Goal: Information Seeking & Learning: Learn about a topic

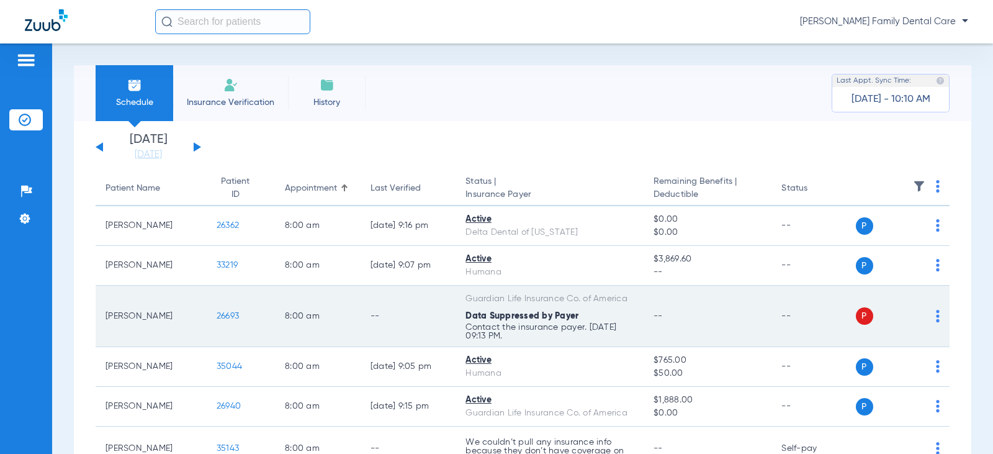
click at [218, 315] on span "26693" at bounding box center [228, 316] width 22 height 9
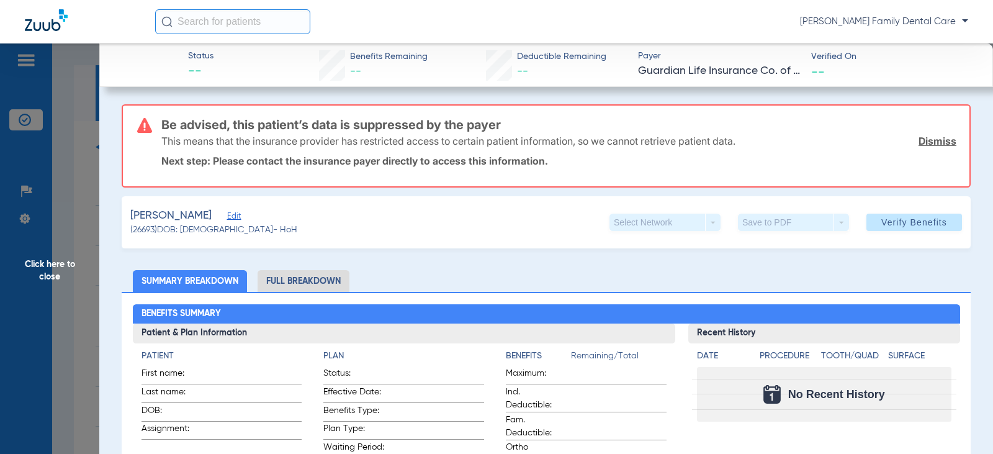
click at [71, 263] on span "Click here to close" at bounding box center [49, 270] width 99 height 454
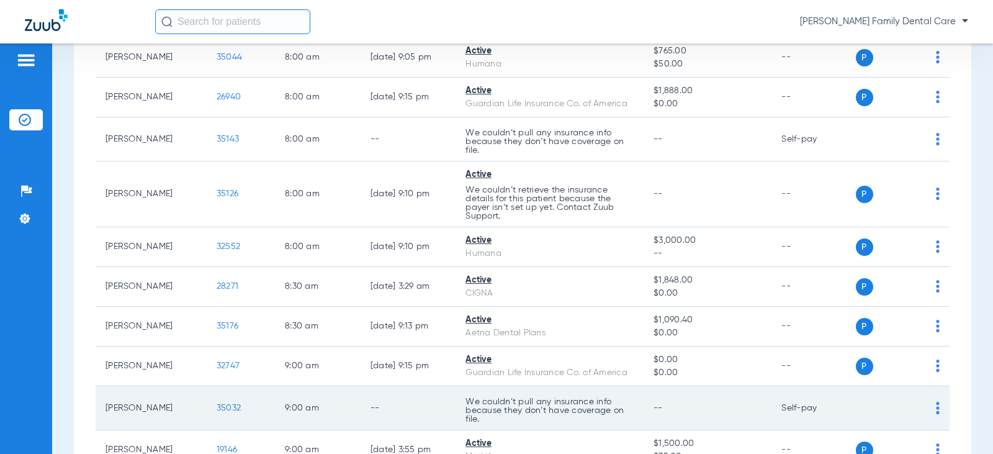
scroll to position [373, 0]
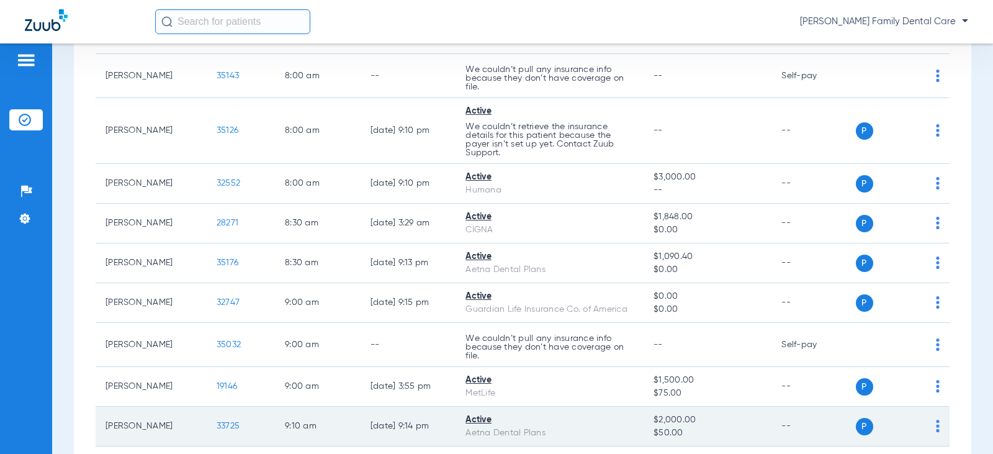
click at [222, 427] on span "33725" at bounding box center [228, 426] width 23 height 9
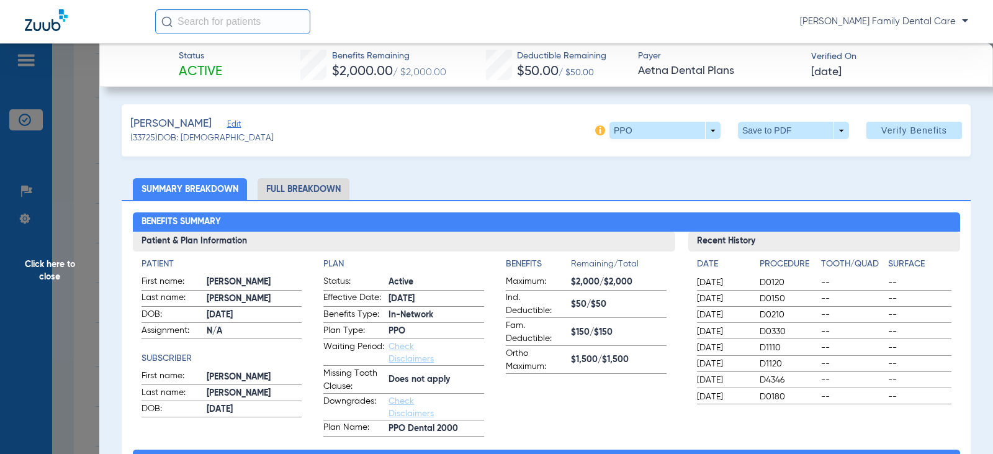
click at [313, 187] on li "Full Breakdown" at bounding box center [304, 189] width 92 height 22
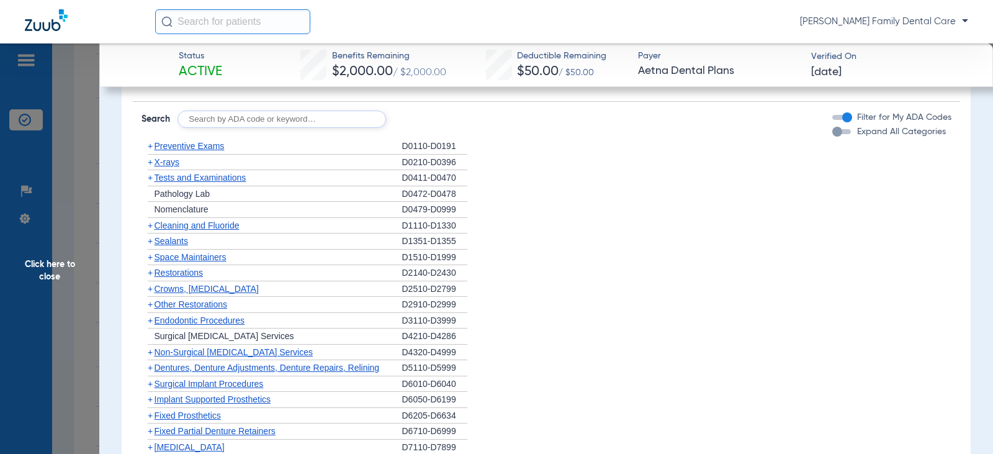
scroll to position [993, 0]
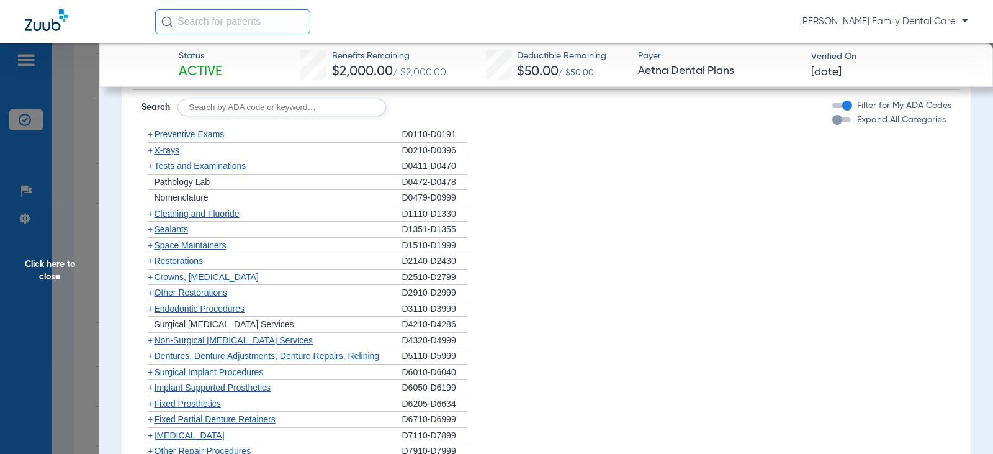
click at [148, 133] on span "+" at bounding box center [150, 134] width 5 height 10
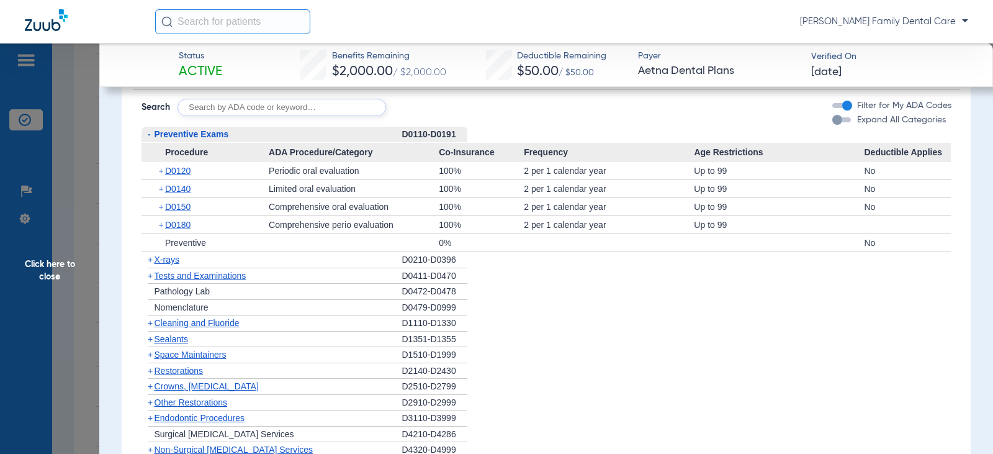
click at [148, 137] on span "-" at bounding box center [149, 134] width 3 height 10
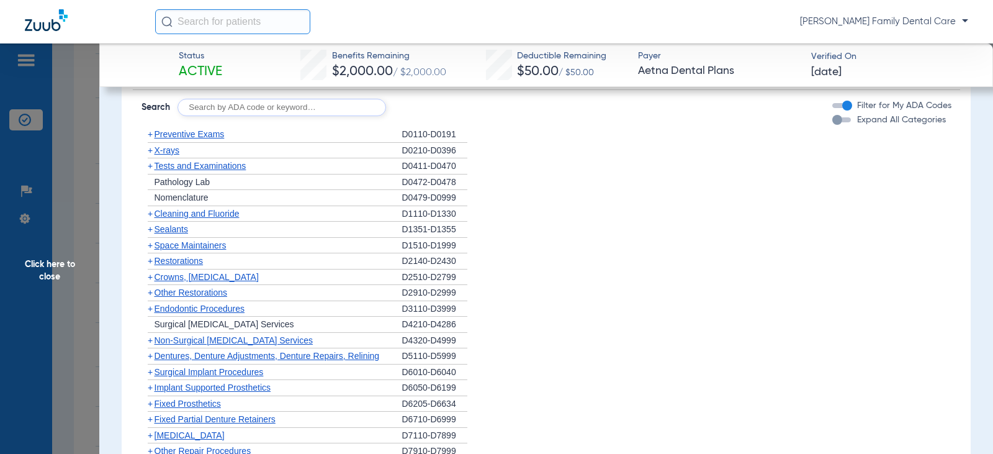
click at [149, 153] on span "+" at bounding box center [150, 150] width 5 height 10
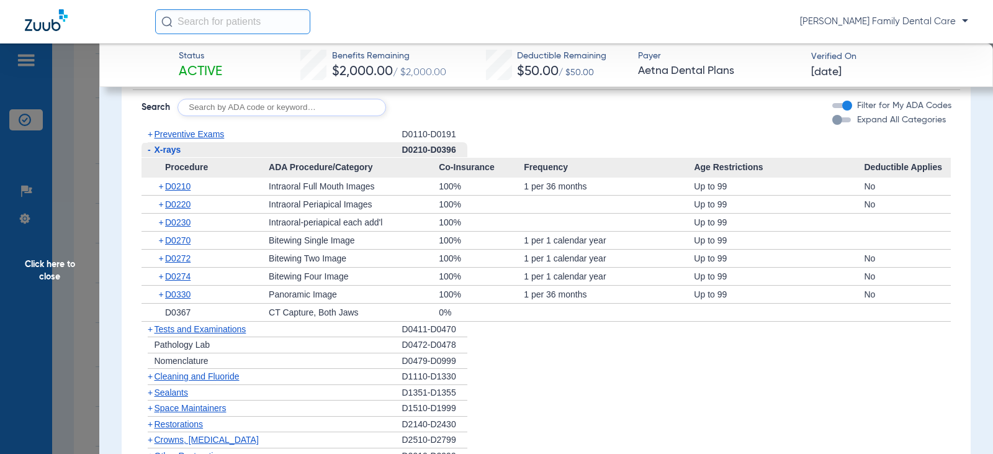
click at [150, 151] on span "-" at bounding box center [149, 150] width 3 height 10
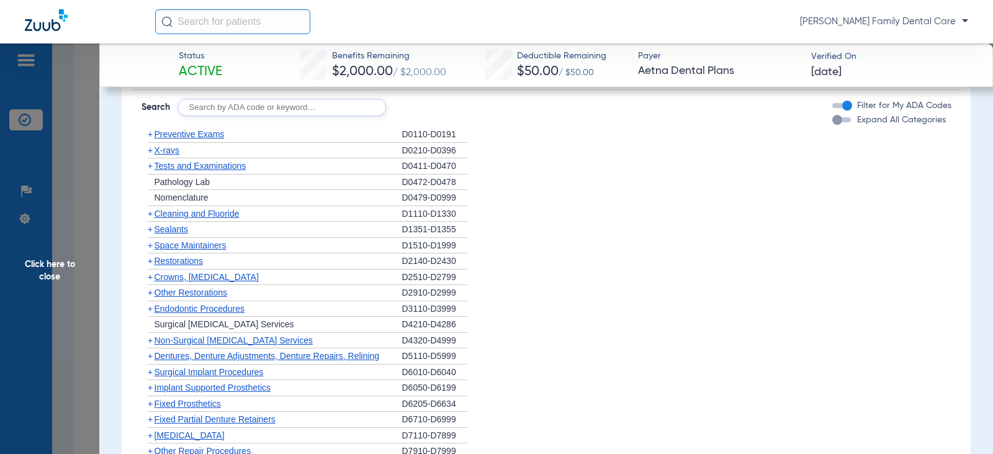
click at [150, 168] on span "+" at bounding box center [150, 166] width 5 height 10
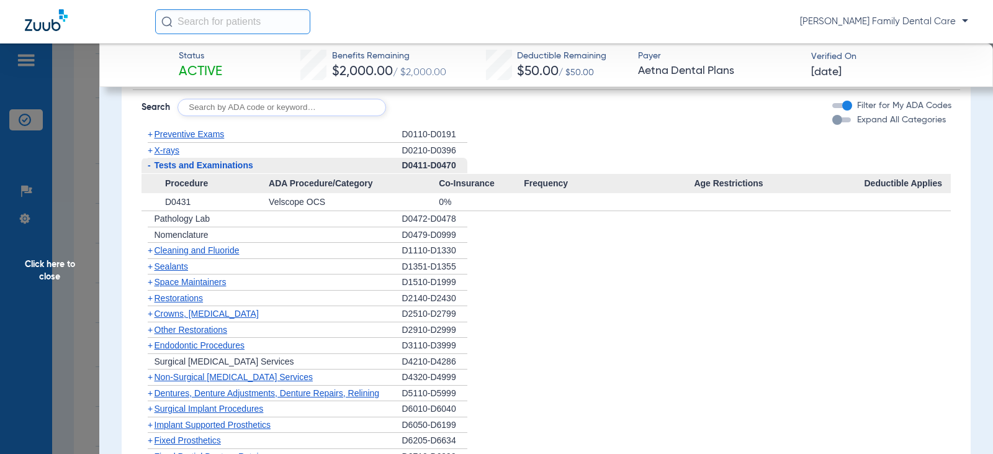
click at [150, 168] on span "-" at bounding box center [149, 165] width 3 height 10
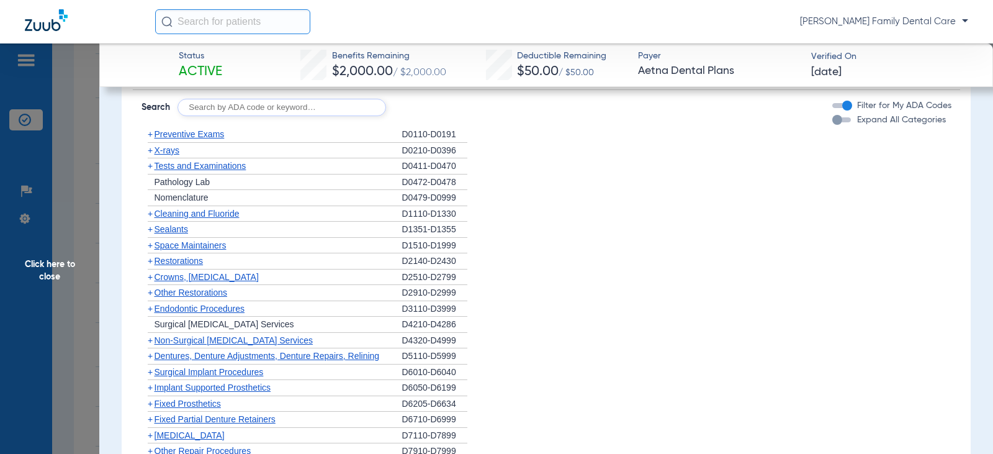
click at [151, 216] on span "+" at bounding box center [150, 214] width 5 height 10
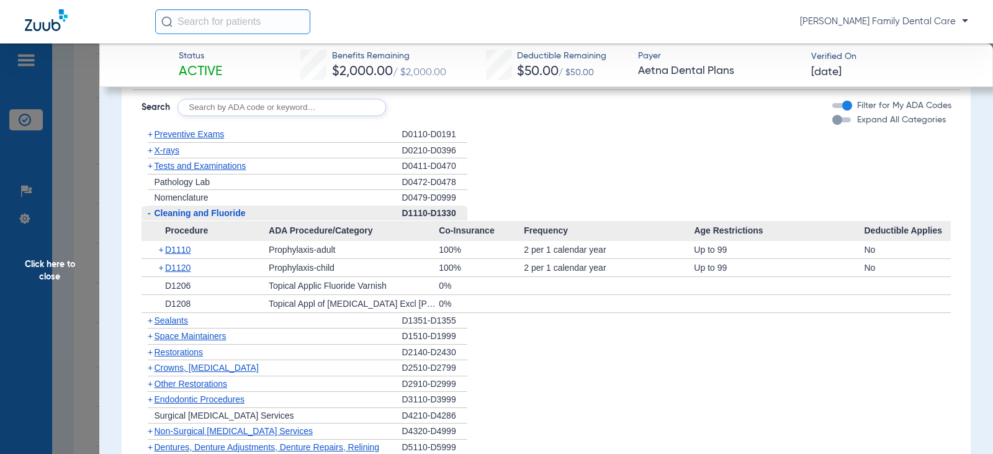
click at [151, 216] on span "-" at bounding box center [148, 214] width 13 height 16
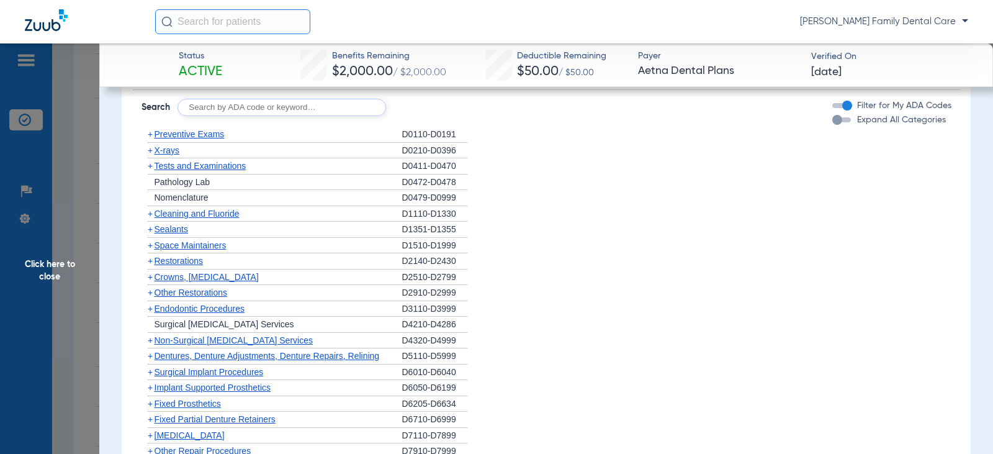
click at [150, 231] on span "+" at bounding box center [150, 229] width 5 height 10
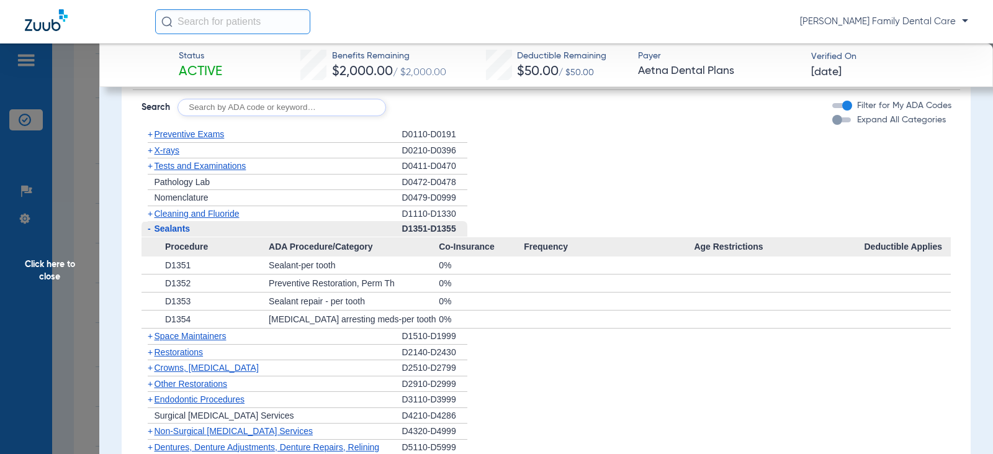
click at [150, 231] on span "-" at bounding box center [149, 229] width 3 height 10
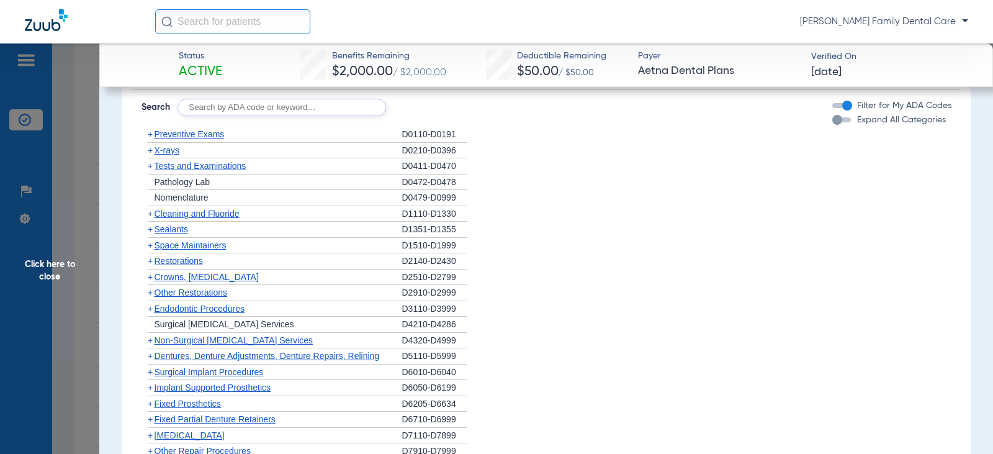
click at [150, 261] on span "+" at bounding box center [150, 261] width 5 height 10
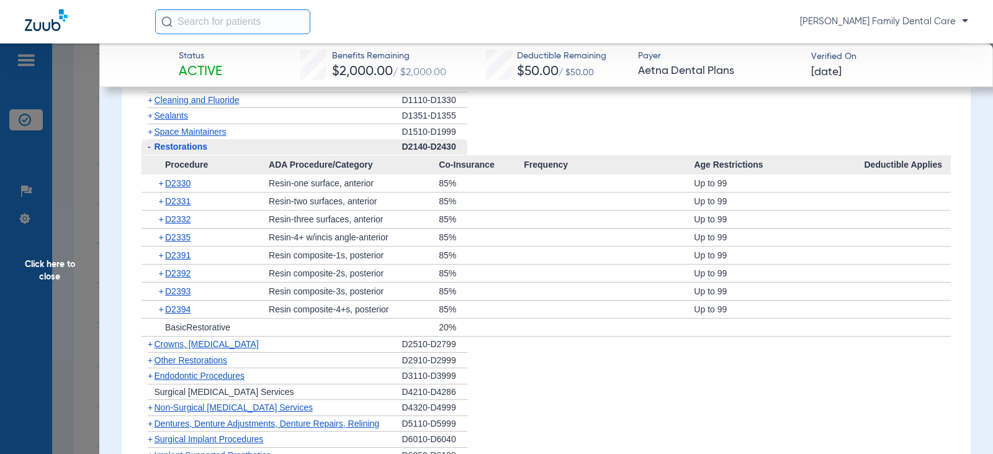
scroll to position [1118, 0]
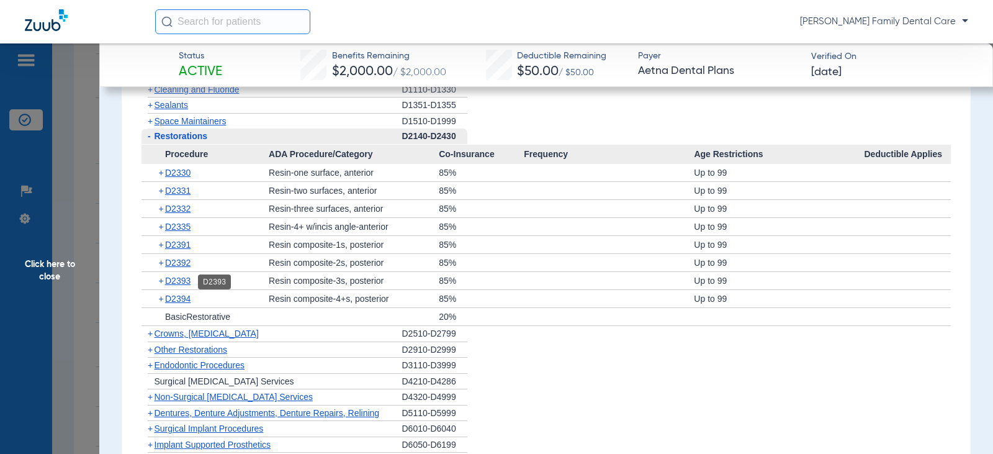
click at [178, 280] on span "D2393" at bounding box center [177, 281] width 25 height 10
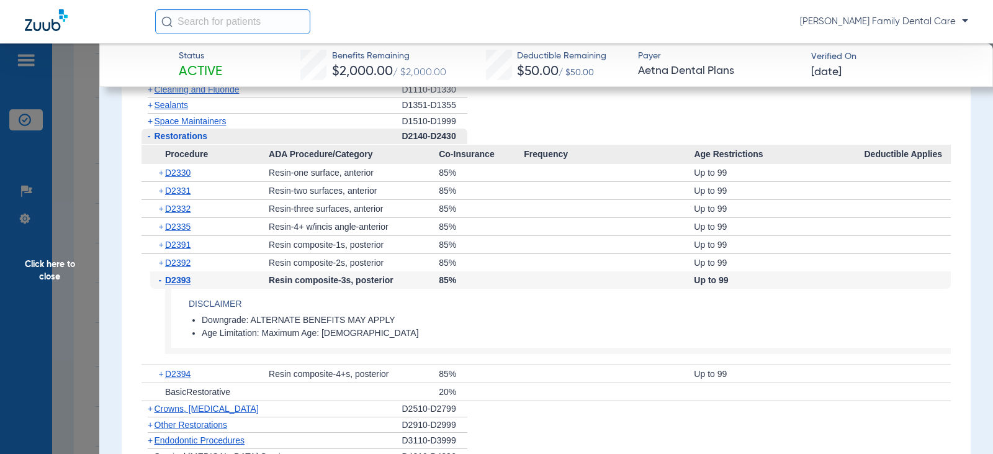
click at [148, 135] on span "-" at bounding box center [149, 136] width 3 height 10
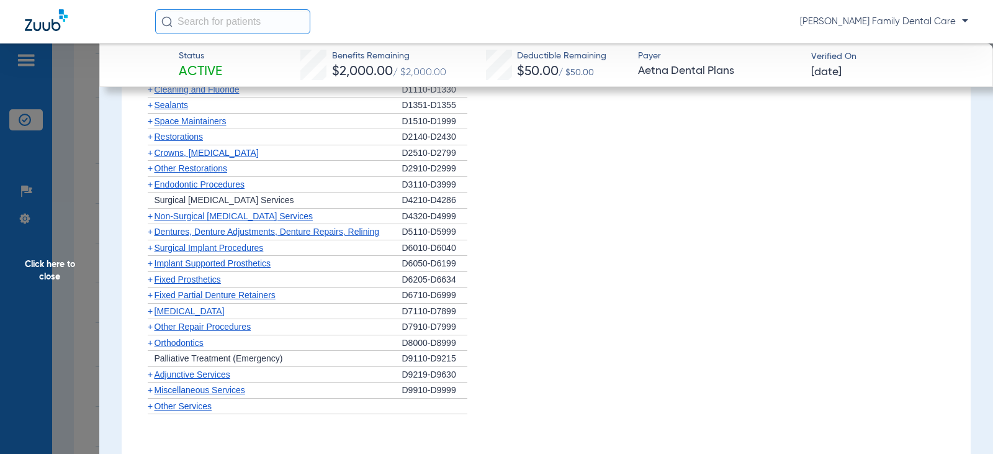
click at [148, 156] on span "+" at bounding box center [150, 153] width 5 height 10
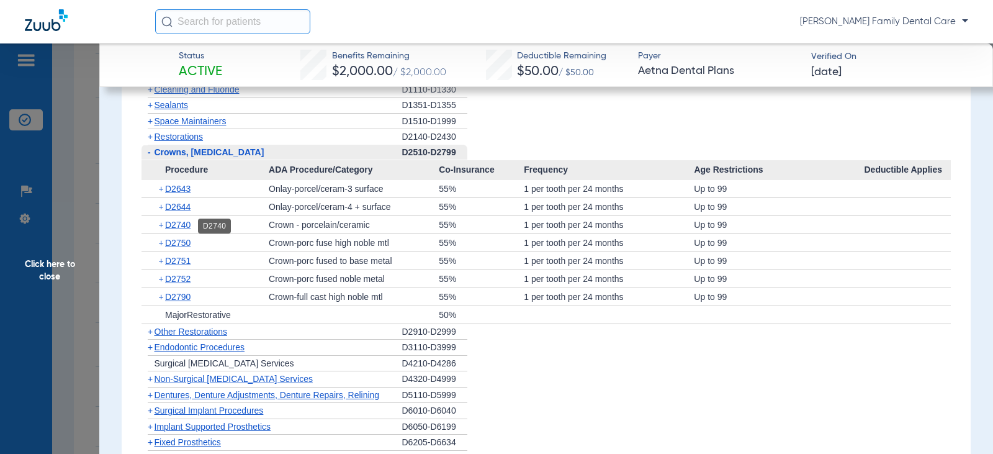
click at [170, 227] on span "D2740" at bounding box center [177, 225] width 25 height 10
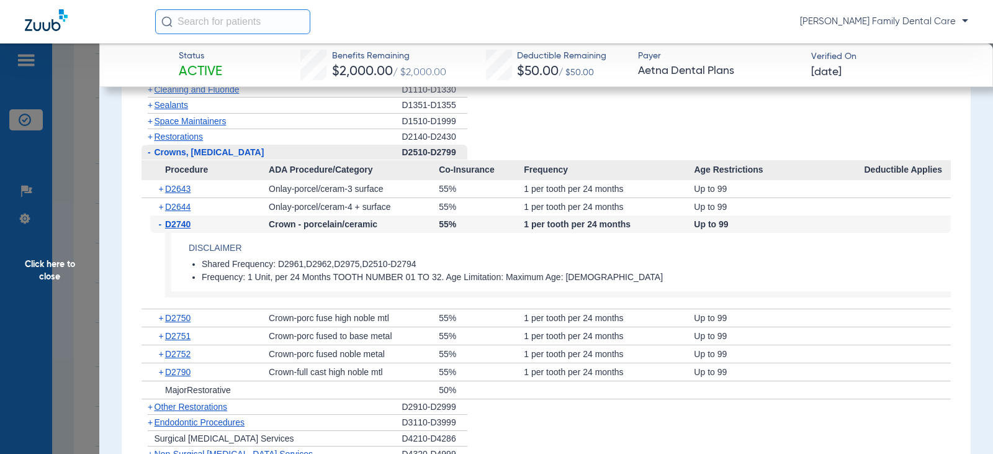
click at [170, 227] on span "D2740" at bounding box center [177, 224] width 25 height 10
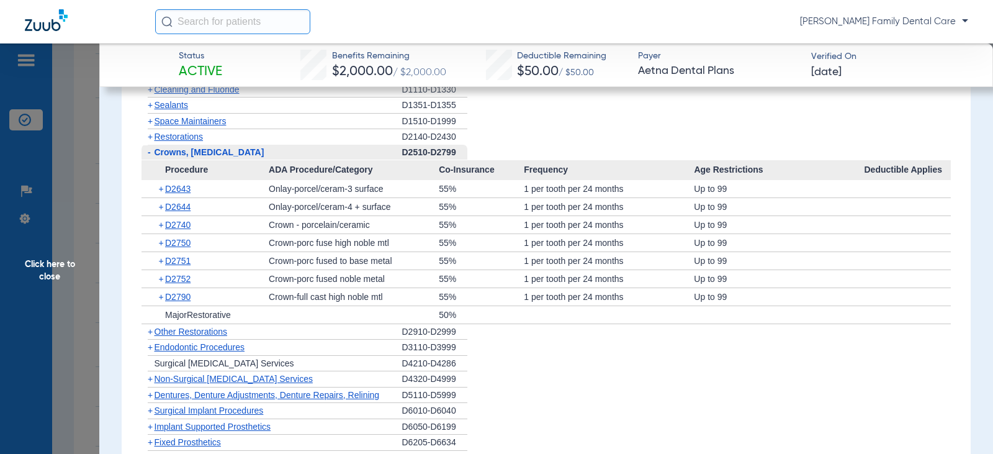
click at [170, 227] on span "D2740" at bounding box center [177, 225] width 25 height 10
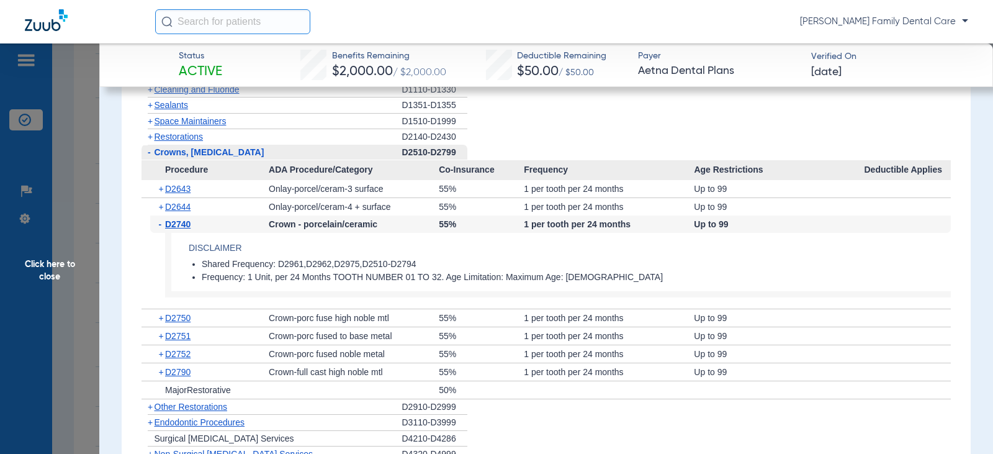
click at [148, 155] on span "-" at bounding box center [149, 152] width 3 height 10
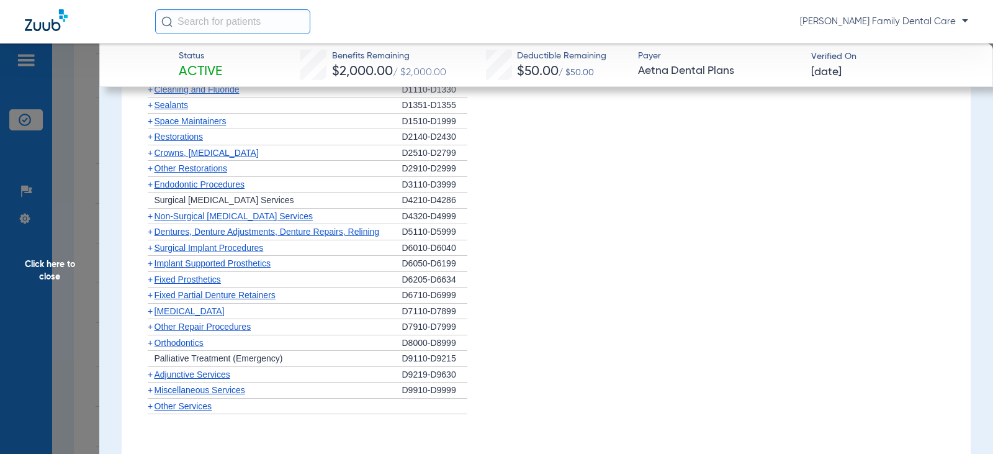
click at [149, 170] on span "+" at bounding box center [150, 168] width 5 height 10
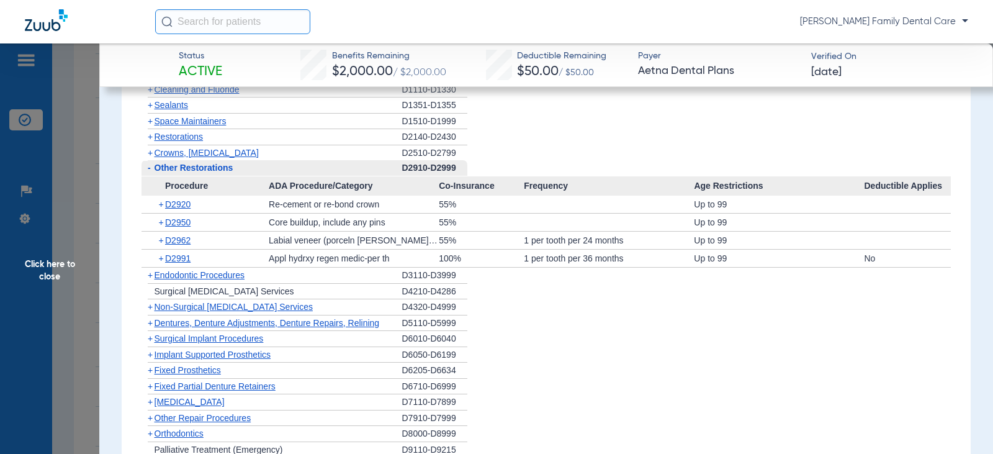
click at [150, 169] on span "-" at bounding box center [149, 168] width 3 height 10
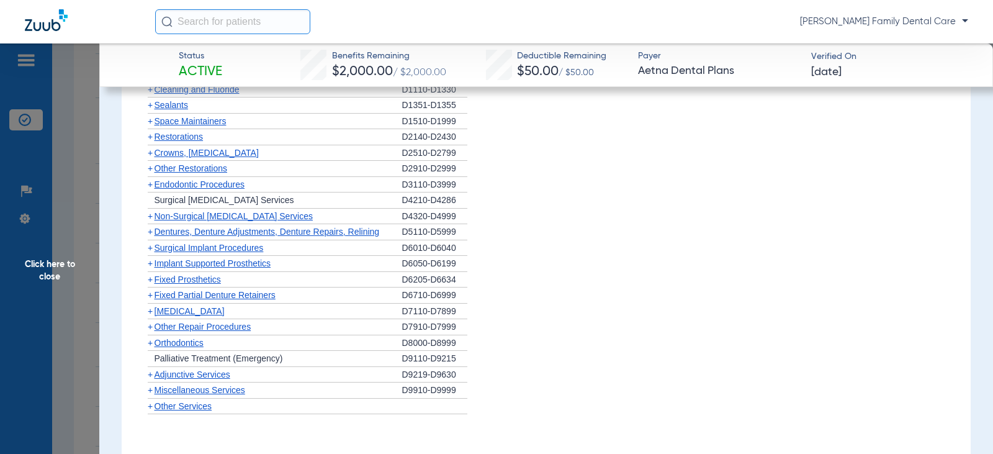
click at [150, 186] on span "+" at bounding box center [150, 184] width 5 height 10
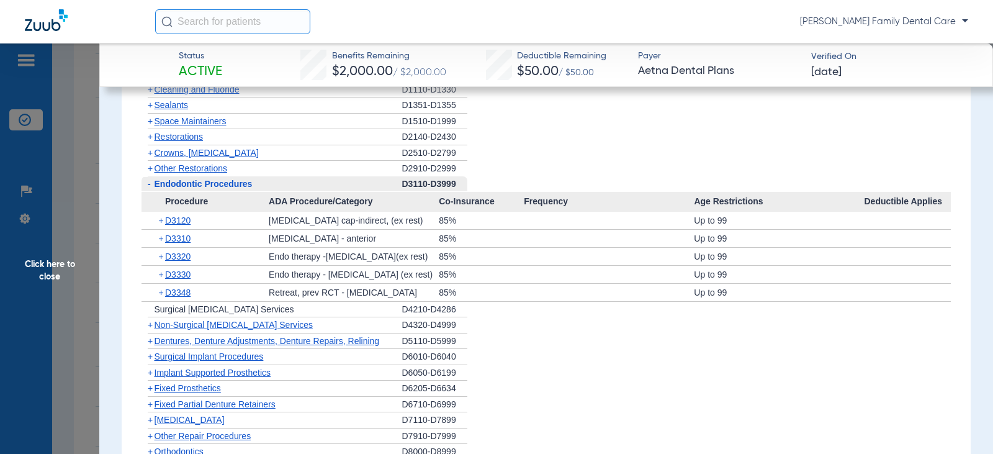
click at [150, 186] on span "-" at bounding box center [149, 184] width 3 height 10
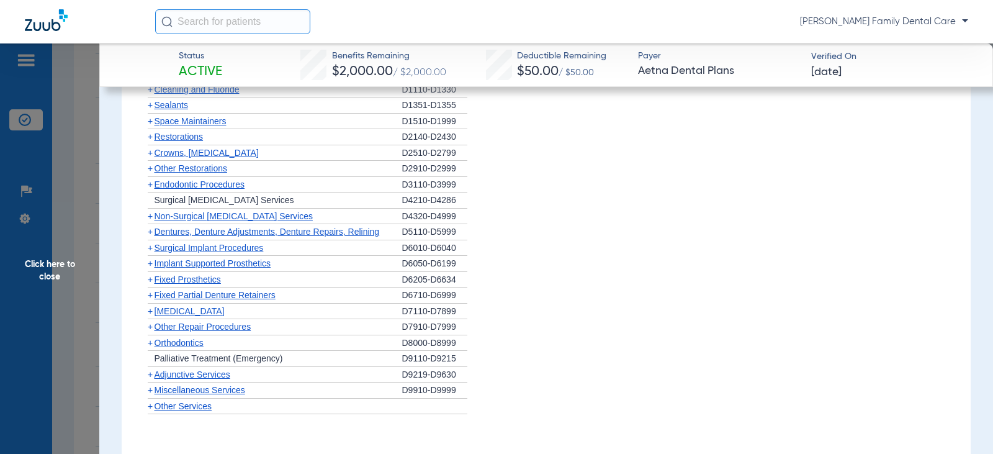
click at [150, 217] on span "+" at bounding box center [150, 216] width 5 height 10
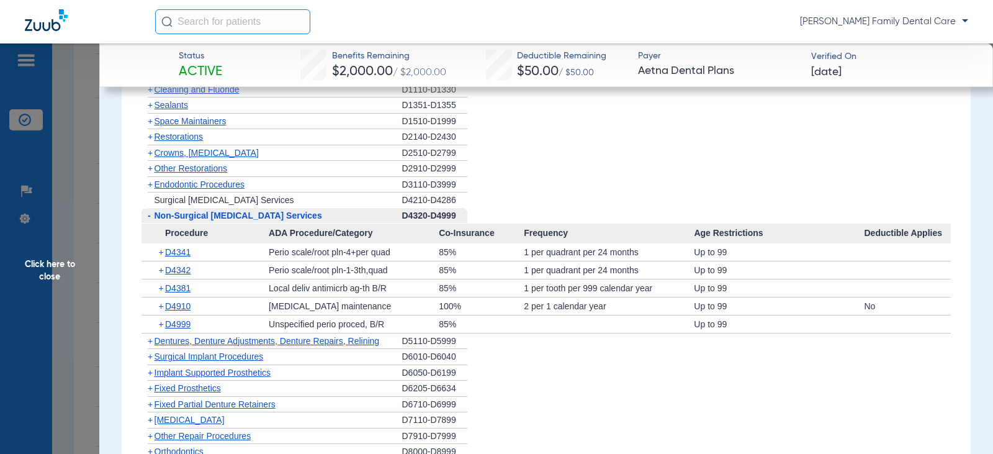
click at [150, 215] on span "-" at bounding box center [149, 215] width 3 height 10
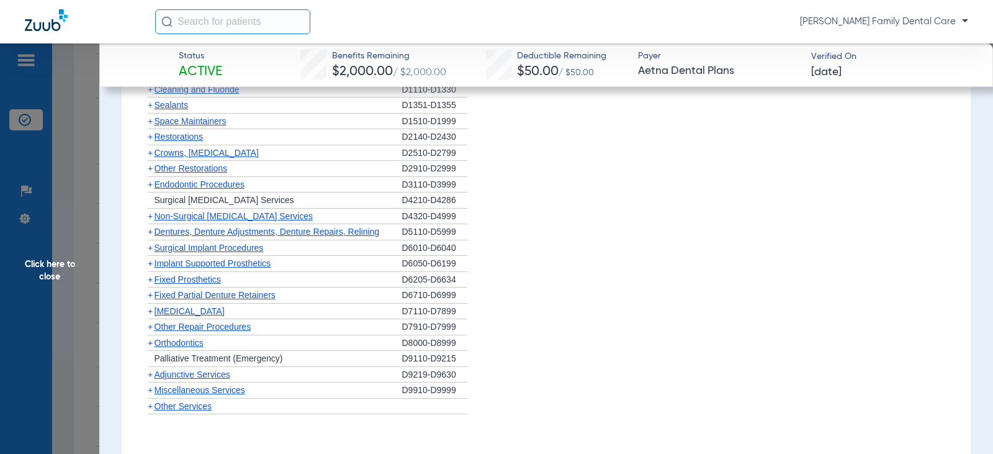
click at [151, 232] on span "+" at bounding box center [150, 232] width 5 height 10
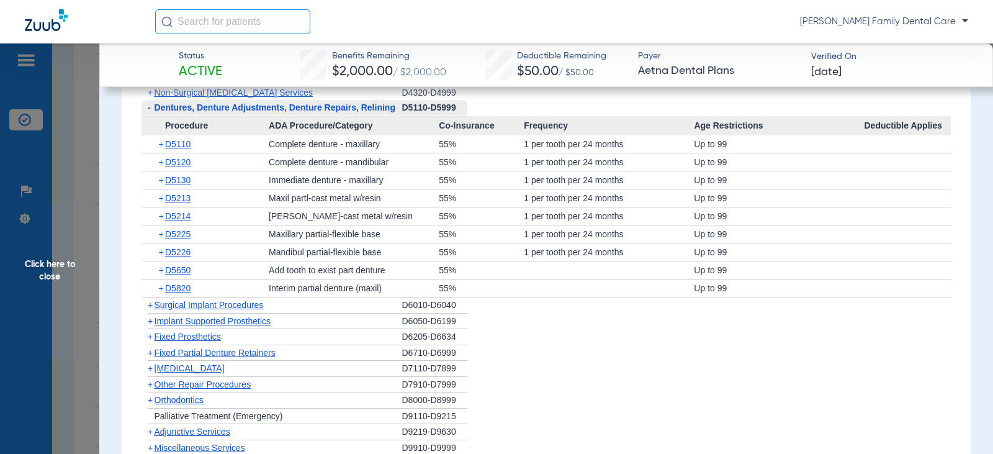
scroll to position [1242, 0]
click at [148, 107] on span "-" at bounding box center [149, 107] width 3 height 10
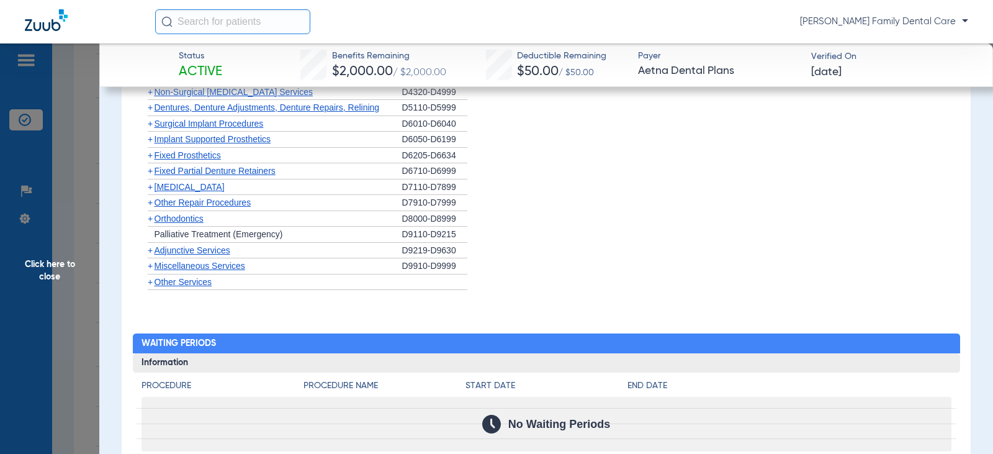
click at [151, 127] on span "+" at bounding box center [150, 124] width 5 height 10
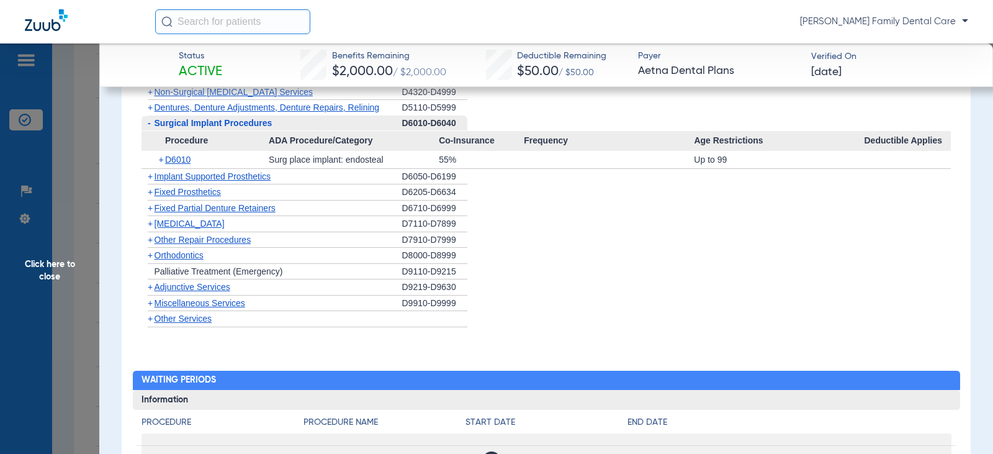
click at [151, 127] on span "-" at bounding box center [148, 123] width 13 height 16
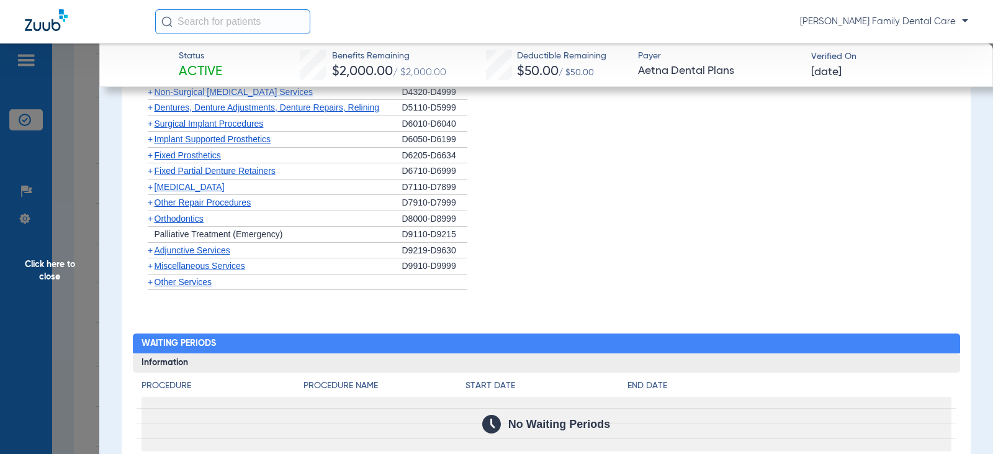
click at [151, 141] on span "+" at bounding box center [150, 139] width 5 height 10
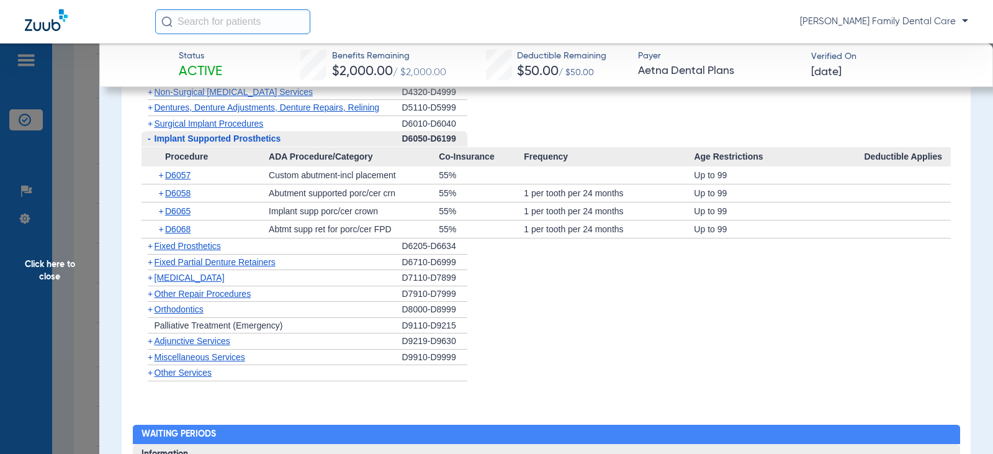
click at [151, 141] on span "-" at bounding box center [148, 139] width 13 height 16
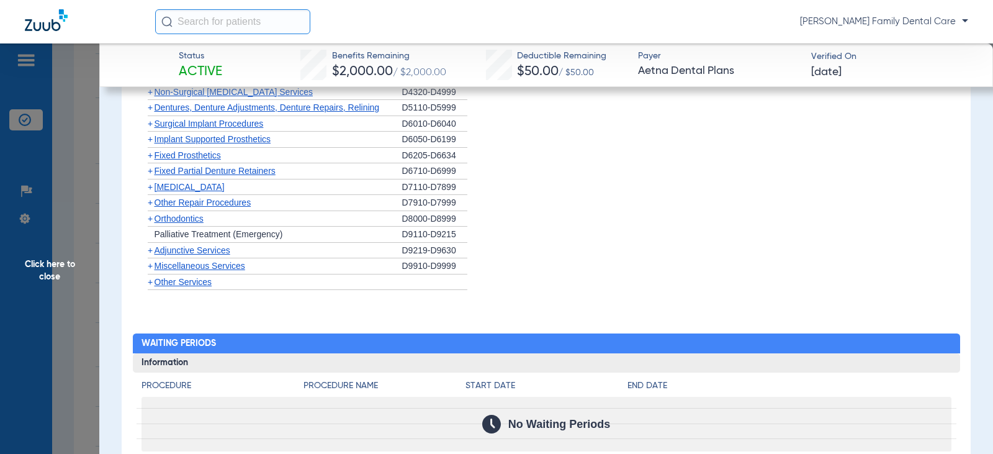
click at [150, 157] on span "+" at bounding box center [150, 155] width 5 height 10
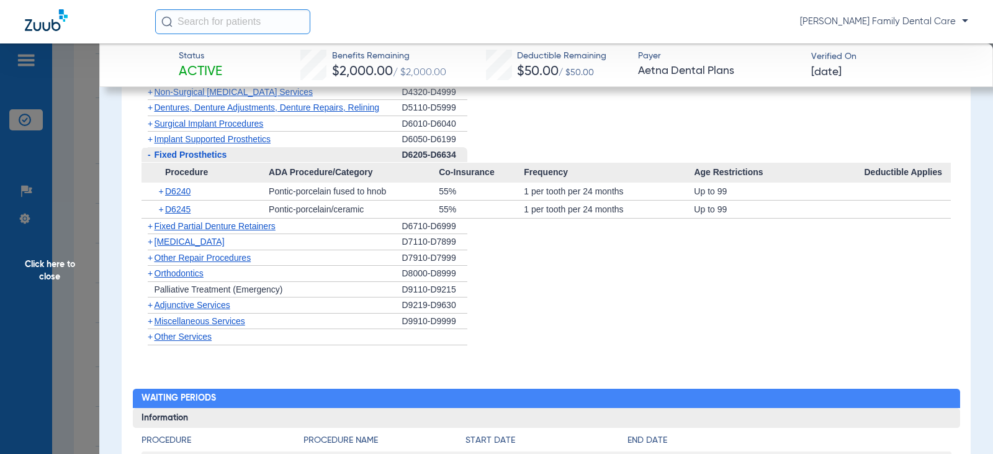
click at [150, 157] on span "-" at bounding box center [149, 155] width 3 height 10
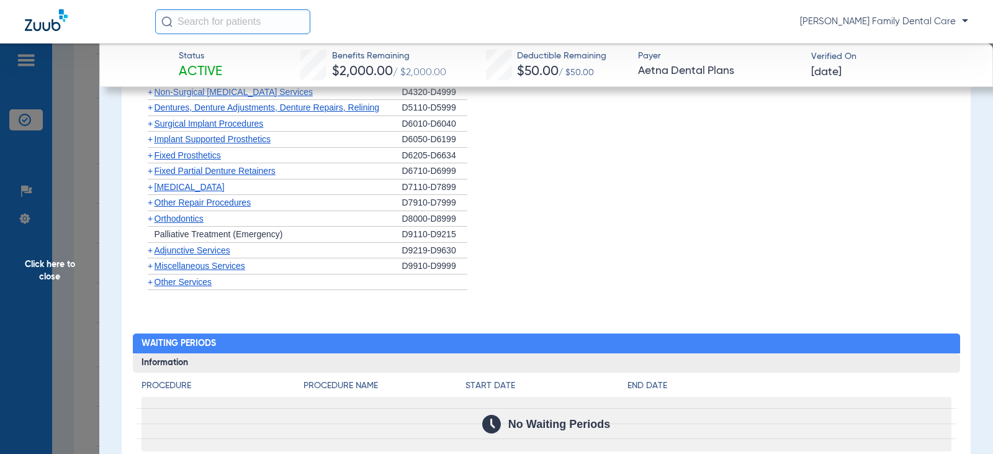
click at [150, 171] on span "+" at bounding box center [150, 171] width 5 height 10
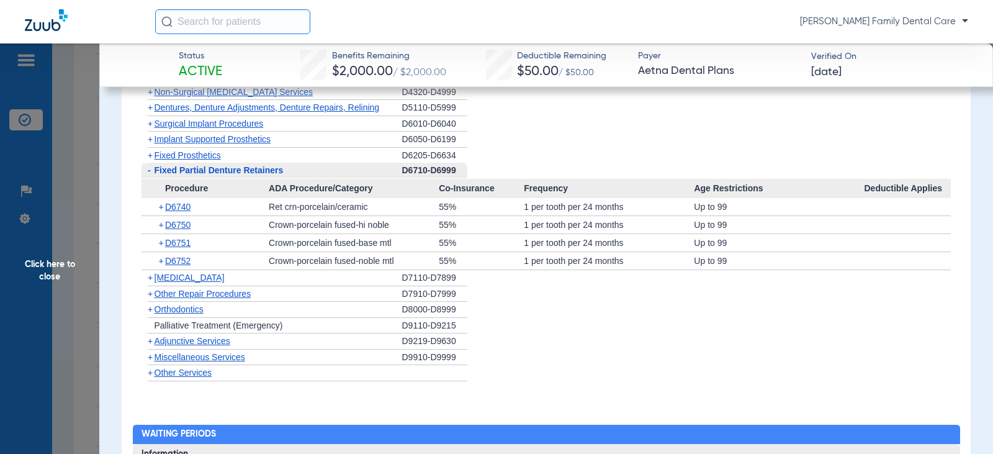
click at [150, 171] on span "-" at bounding box center [149, 170] width 3 height 10
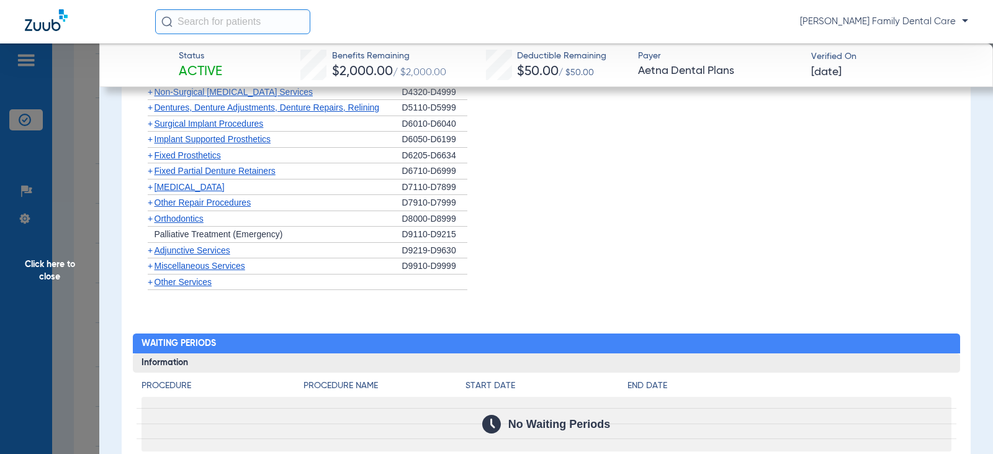
click at [150, 187] on span "+" at bounding box center [150, 187] width 5 height 10
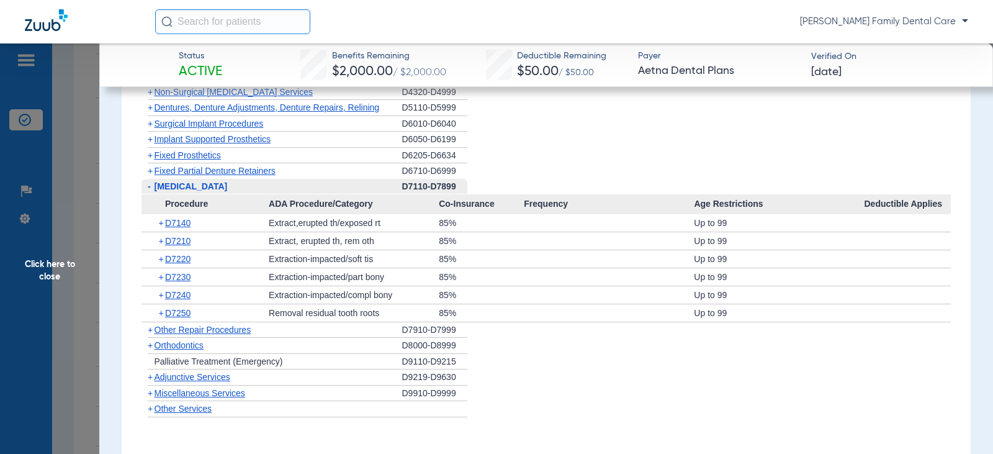
click at [149, 188] on span "-" at bounding box center [149, 186] width 3 height 10
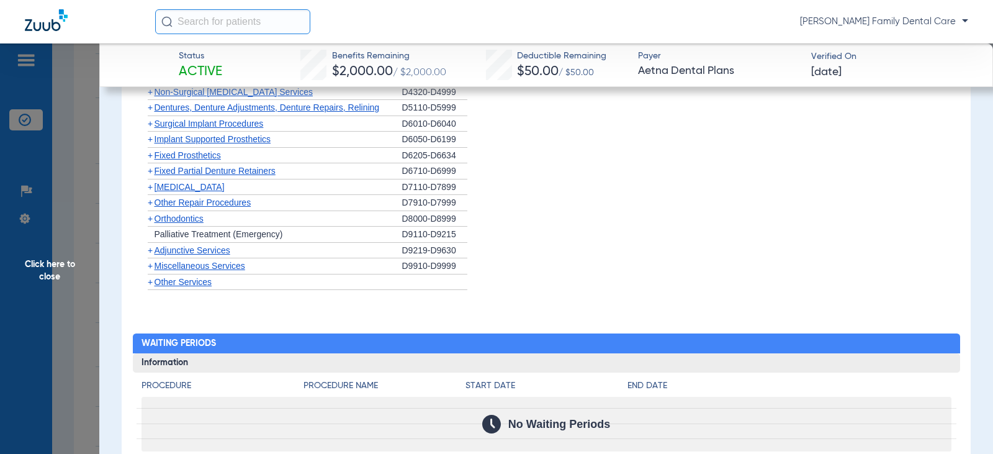
click at [149, 207] on span "+" at bounding box center [150, 202] width 5 height 10
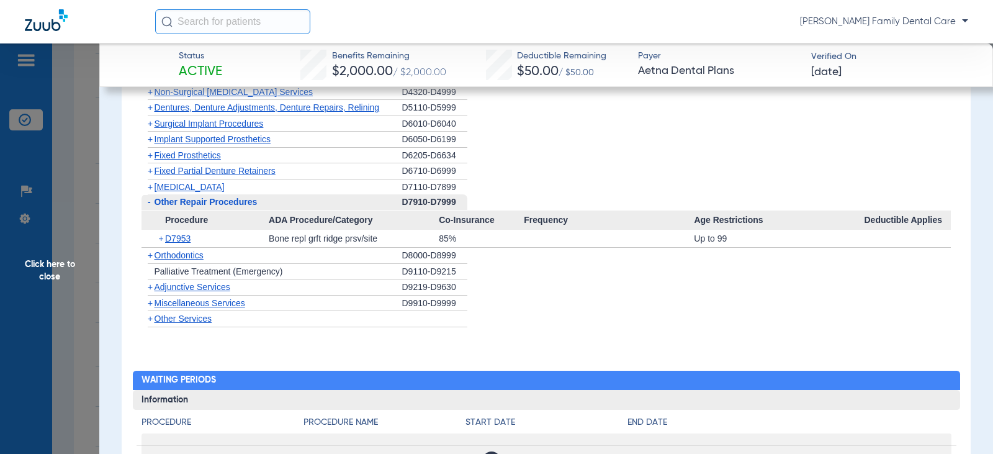
click at [149, 207] on span "-" at bounding box center [149, 202] width 3 height 10
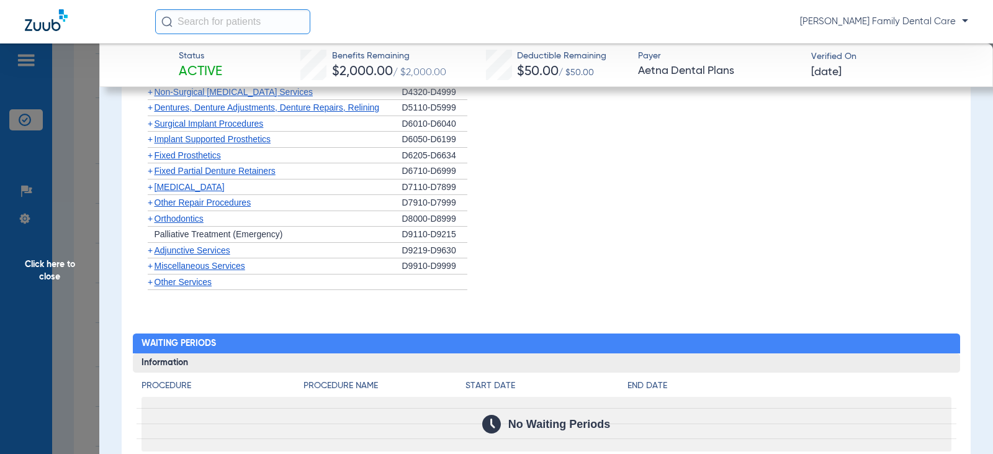
click at [149, 221] on span "+" at bounding box center [150, 219] width 5 height 10
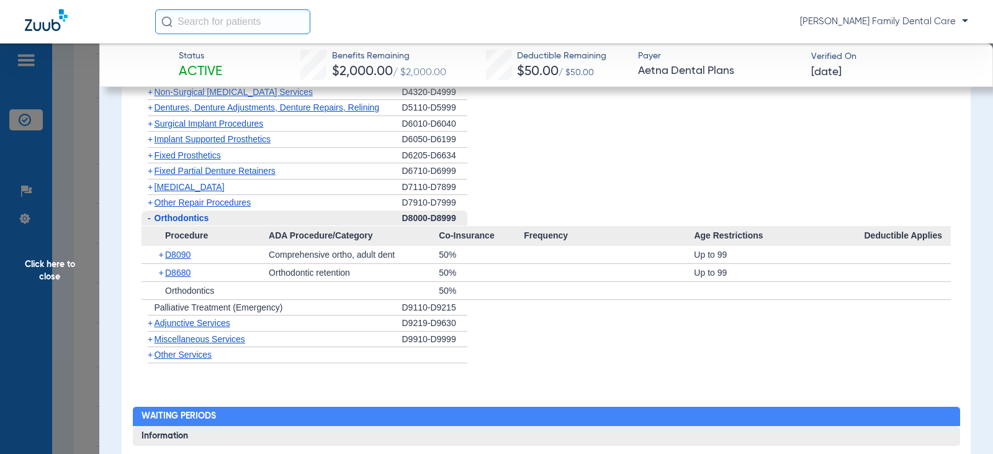
click at [150, 218] on span "-" at bounding box center [149, 218] width 3 height 10
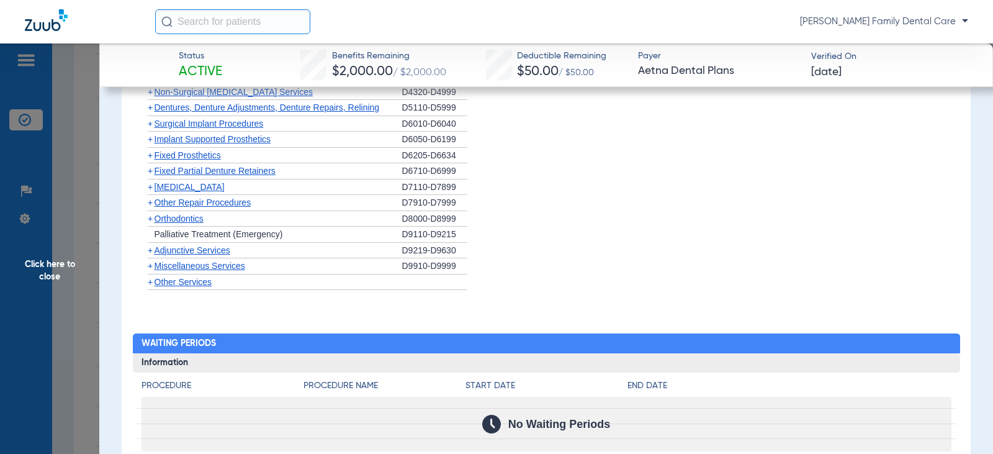
click at [148, 255] on span "+" at bounding box center [150, 250] width 5 height 10
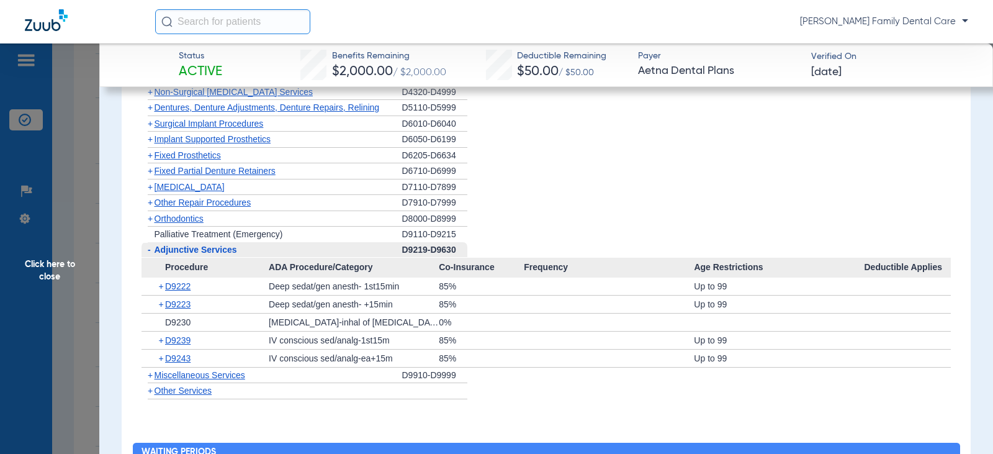
click at [149, 250] on span "-" at bounding box center [149, 250] width 3 height 10
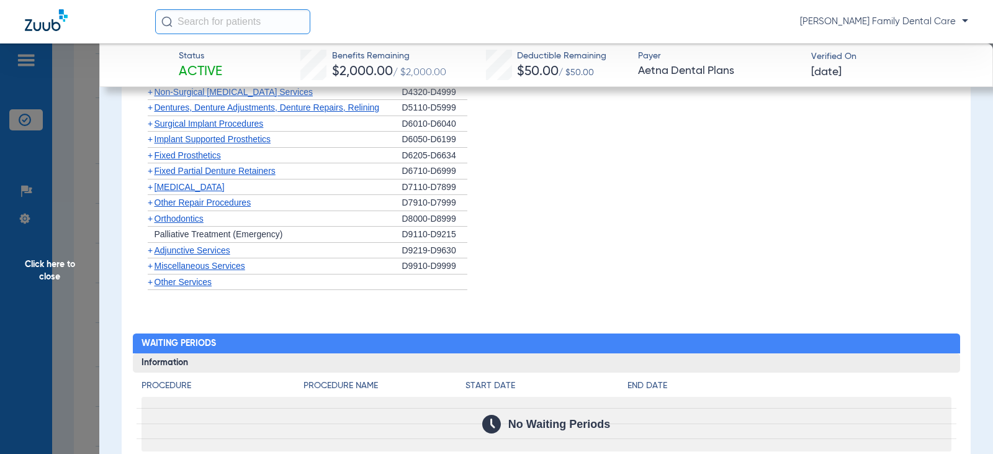
click at [151, 266] on span "+" at bounding box center [150, 266] width 5 height 10
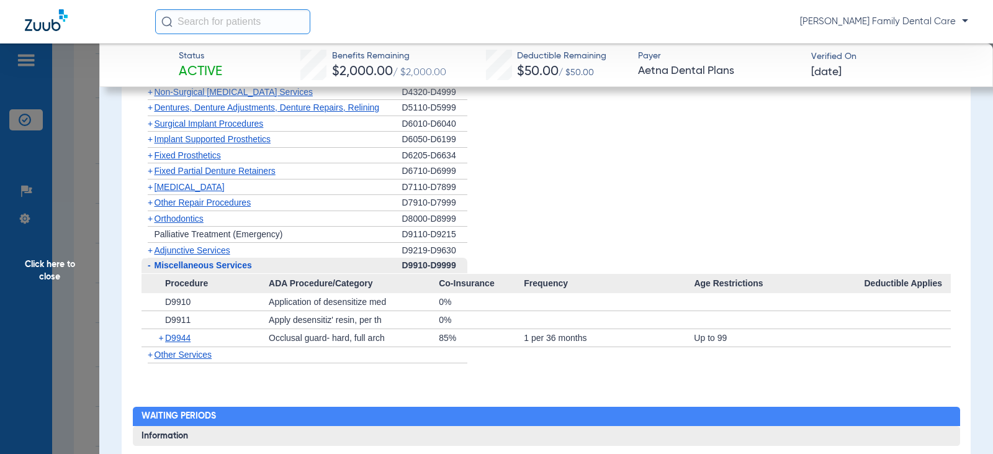
click at [148, 264] on span "-" at bounding box center [149, 265] width 3 height 10
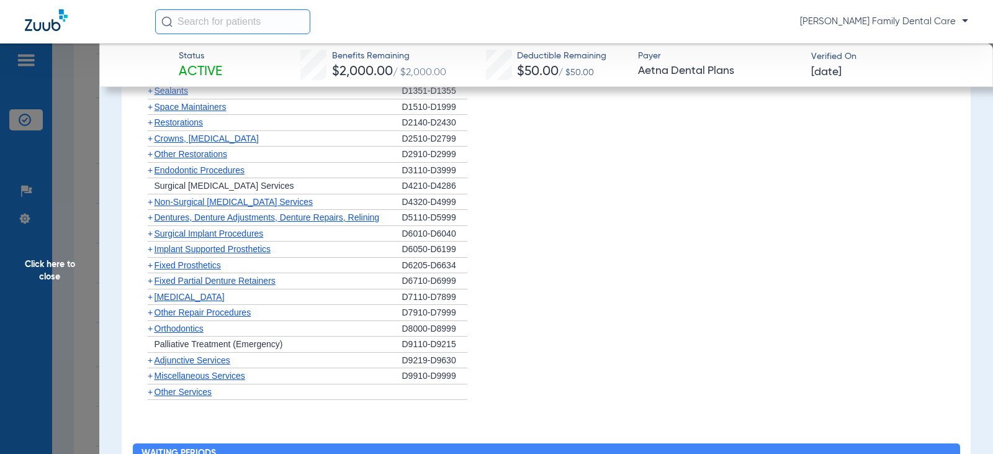
scroll to position [1118, 0]
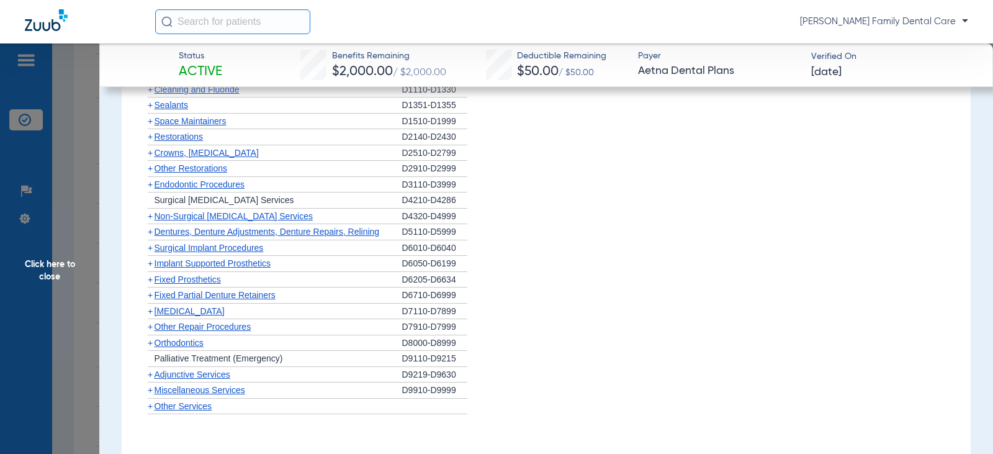
click at [151, 219] on span "+" at bounding box center [150, 216] width 5 height 10
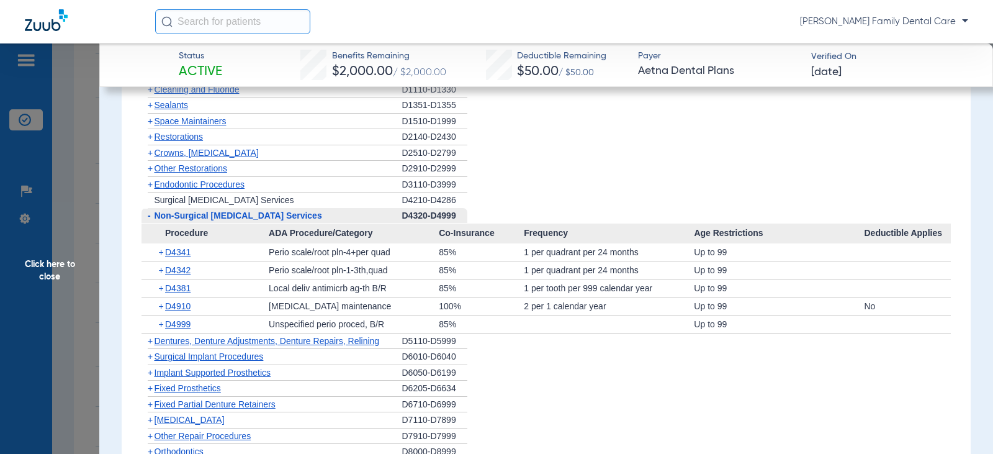
click at [47, 268] on span "Click here to close" at bounding box center [49, 270] width 99 height 454
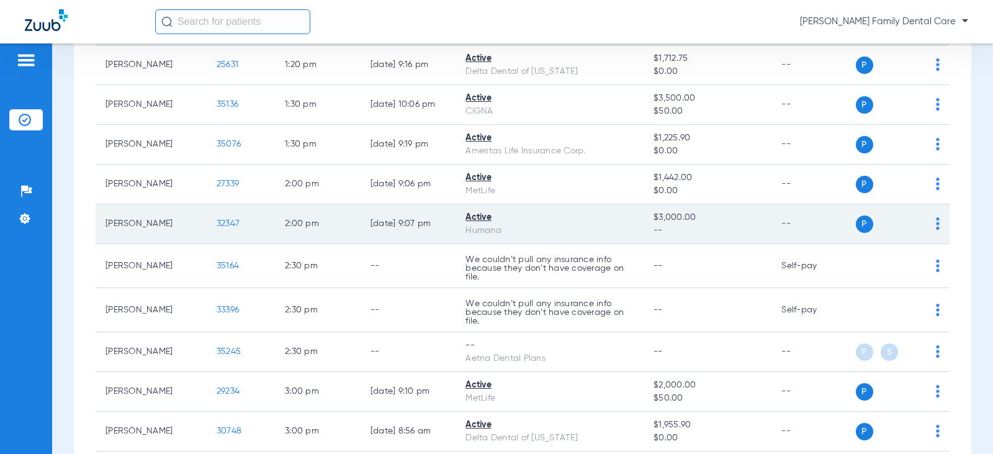
scroll to position [1366, 0]
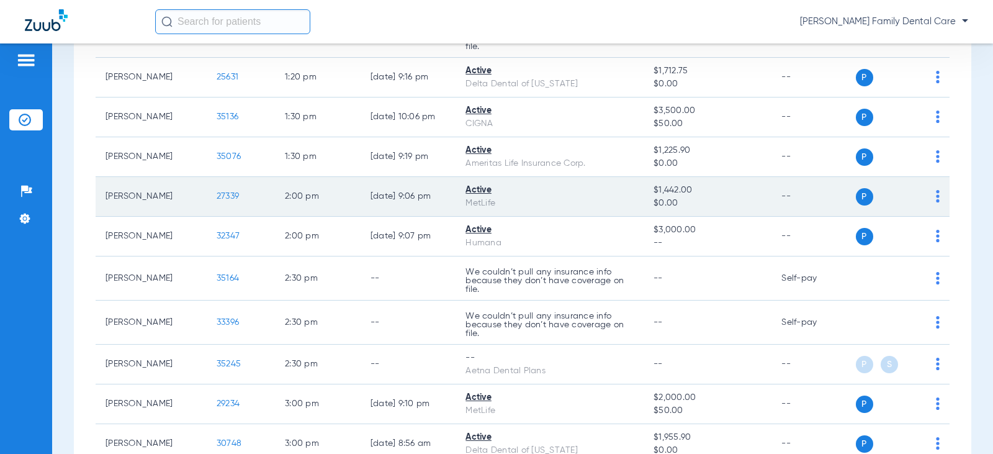
click at [217, 197] on span "27339" at bounding box center [228, 196] width 22 height 9
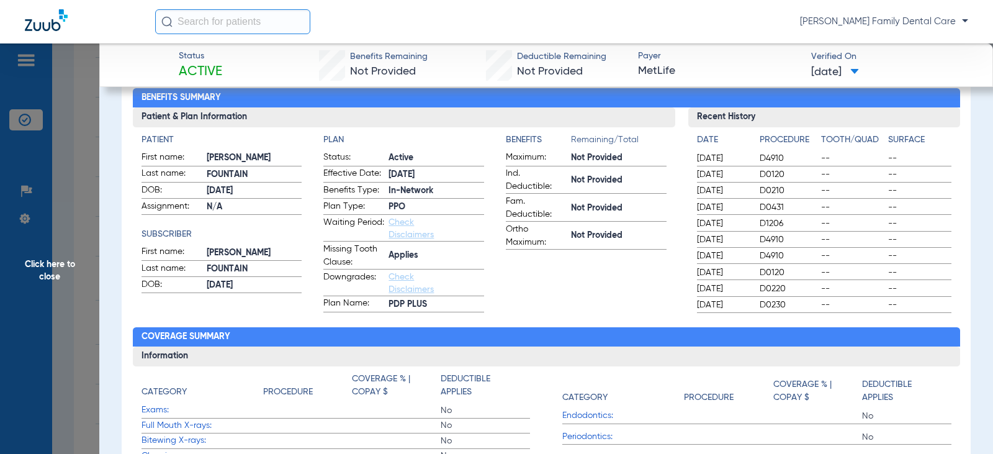
scroll to position [0, 0]
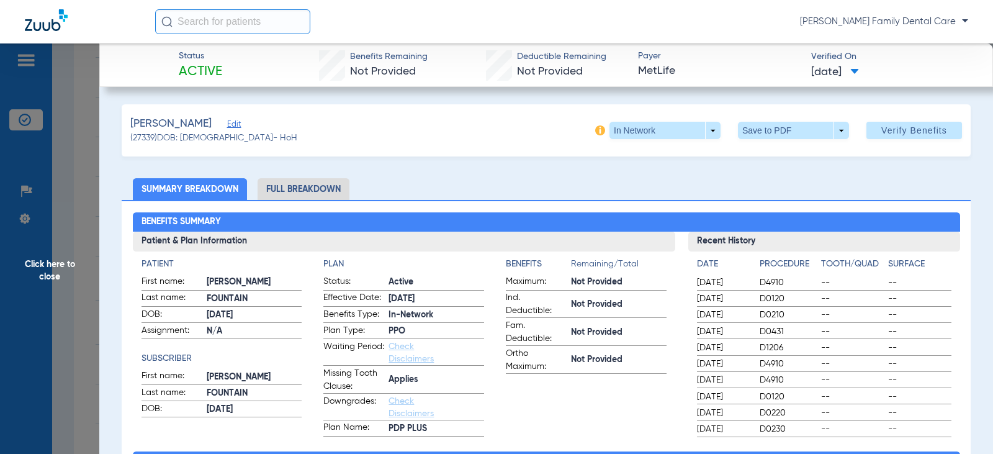
click at [305, 187] on li "Full Breakdown" at bounding box center [304, 189] width 92 height 22
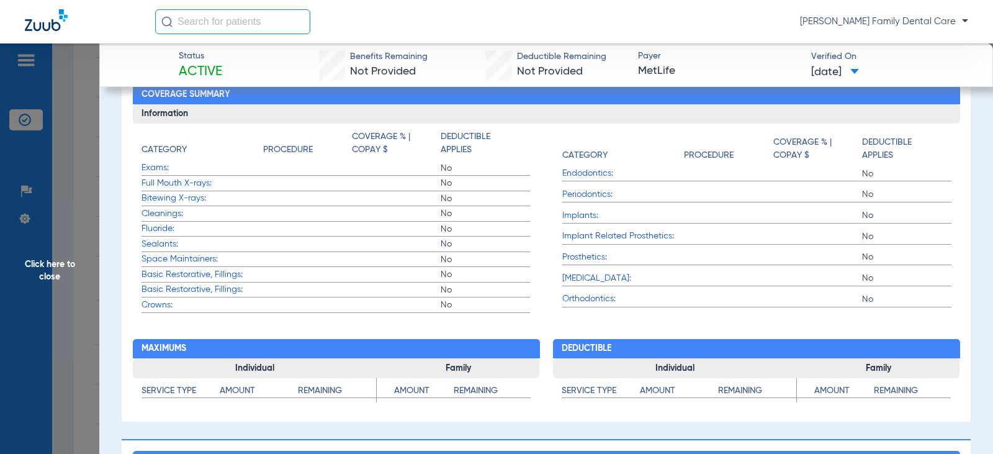
scroll to position [621, 0]
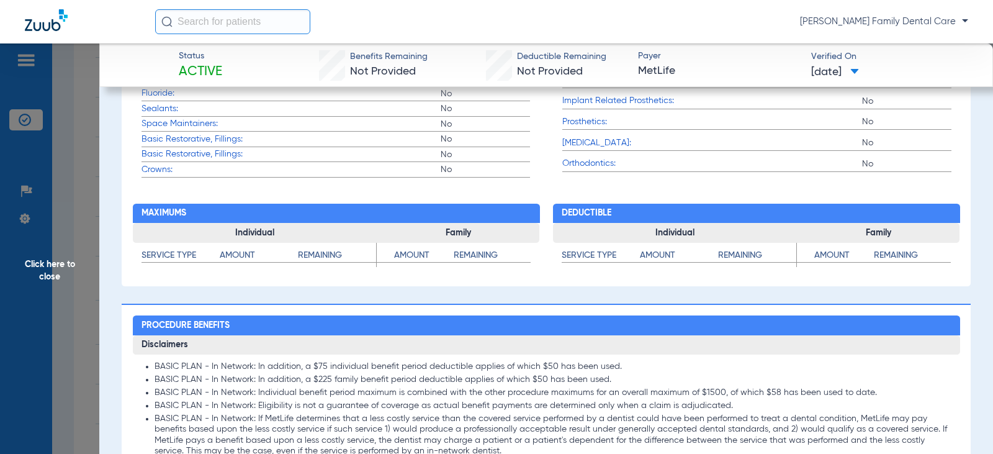
click at [52, 265] on span "Click here to close" at bounding box center [49, 270] width 99 height 454
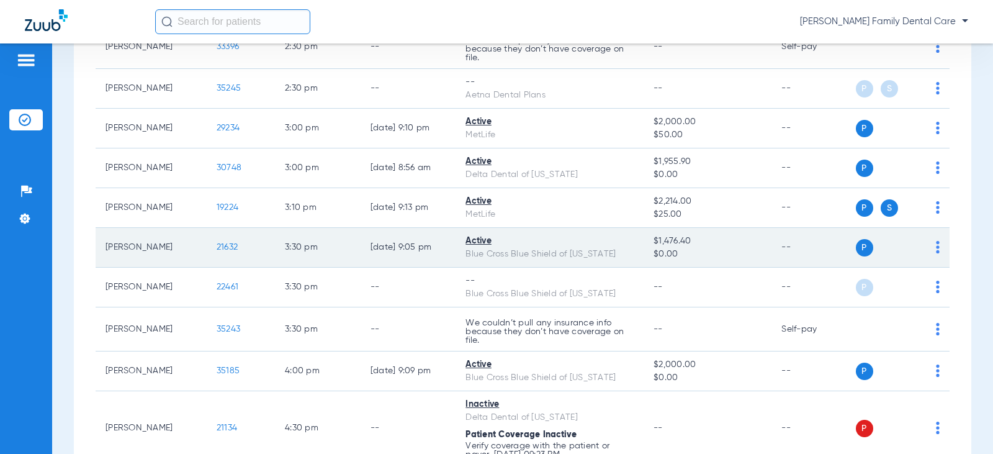
scroll to position [1738, 0]
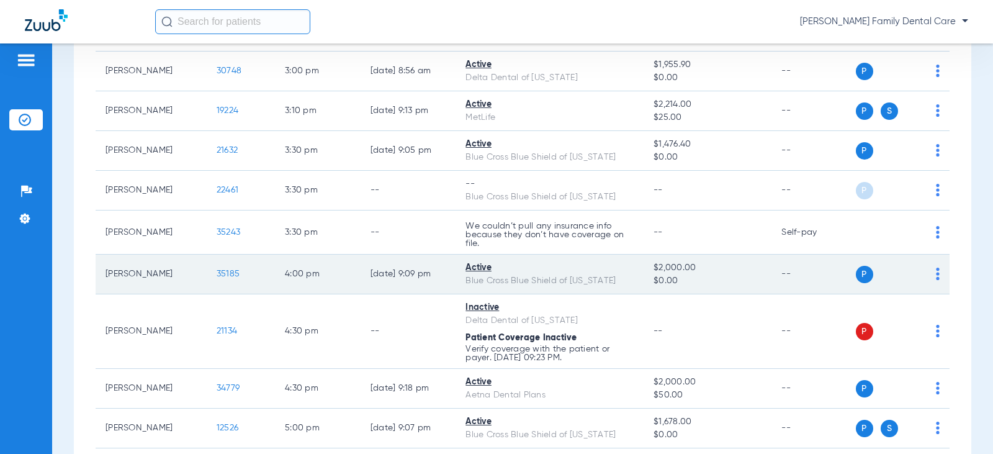
click at [217, 274] on span "35185" at bounding box center [228, 273] width 23 height 9
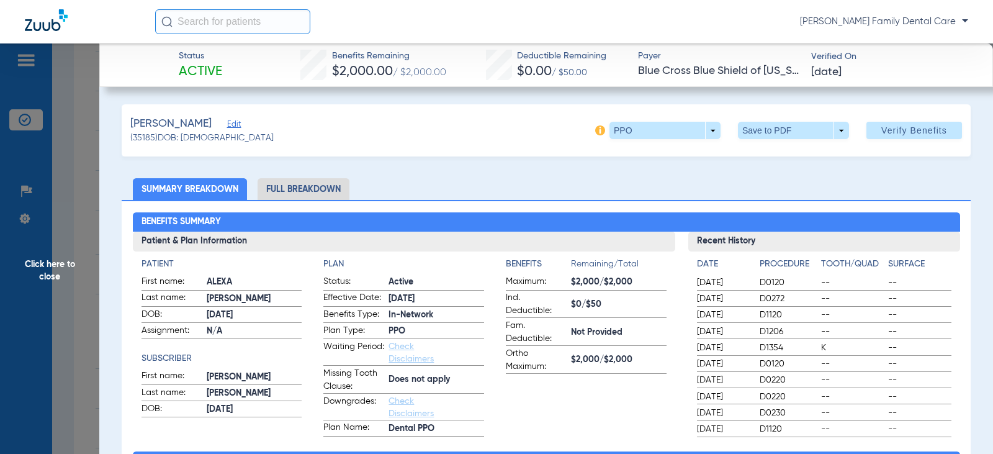
click at [312, 186] on li "Full Breakdown" at bounding box center [304, 189] width 92 height 22
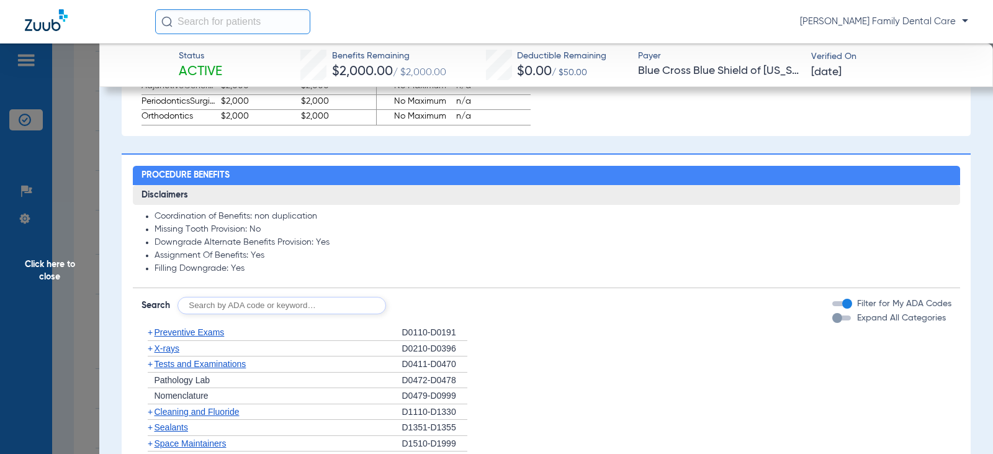
scroll to position [993, 0]
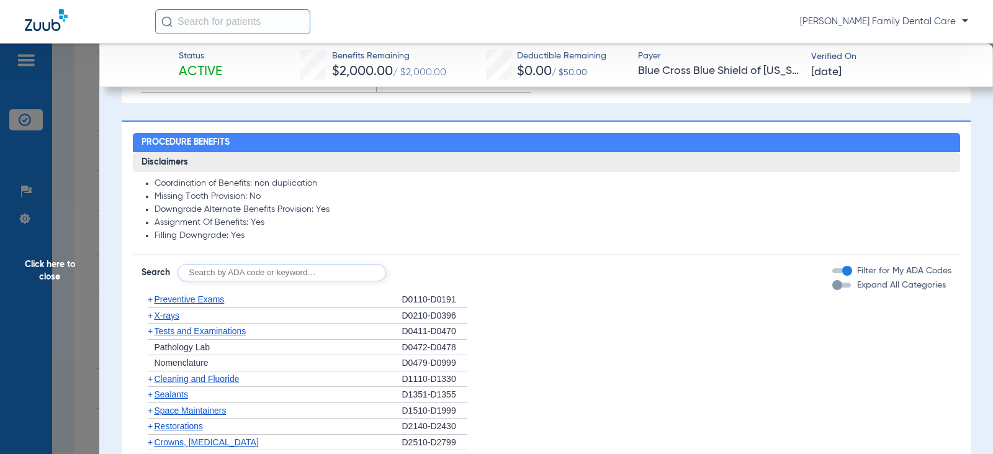
click at [151, 300] on span "+" at bounding box center [150, 299] width 5 height 10
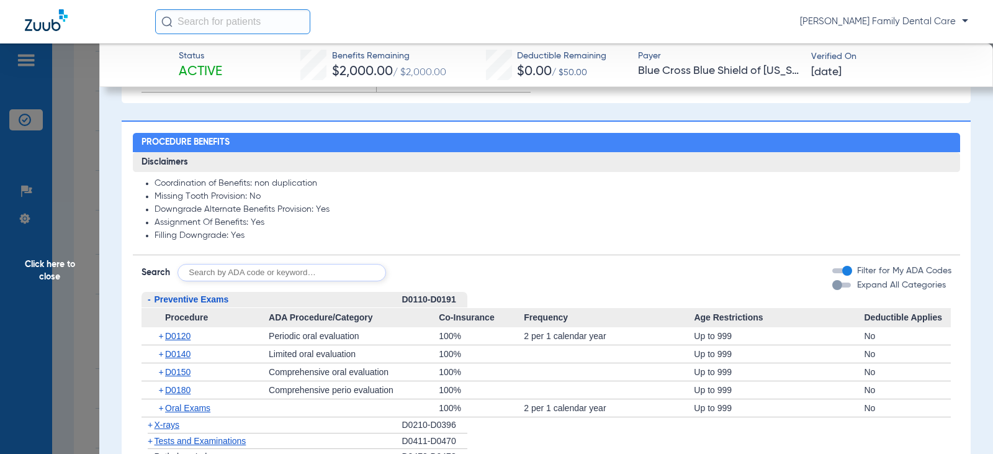
click at [150, 301] on span "-" at bounding box center [149, 299] width 3 height 10
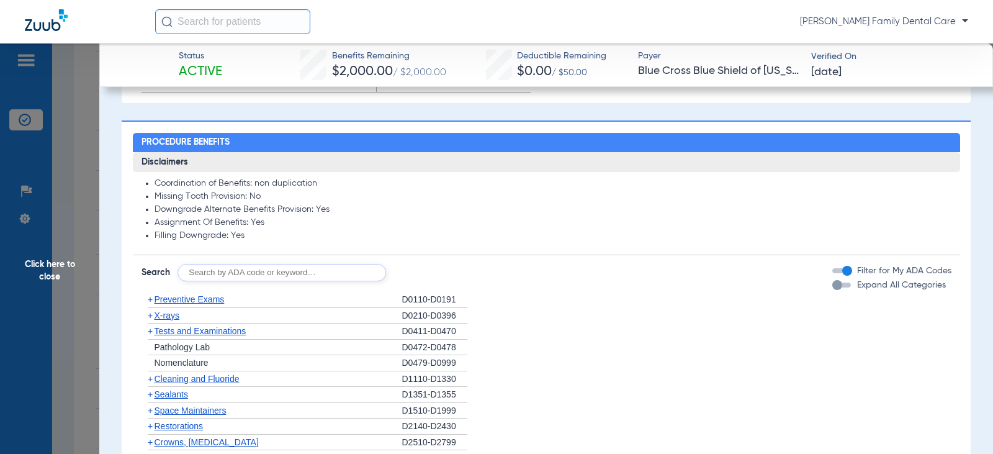
click at [150, 319] on span "+" at bounding box center [150, 315] width 5 height 10
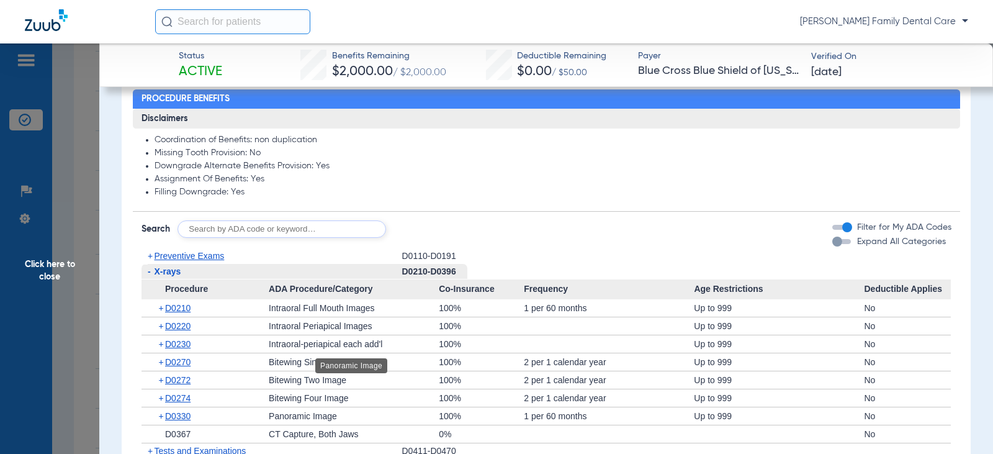
scroll to position [1118, 0]
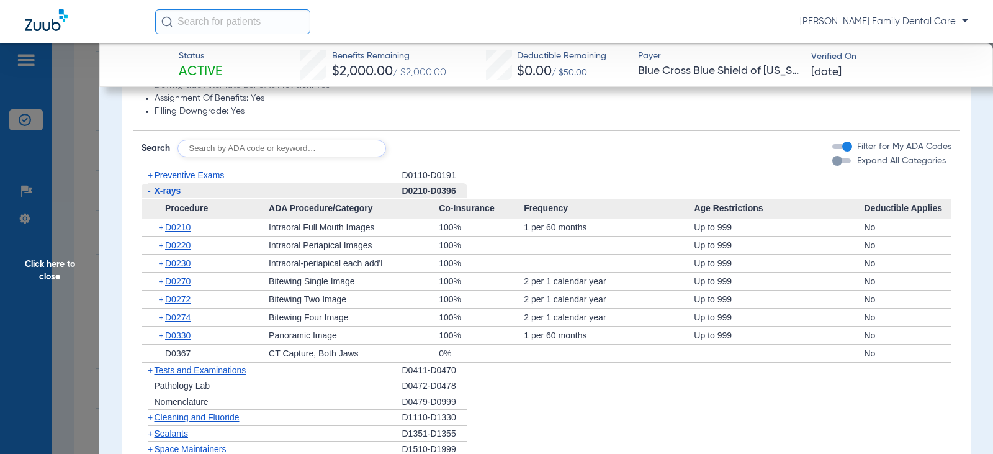
click at [148, 191] on span "-" at bounding box center [149, 191] width 3 height 10
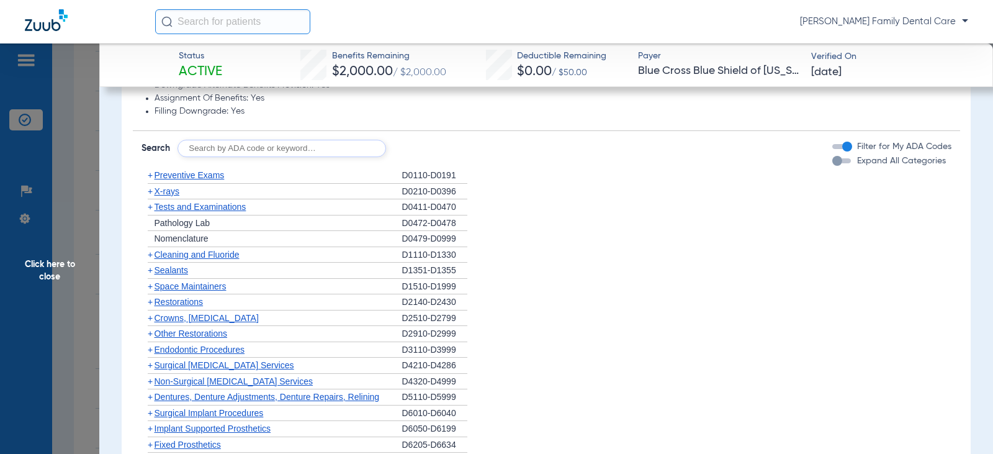
click at [150, 209] on span "+" at bounding box center [150, 207] width 5 height 10
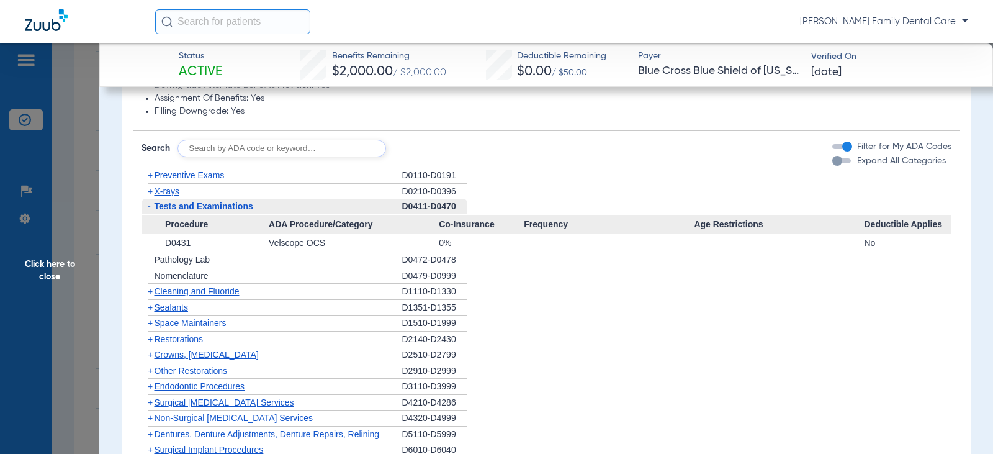
click at [151, 209] on span "-" at bounding box center [148, 207] width 13 height 16
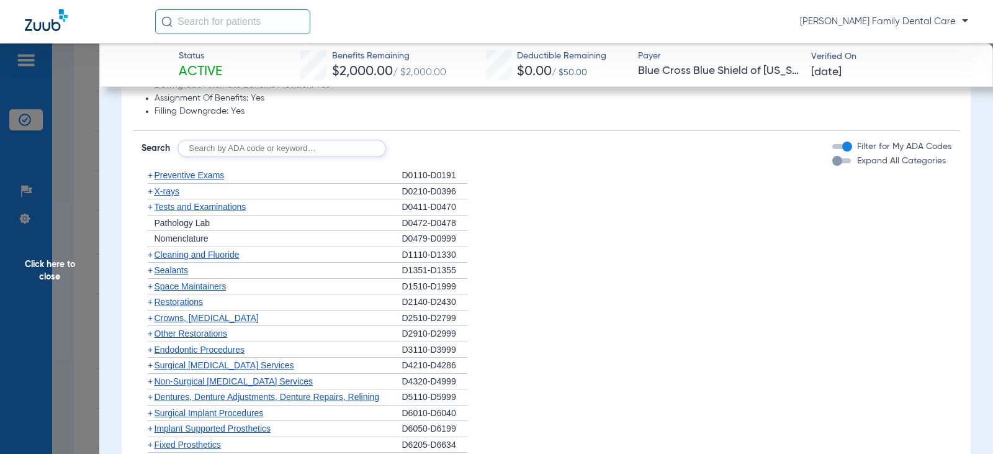
click at [151, 255] on span "+" at bounding box center [150, 255] width 5 height 10
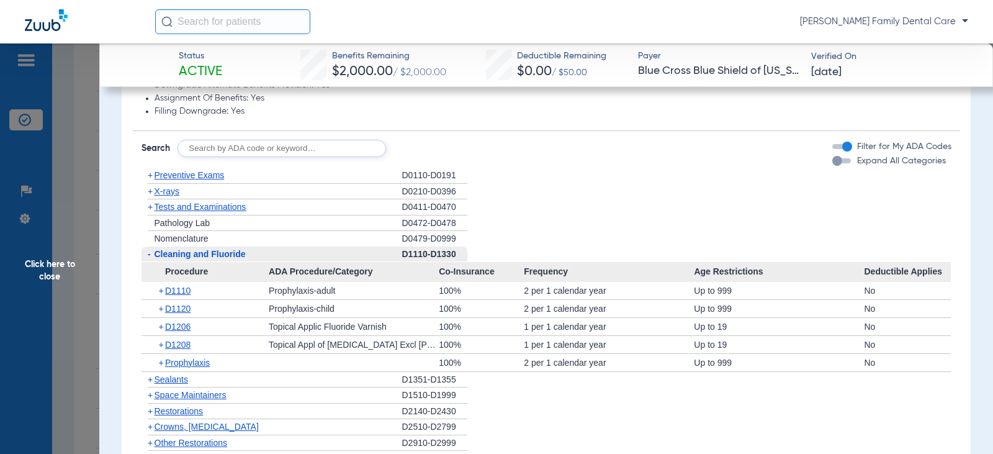
click at [152, 256] on span "-" at bounding box center [148, 254] width 13 height 16
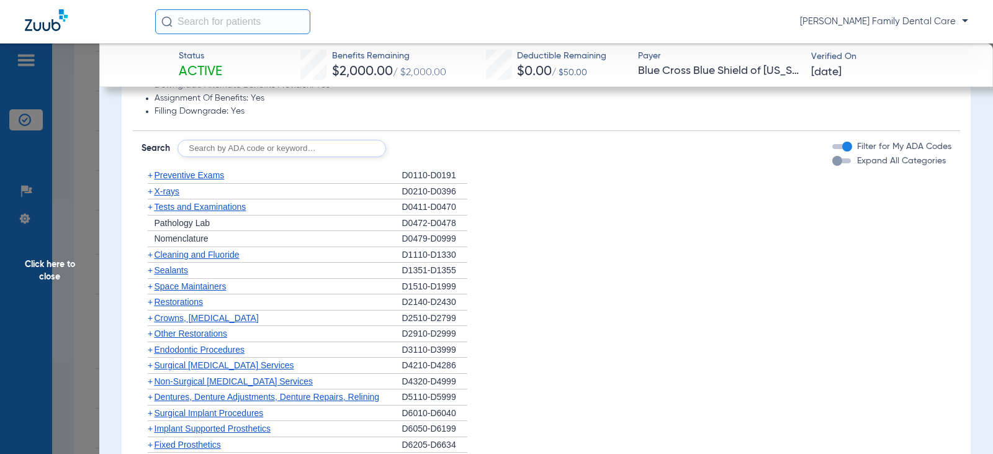
click at [148, 275] on span "+" at bounding box center [150, 270] width 5 height 10
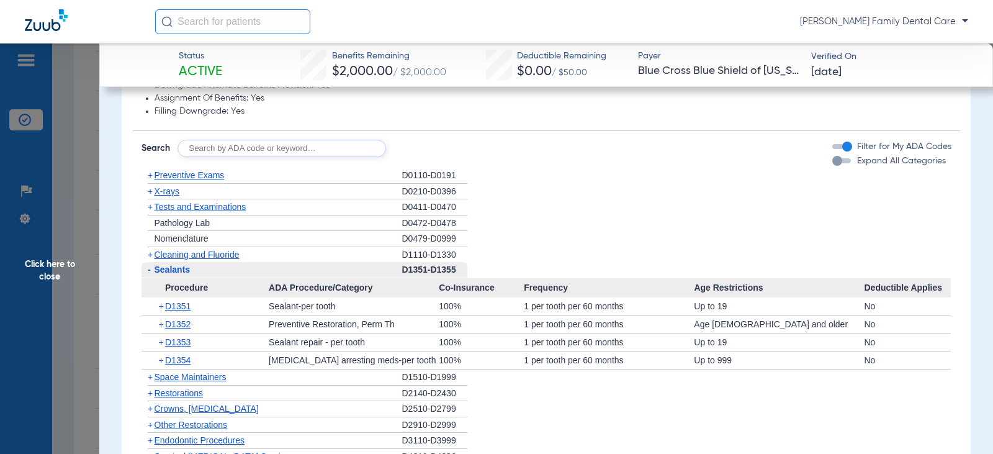
click at [148, 273] on span "-" at bounding box center [149, 269] width 3 height 10
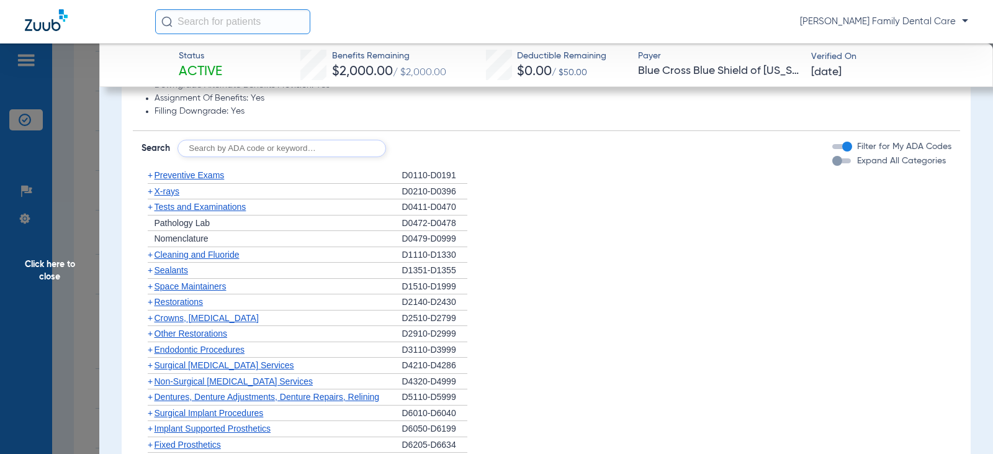
click at [150, 304] on span "+" at bounding box center [150, 302] width 5 height 10
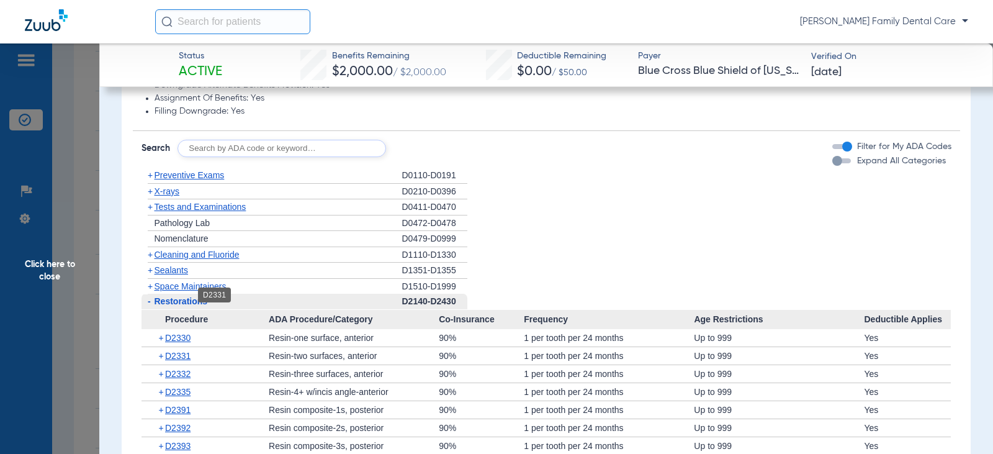
scroll to position [1242, 0]
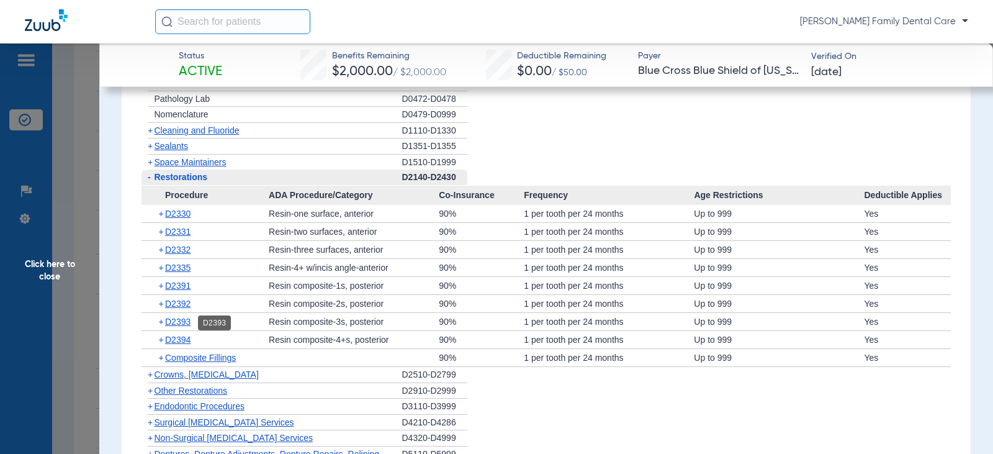
click at [175, 323] on span "D2393" at bounding box center [177, 322] width 25 height 10
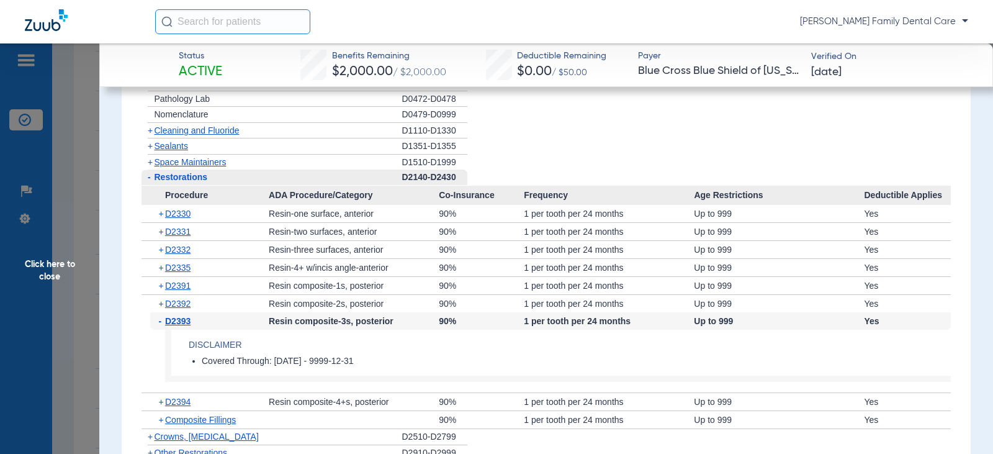
click at [175, 323] on span "D2393" at bounding box center [177, 321] width 25 height 10
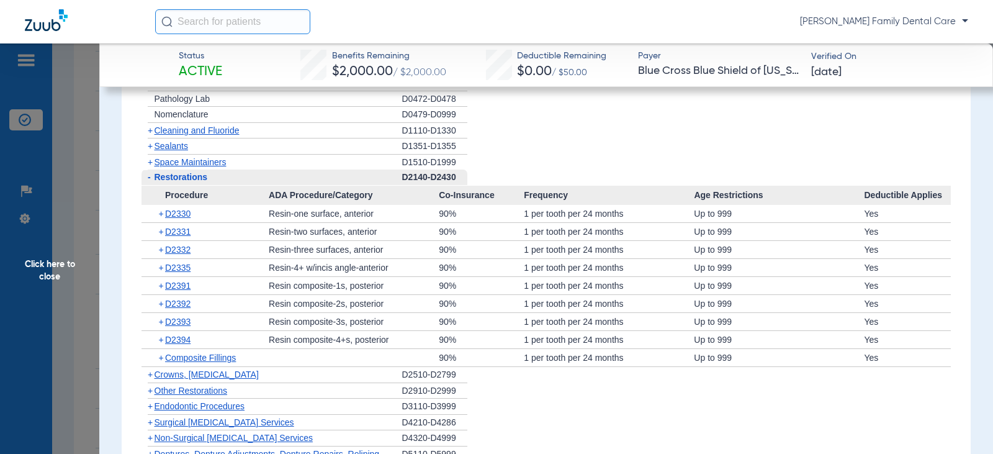
click at [148, 179] on span "-" at bounding box center [149, 177] width 3 height 10
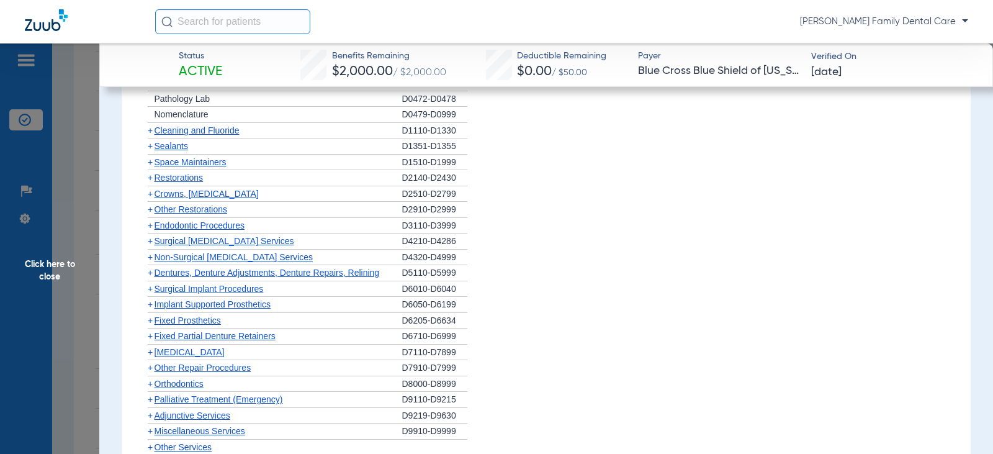
click at [149, 197] on span "+" at bounding box center [150, 194] width 5 height 10
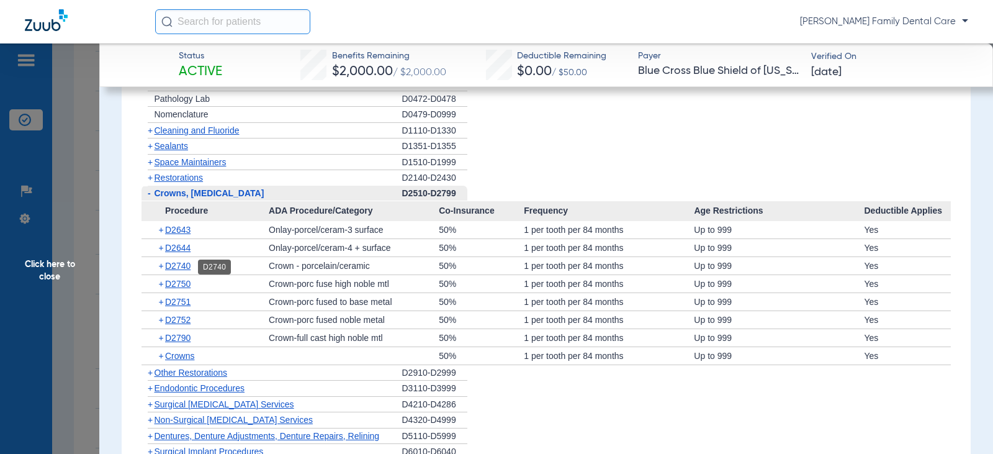
click at [184, 266] on span "D2740" at bounding box center [177, 266] width 25 height 10
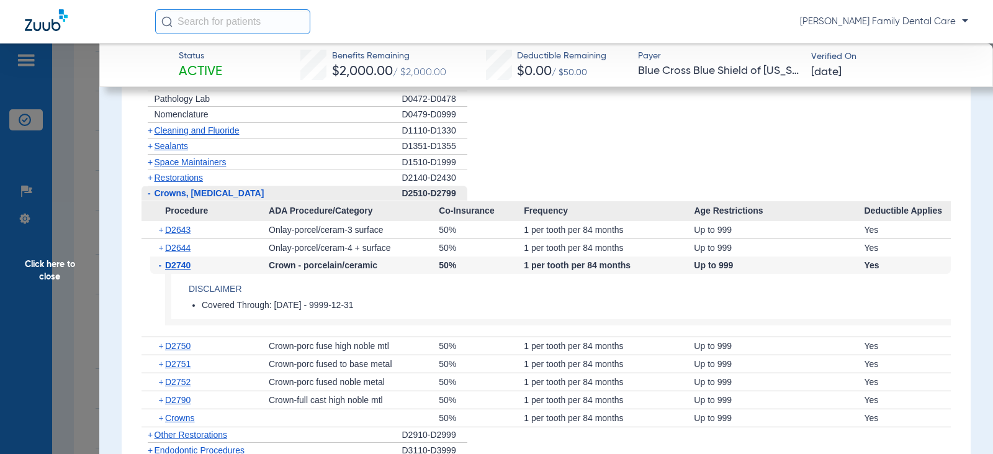
click at [184, 266] on span "D2740" at bounding box center [177, 265] width 25 height 10
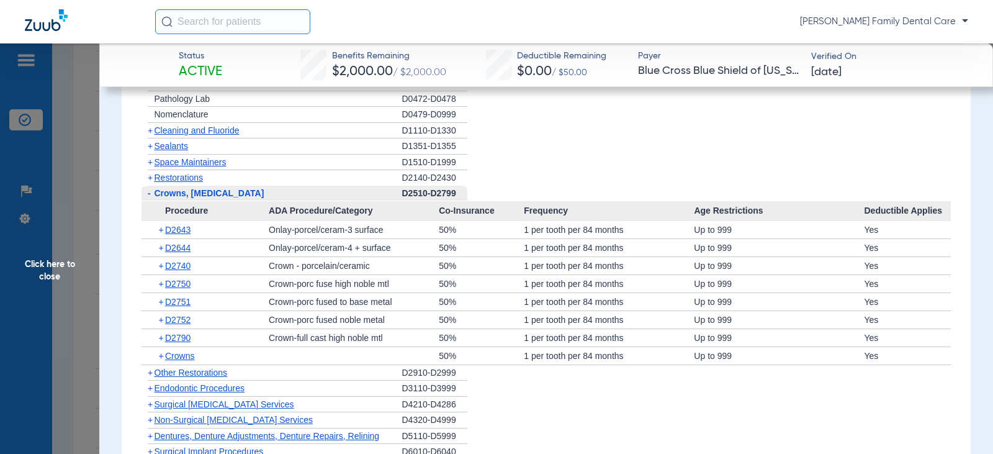
click at [152, 194] on span "-" at bounding box center [148, 194] width 13 height 16
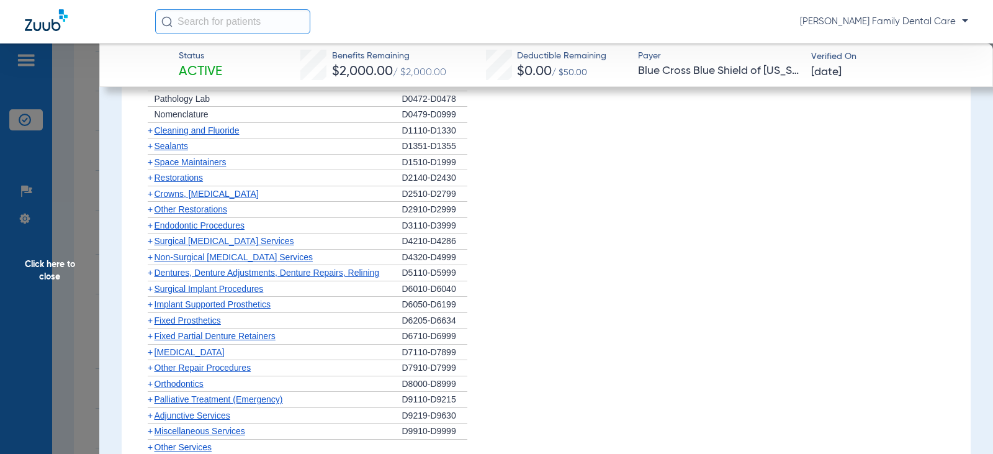
click at [149, 195] on span "+" at bounding box center [150, 194] width 5 height 10
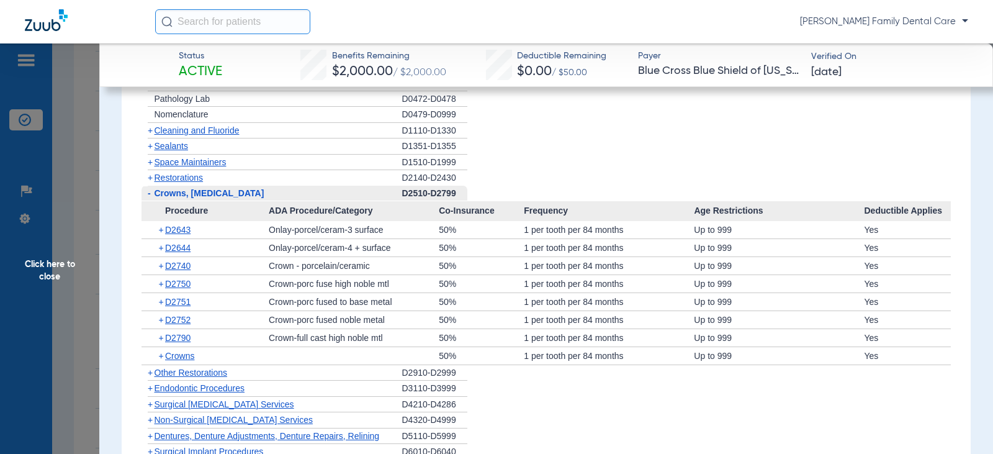
click at [150, 196] on span "-" at bounding box center [149, 193] width 3 height 10
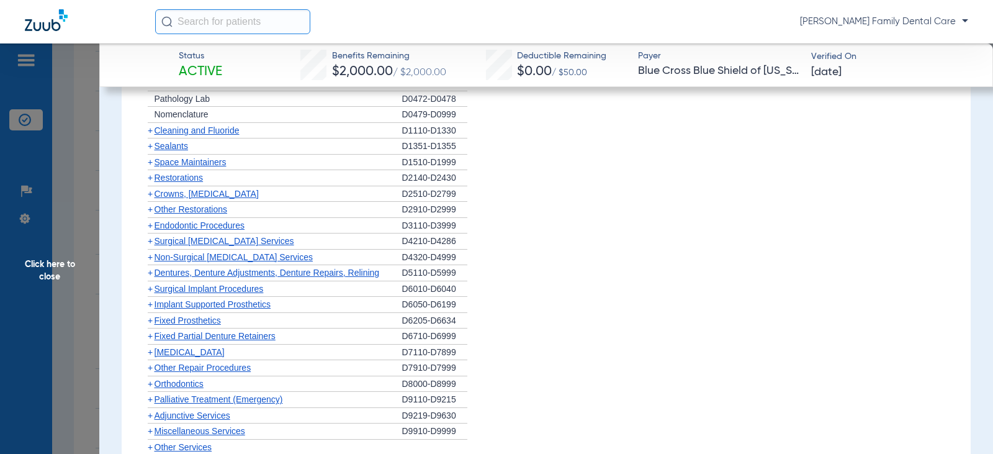
click at [150, 211] on span "+" at bounding box center [150, 209] width 5 height 10
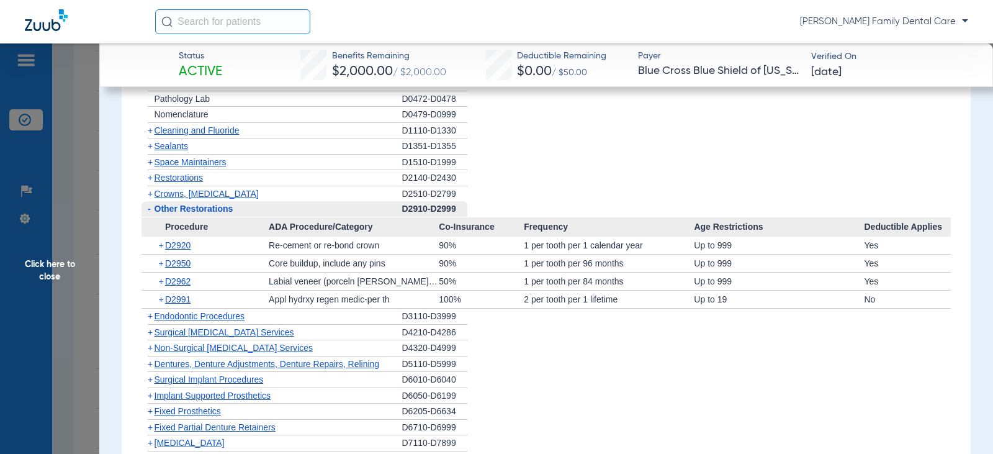
click at [148, 212] on span "-" at bounding box center [149, 209] width 3 height 10
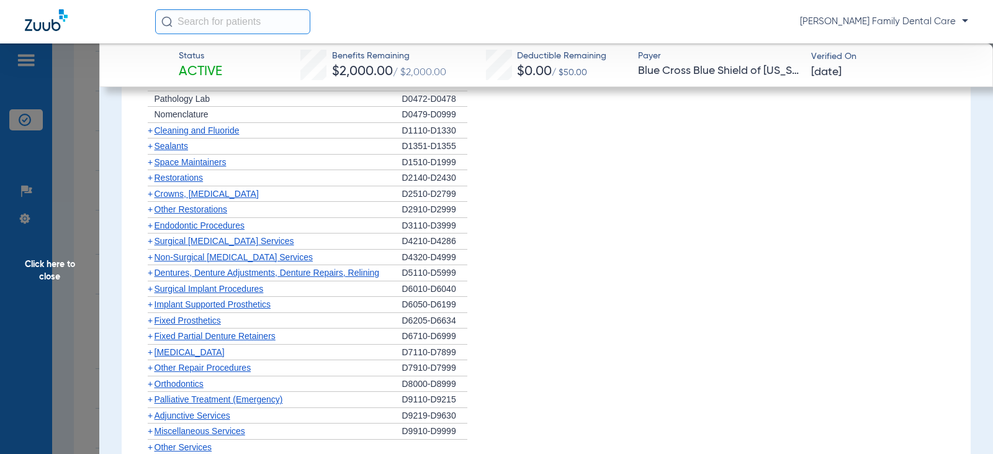
click at [150, 230] on span "+" at bounding box center [150, 225] width 5 height 10
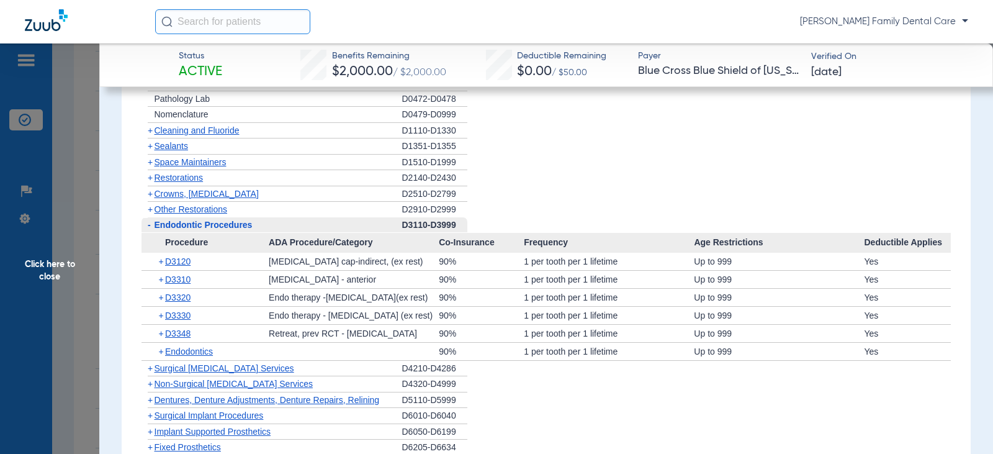
click at [150, 230] on span "-" at bounding box center [149, 225] width 3 height 10
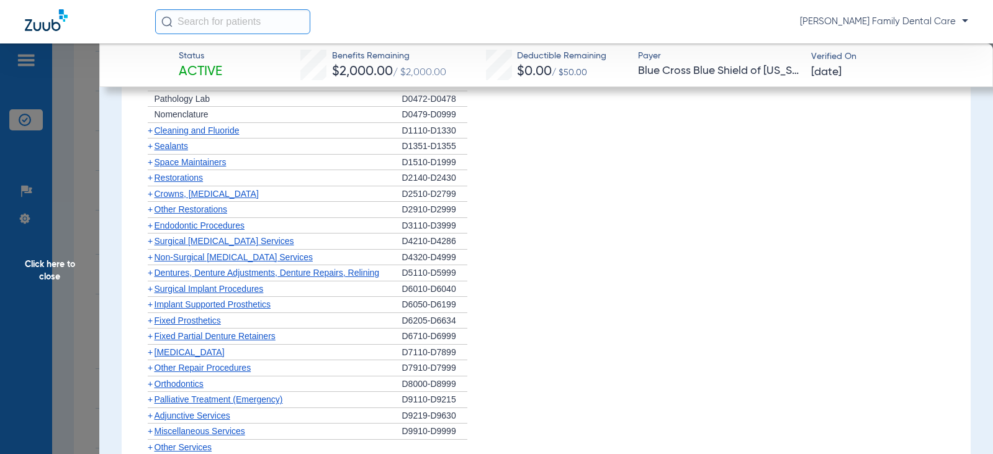
click at [150, 260] on span "+" at bounding box center [150, 257] width 5 height 10
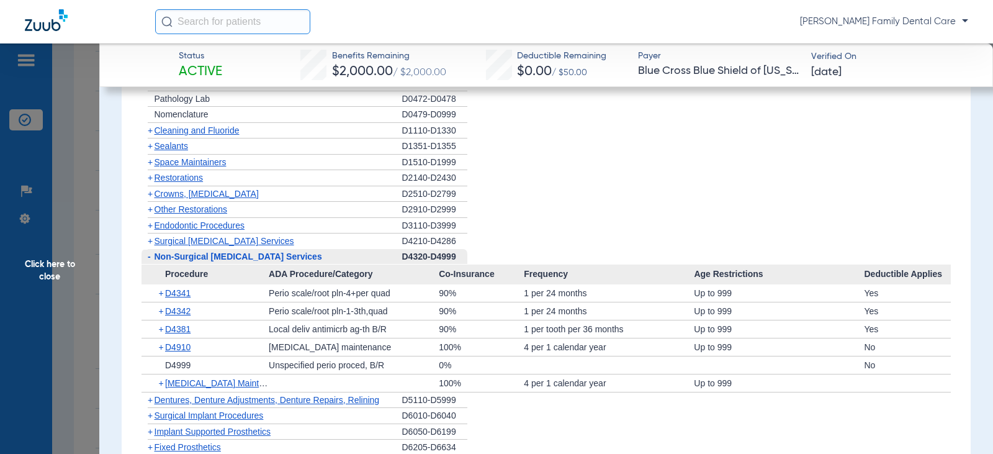
click at [150, 258] on span "-" at bounding box center [149, 256] width 3 height 10
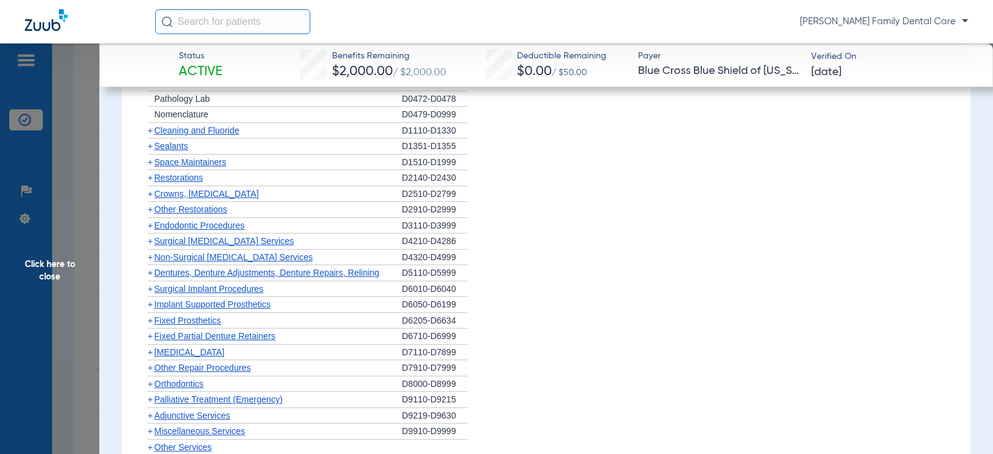
click at [150, 276] on span "+" at bounding box center [150, 273] width 5 height 10
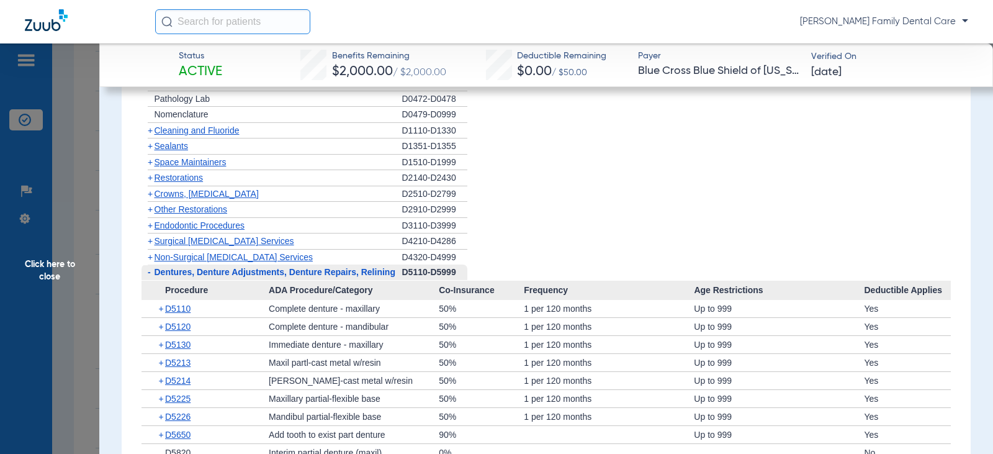
click at [145, 273] on span "-" at bounding box center [148, 272] width 13 height 16
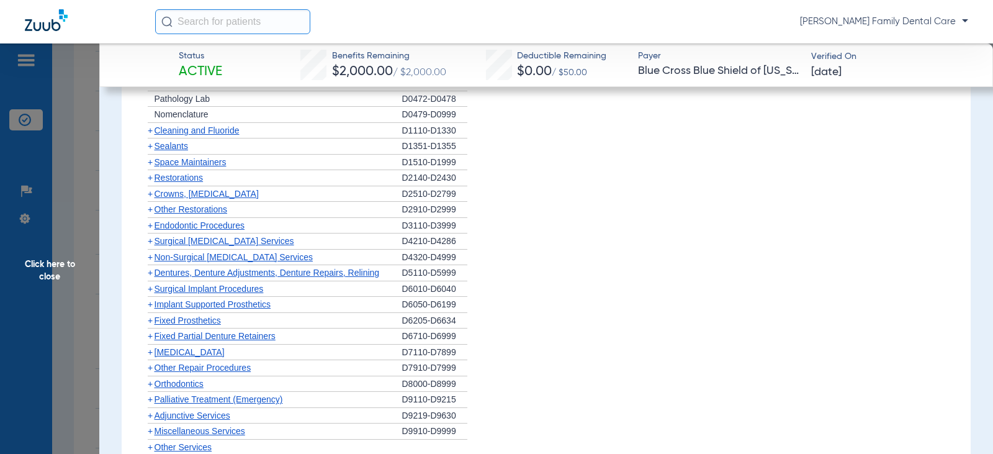
click at [150, 291] on span "+" at bounding box center [150, 289] width 5 height 10
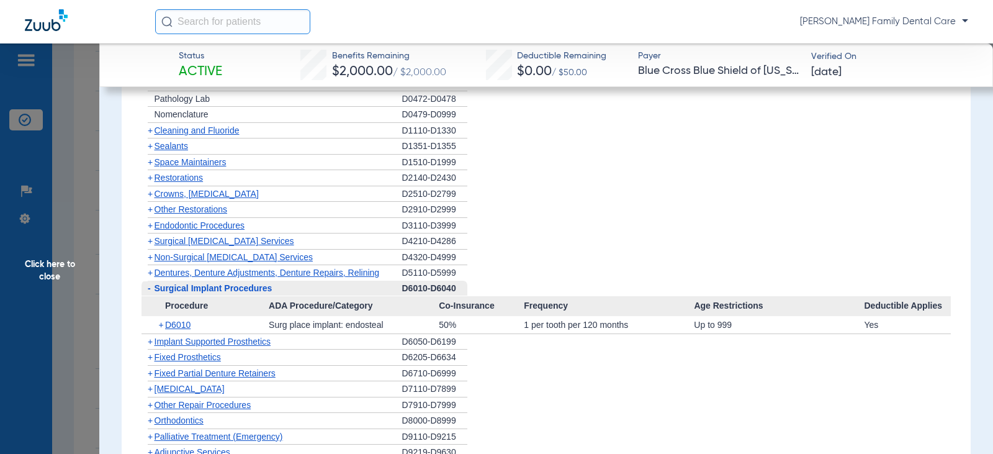
click at [150, 291] on span "-" at bounding box center [149, 288] width 3 height 10
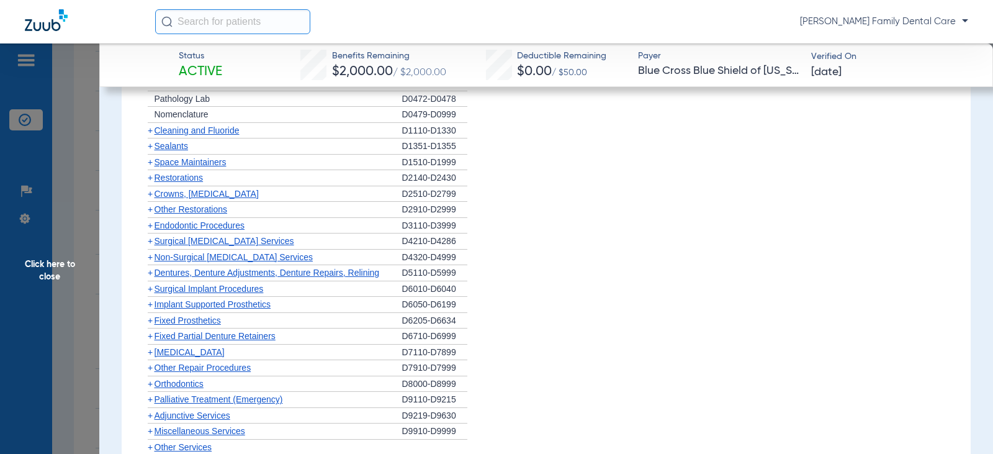
click at [151, 305] on span "+" at bounding box center [150, 304] width 5 height 10
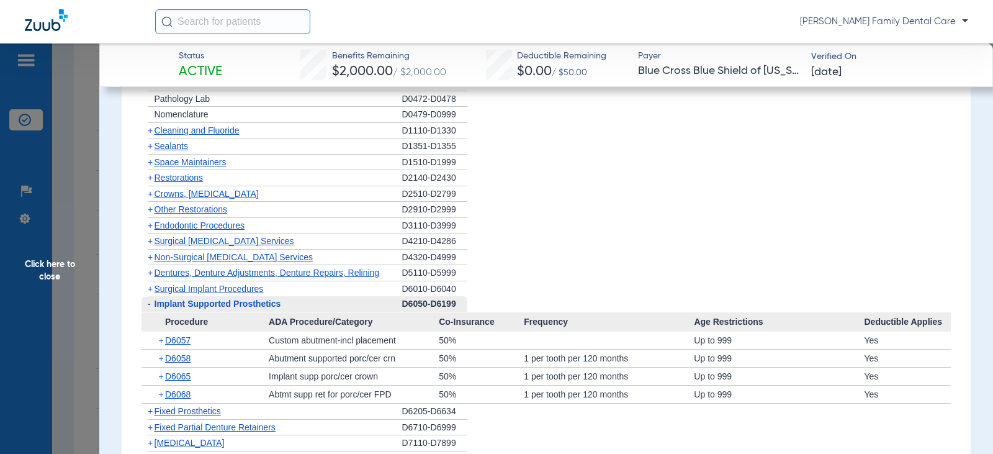
click at [148, 304] on span "-" at bounding box center [149, 304] width 3 height 10
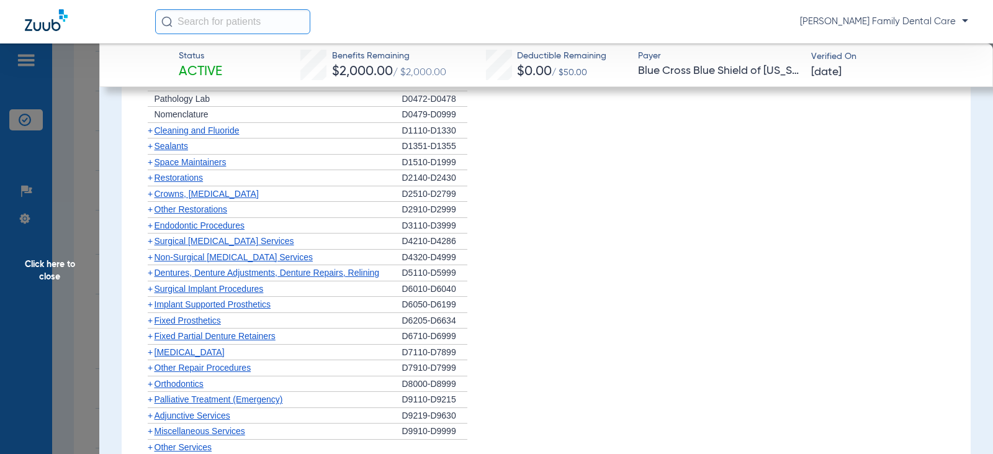
click at [150, 324] on span "+" at bounding box center [150, 320] width 5 height 10
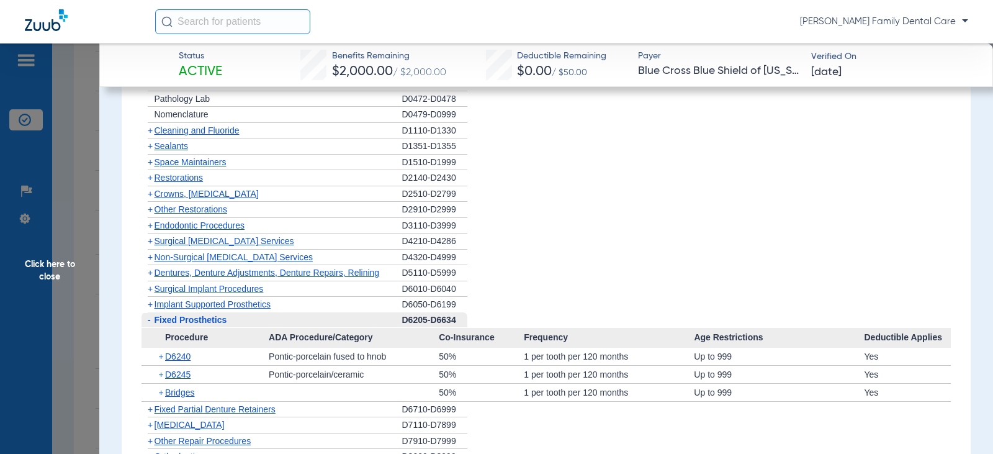
click at [150, 324] on span "-" at bounding box center [149, 320] width 3 height 10
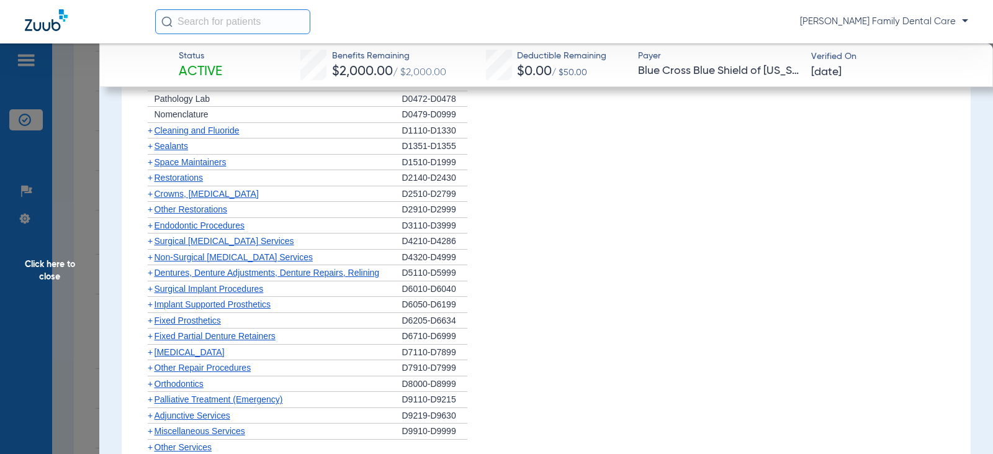
click at [150, 336] on span "+" at bounding box center [150, 336] width 5 height 10
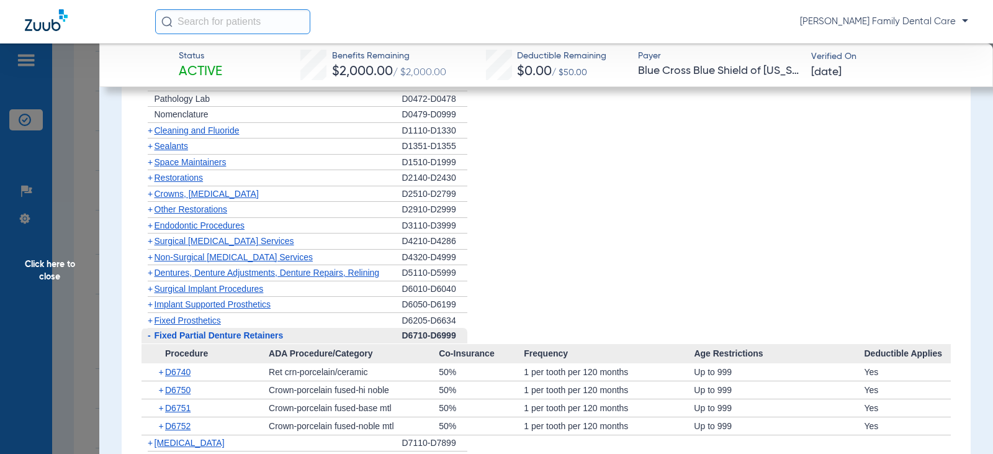
click at [150, 336] on span "-" at bounding box center [149, 335] width 3 height 10
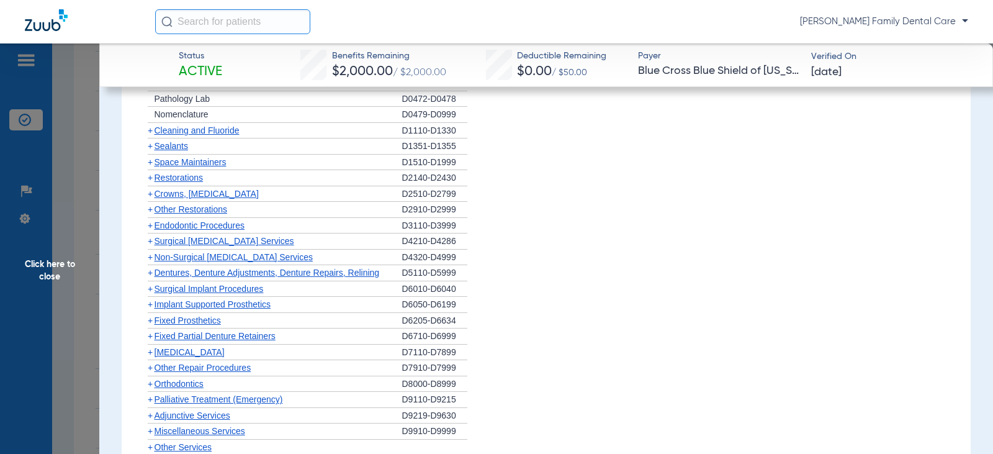
click at [148, 355] on span "+" at bounding box center [150, 352] width 5 height 10
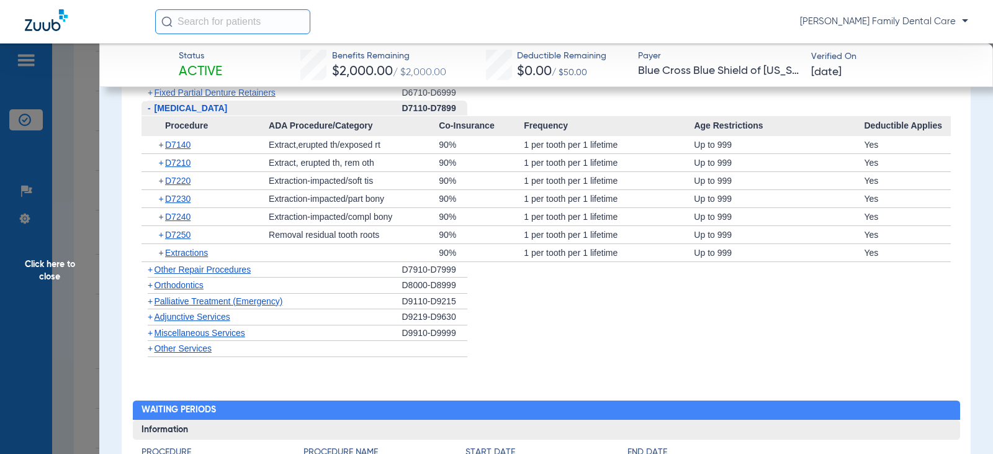
scroll to position [1490, 0]
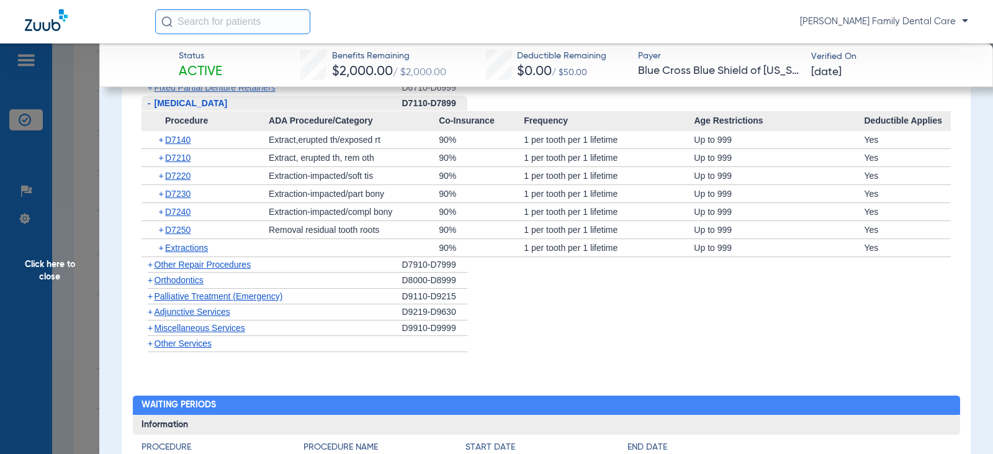
click at [150, 267] on span "+" at bounding box center [150, 265] width 5 height 10
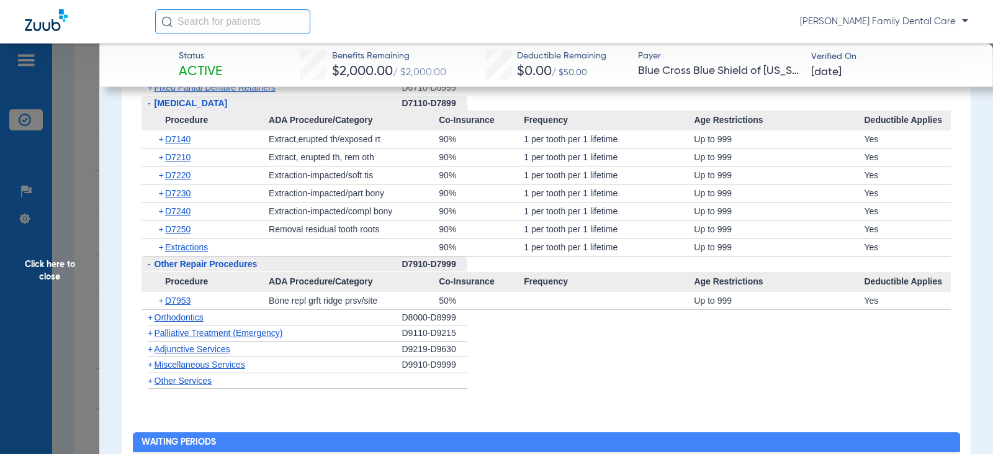
click at [150, 321] on span "+" at bounding box center [150, 317] width 5 height 10
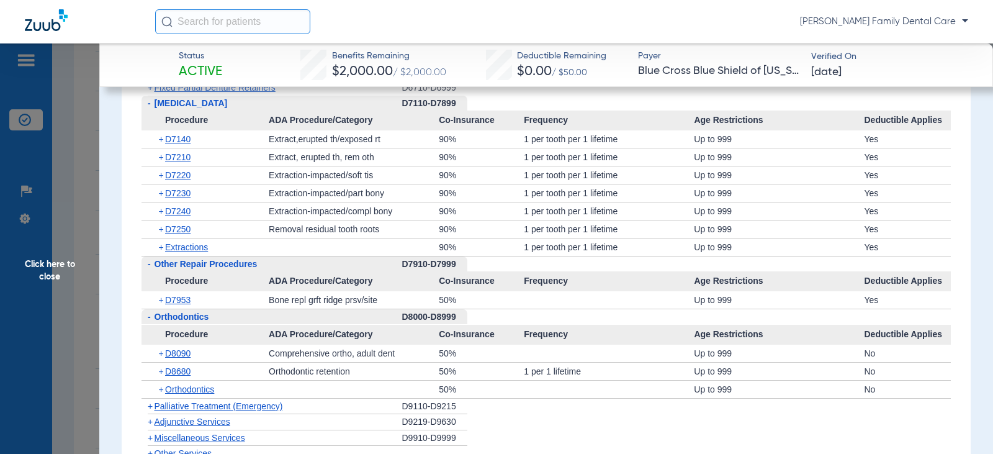
click at [150, 320] on span "-" at bounding box center [149, 317] width 3 height 10
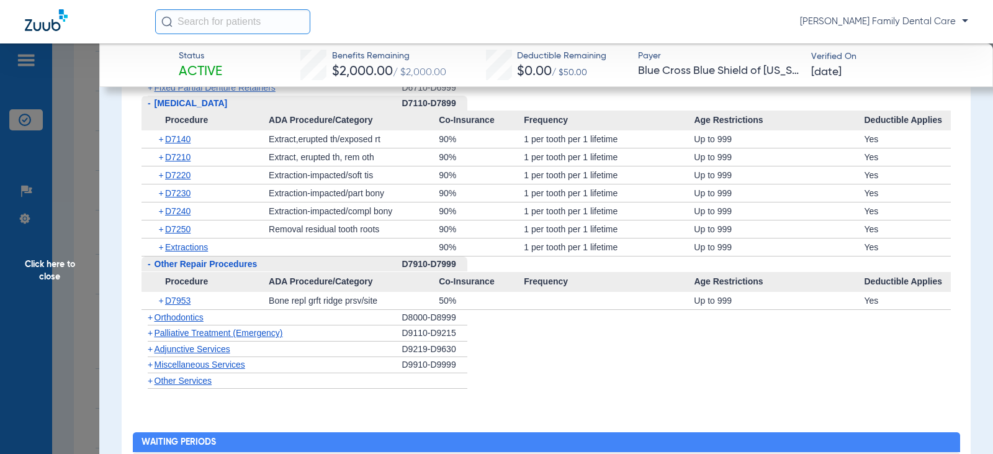
click at [148, 264] on span "-" at bounding box center [149, 264] width 3 height 10
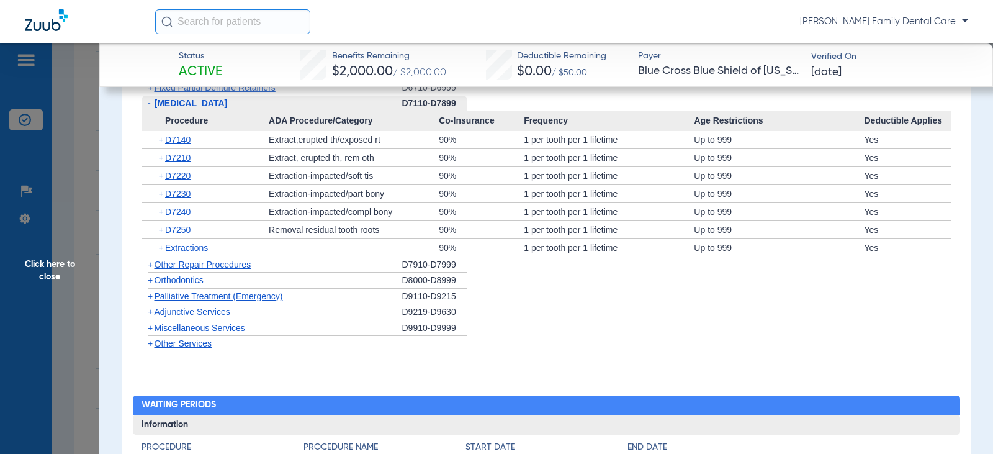
click at [150, 103] on span "-" at bounding box center [149, 103] width 3 height 10
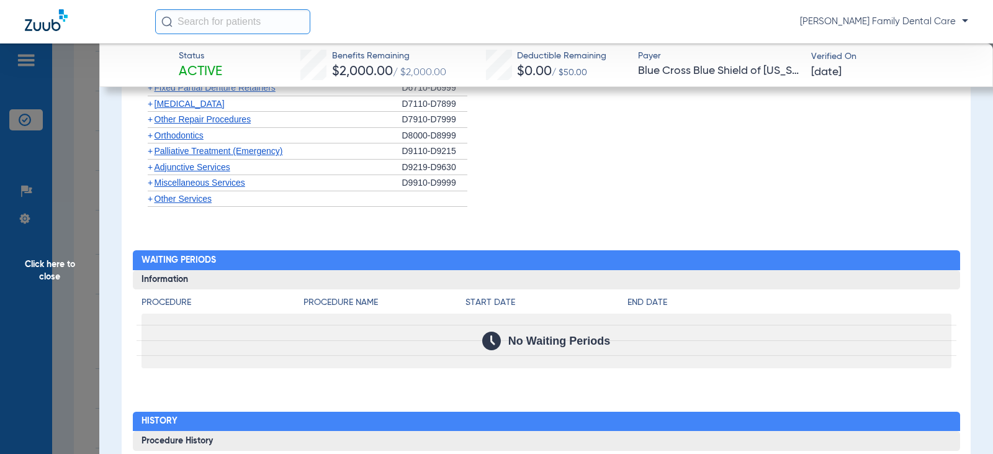
click at [148, 168] on span "+" at bounding box center [150, 167] width 5 height 10
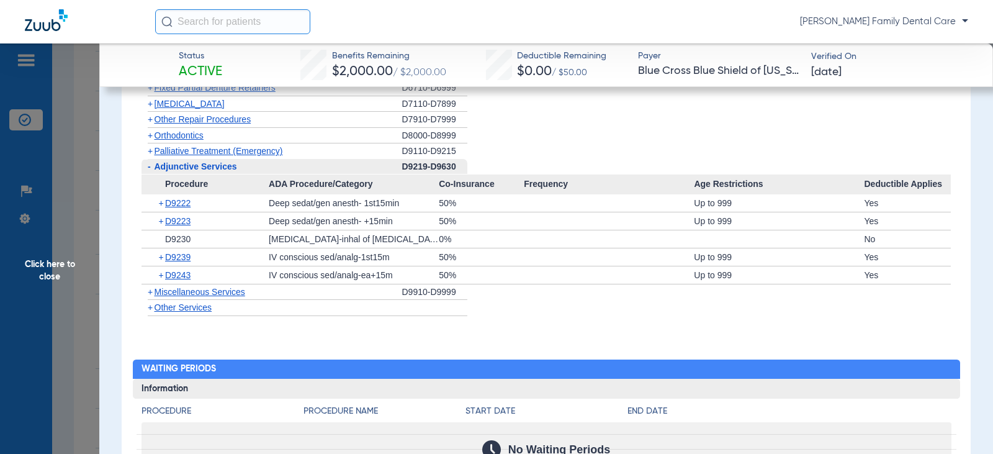
click at [149, 295] on span "+" at bounding box center [150, 292] width 5 height 10
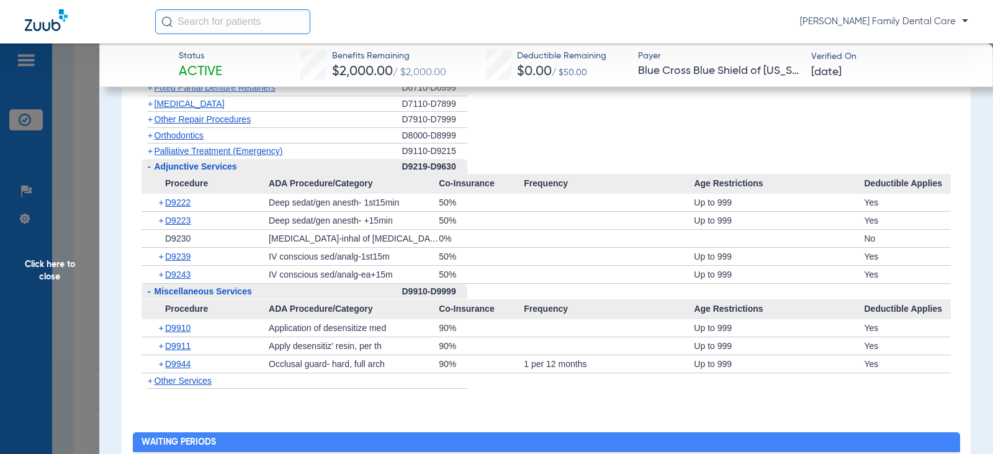
scroll to position [1242, 0]
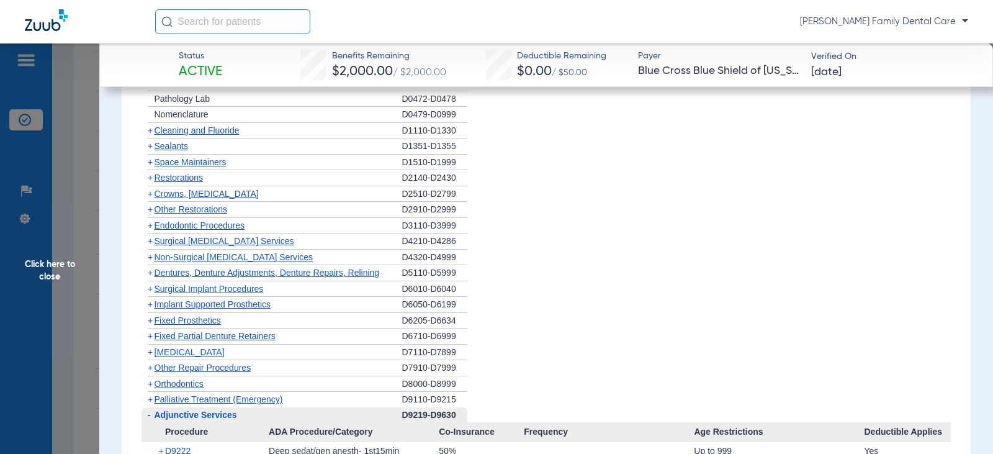
click at [150, 260] on span "+" at bounding box center [150, 257] width 5 height 10
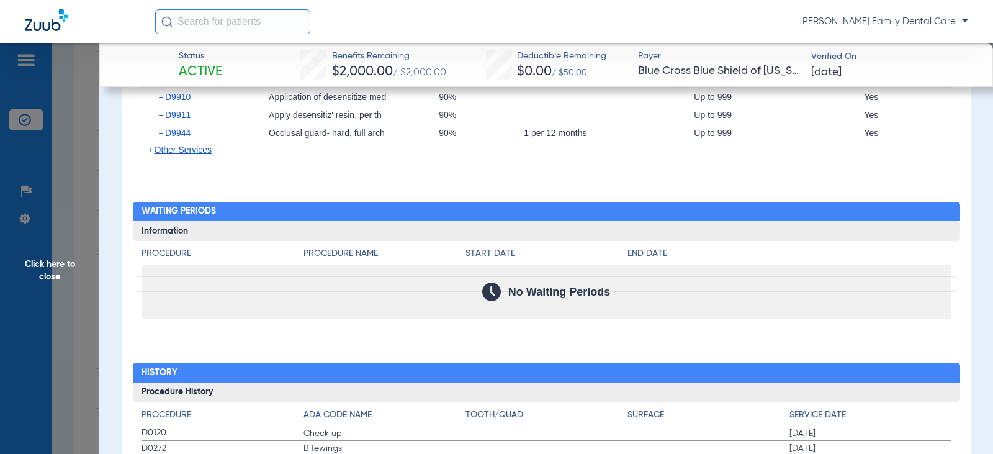
scroll to position [1863, 0]
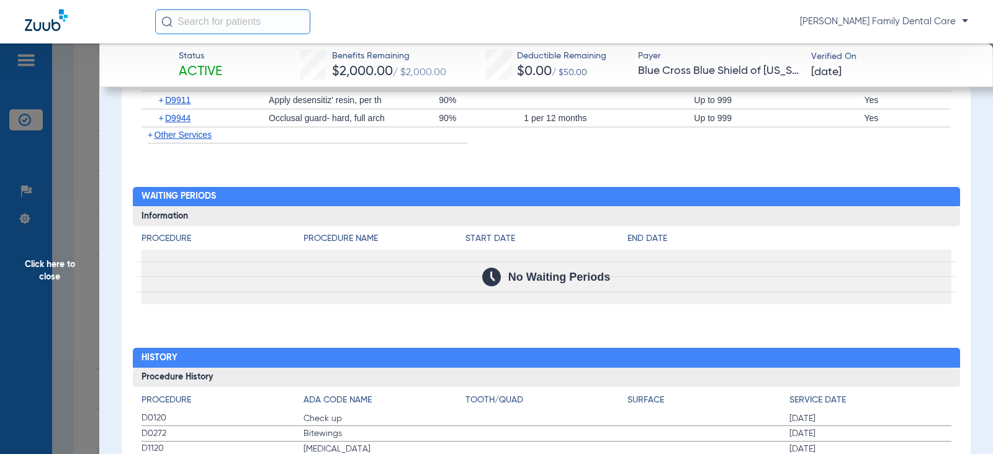
click at [38, 264] on span "Click here to close" at bounding box center [49, 270] width 99 height 454
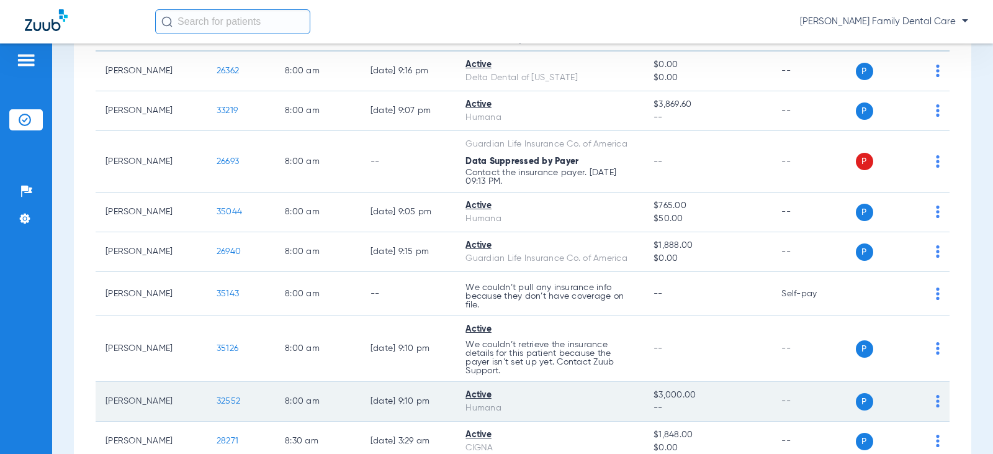
scroll to position [124, 0]
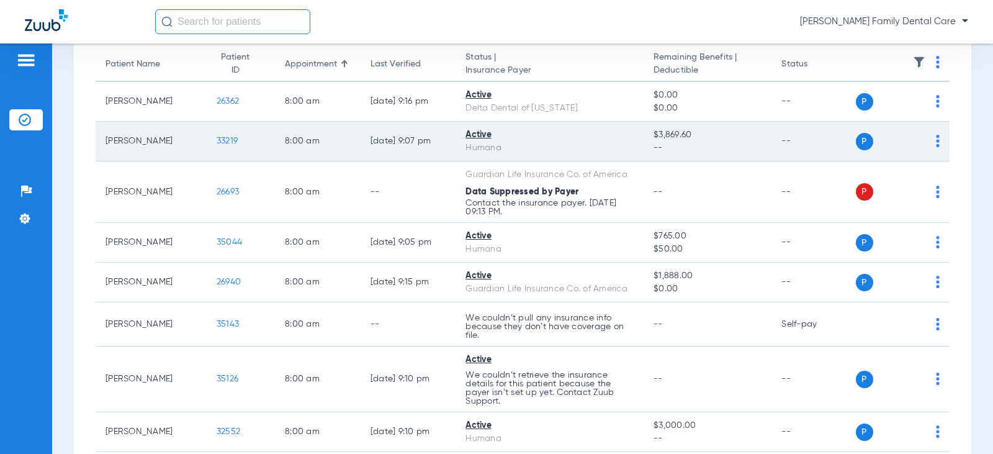
click at [217, 143] on span "33219" at bounding box center [227, 141] width 21 height 9
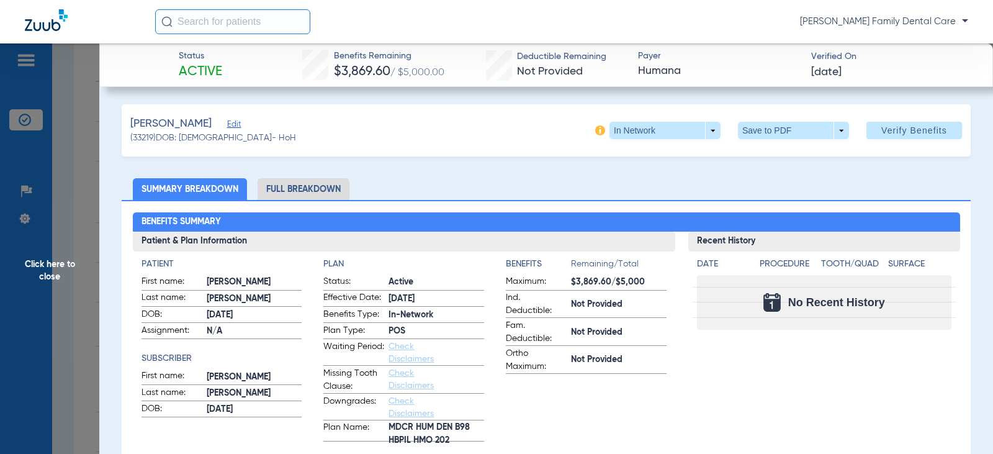
drag, startPoint x: 309, startPoint y: 182, endPoint x: 309, endPoint y: 169, distance: 12.4
click at [309, 180] on li "Full Breakdown" at bounding box center [304, 189] width 92 height 22
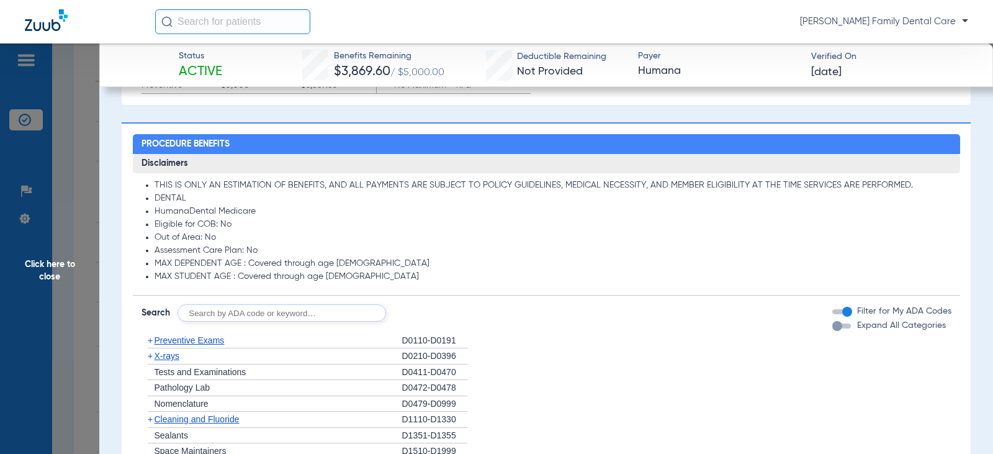
scroll to position [993, 0]
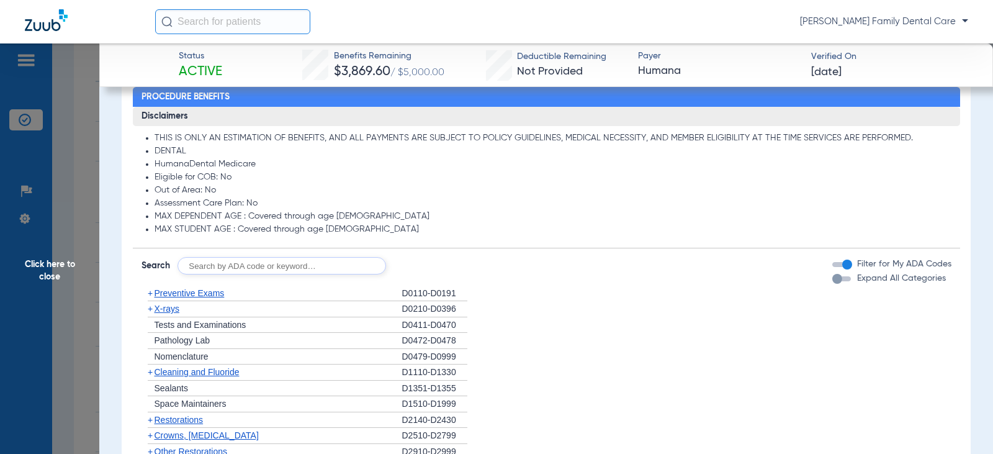
click at [151, 293] on span "+" at bounding box center [150, 293] width 5 height 10
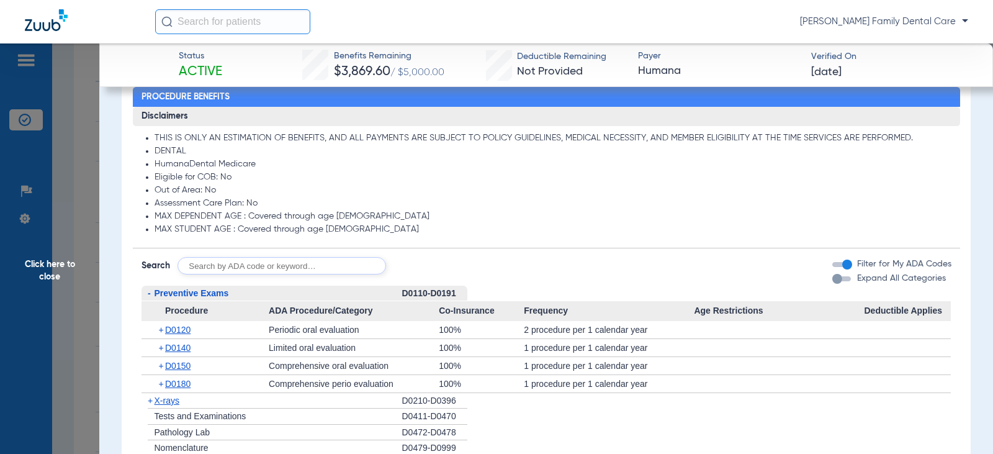
click at [148, 294] on span "-" at bounding box center [149, 293] width 3 height 10
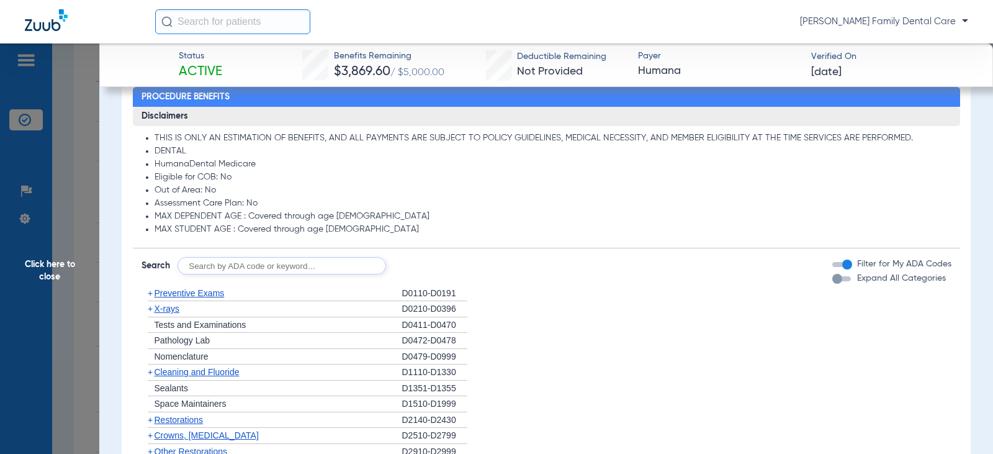
click at [150, 310] on span "+" at bounding box center [150, 309] width 5 height 10
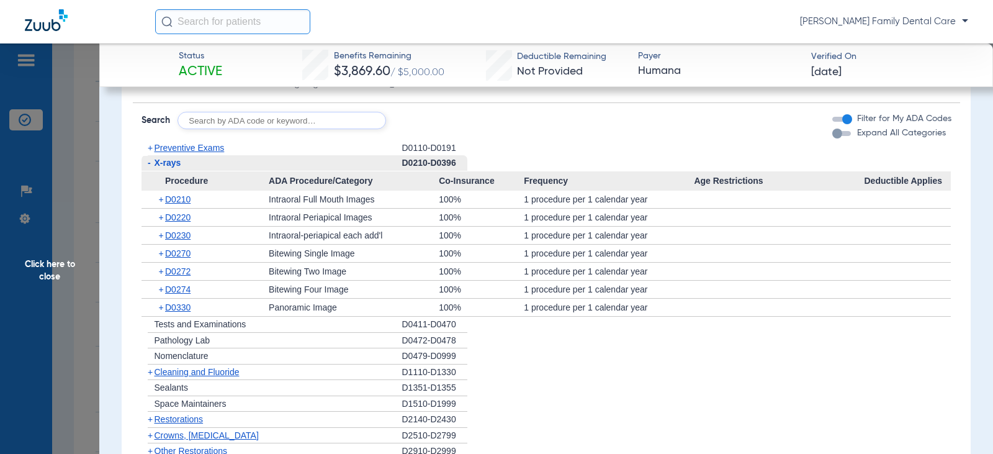
scroll to position [1118, 0]
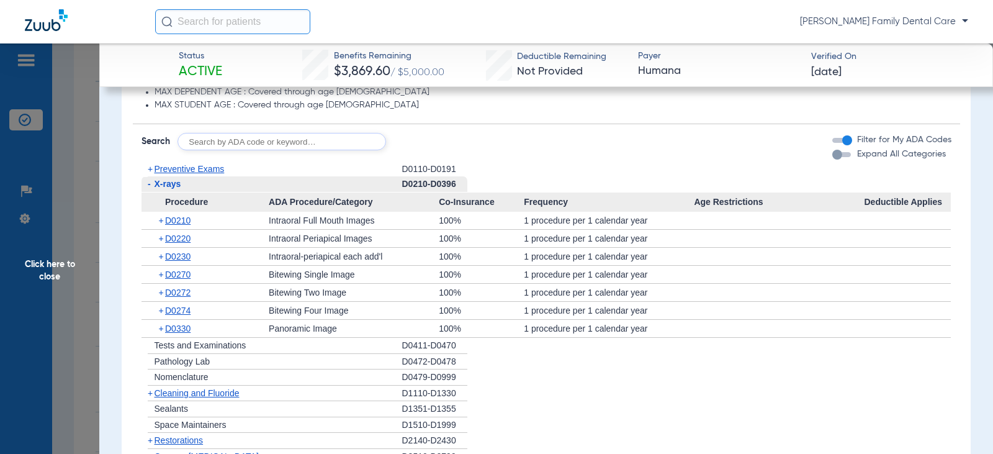
click at [41, 271] on span "Click here to close" at bounding box center [49, 270] width 99 height 454
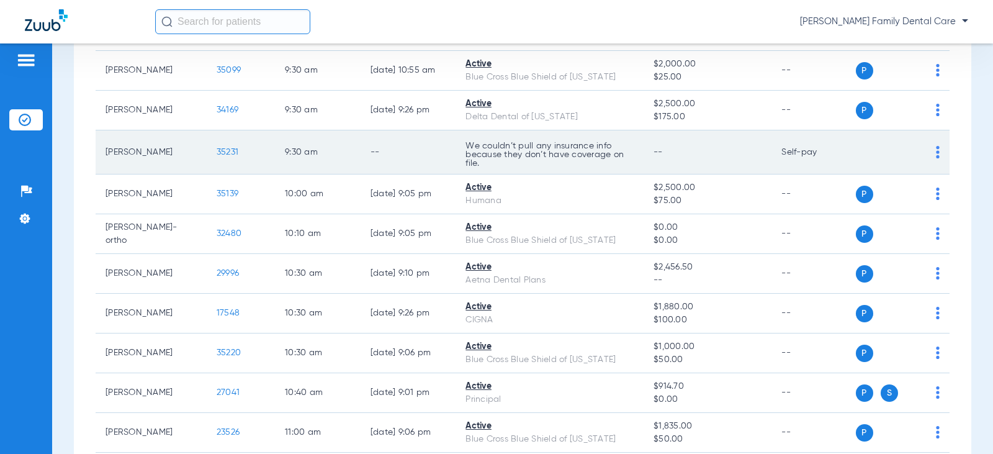
scroll to position [869, 0]
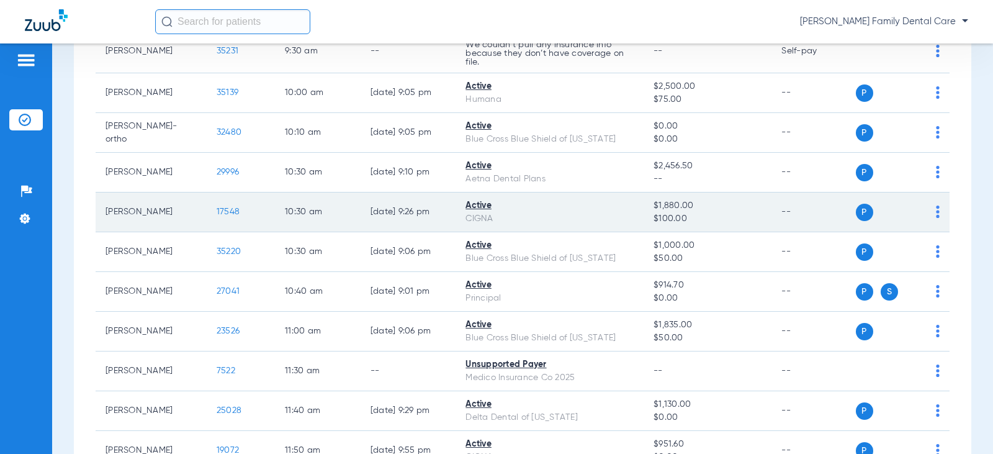
click at [220, 213] on span "17548" at bounding box center [228, 211] width 23 height 9
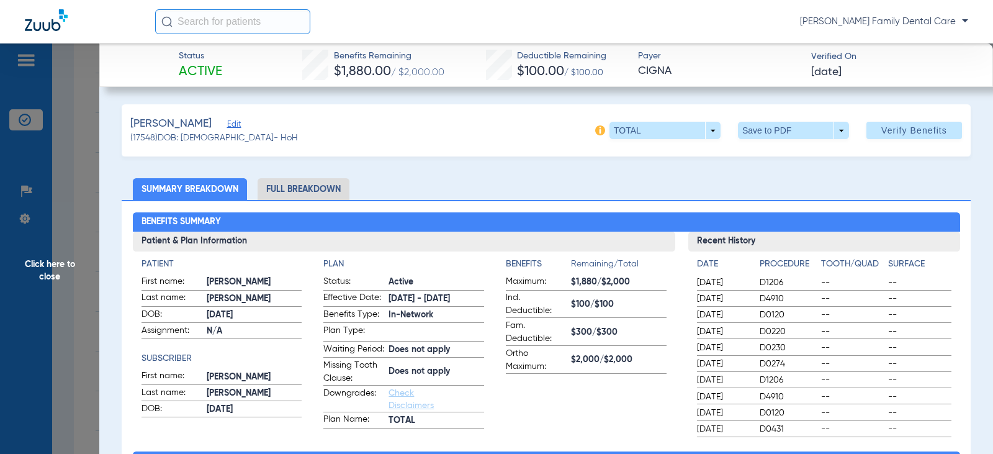
click at [282, 186] on li "Full Breakdown" at bounding box center [304, 189] width 92 height 22
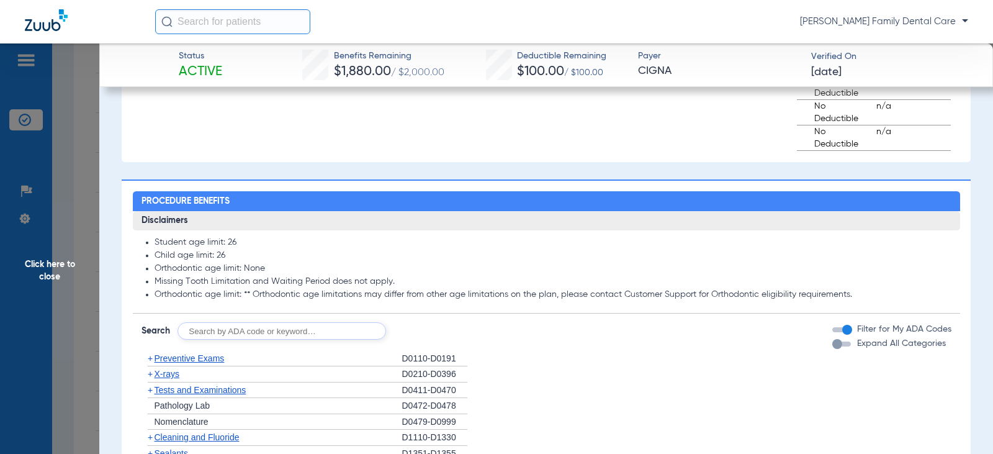
scroll to position [1118, 0]
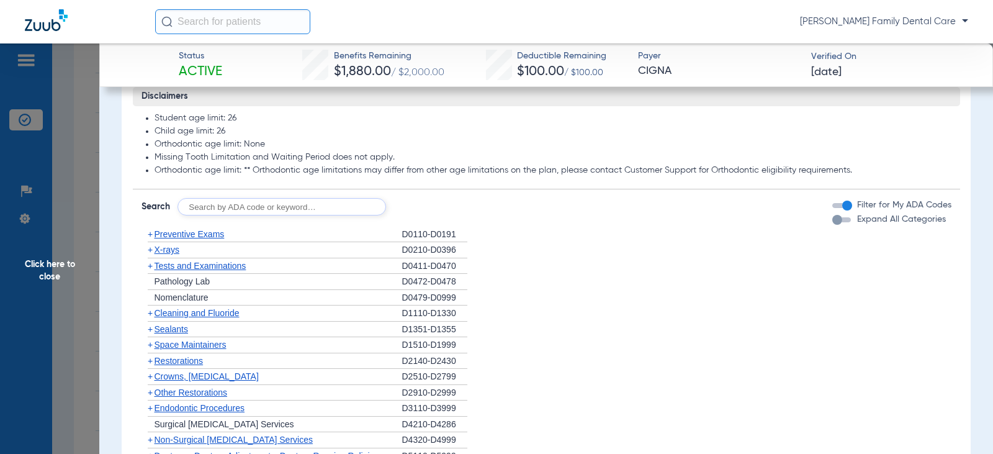
click at [148, 239] on span "+" at bounding box center [150, 234] width 5 height 10
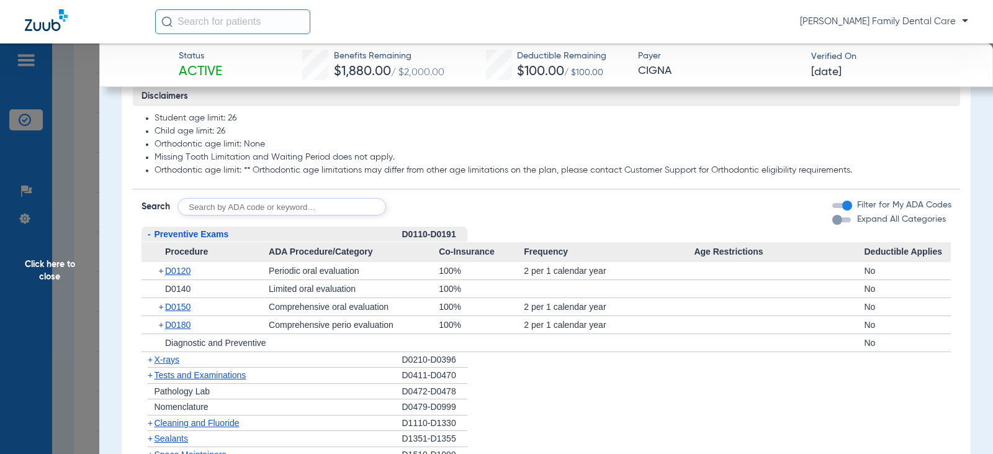
click at [147, 242] on span "-" at bounding box center [148, 235] width 13 height 16
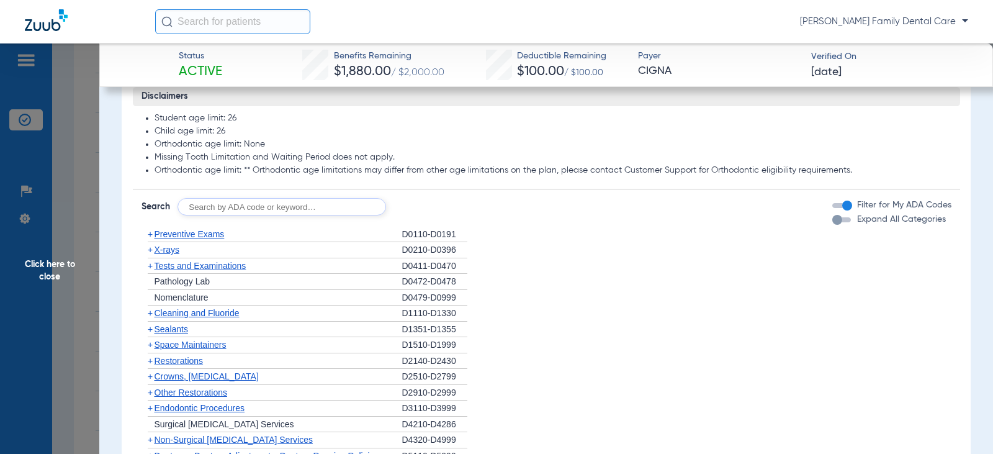
click at [148, 255] on span "+" at bounding box center [150, 250] width 5 height 10
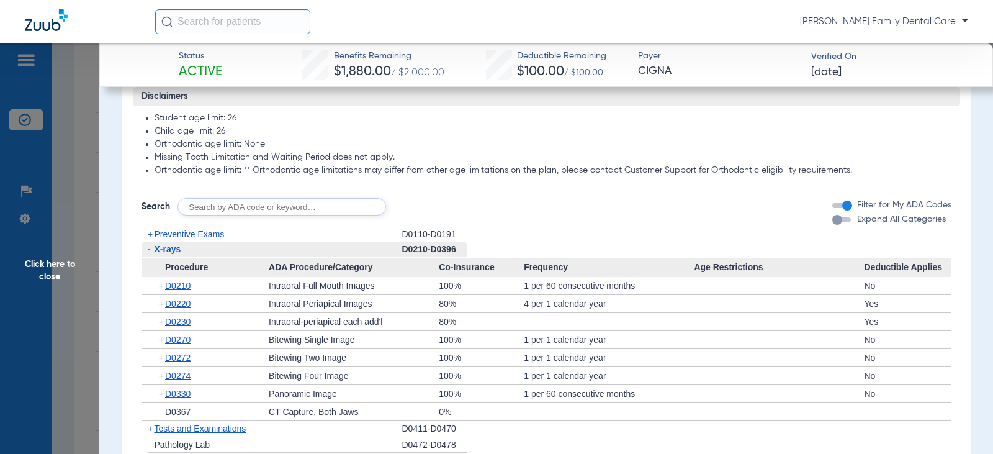
click at [148, 254] on span "-" at bounding box center [149, 249] width 3 height 10
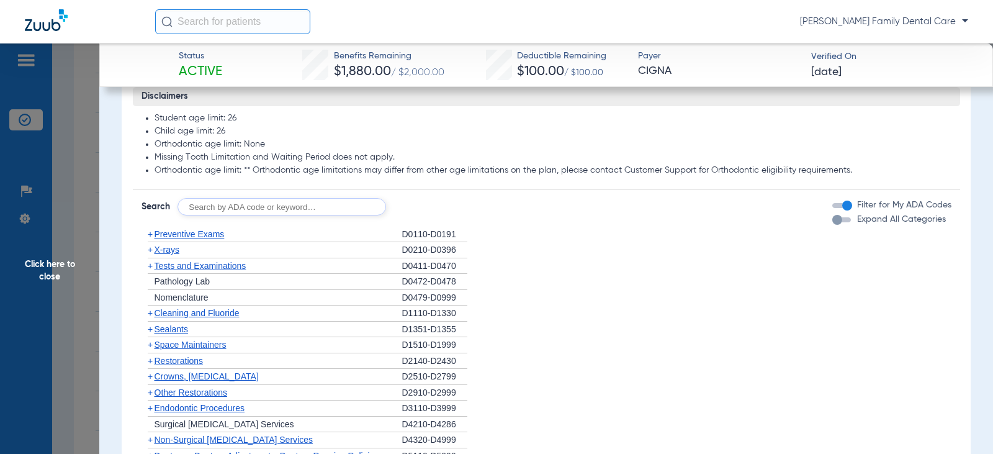
click at [149, 271] on span "+" at bounding box center [150, 266] width 5 height 10
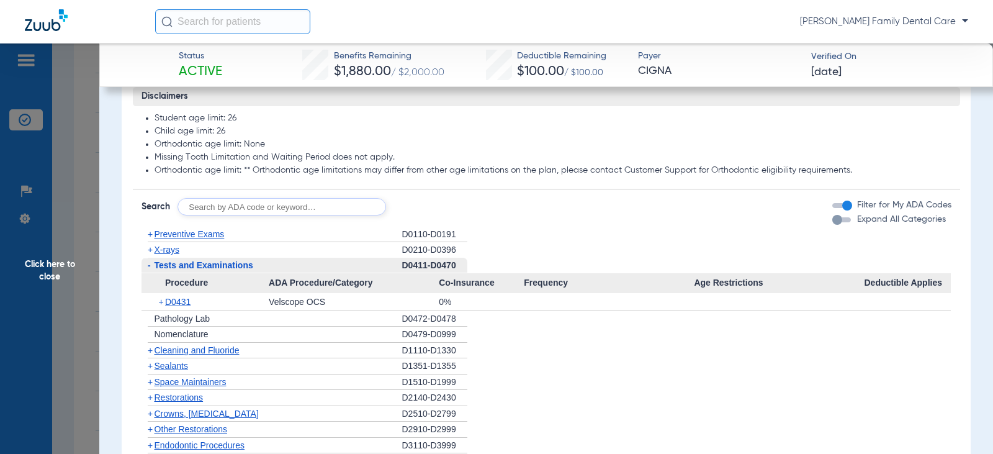
click at [149, 270] on span "-" at bounding box center [149, 265] width 3 height 10
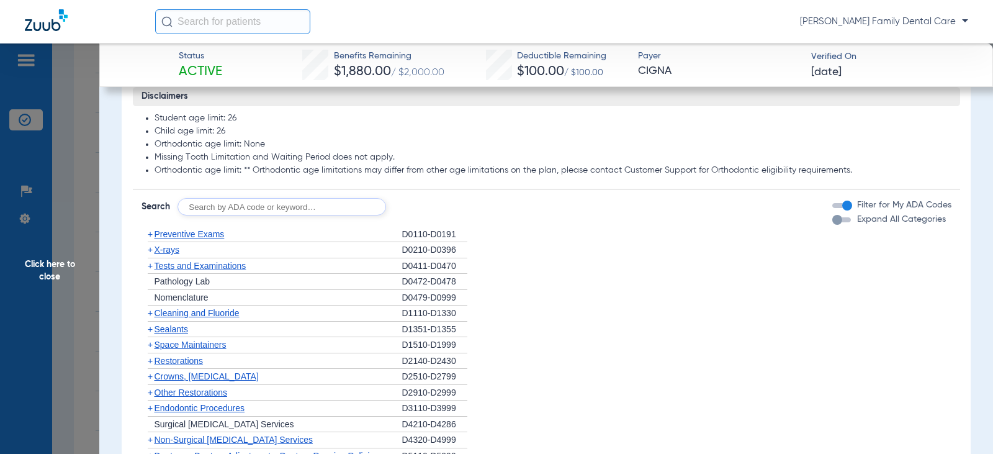
click at [151, 318] on span "+" at bounding box center [150, 313] width 5 height 10
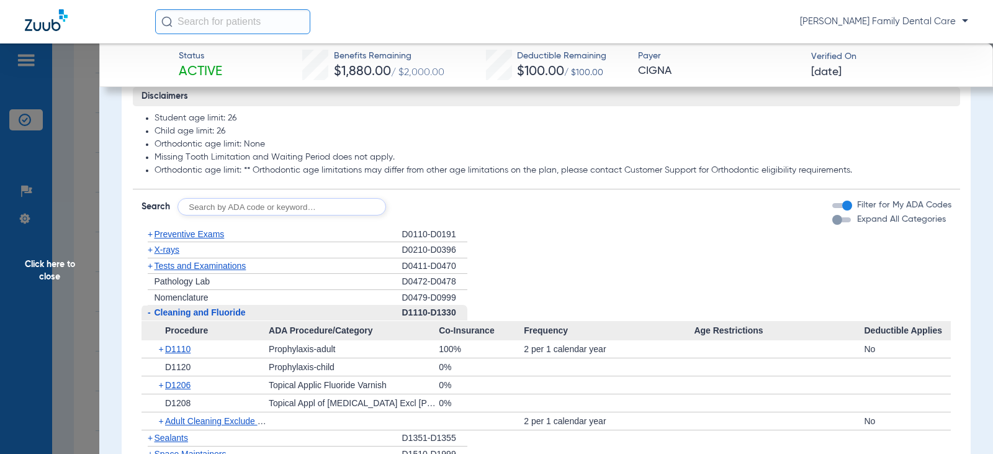
click at [150, 317] on span "-" at bounding box center [149, 312] width 3 height 10
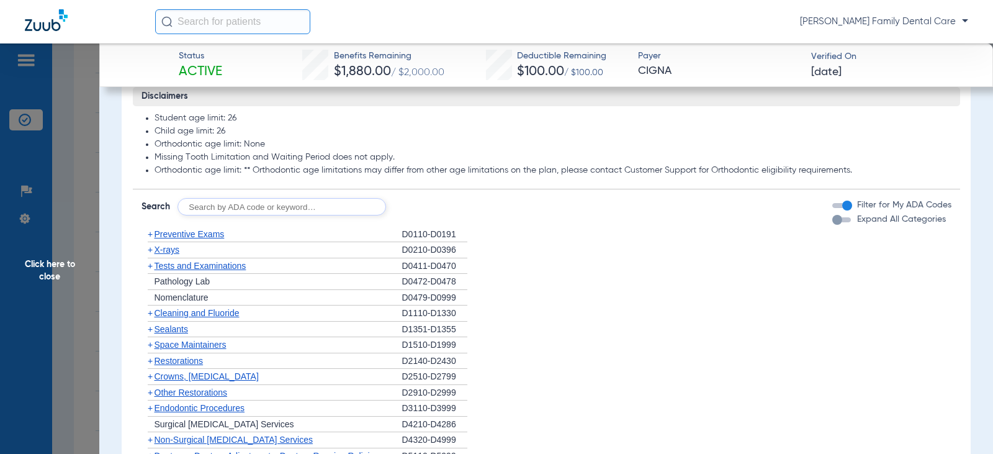
click at [149, 334] on span "+" at bounding box center [150, 329] width 5 height 10
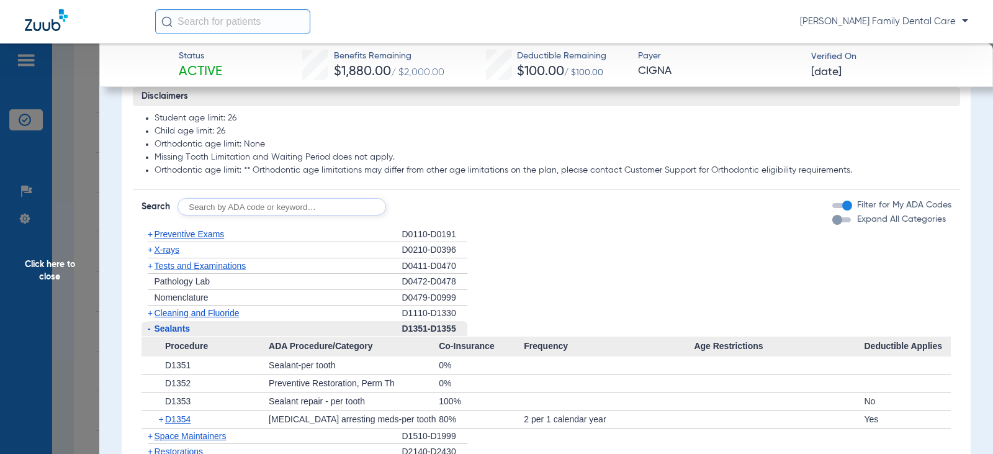
click at [149, 333] on span "-" at bounding box center [149, 328] width 3 height 10
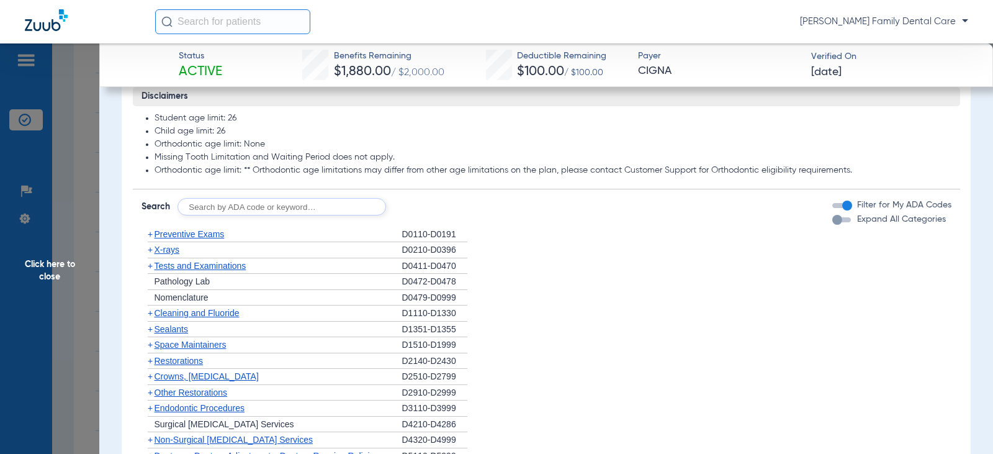
click at [150, 366] on span "+" at bounding box center [150, 361] width 5 height 10
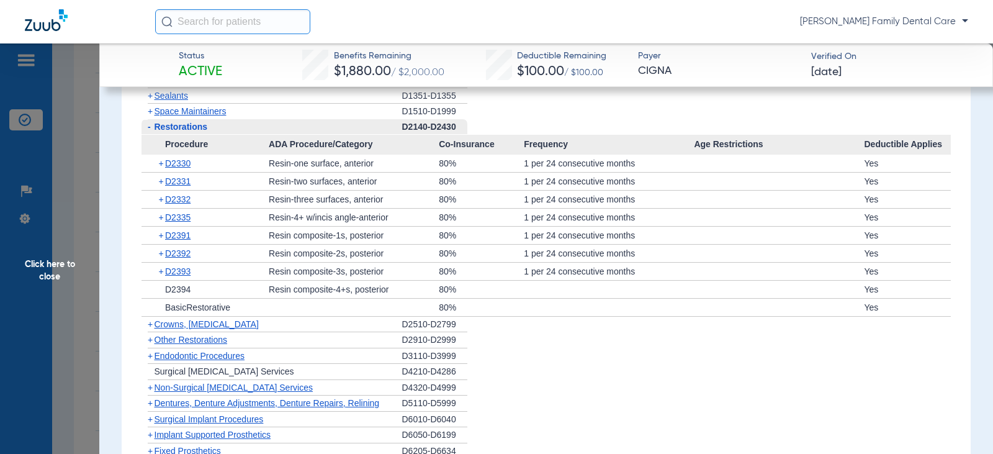
scroll to position [1366, 0]
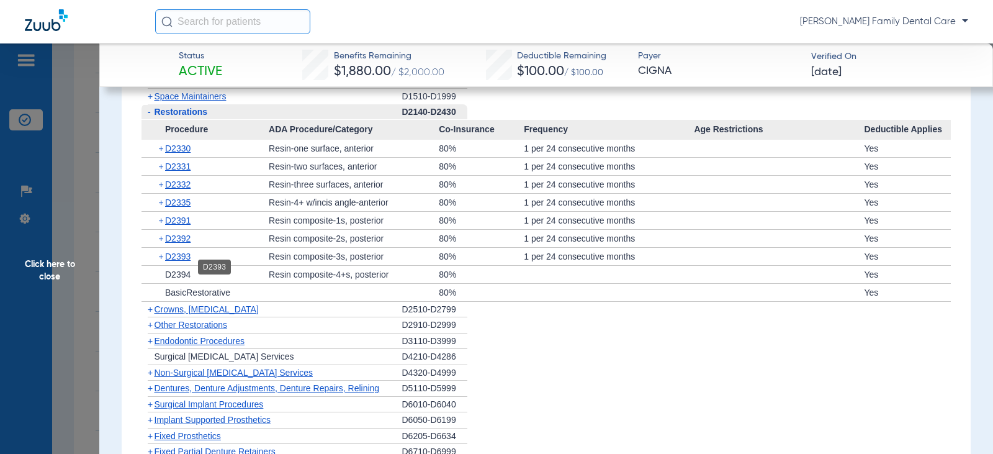
click at [175, 261] on span "D2393" at bounding box center [177, 256] width 25 height 10
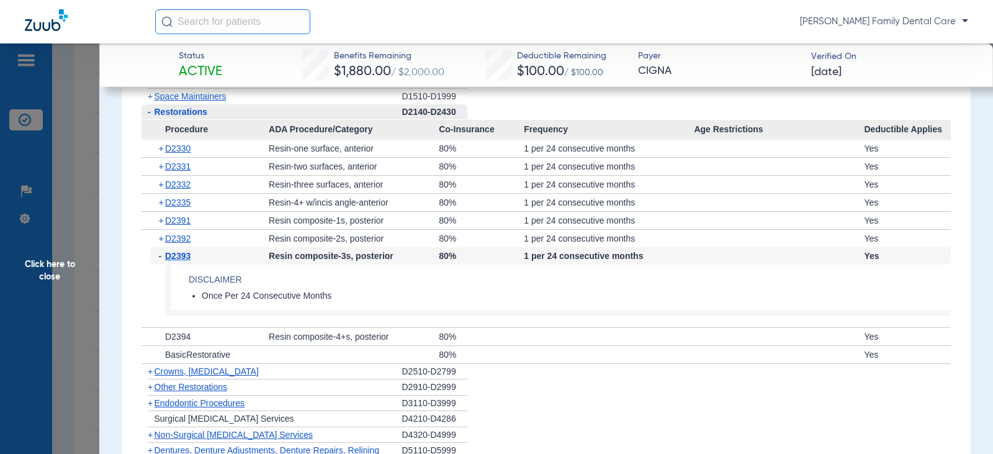
click at [175, 261] on span "D2393" at bounding box center [177, 256] width 25 height 10
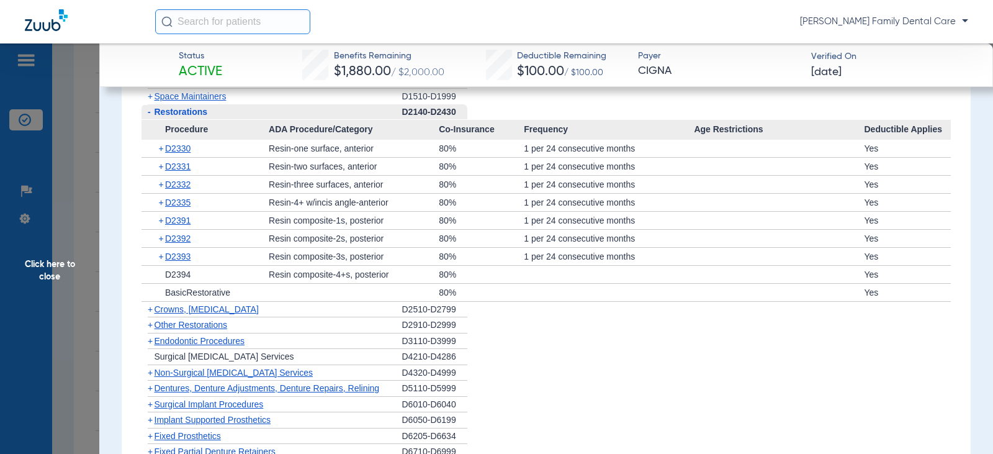
click at [148, 117] on span "-" at bounding box center [149, 112] width 3 height 10
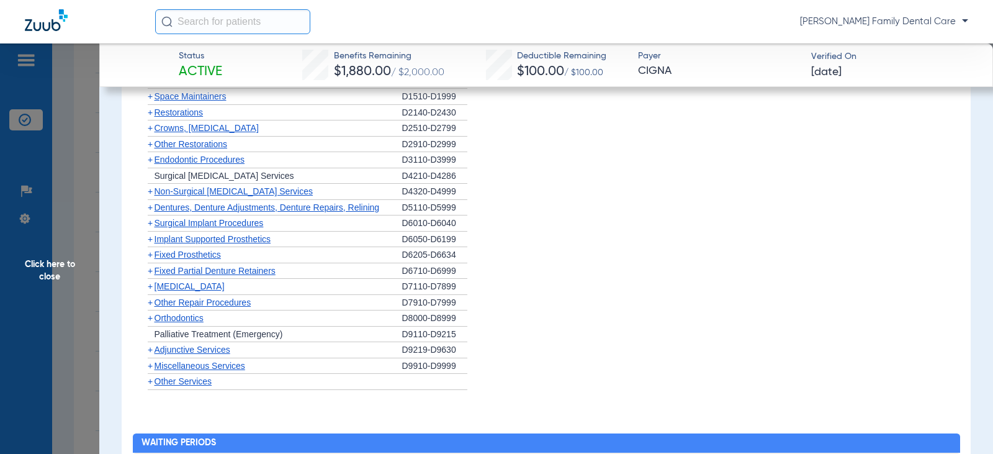
click at [151, 133] on span "+" at bounding box center [150, 128] width 5 height 10
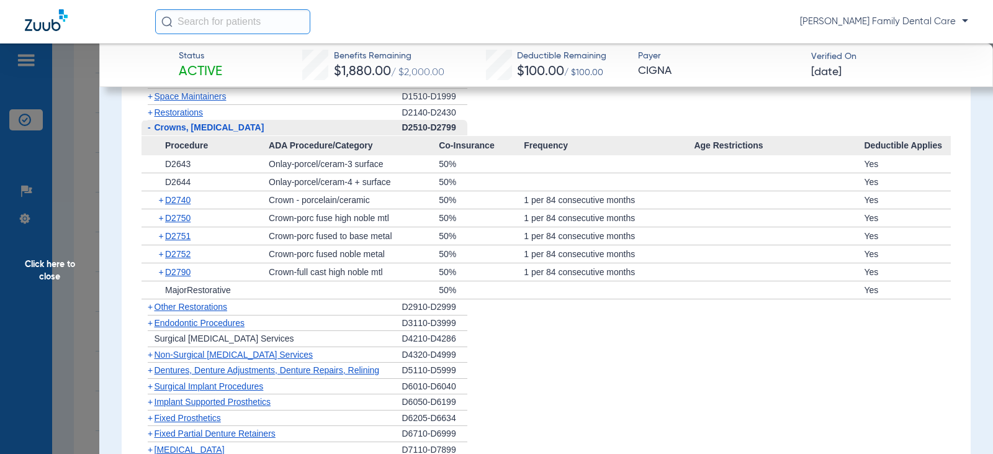
click at [151, 135] on span "-" at bounding box center [148, 128] width 13 height 16
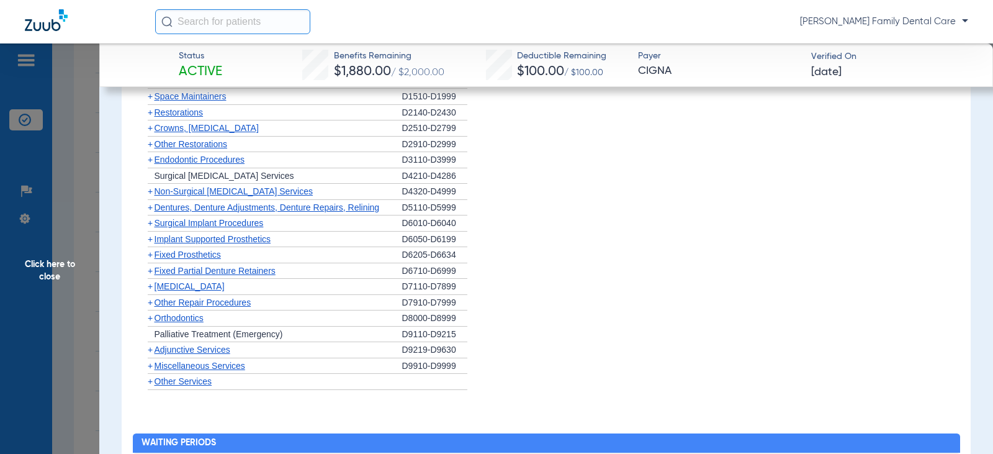
click at [150, 149] on span "+" at bounding box center [150, 144] width 5 height 10
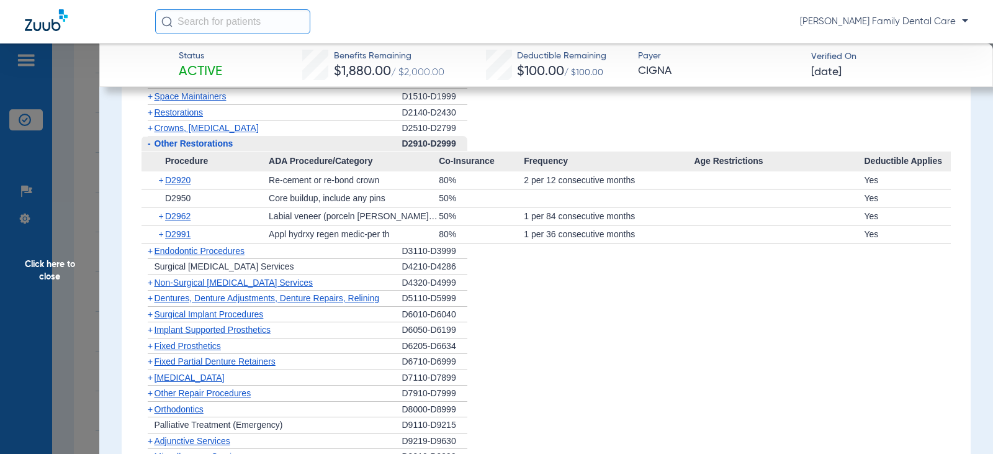
click at [148, 148] on span "-" at bounding box center [149, 143] width 3 height 10
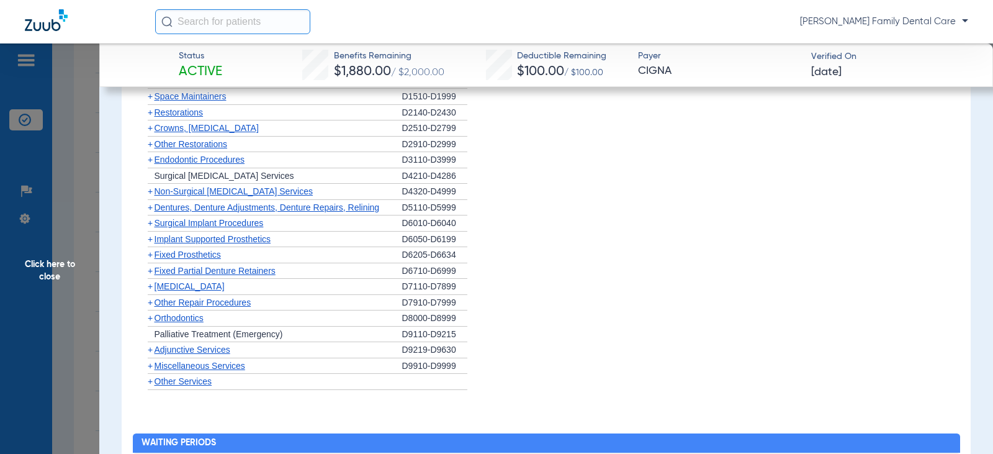
click at [148, 165] on span "+" at bounding box center [150, 160] width 5 height 10
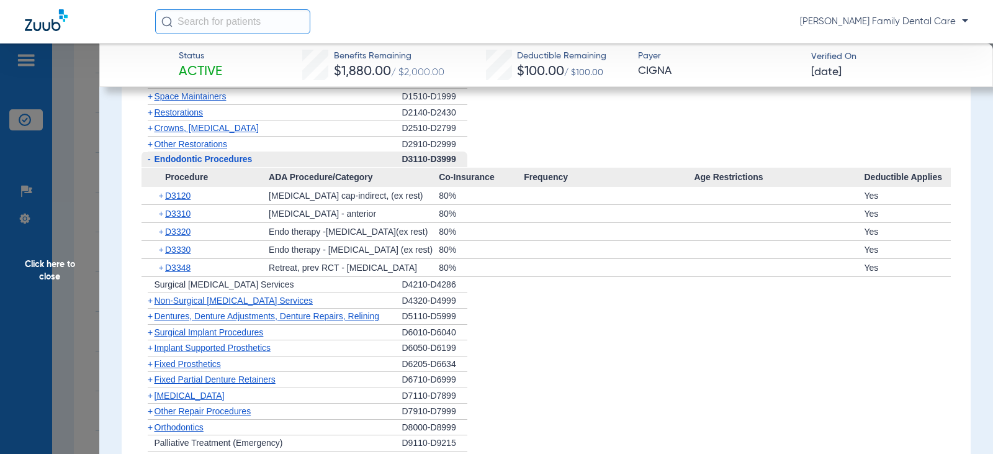
click at [148, 164] on span "-" at bounding box center [149, 159] width 3 height 10
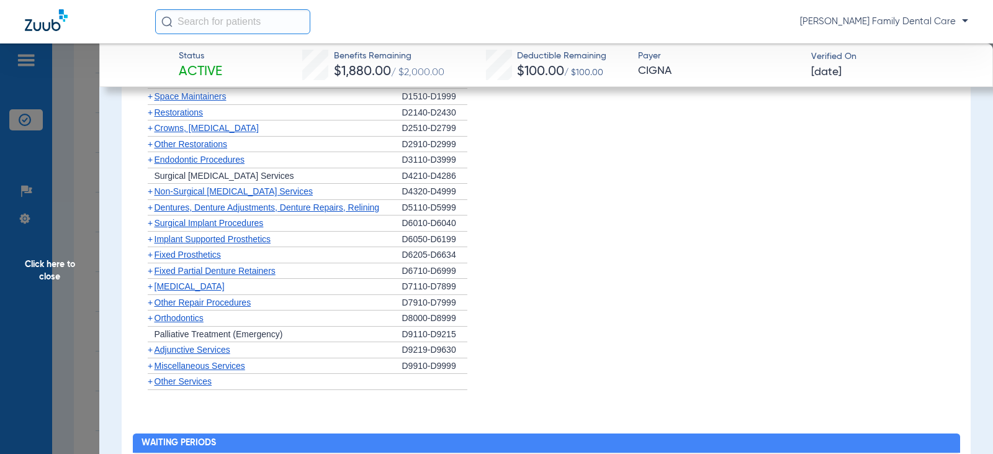
click at [149, 196] on span "+" at bounding box center [150, 191] width 5 height 10
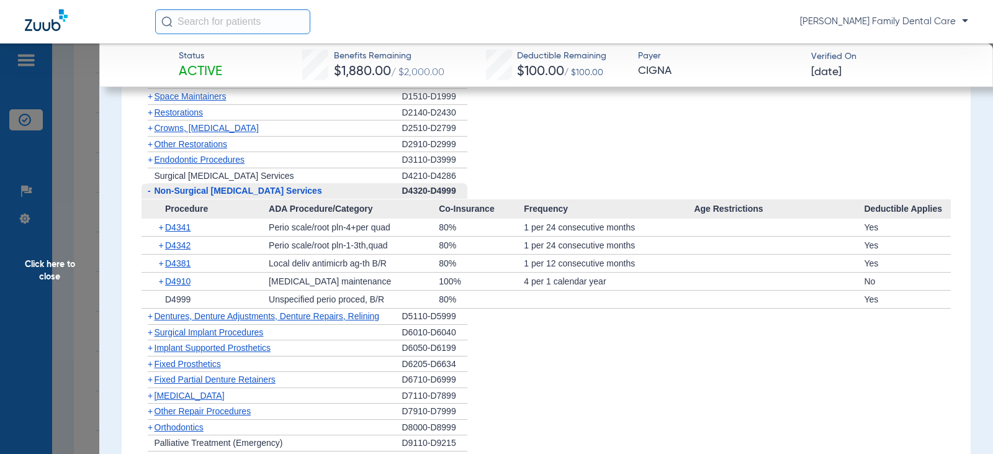
click at [149, 196] on span "-" at bounding box center [149, 191] width 3 height 10
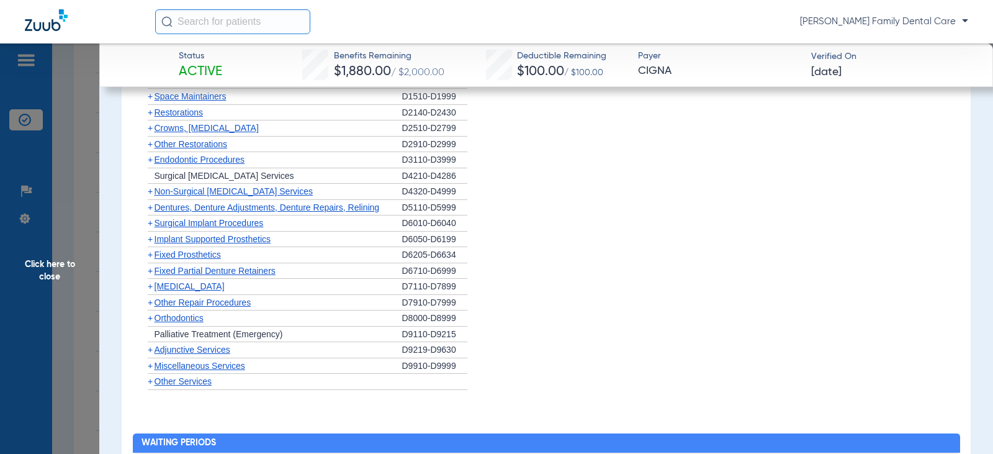
click at [150, 215] on span "+" at bounding box center [148, 208] width 13 height 16
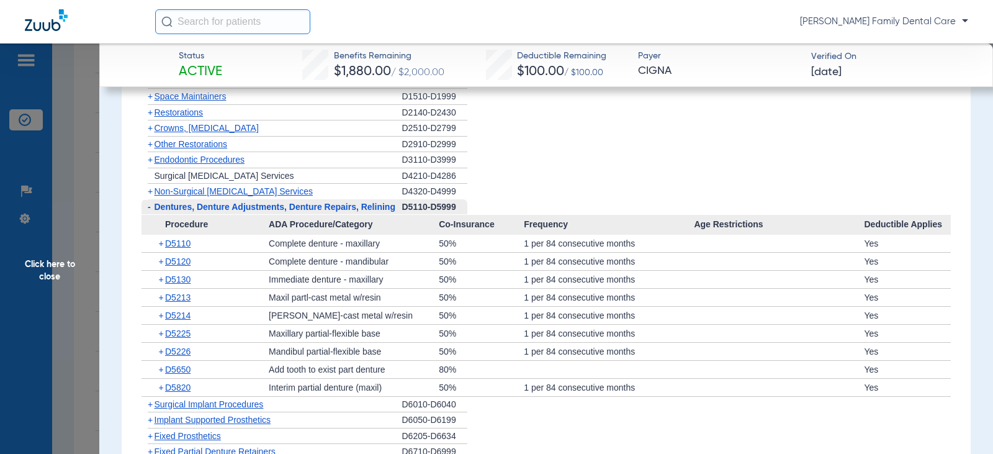
click at [150, 212] on span "-" at bounding box center [149, 207] width 3 height 10
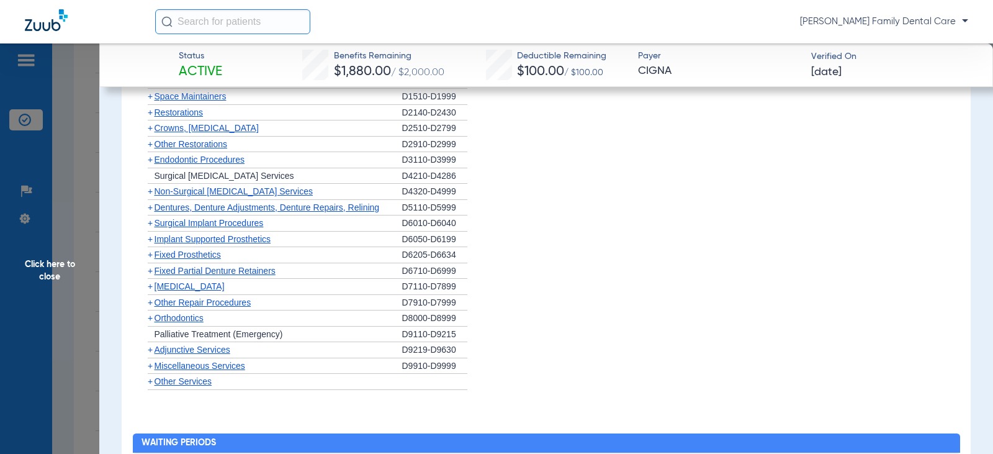
click at [150, 228] on span "+" at bounding box center [150, 223] width 5 height 10
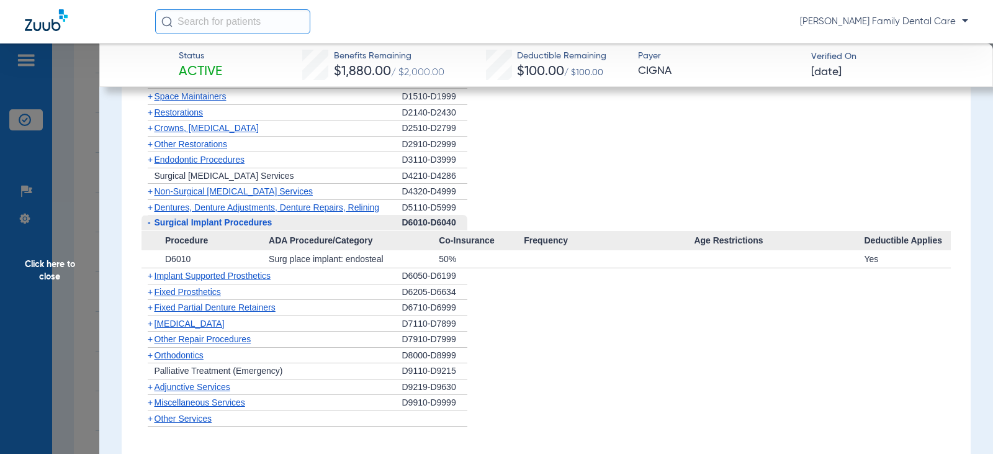
click at [150, 227] on span "-" at bounding box center [149, 222] width 3 height 10
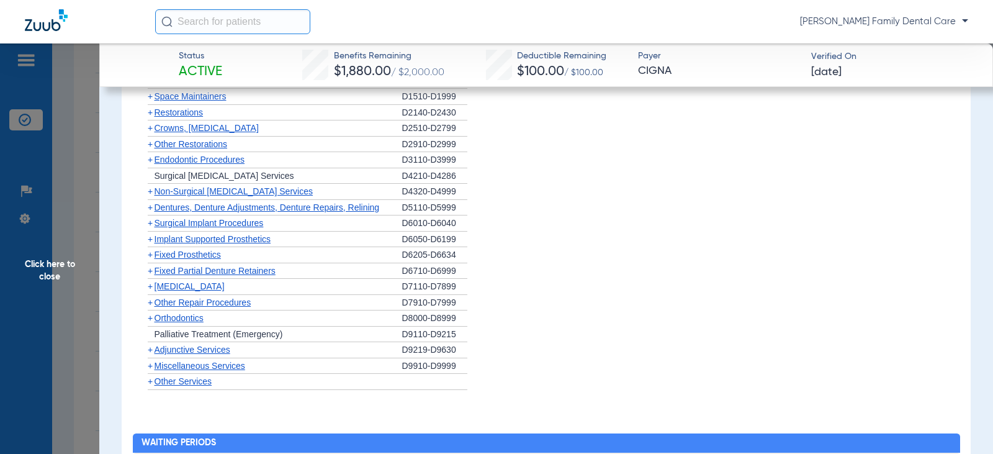
click at [148, 228] on span "+" at bounding box center [150, 223] width 5 height 10
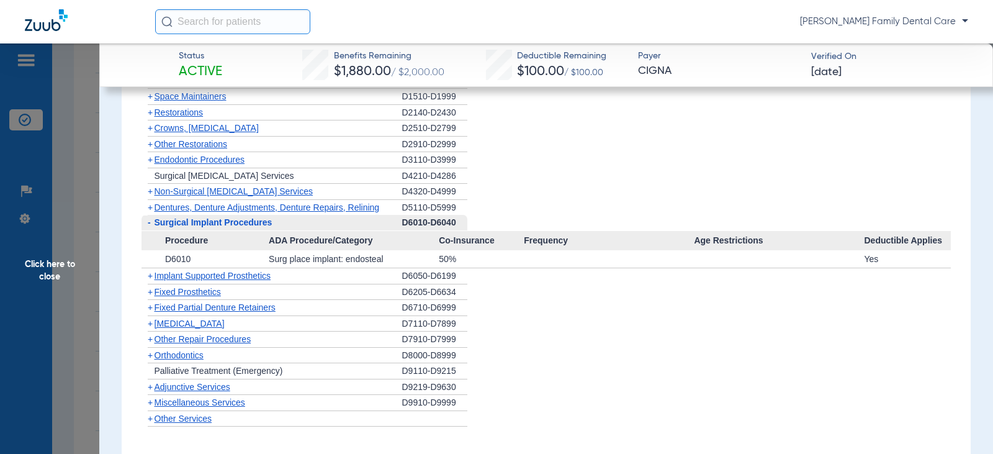
click at [148, 227] on span "-" at bounding box center [149, 222] width 3 height 10
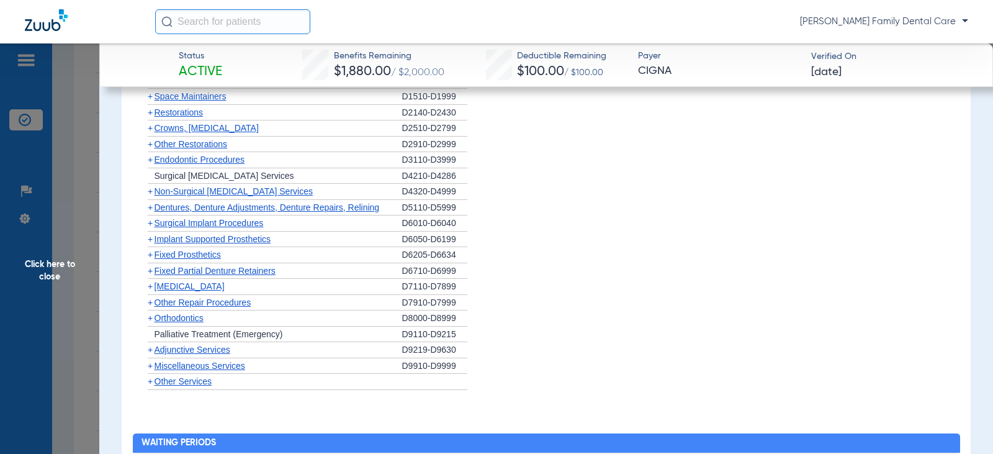
click at [148, 244] on span "+" at bounding box center [150, 239] width 5 height 10
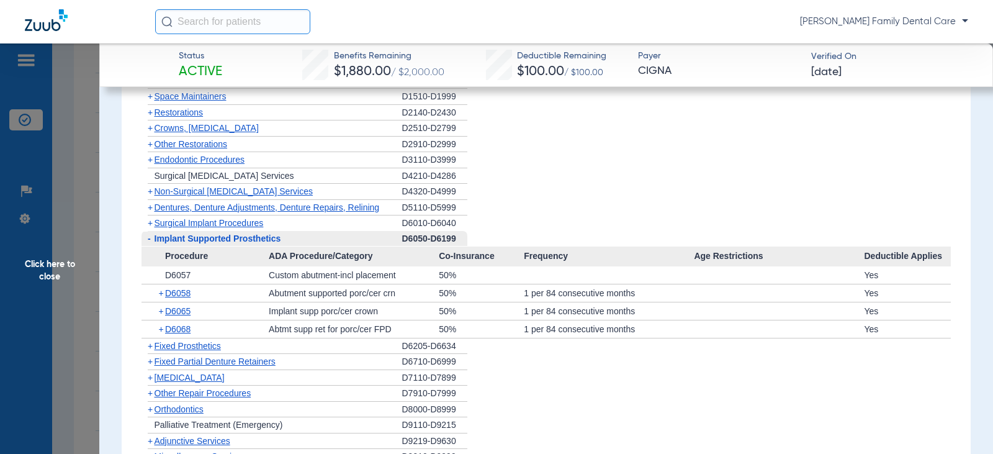
click at [148, 243] on span "-" at bounding box center [149, 238] width 3 height 10
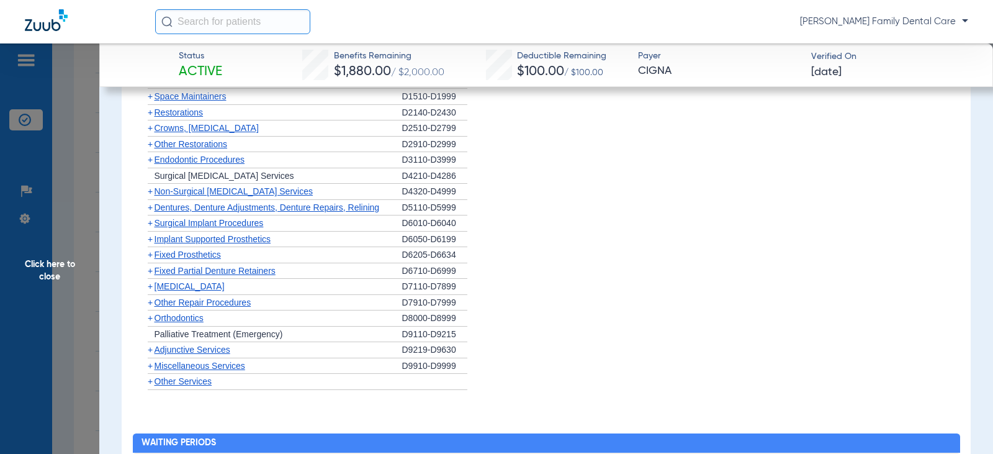
click at [148, 260] on span "+" at bounding box center [150, 255] width 5 height 10
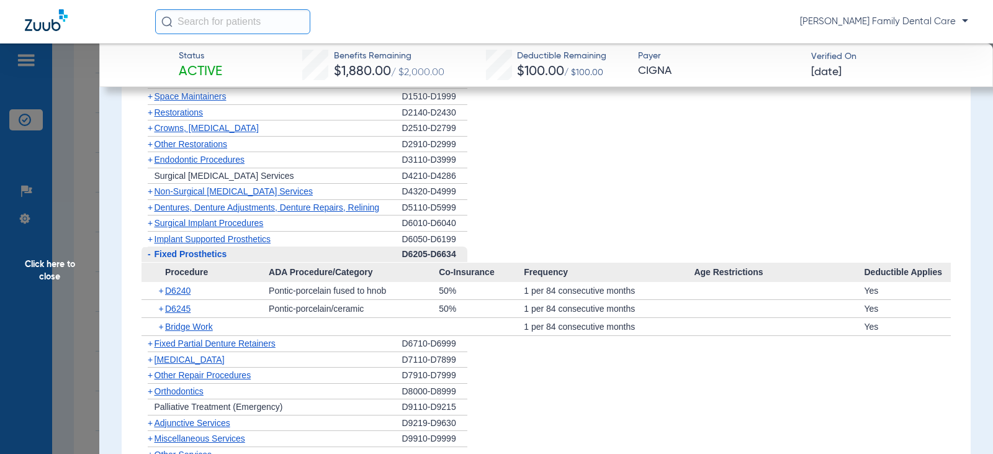
click at [148, 259] on span "-" at bounding box center [149, 254] width 3 height 10
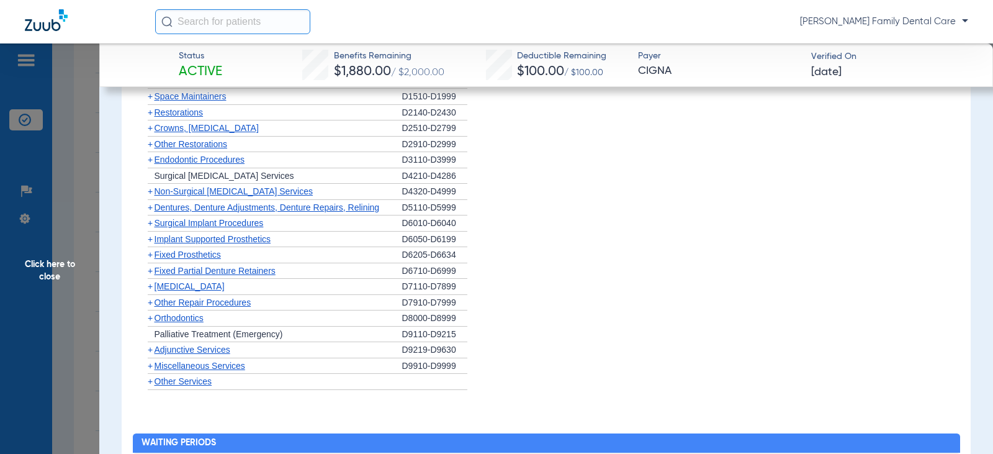
click at [148, 276] on span "+" at bounding box center [150, 271] width 5 height 10
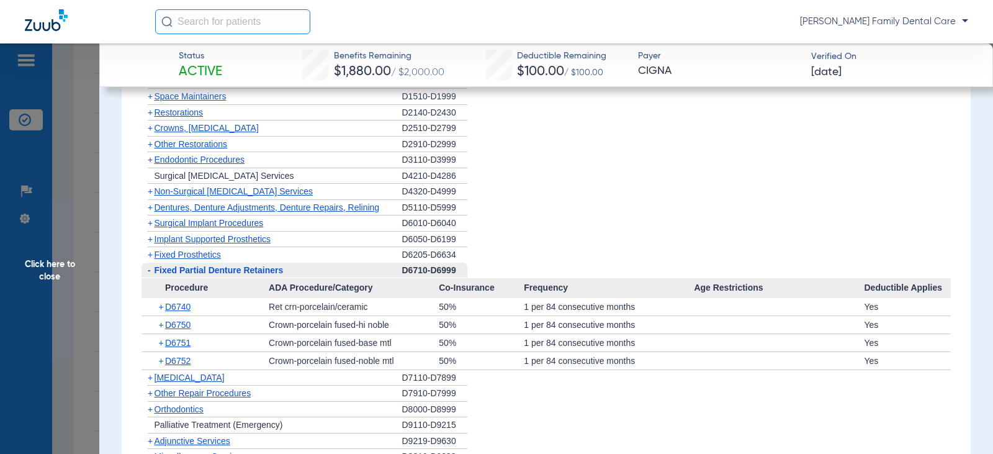
click at [148, 275] on span "-" at bounding box center [149, 270] width 3 height 10
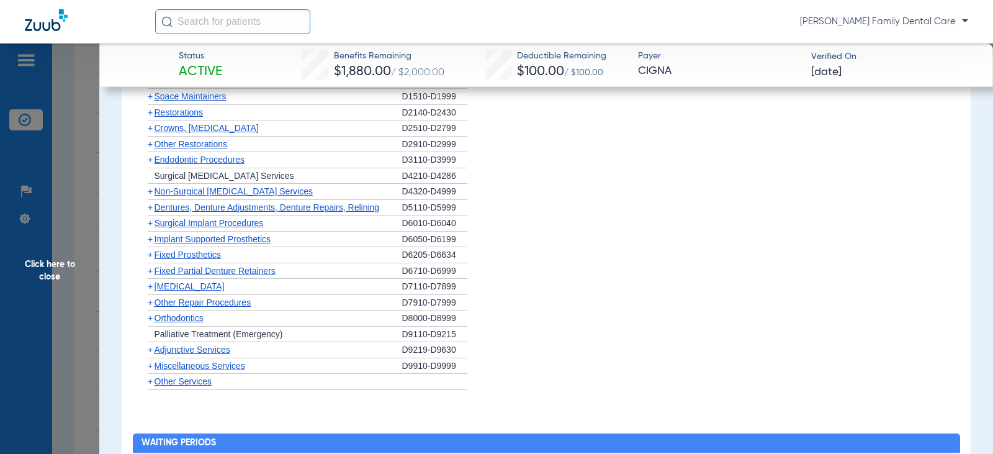
click at [148, 291] on span "+" at bounding box center [150, 286] width 5 height 10
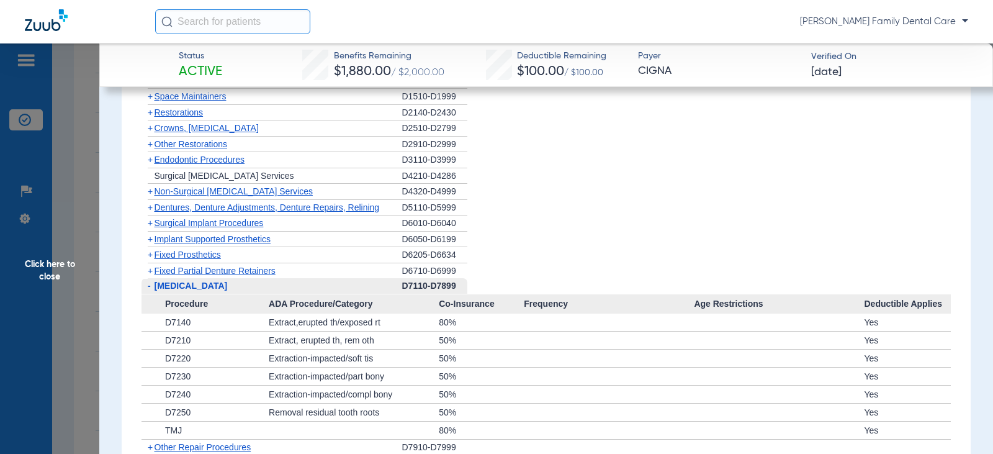
click at [150, 291] on span "-" at bounding box center [149, 286] width 3 height 10
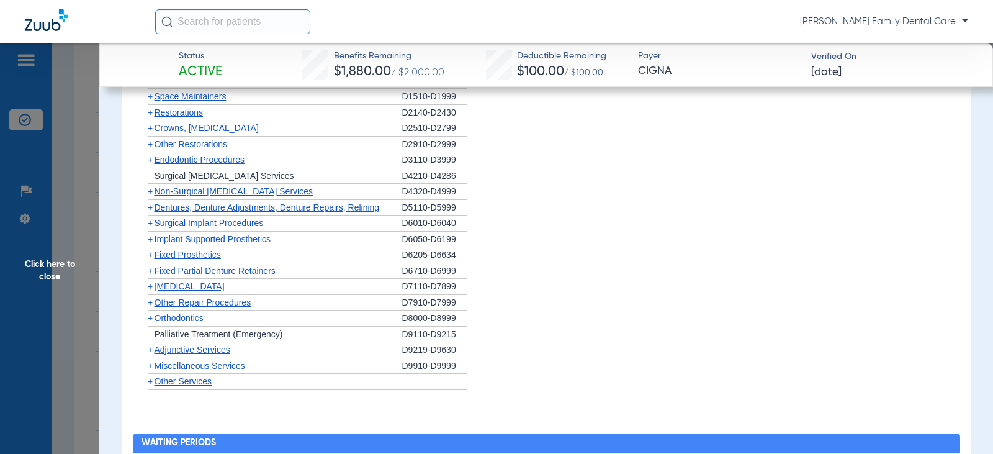
click at [150, 323] on span "+" at bounding box center [150, 318] width 5 height 10
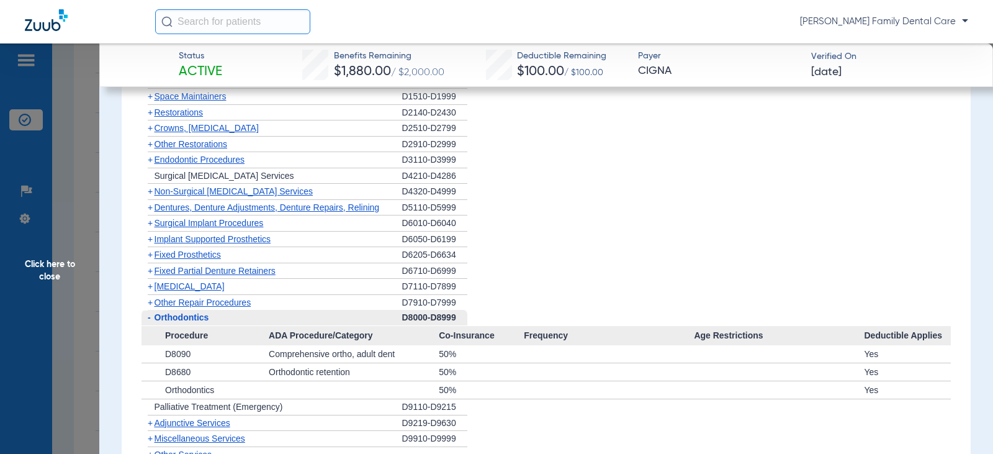
click at [148, 322] on span "-" at bounding box center [149, 317] width 3 height 10
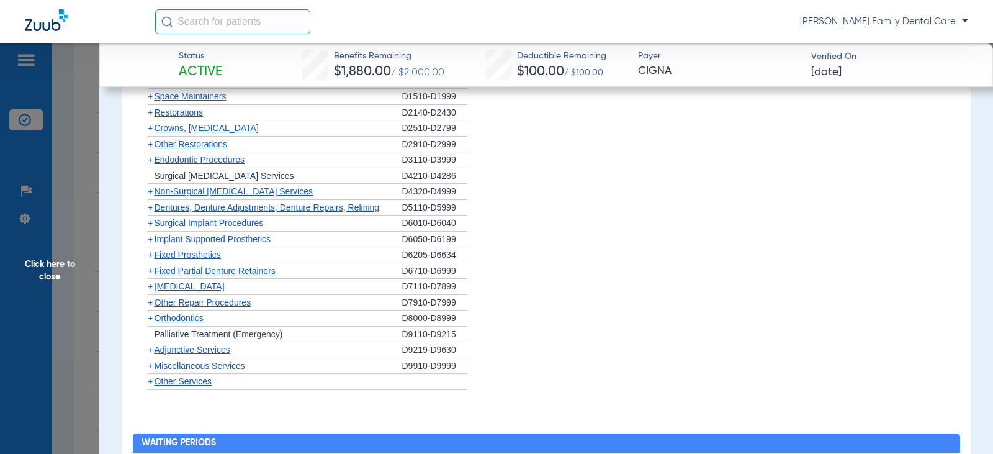
click at [151, 355] on span "+" at bounding box center [150, 350] width 5 height 10
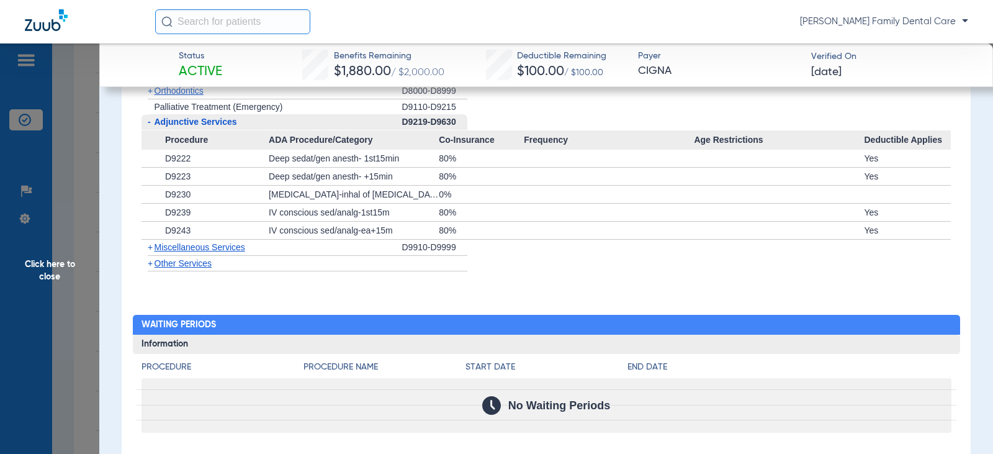
scroll to position [1614, 0]
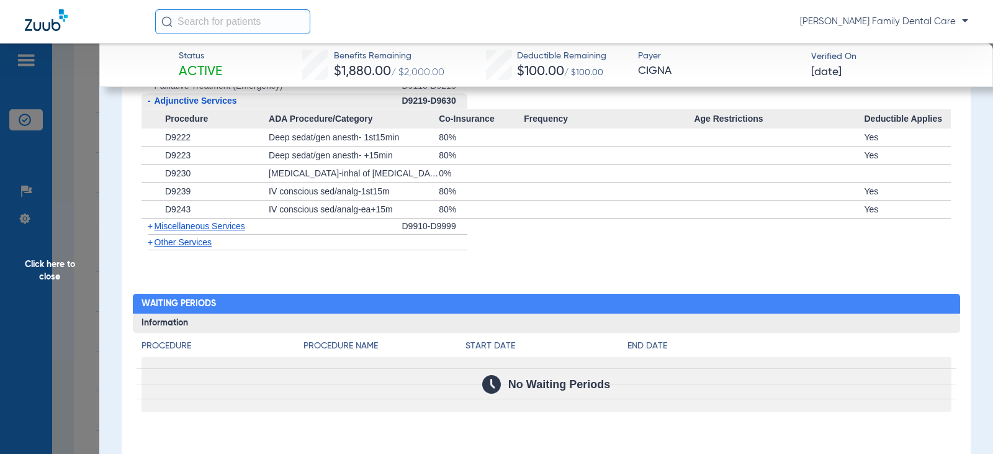
click at [150, 231] on span "+" at bounding box center [150, 226] width 5 height 10
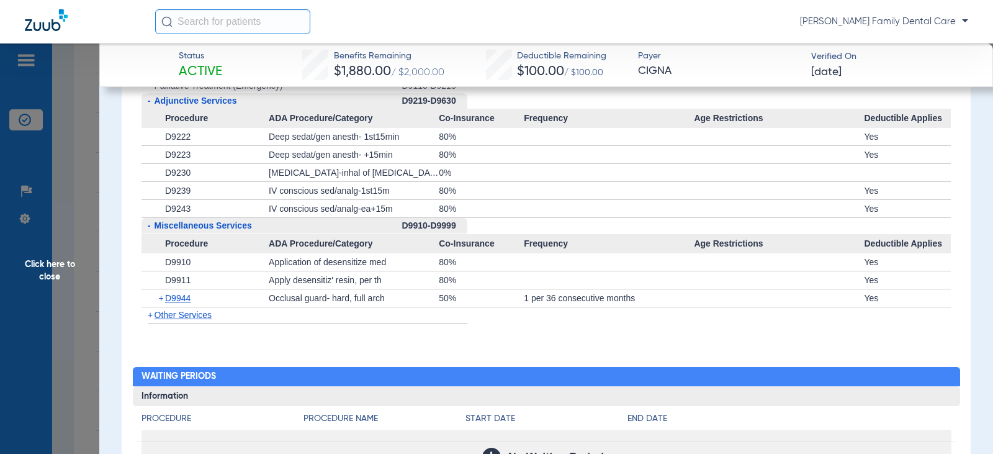
drag, startPoint x: 53, startPoint y: 267, endPoint x: 84, endPoint y: 241, distance: 40.5
click at [53, 267] on span "Click here to close" at bounding box center [49, 270] width 99 height 454
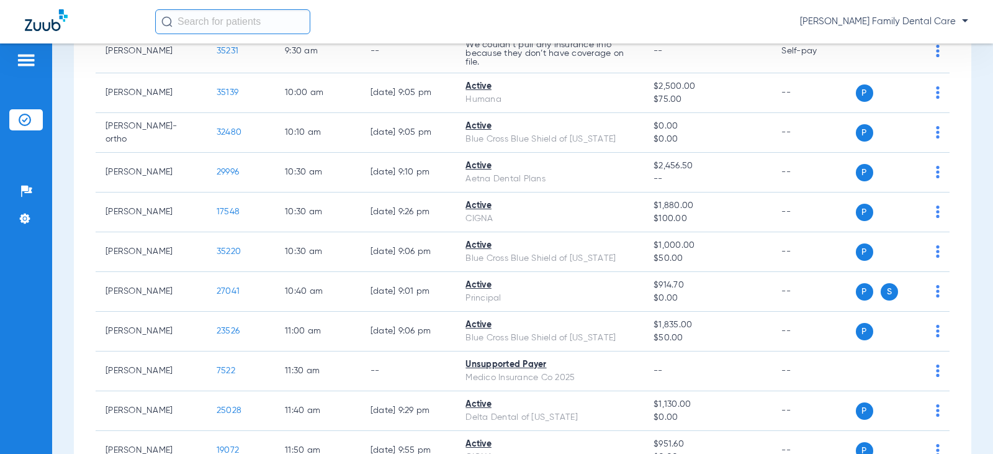
scroll to position [0, 0]
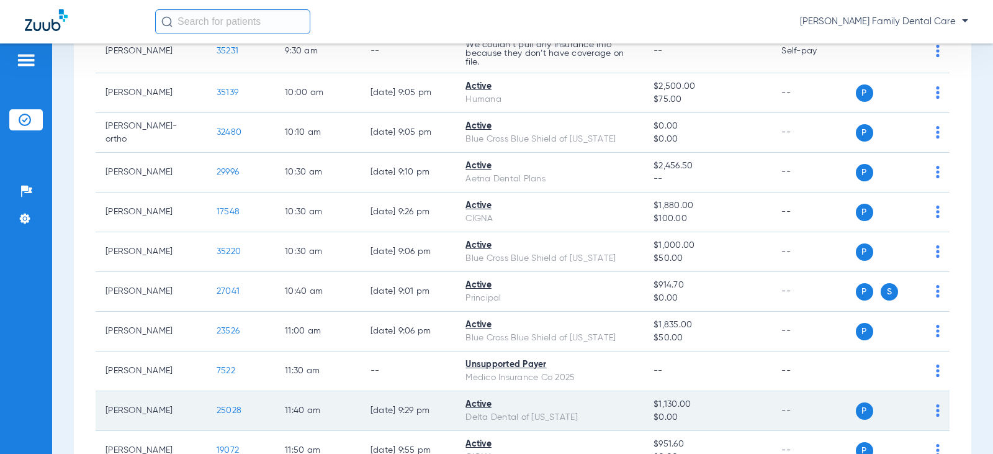
click at [220, 409] on span "25028" at bounding box center [229, 410] width 25 height 9
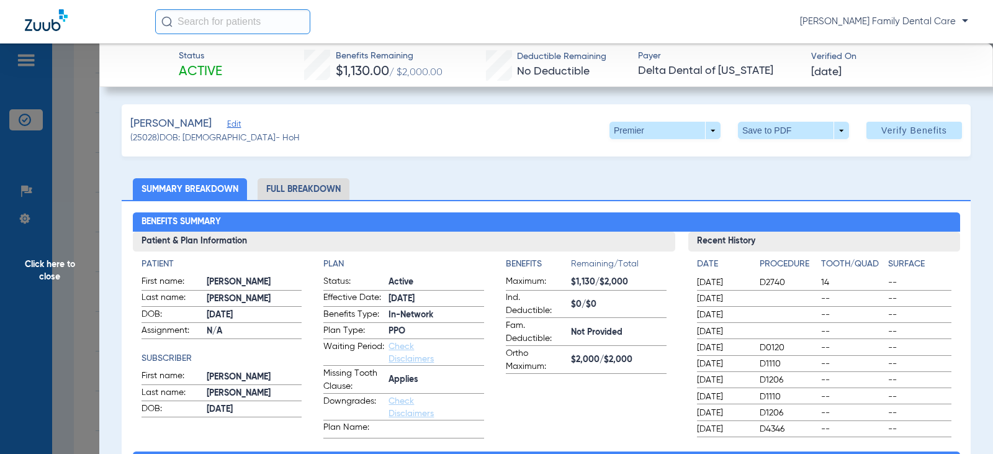
click at [298, 189] on li "Full Breakdown" at bounding box center [304, 189] width 92 height 22
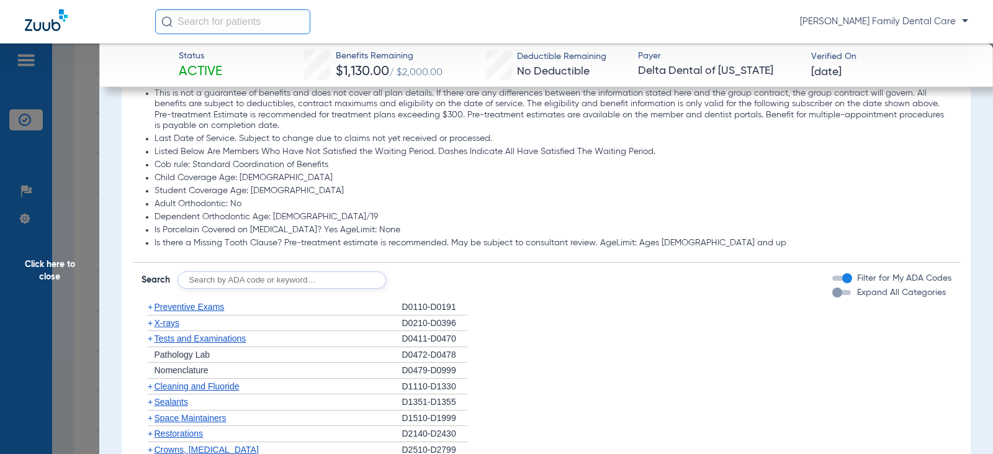
scroll to position [1118, 0]
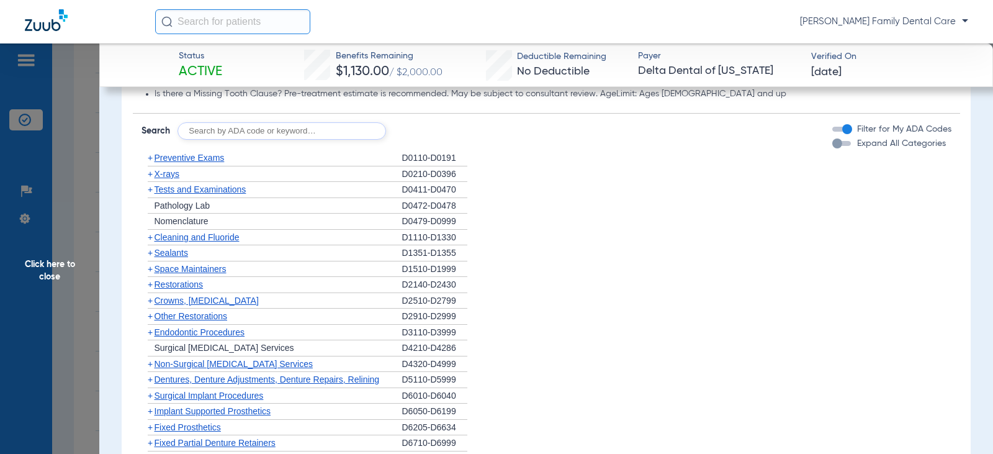
click at [152, 156] on span "+" at bounding box center [150, 158] width 5 height 10
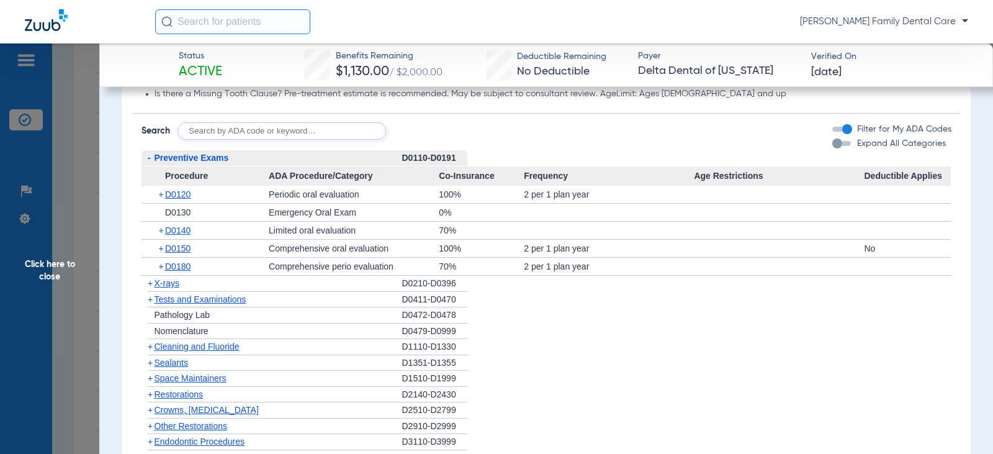
click at [151, 157] on span "-" at bounding box center [148, 158] width 13 height 16
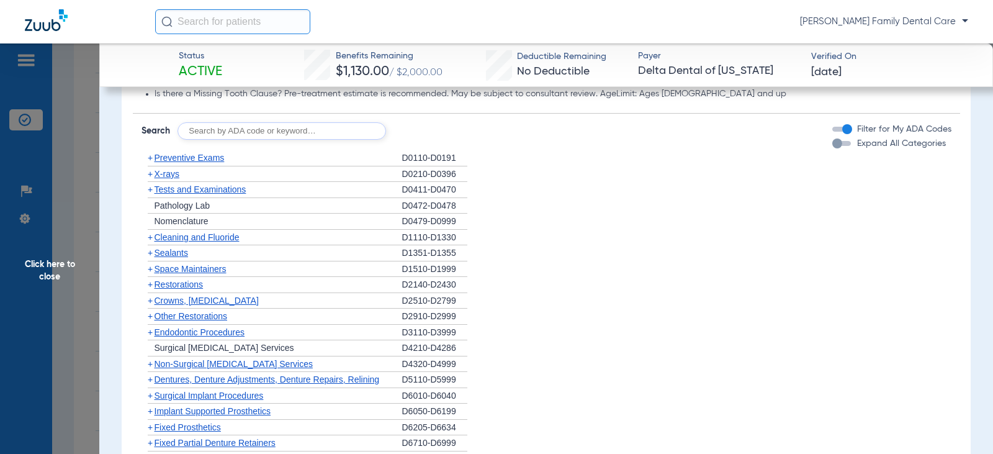
click at [152, 179] on span "+" at bounding box center [150, 174] width 5 height 10
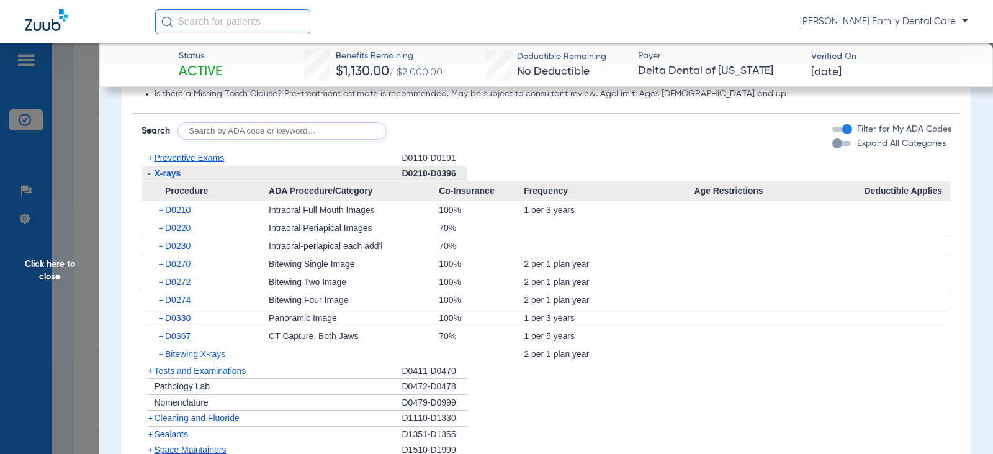
click at [152, 179] on span "-" at bounding box center [148, 174] width 13 height 16
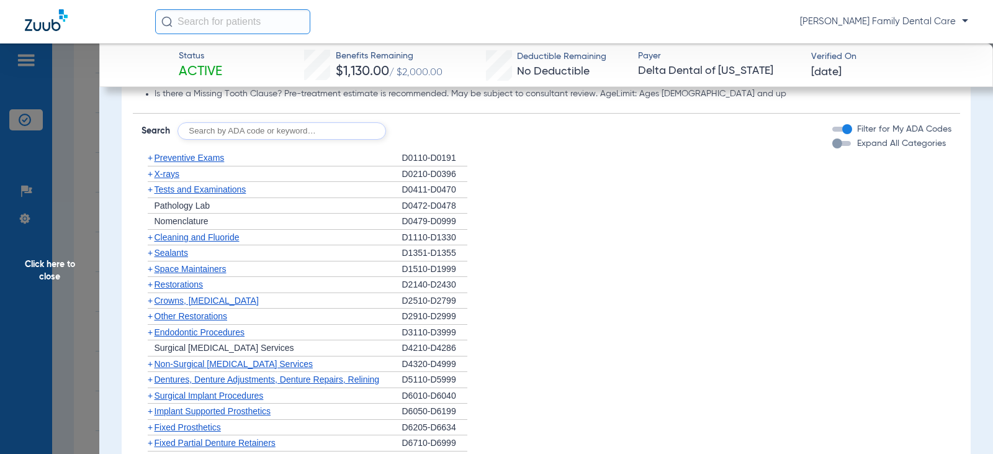
click at [152, 192] on span "+" at bounding box center [150, 189] width 5 height 10
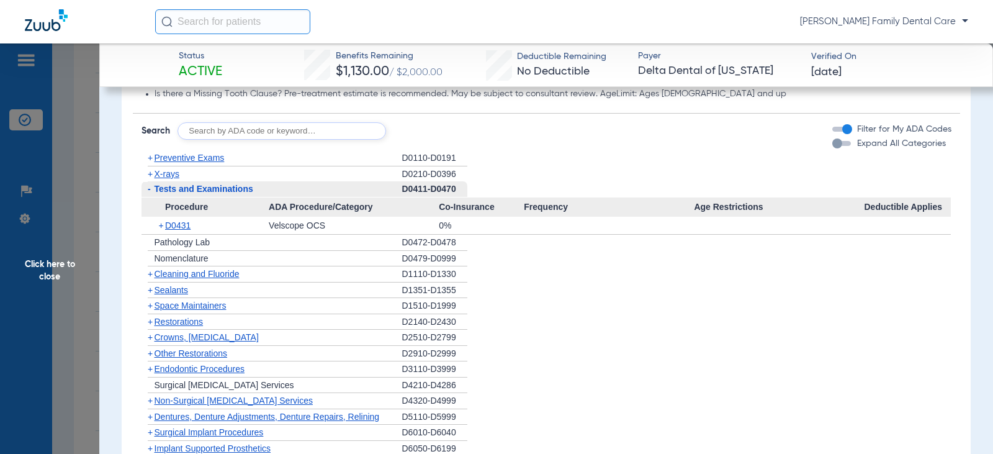
click at [152, 192] on span "-" at bounding box center [148, 189] width 13 height 16
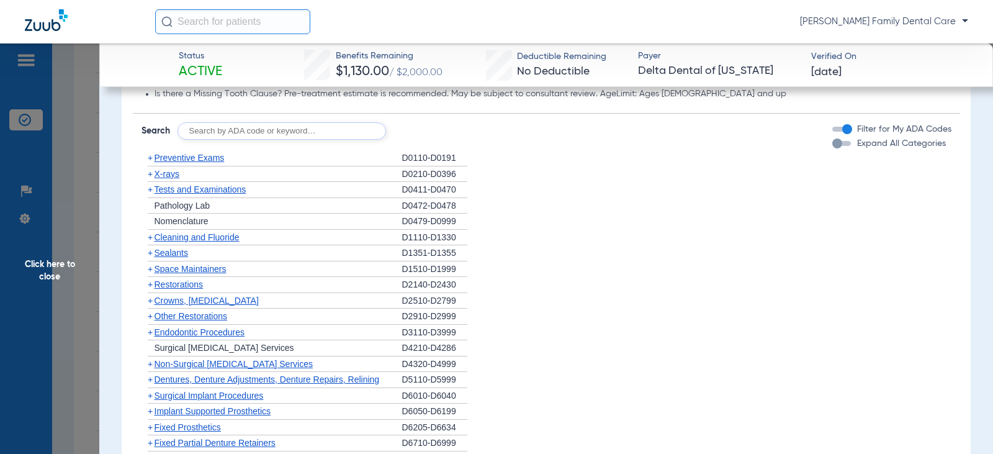
click at [150, 236] on span "+" at bounding box center [150, 237] width 5 height 10
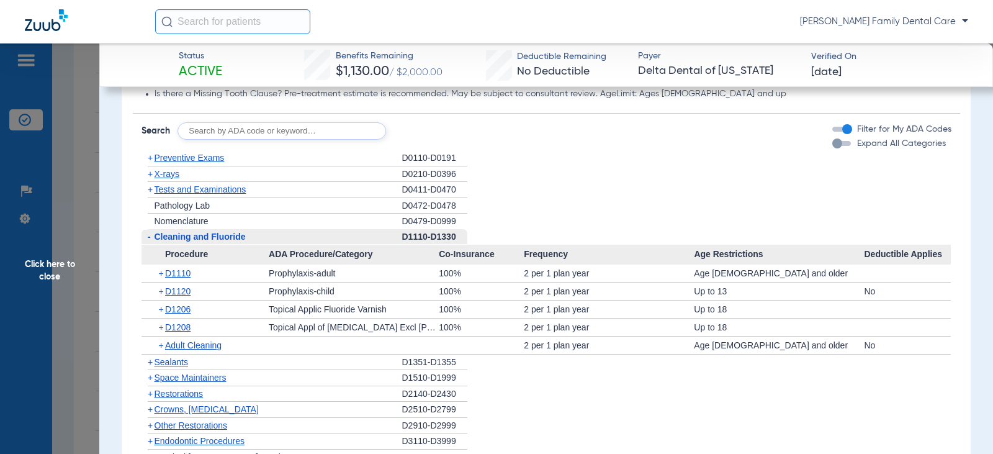
click at [150, 236] on span "-" at bounding box center [149, 237] width 3 height 10
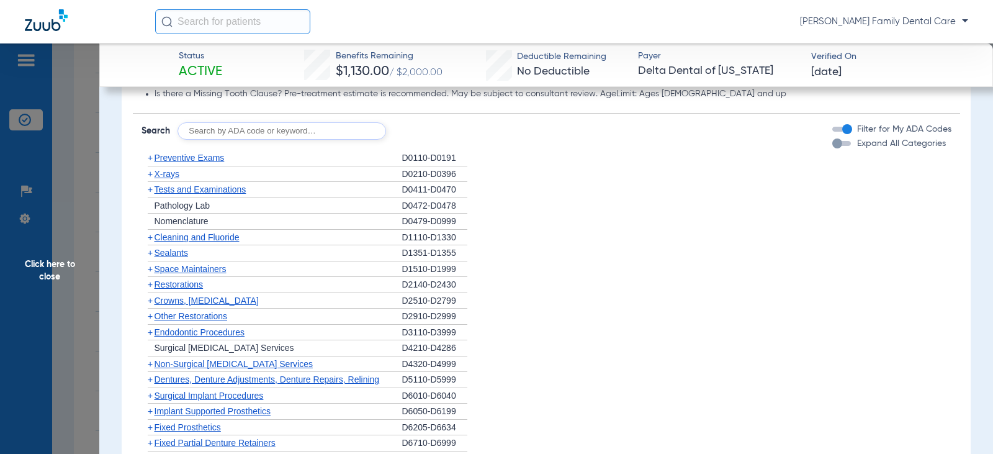
click at [150, 253] on span "+" at bounding box center [150, 253] width 5 height 10
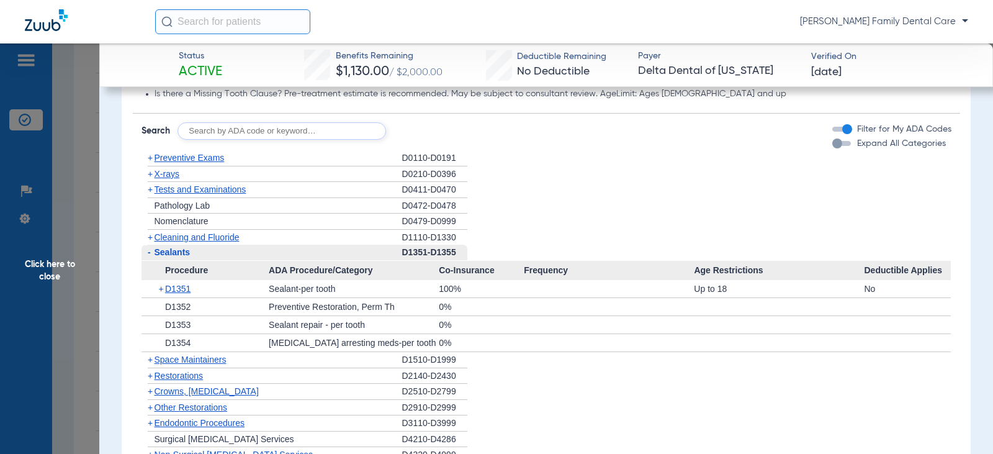
click at [148, 251] on span "-" at bounding box center [149, 252] width 3 height 10
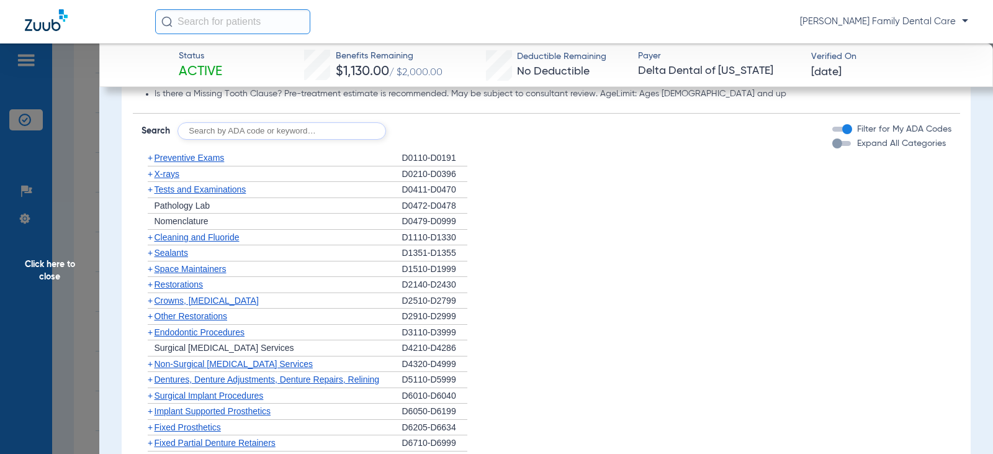
click at [150, 286] on span "+" at bounding box center [150, 284] width 5 height 10
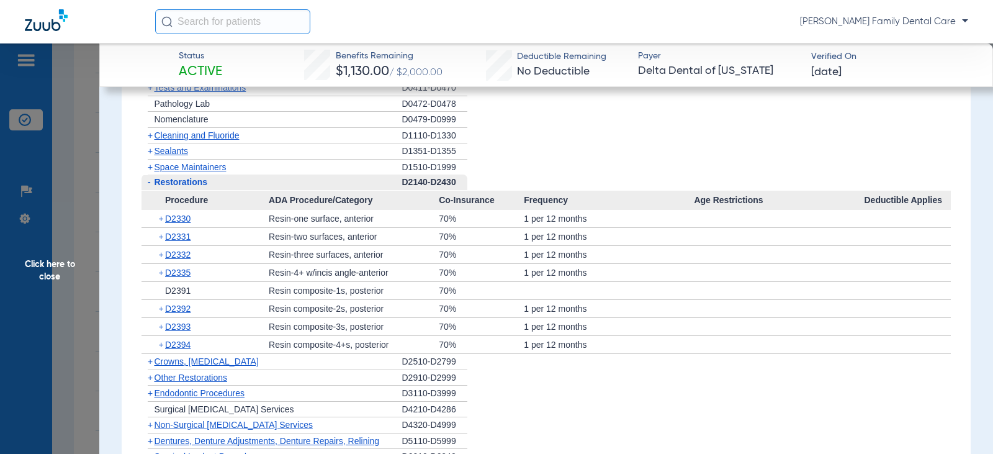
scroll to position [1242, 0]
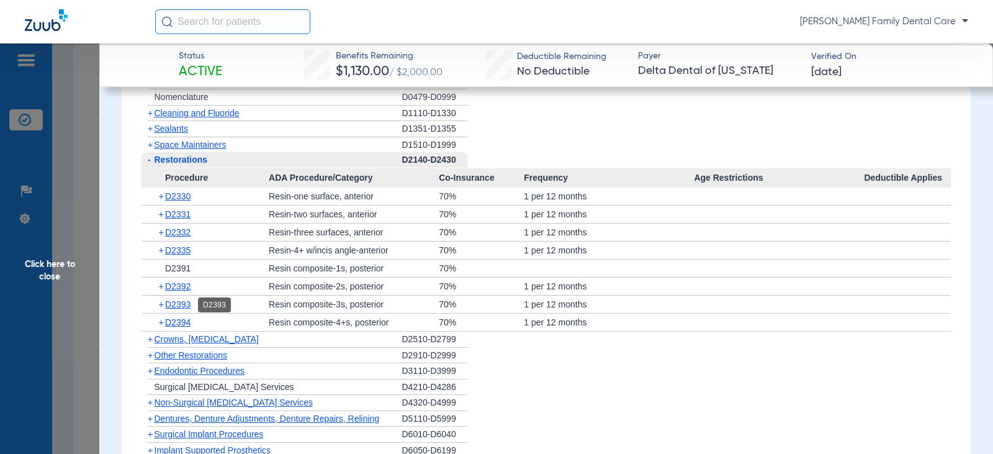
click at [180, 304] on span "D2393" at bounding box center [177, 304] width 25 height 10
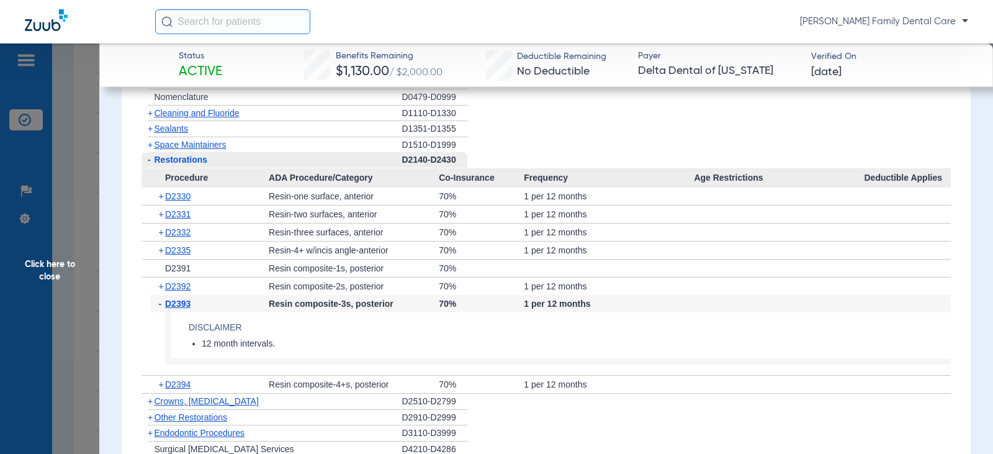
click at [180, 304] on span "D2393" at bounding box center [177, 304] width 25 height 10
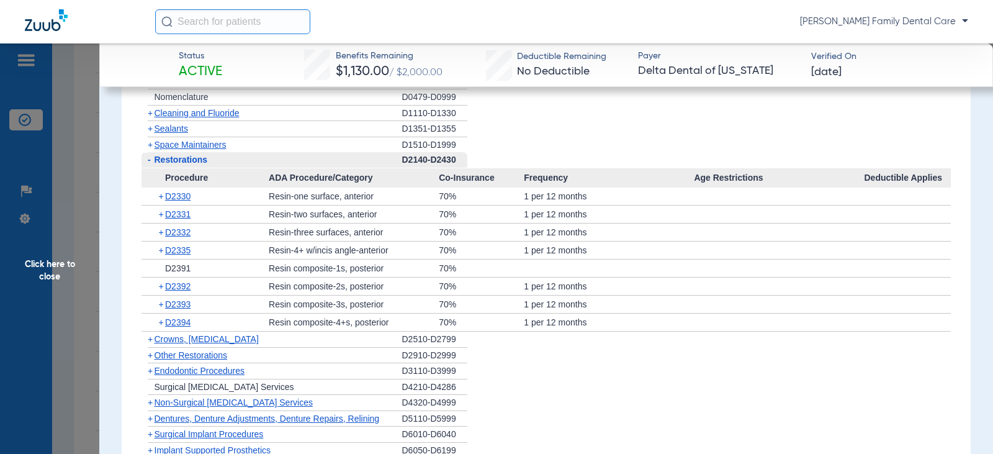
click at [145, 159] on span "-" at bounding box center [148, 160] width 13 height 16
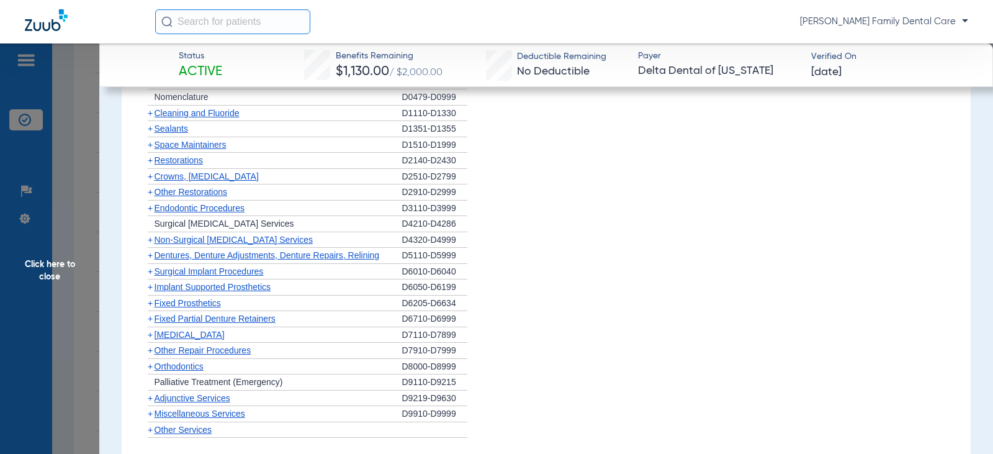
click at [149, 177] on span "+" at bounding box center [150, 176] width 5 height 10
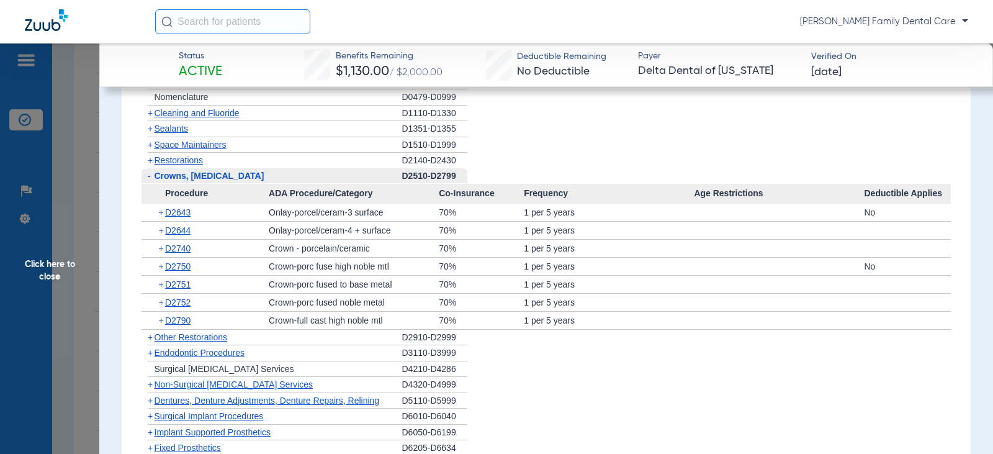
click at [148, 175] on span "-" at bounding box center [149, 176] width 3 height 10
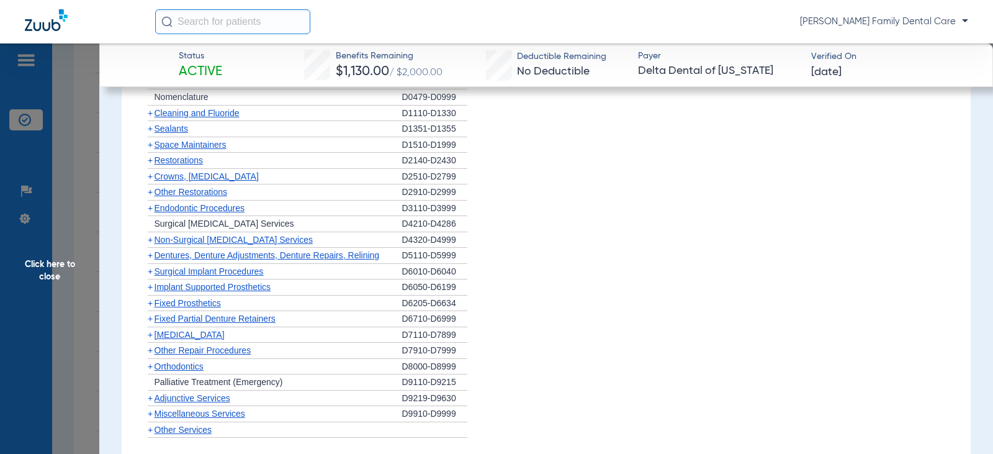
click at [149, 192] on span "+" at bounding box center [150, 192] width 5 height 10
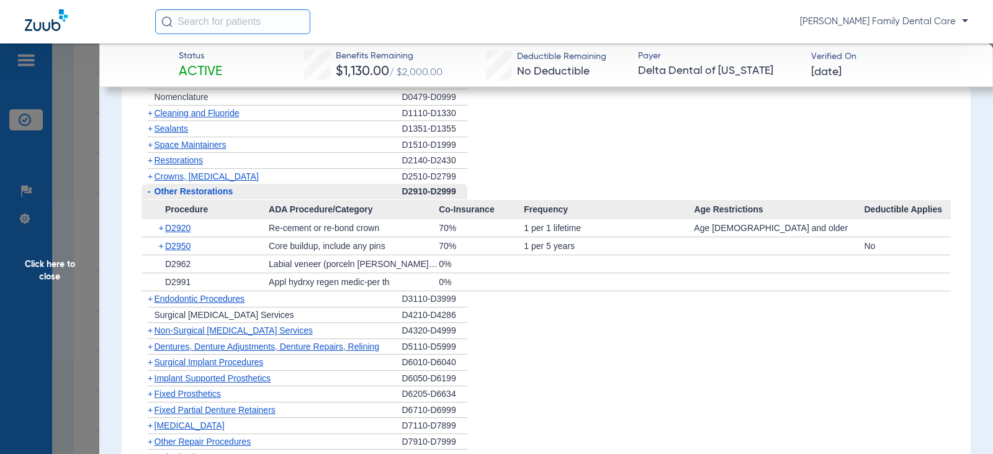
click at [156, 197] on div "- Other Restorations" at bounding box center [272, 192] width 261 height 16
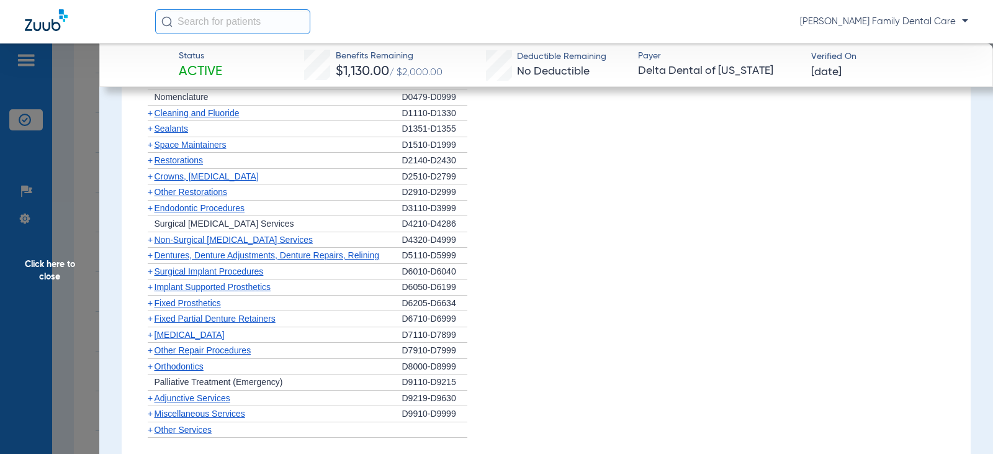
click at [148, 209] on span "+" at bounding box center [150, 208] width 5 height 10
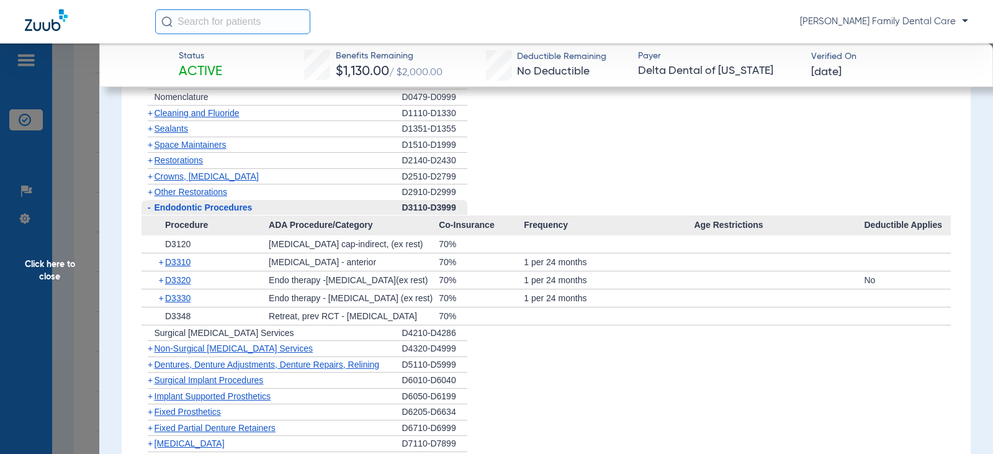
click at [152, 211] on span "-" at bounding box center [148, 208] width 13 height 16
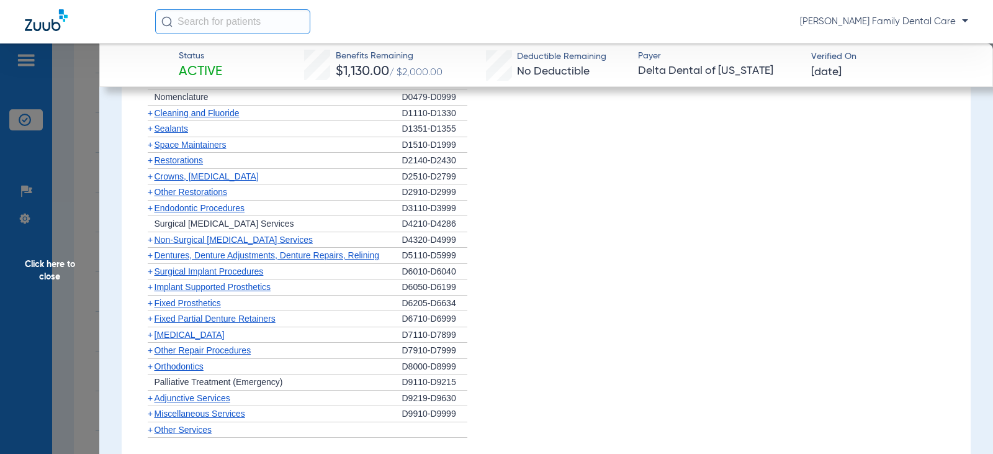
click at [151, 242] on span "+" at bounding box center [150, 240] width 5 height 10
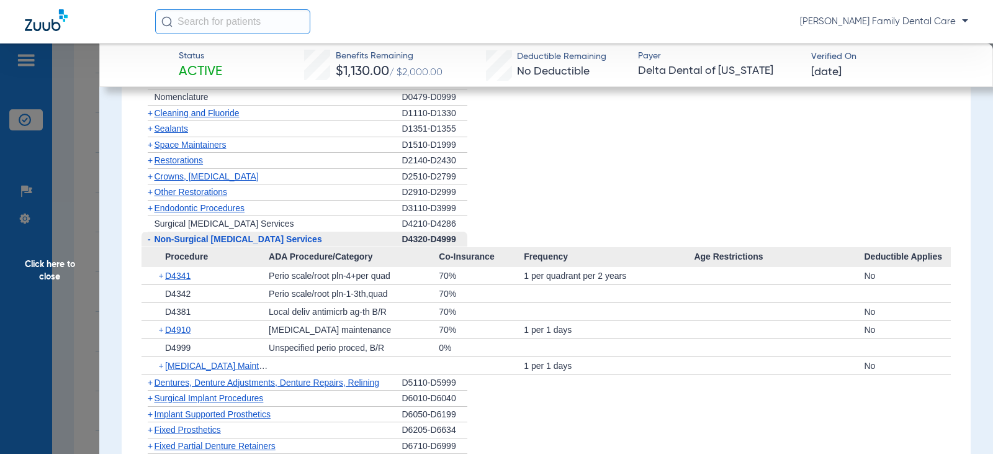
click at [148, 240] on span "-" at bounding box center [149, 239] width 3 height 10
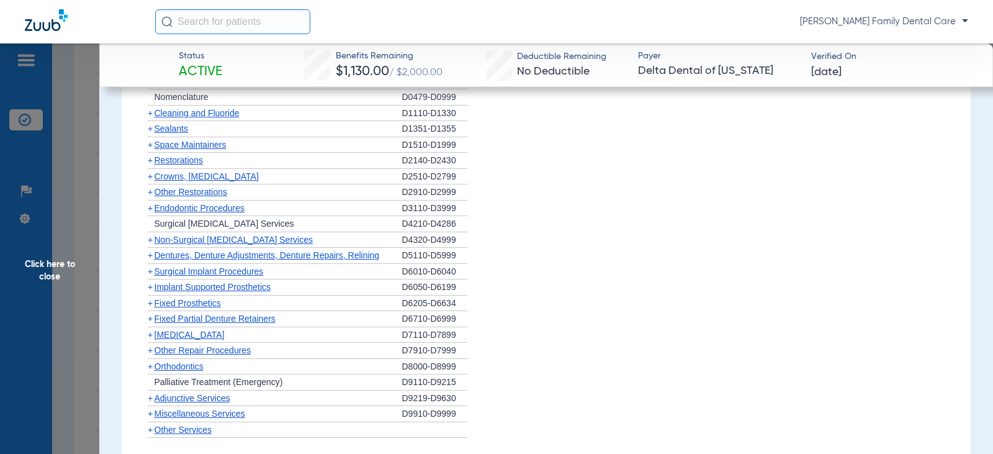
click at [150, 257] on span "+" at bounding box center [150, 255] width 5 height 10
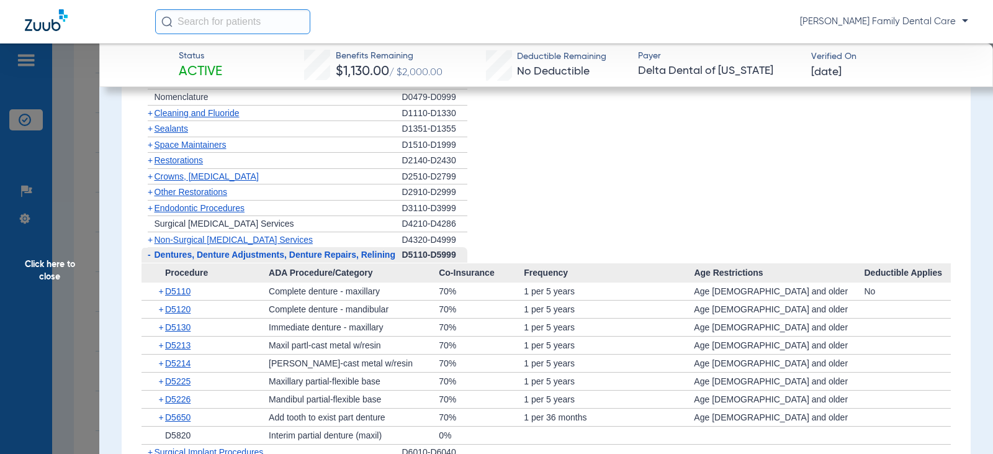
click at [150, 257] on span "-" at bounding box center [149, 255] width 3 height 10
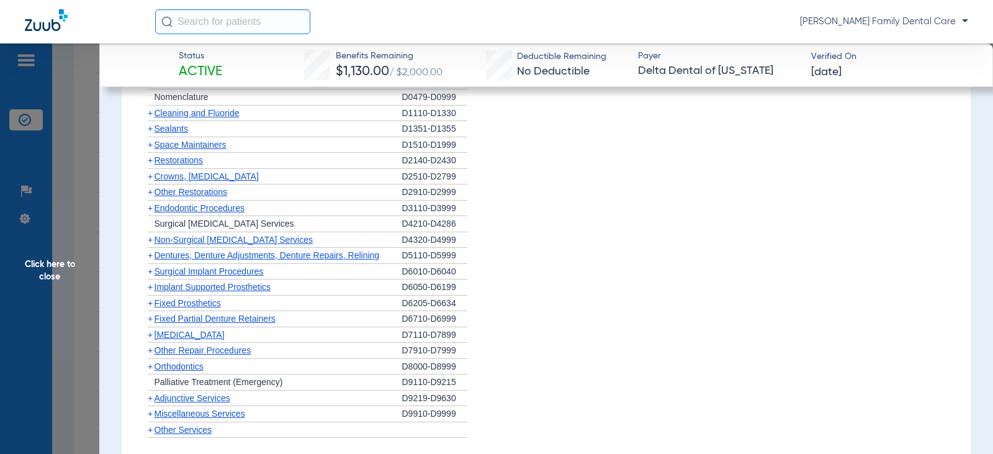
click at [153, 273] on span "+" at bounding box center [148, 272] width 13 height 16
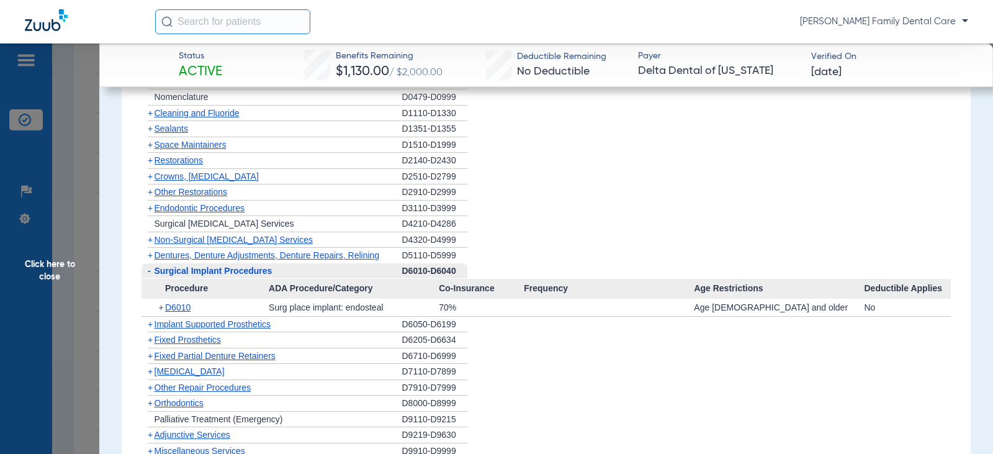
click at [153, 273] on span "-" at bounding box center [148, 271] width 13 height 16
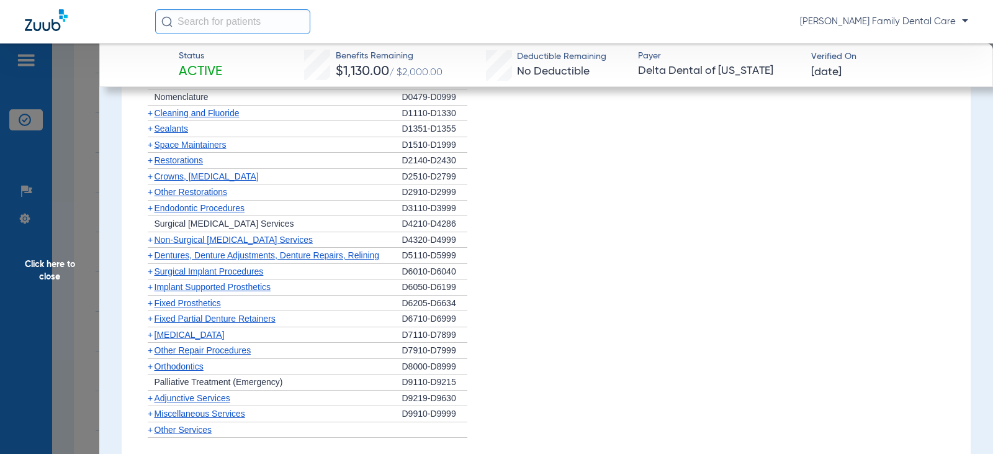
click at [150, 282] on span "+" at bounding box center [150, 287] width 5 height 10
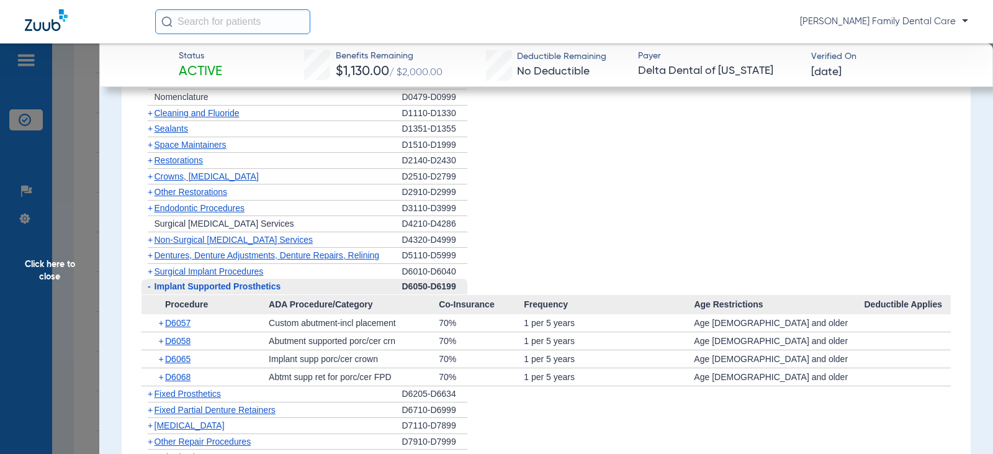
click at [150, 282] on span "-" at bounding box center [149, 286] width 3 height 10
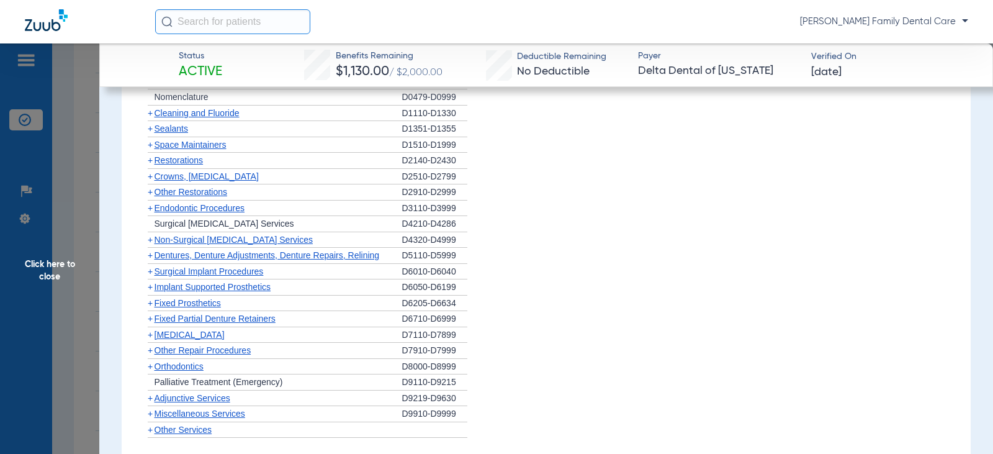
click at [148, 304] on span "+" at bounding box center [150, 303] width 5 height 10
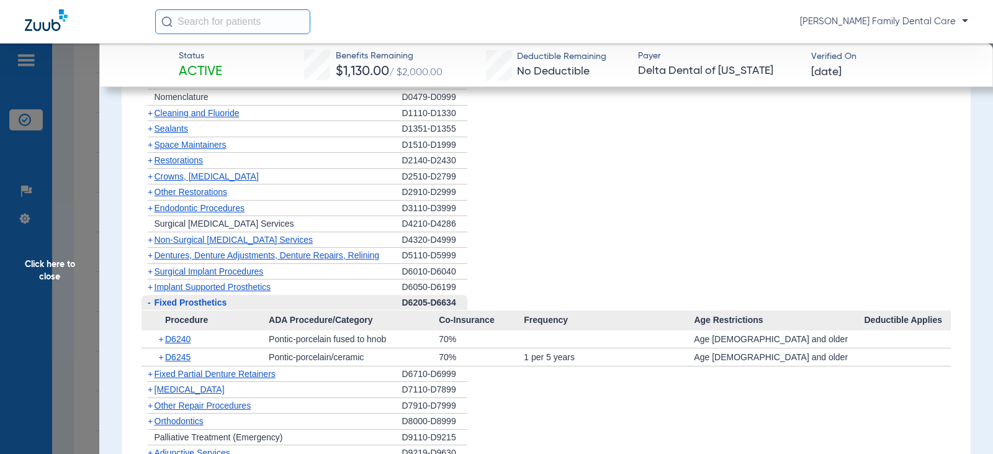
click at [148, 304] on span "-" at bounding box center [149, 302] width 3 height 10
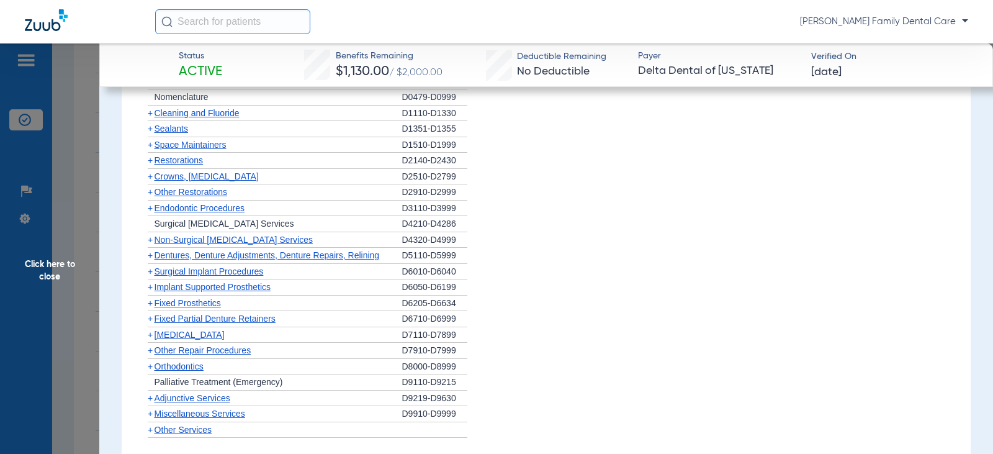
click at [148, 322] on span "+" at bounding box center [150, 319] width 5 height 10
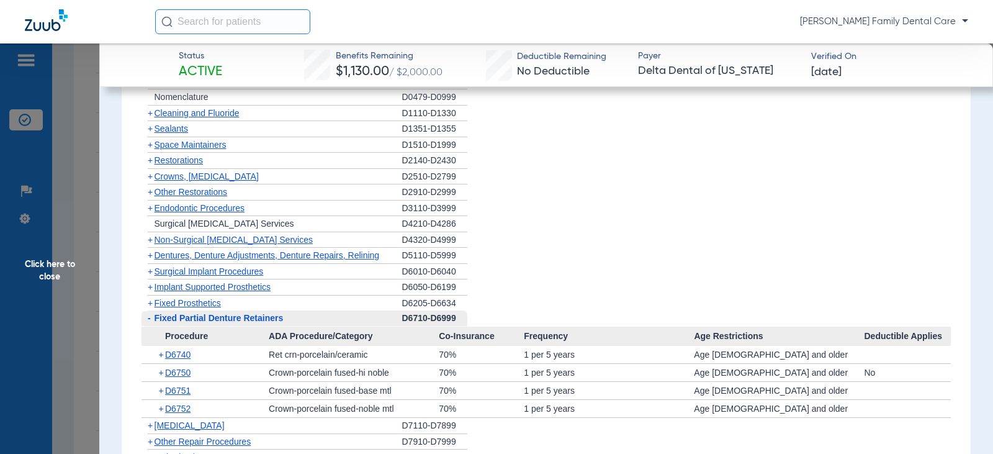
click at [148, 322] on span "-" at bounding box center [149, 318] width 3 height 10
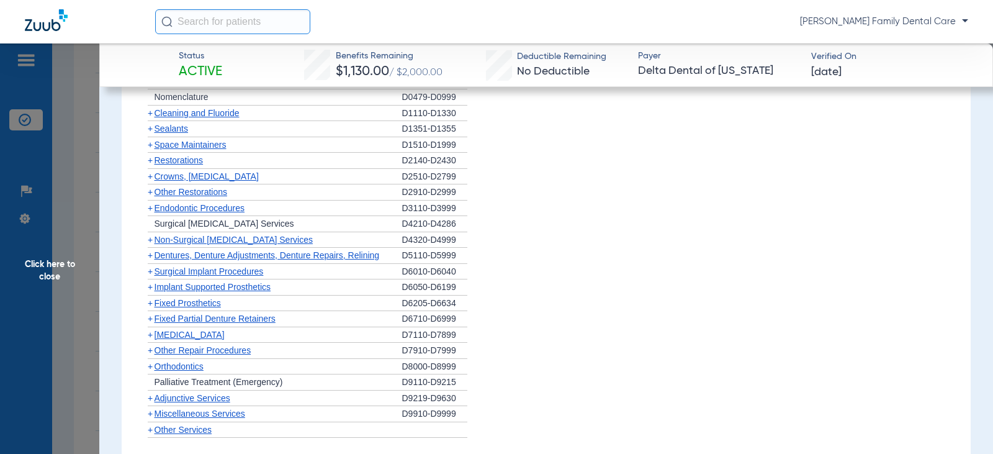
click at [148, 333] on span "+" at bounding box center [150, 335] width 5 height 10
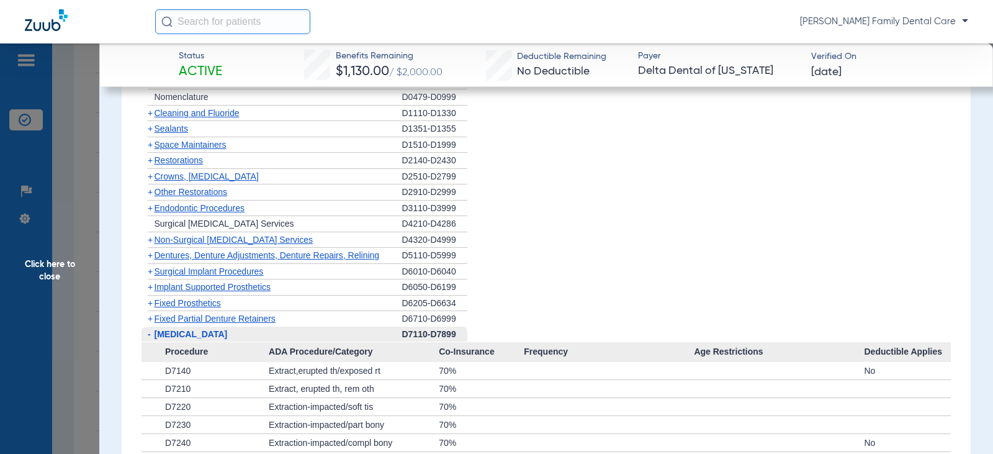
click at [148, 333] on span "-" at bounding box center [149, 334] width 3 height 10
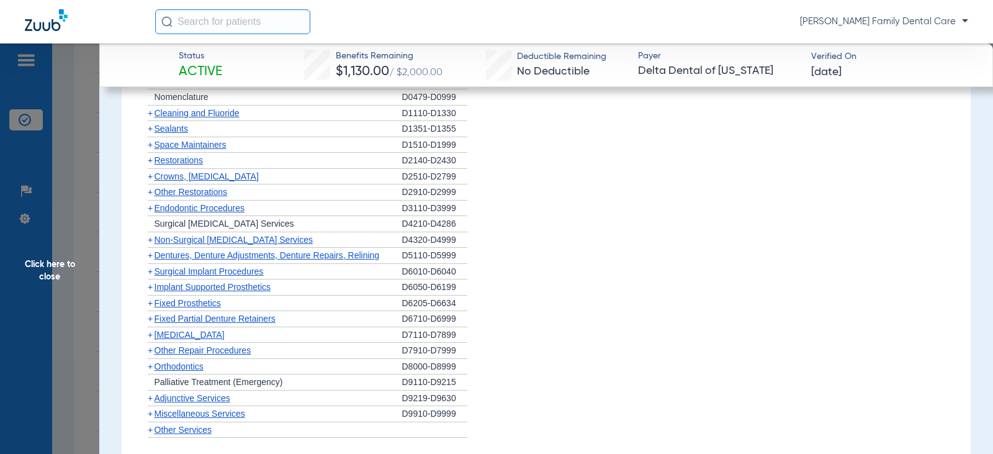
click at [150, 366] on span "+" at bounding box center [150, 366] width 5 height 10
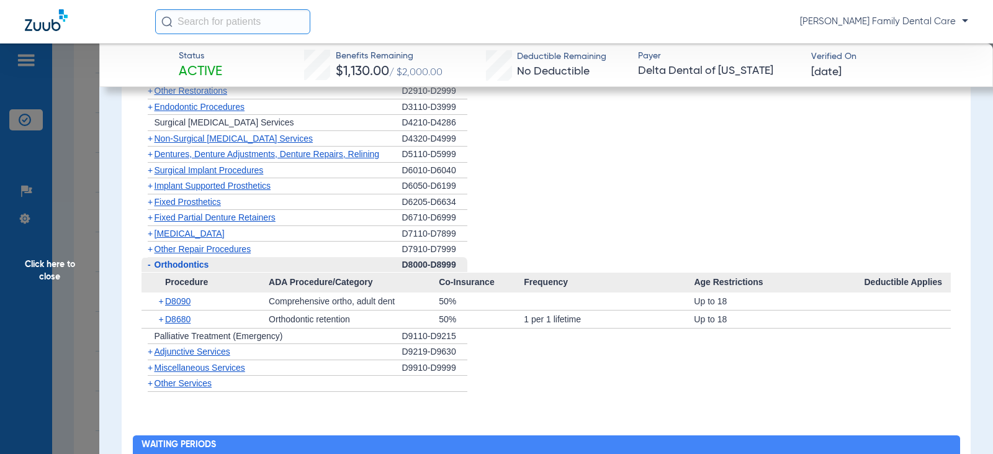
scroll to position [1366, 0]
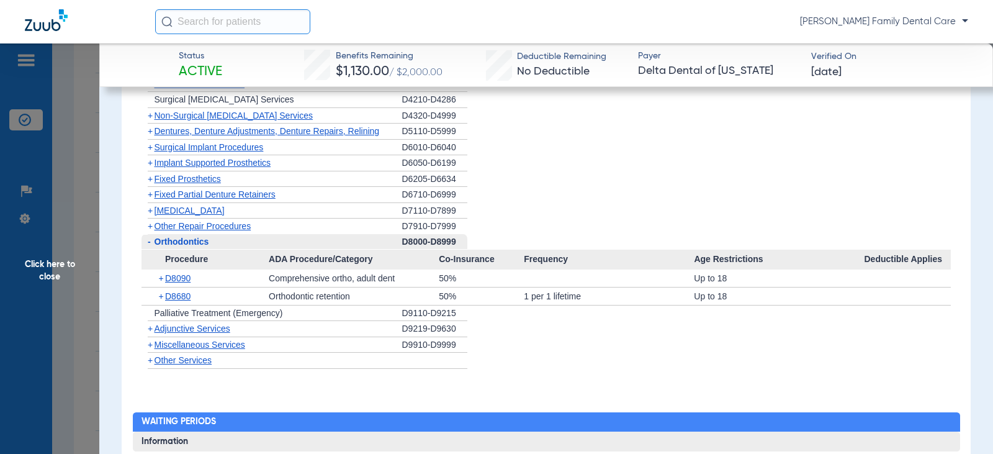
click at [148, 331] on span "+" at bounding box center [150, 328] width 5 height 10
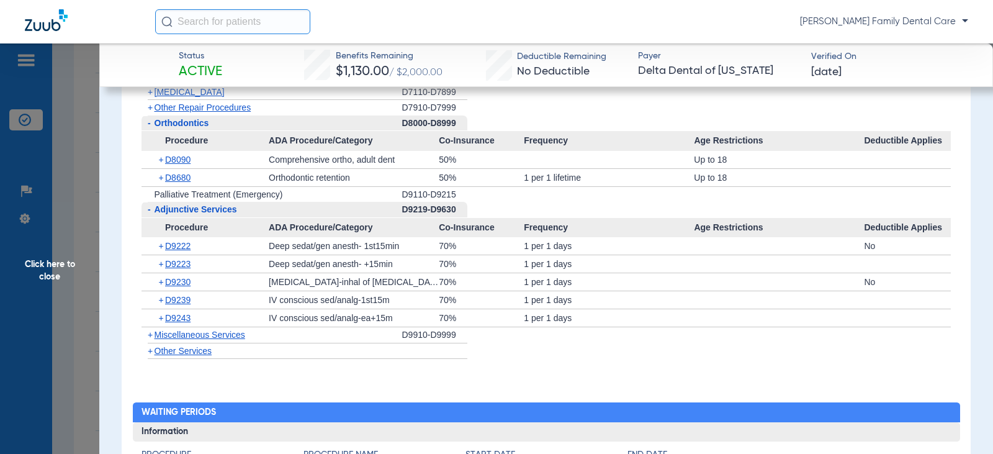
scroll to position [1490, 0]
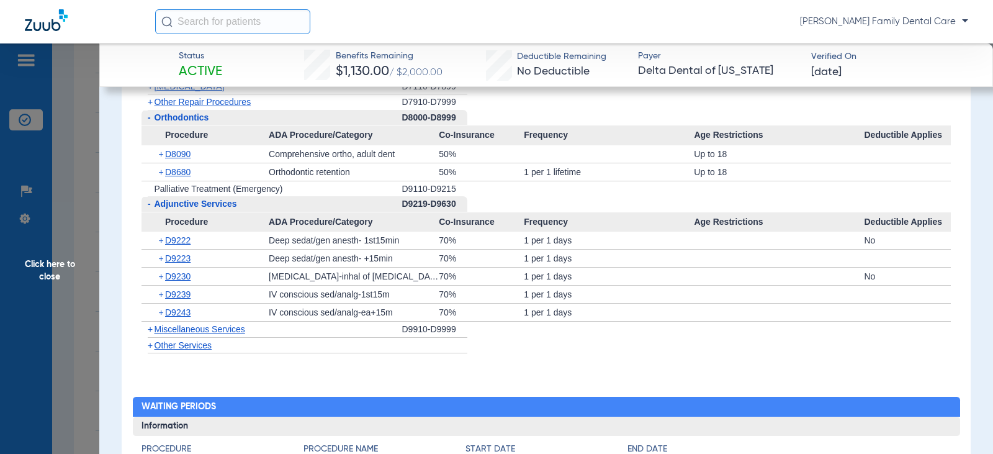
click at [148, 330] on span "+" at bounding box center [150, 329] width 5 height 10
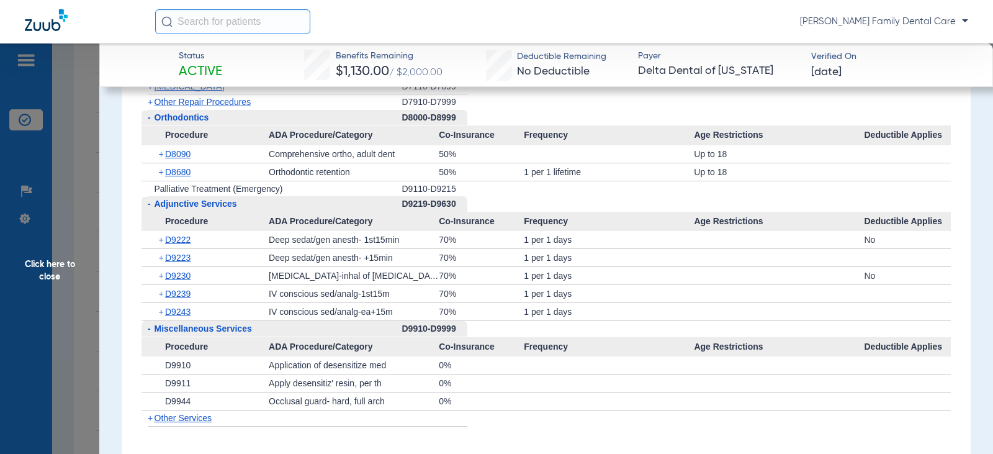
click at [48, 264] on span "Click here to close" at bounding box center [49, 270] width 99 height 454
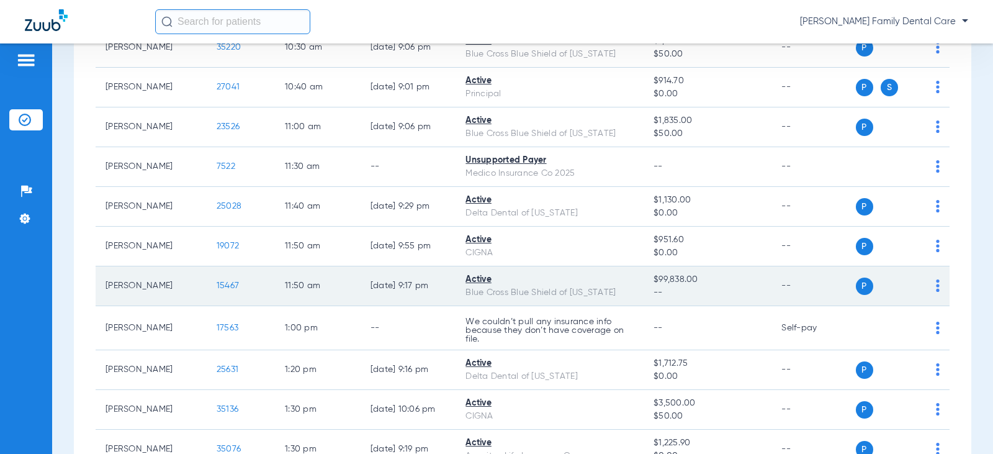
scroll to position [1118, 0]
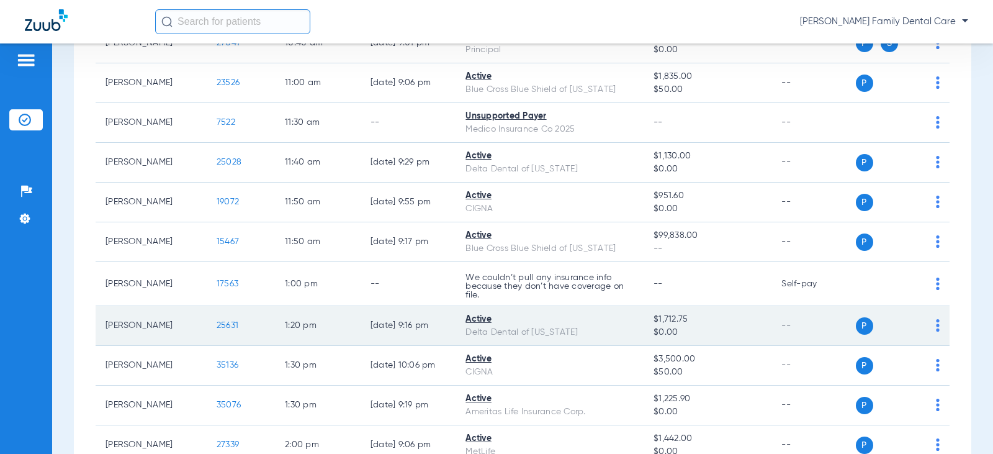
click at [219, 328] on span "25631" at bounding box center [228, 325] width 22 height 9
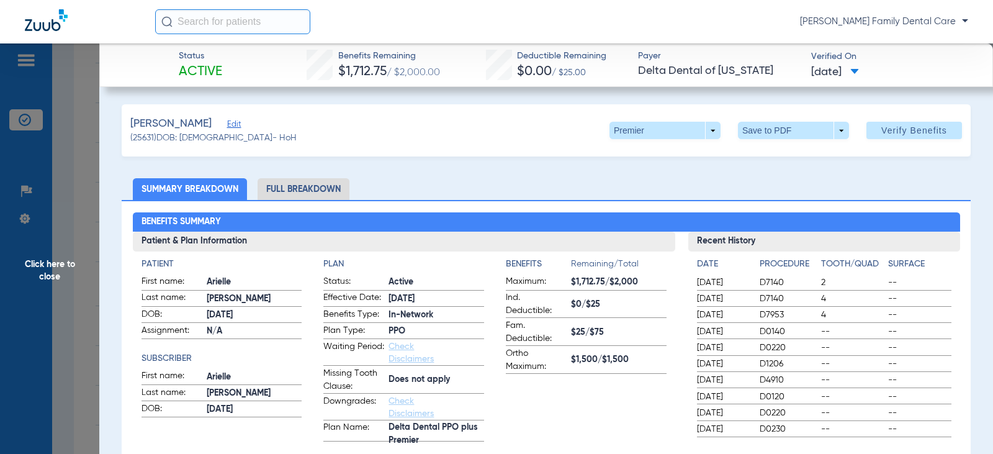
click at [284, 190] on li "Full Breakdown" at bounding box center [304, 189] width 92 height 22
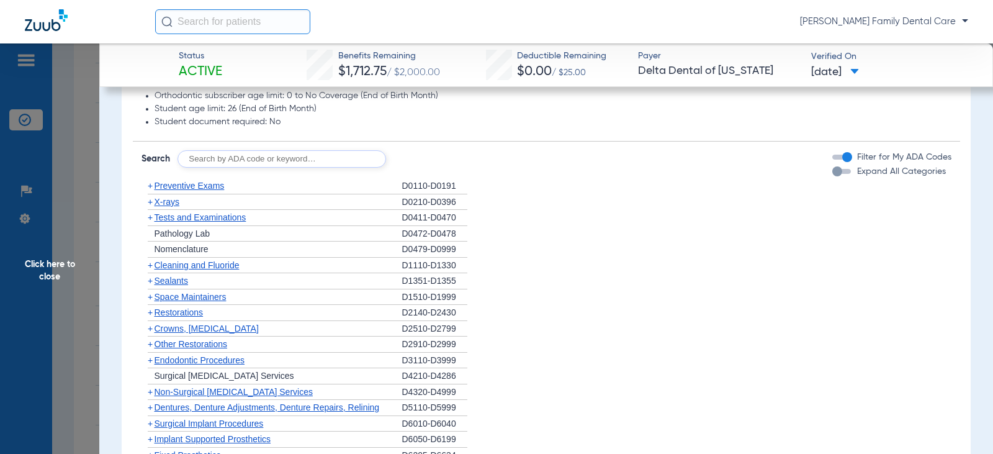
scroll to position [993, 0]
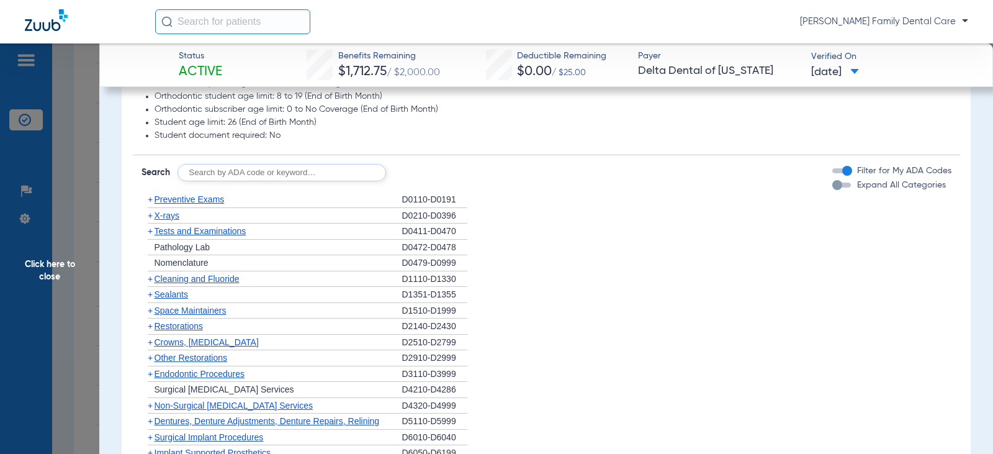
click at [150, 199] on span "+" at bounding box center [150, 199] width 5 height 10
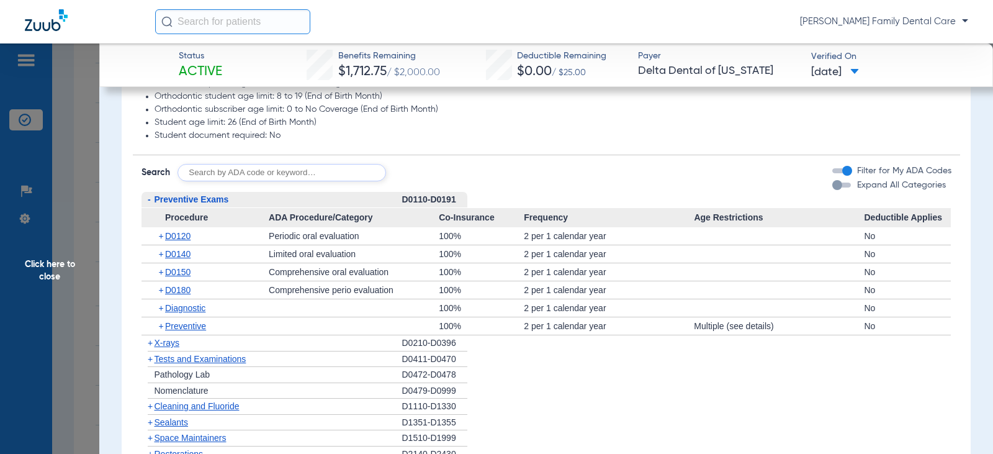
click at [148, 199] on span "-" at bounding box center [149, 199] width 3 height 10
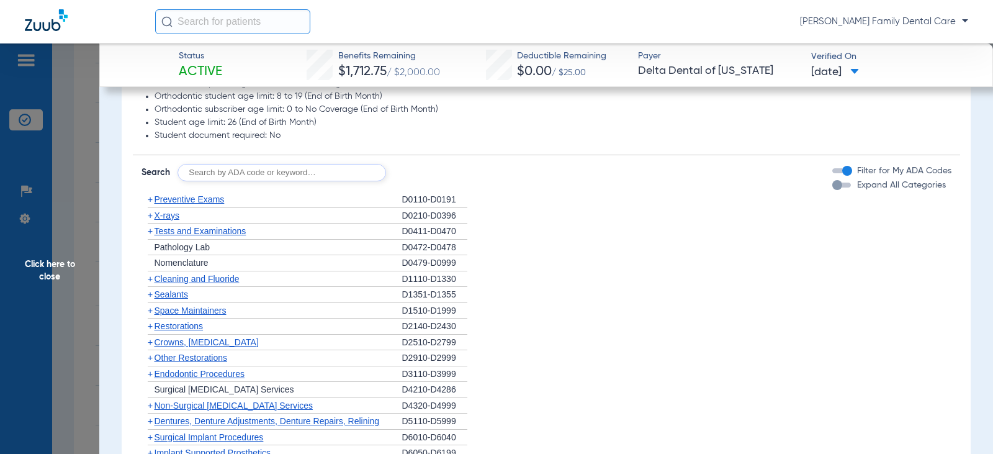
click at [150, 215] on span "+" at bounding box center [150, 215] width 5 height 10
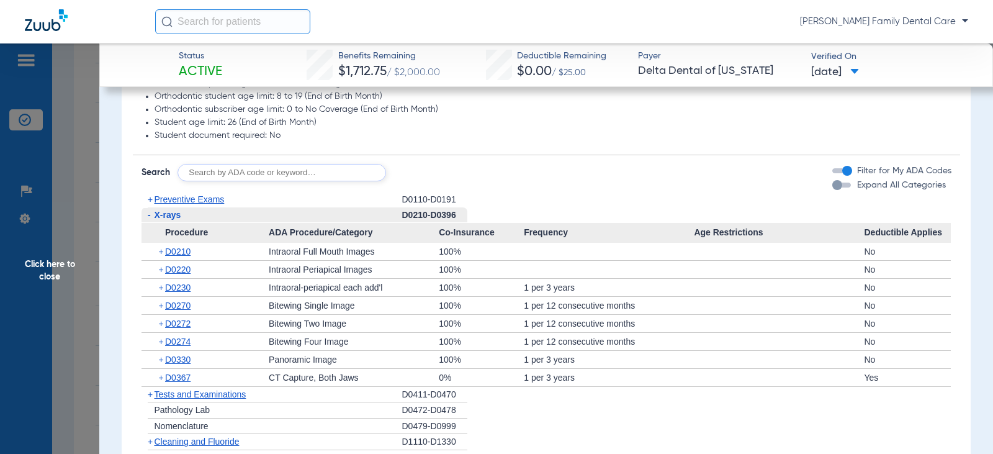
click at [150, 216] on span "-" at bounding box center [149, 215] width 3 height 10
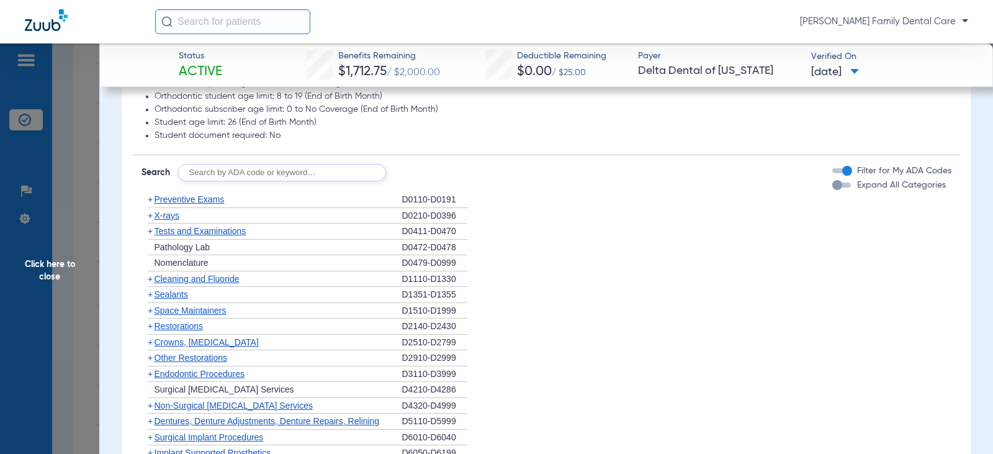
click at [149, 231] on span "+" at bounding box center [150, 231] width 5 height 10
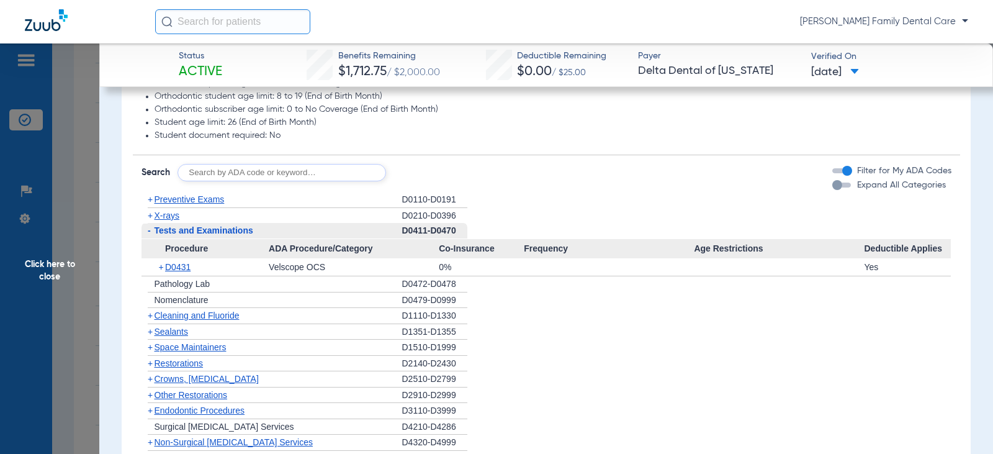
click at [148, 232] on span "-" at bounding box center [149, 230] width 3 height 10
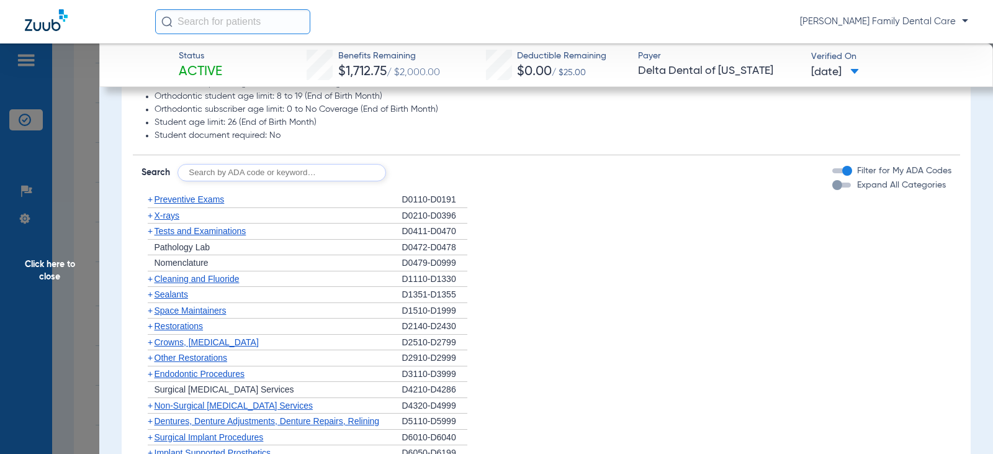
click at [149, 281] on span "+" at bounding box center [150, 279] width 5 height 10
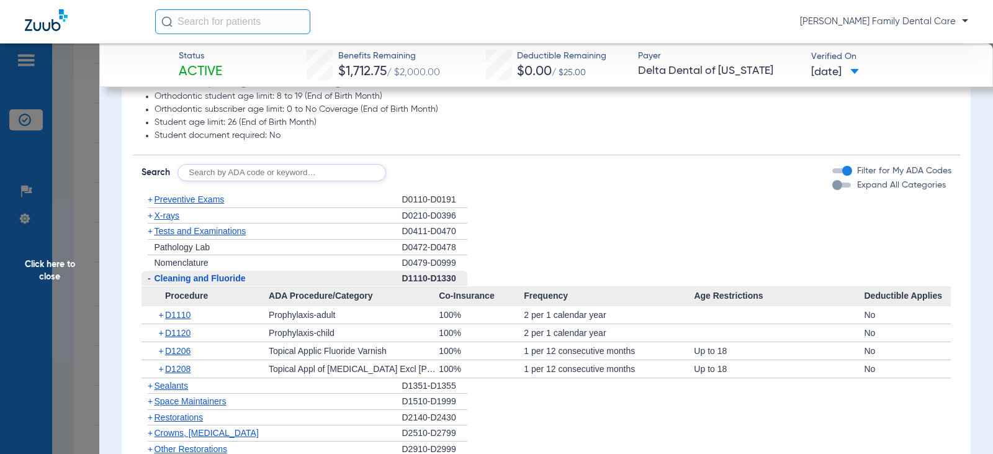
click at [150, 281] on span "-" at bounding box center [149, 278] width 3 height 10
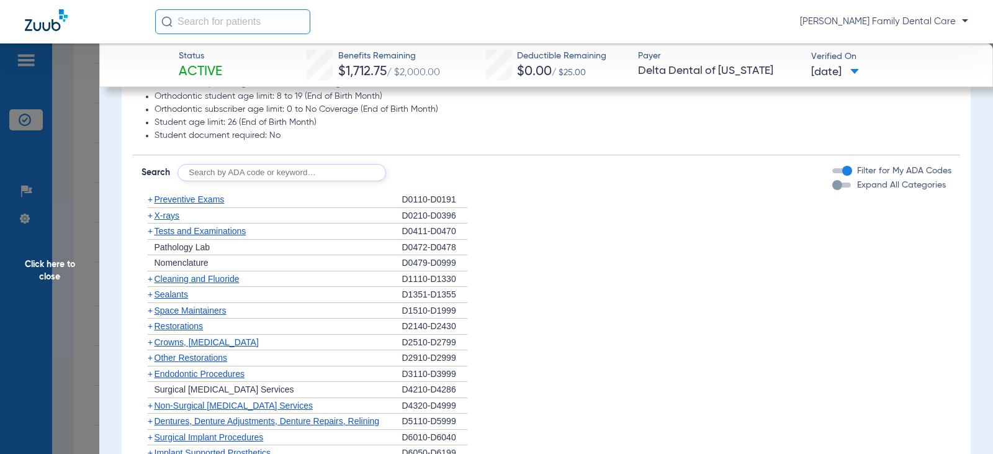
click at [151, 295] on span "+" at bounding box center [150, 294] width 5 height 10
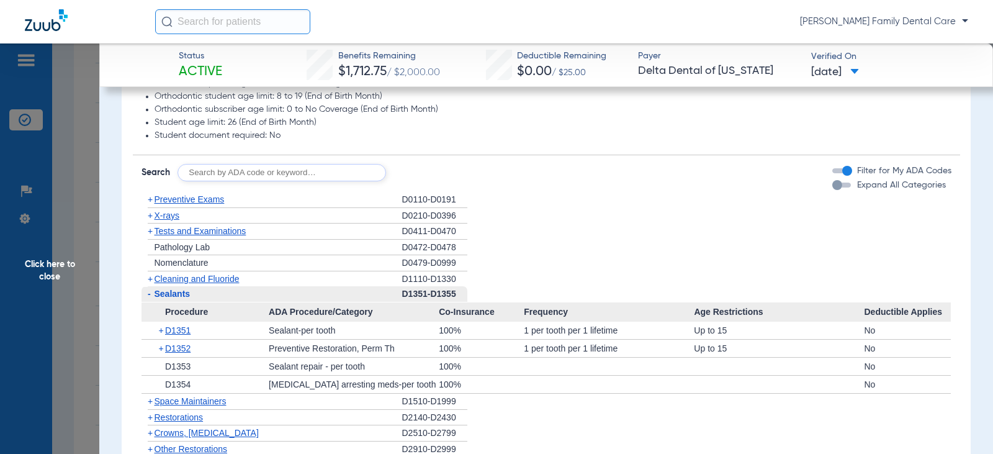
click at [148, 297] on span "-" at bounding box center [149, 294] width 3 height 10
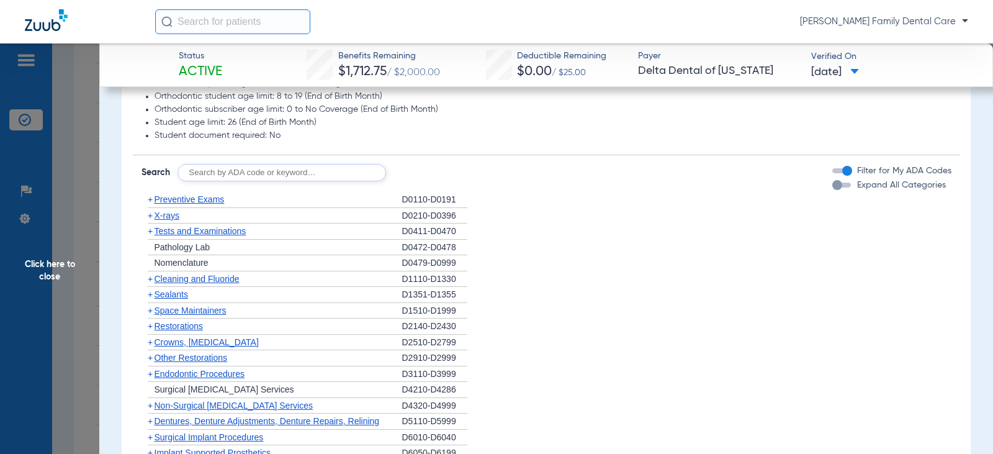
click at [151, 327] on span "+" at bounding box center [150, 326] width 5 height 10
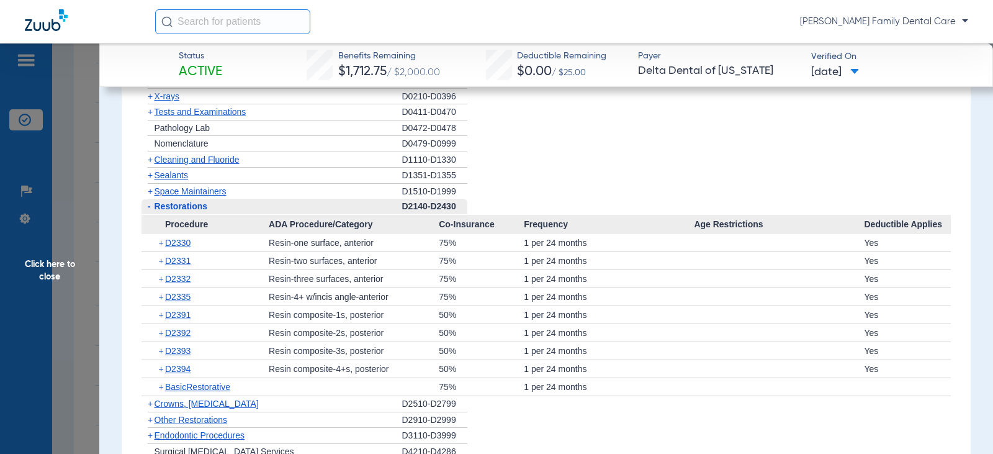
scroll to position [1118, 0]
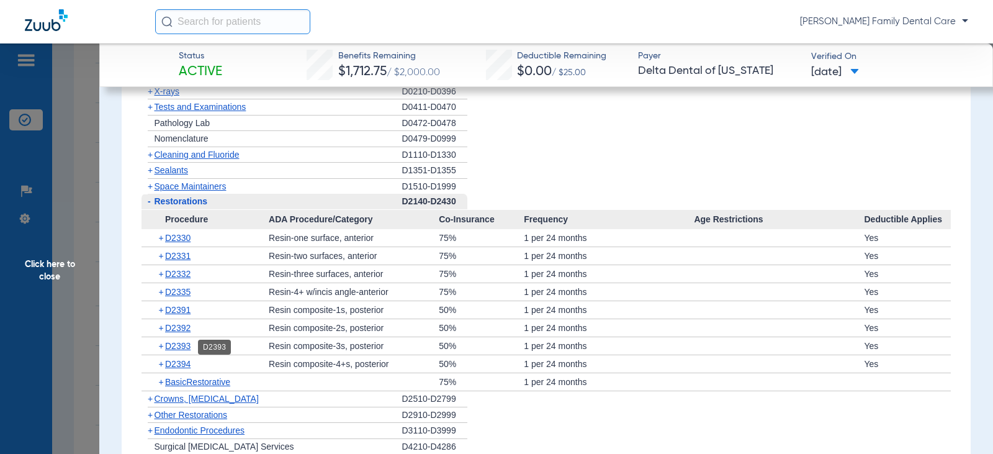
click at [177, 347] on span "D2393" at bounding box center [177, 346] width 25 height 10
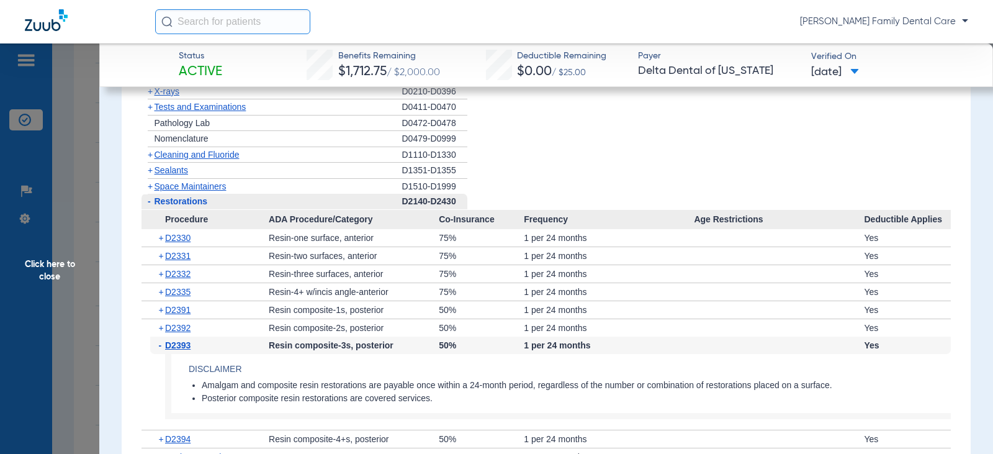
click at [177, 347] on span "D2393" at bounding box center [177, 345] width 25 height 10
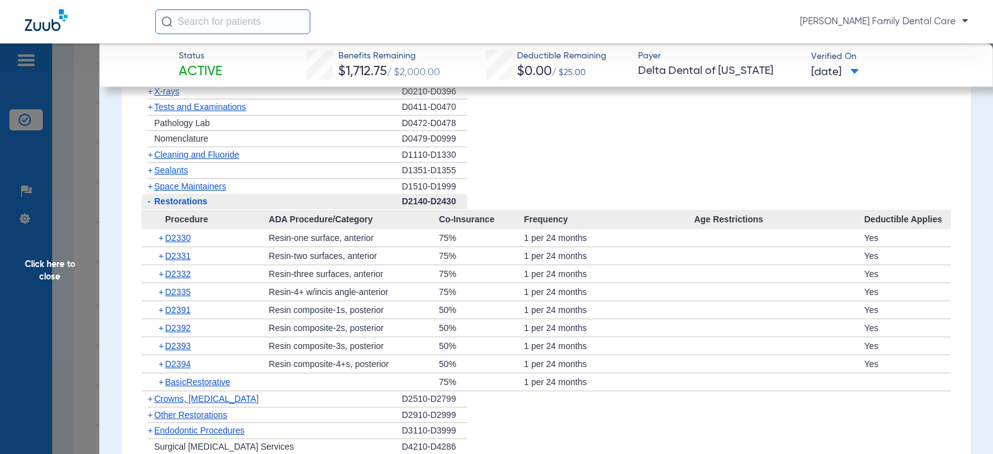
click at [177, 347] on span "D2393" at bounding box center [177, 346] width 25 height 10
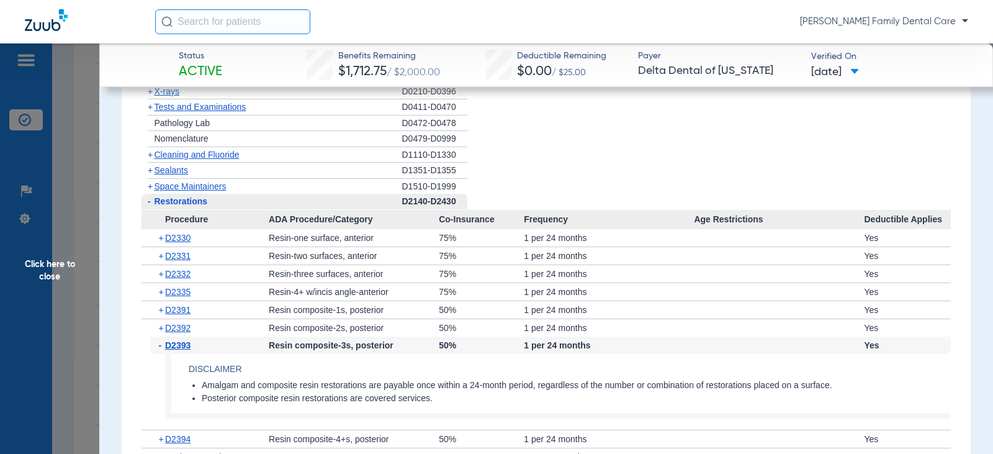
click at [145, 201] on span "-" at bounding box center [148, 202] width 13 height 16
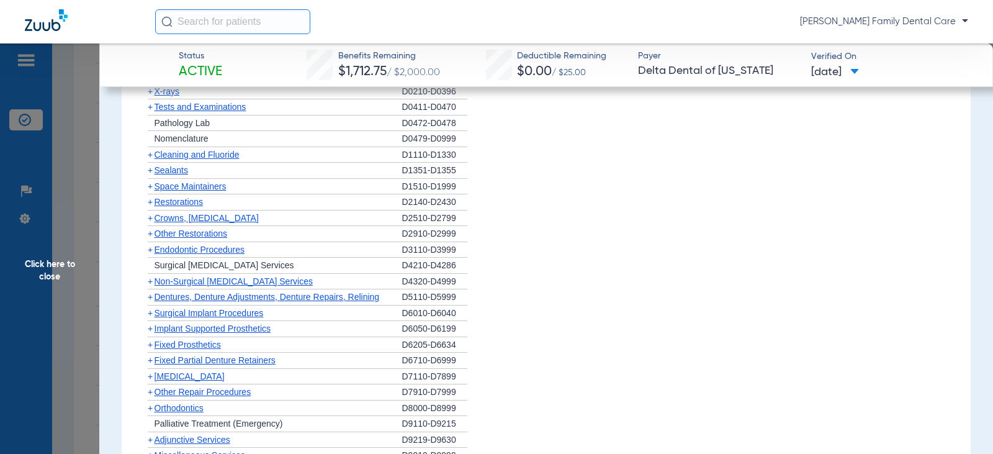
click at [150, 223] on span "+" at bounding box center [150, 218] width 5 height 10
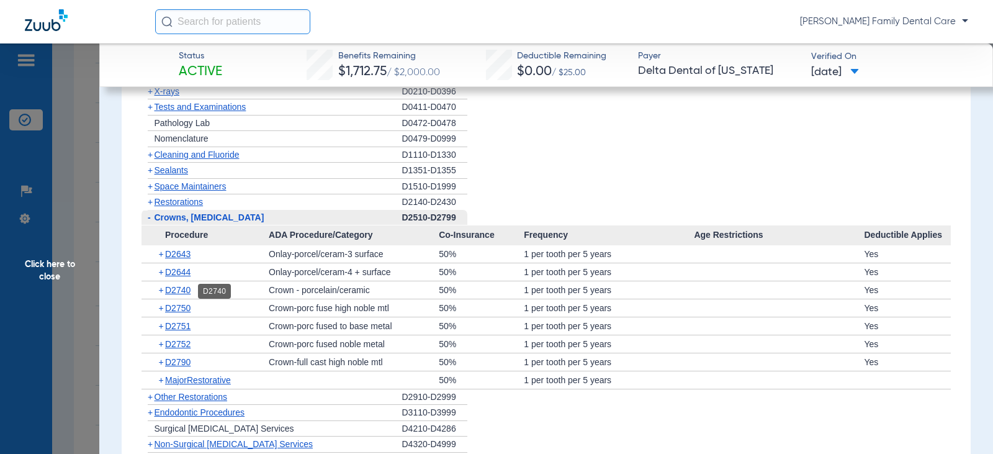
click at [183, 292] on span "D2740" at bounding box center [177, 290] width 25 height 10
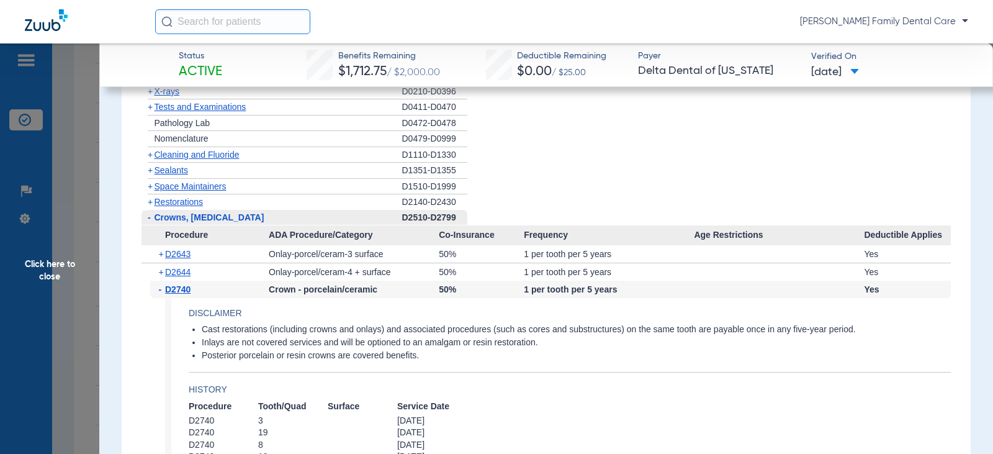
click at [165, 292] on span "D2740" at bounding box center [177, 289] width 25 height 10
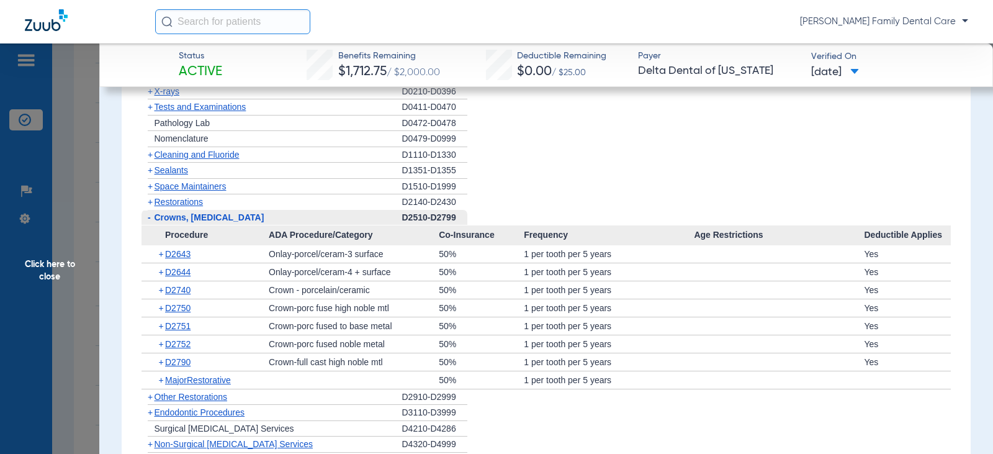
click at [149, 199] on span "+" at bounding box center [150, 202] width 5 height 10
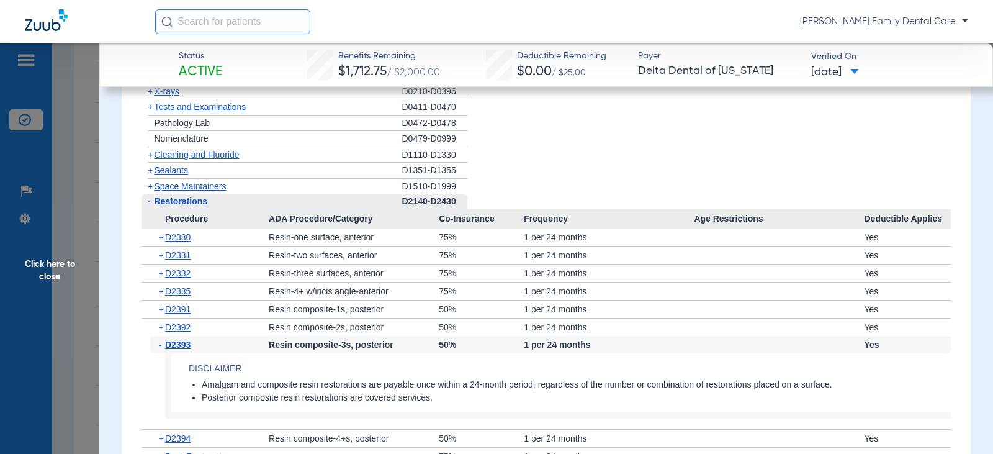
click at [150, 201] on span "-" at bounding box center [149, 201] width 3 height 10
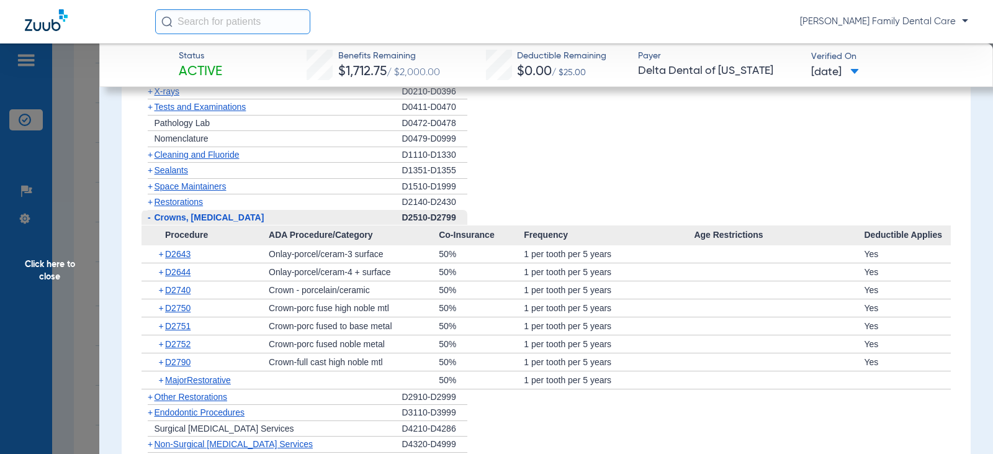
click at [148, 219] on span "-" at bounding box center [149, 217] width 3 height 10
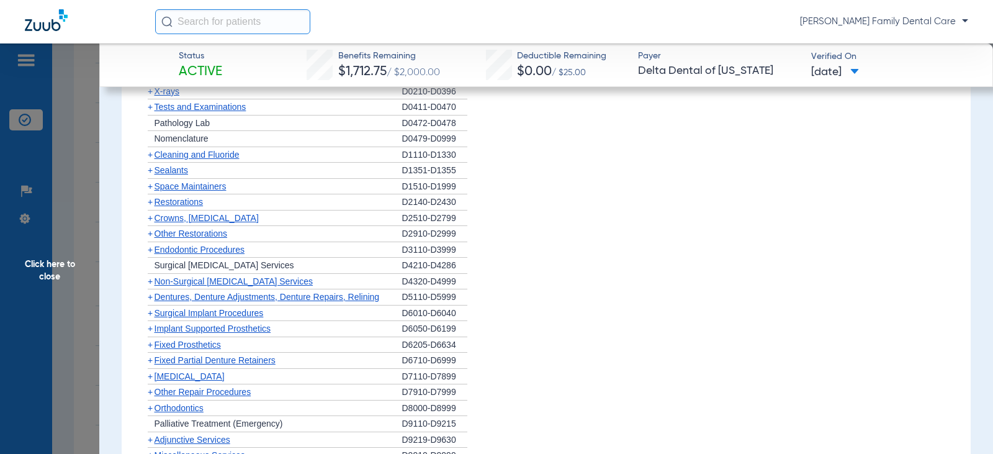
click at [149, 235] on span "+" at bounding box center [150, 233] width 5 height 10
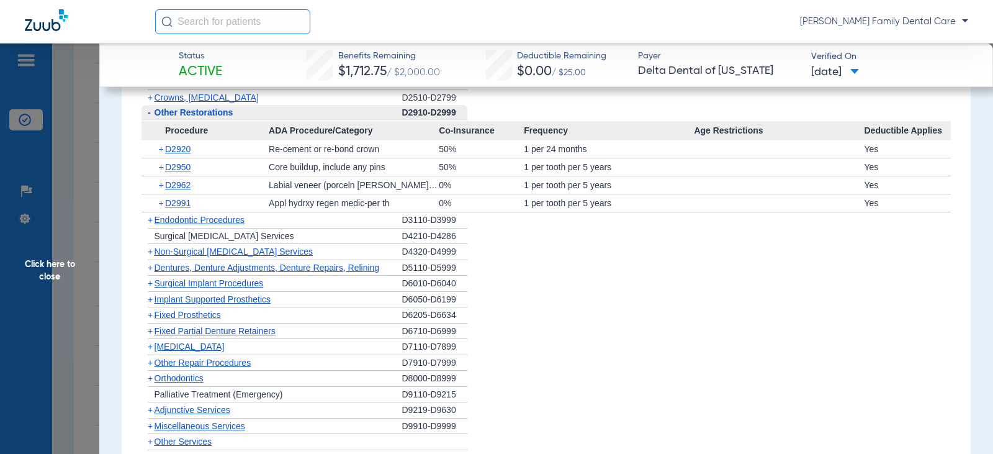
scroll to position [1242, 0]
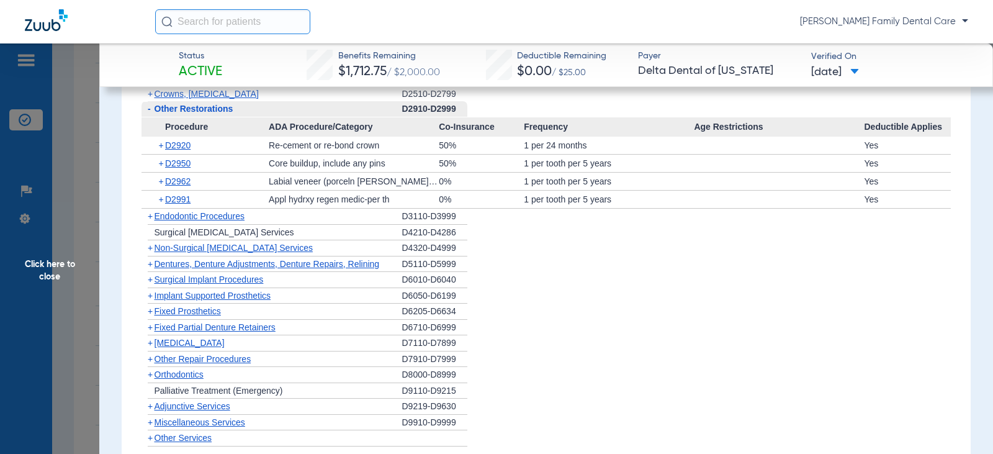
click at [150, 219] on span "+" at bounding box center [150, 216] width 5 height 10
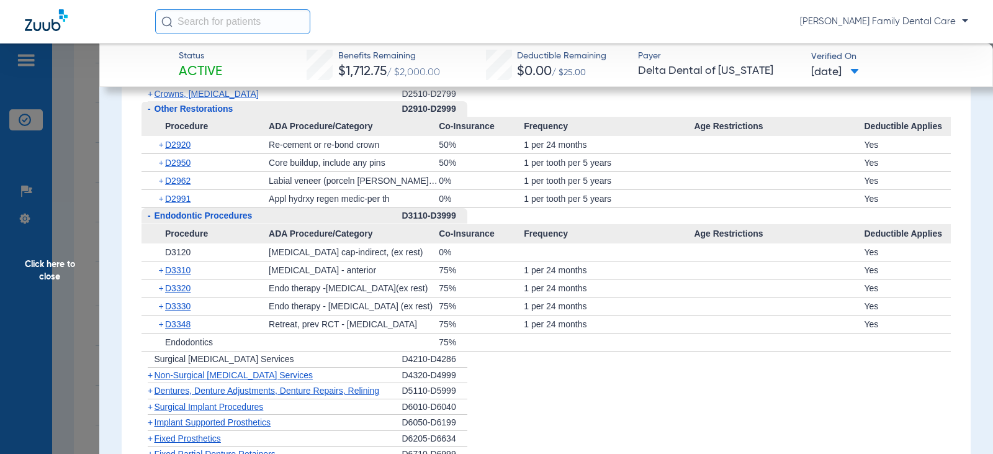
click at [147, 219] on span "-" at bounding box center [148, 216] width 13 height 16
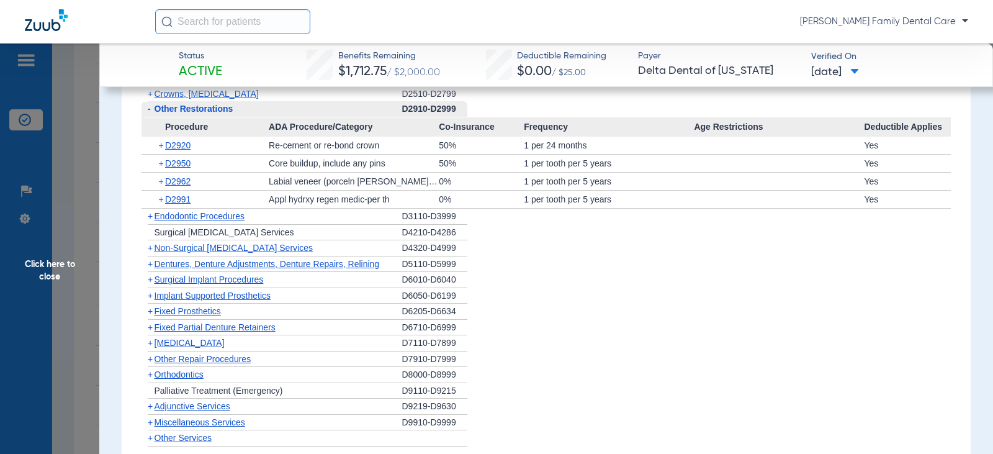
click at [150, 250] on span "+" at bounding box center [150, 248] width 5 height 10
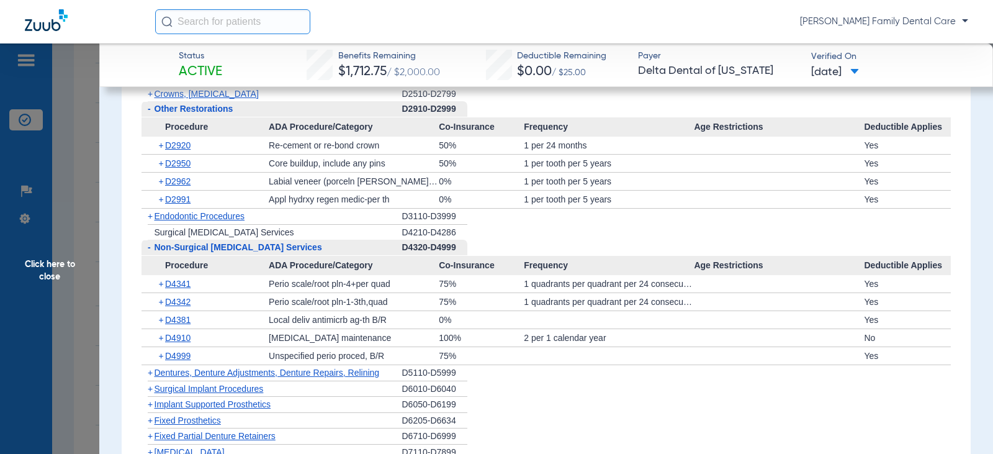
click at [148, 248] on span "-" at bounding box center [149, 247] width 3 height 10
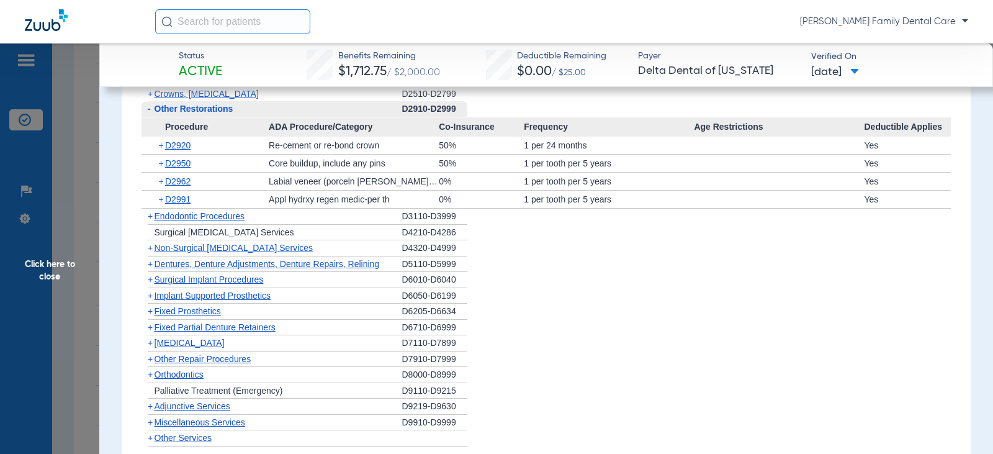
click at [150, 265] on span "+" at bounding box center [150, 264] width 5 height 10
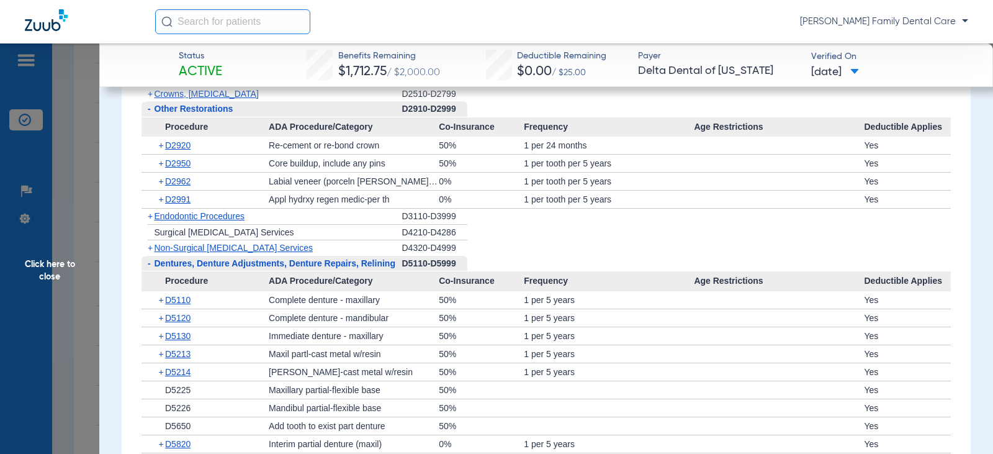
click at [150, 265] on span "-" at bounding box center [149, 263] width 3 height 10
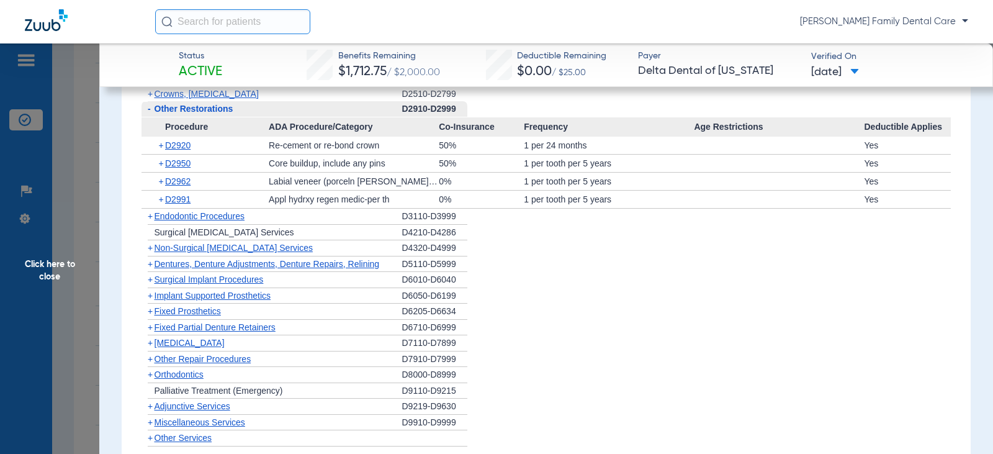
click at [152, 282] on span "+" at bounding box center [150, 279] width 5 height 10
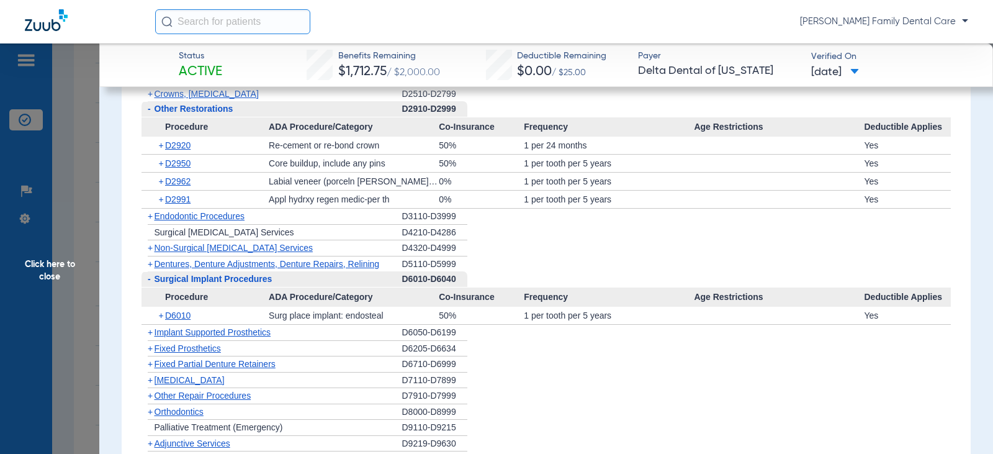
click at [152, 282] on span "-" at bounding box center [148, 279] width 13 height 16
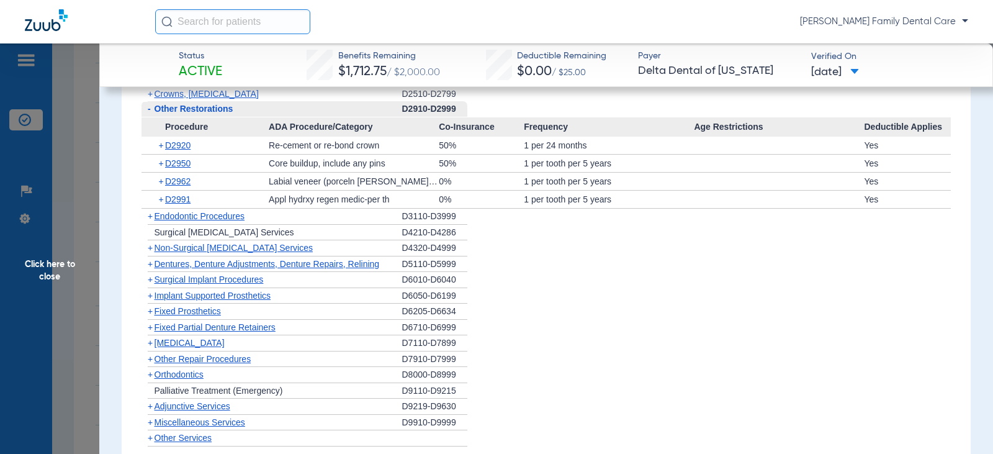
click at [151, 296] on span "+" at bounding box center [150, 296] width 5 height 10
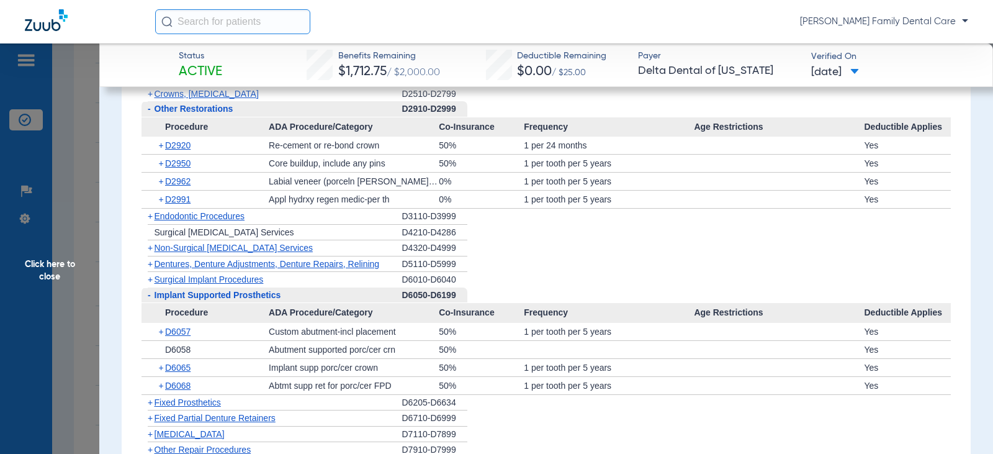
click at [151, 296] on span "-" at bounding box center [148, 295] width 13 height 16
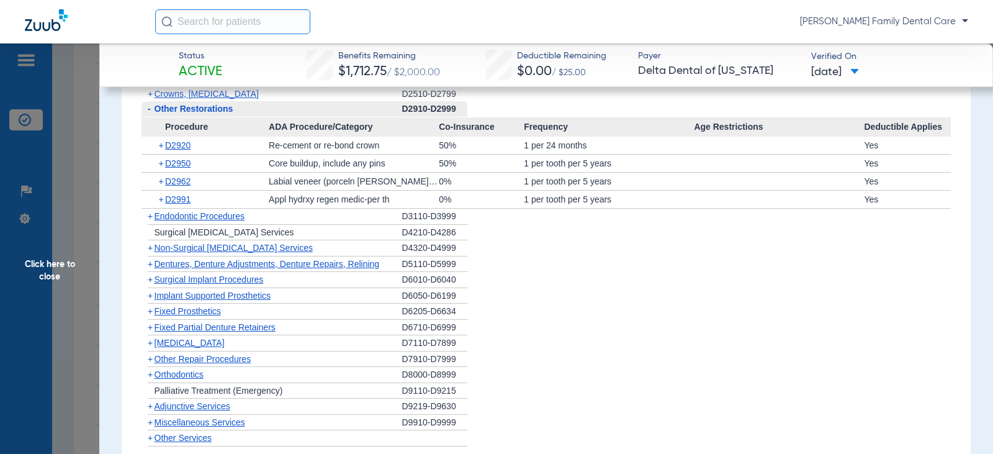
click at [150, 310] on span "+" at bounding box center [150, 311] width 5 height 10
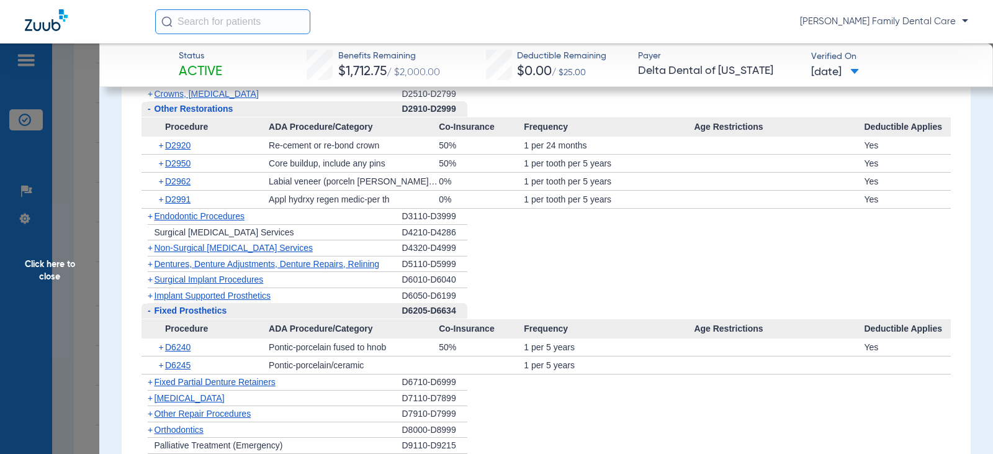
click at [150, 310] on span "-" at bounding box center [149, 310] width 3 height 10
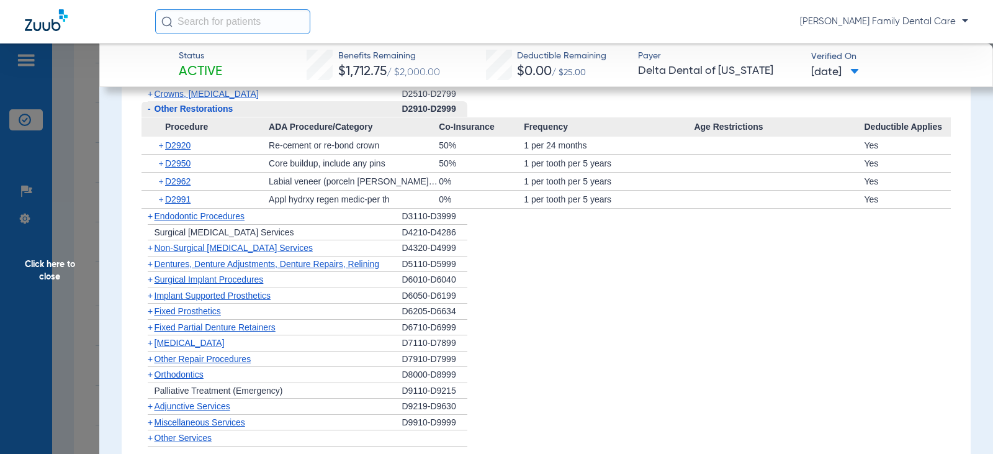
click at [148, 328] on span "+" at bounding box center [150, 327] width 5 height 10
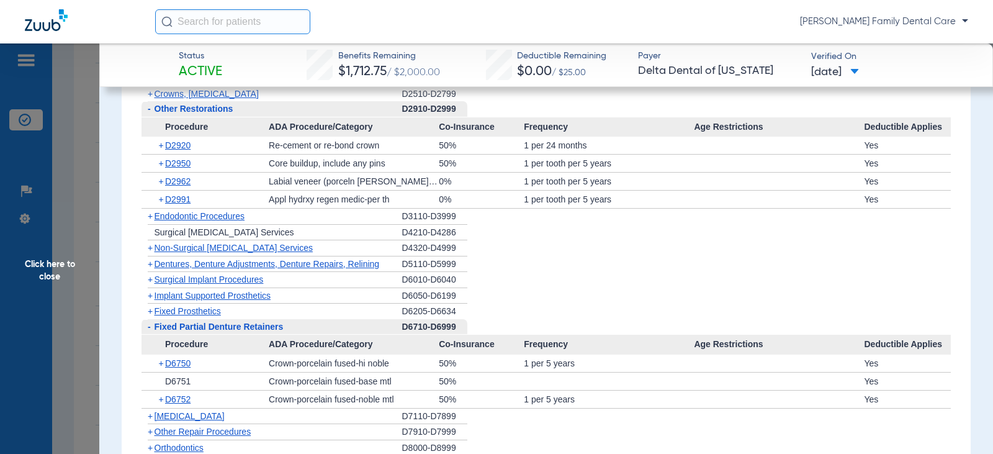
click at [148, 328] on span "-" at bounding box center [149, 327] width 3 height 10
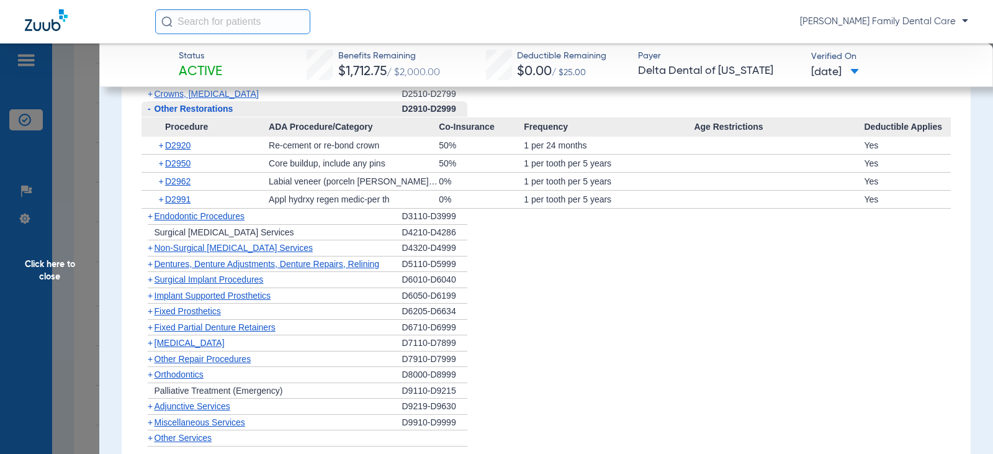
click at [148, 341] on span "+" at bounding box center [150, 343] width 5 height 10
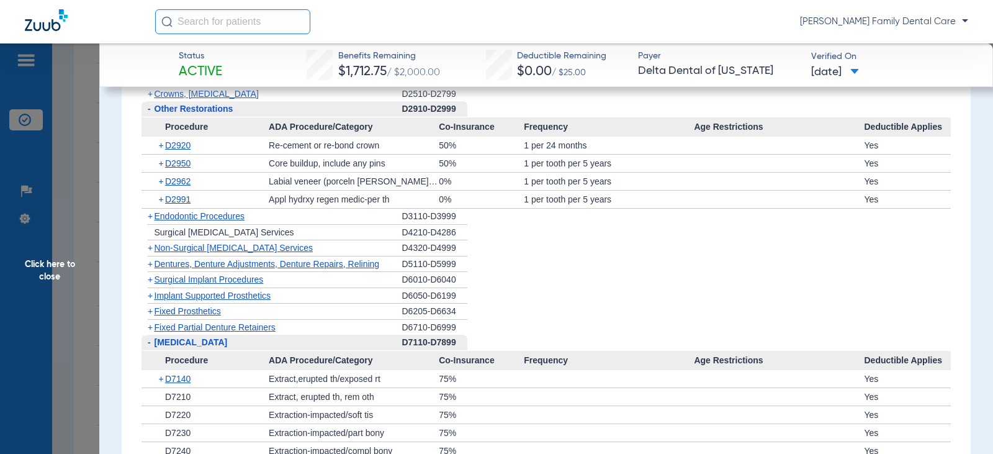
scroll to position [1366, 0]
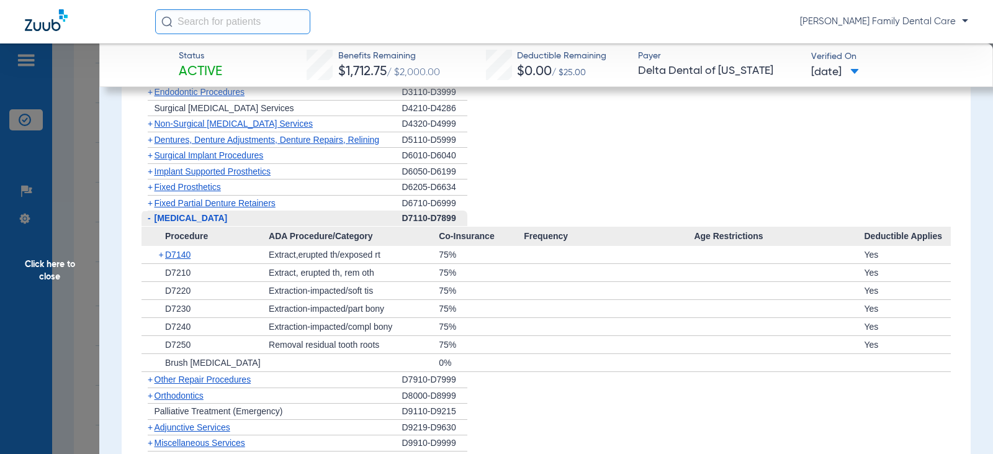
click at [150, 218] on span "-" at bounding box center [149, 218] width 3 height 10
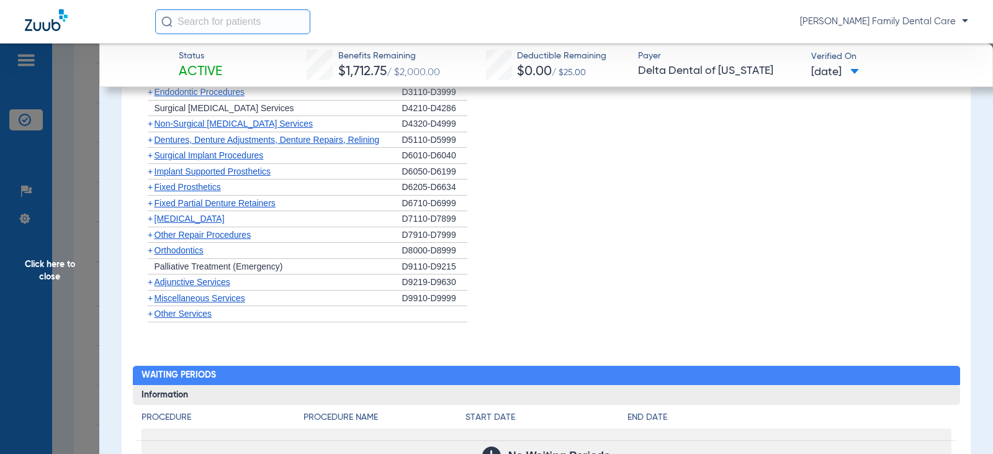
click at [151, 250] on span "+" at bounding box center [150, 250] width 5 height 10
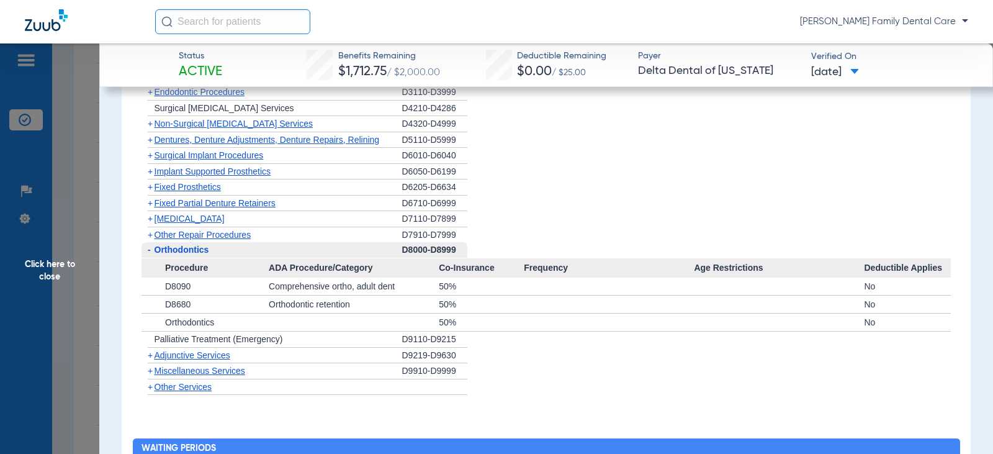
click at [151, 250] on span "-" at bounding box center [148, 250] width 13 height 16
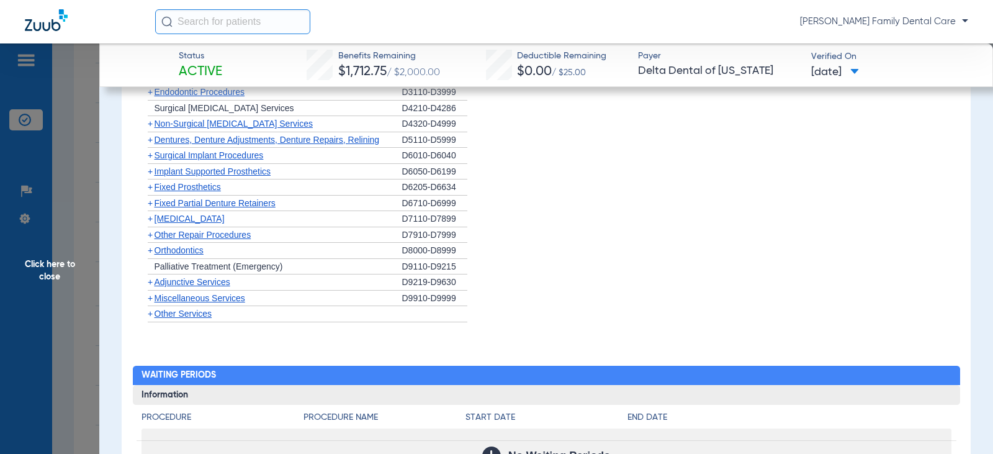
click at [150, 283] on span "+" at bounding box center [150, 282] width 5 height 10
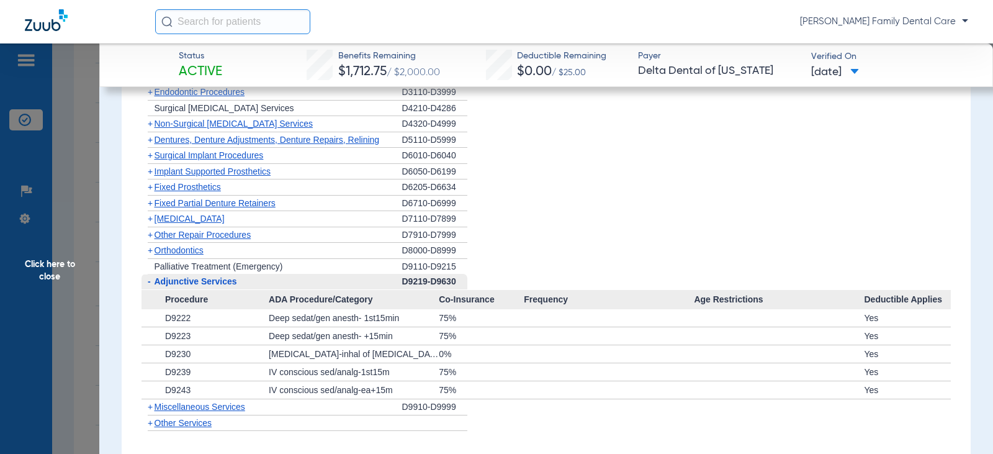
click at [149, 408] on span "+" at bounding box center [150, 407] width 5 height 10
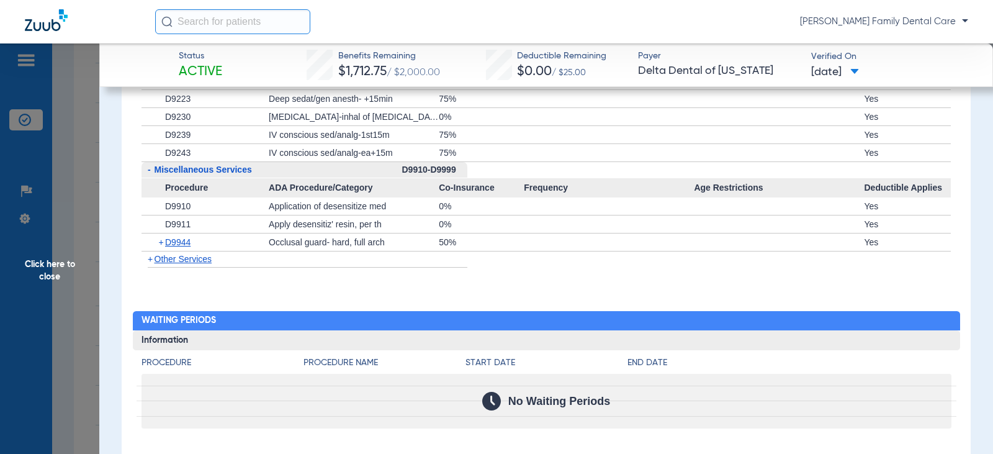
scroll to position [1614, 0]
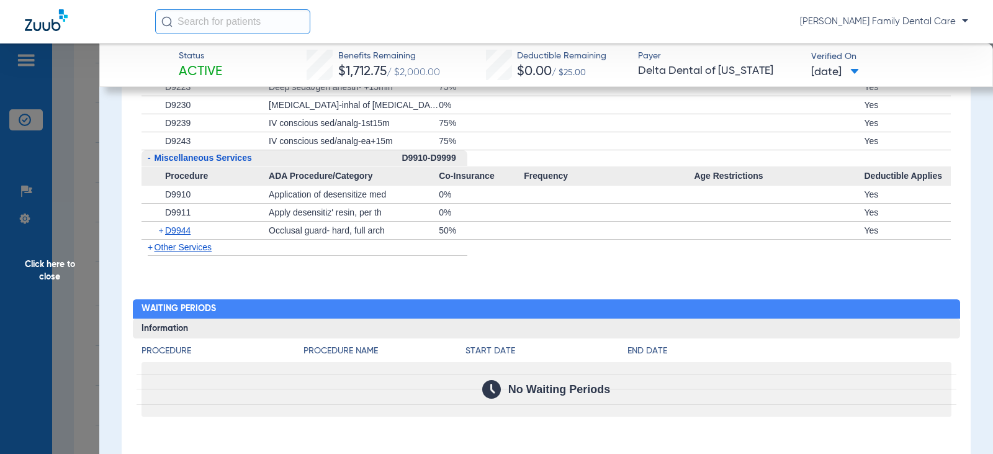
click at [45, 267] on span "Click here to close" at bounding box center [49, 270] width 99 height 454
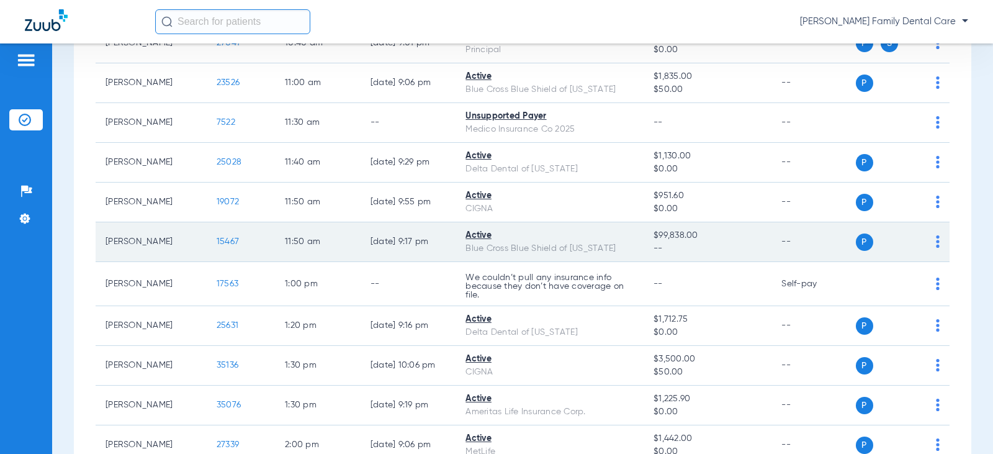
scroll to position [993, 0]
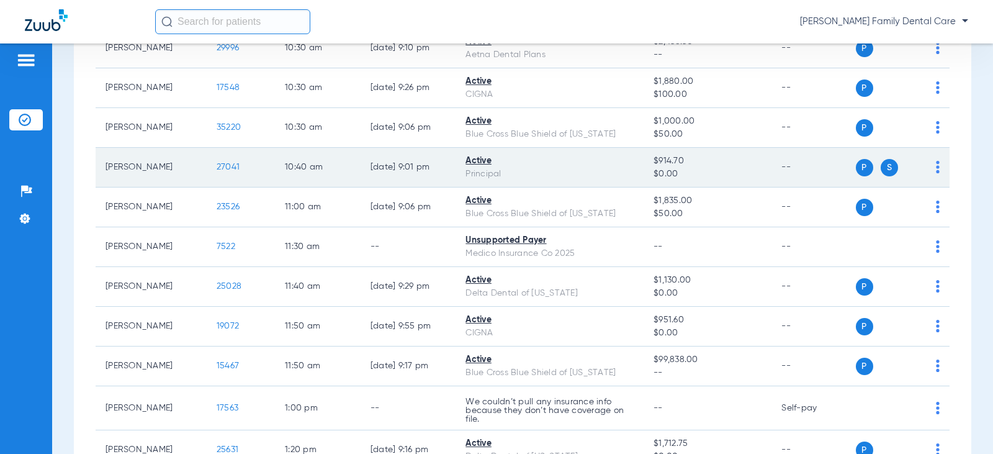
click at [217, 169] on span "27041" at bounding box center [228, 167] width 23 height 9
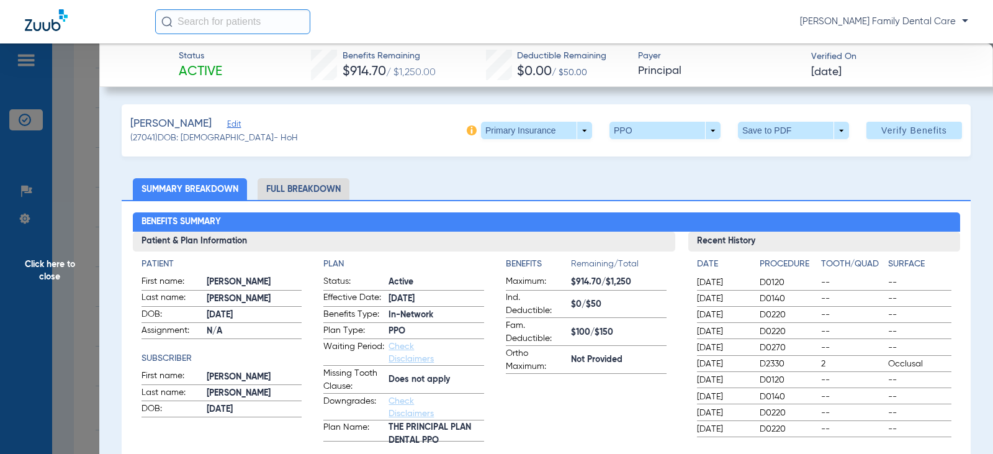
click at [300, 187] on li "Full Breakdown" at bounding box center [304, 189] width 92 height 22
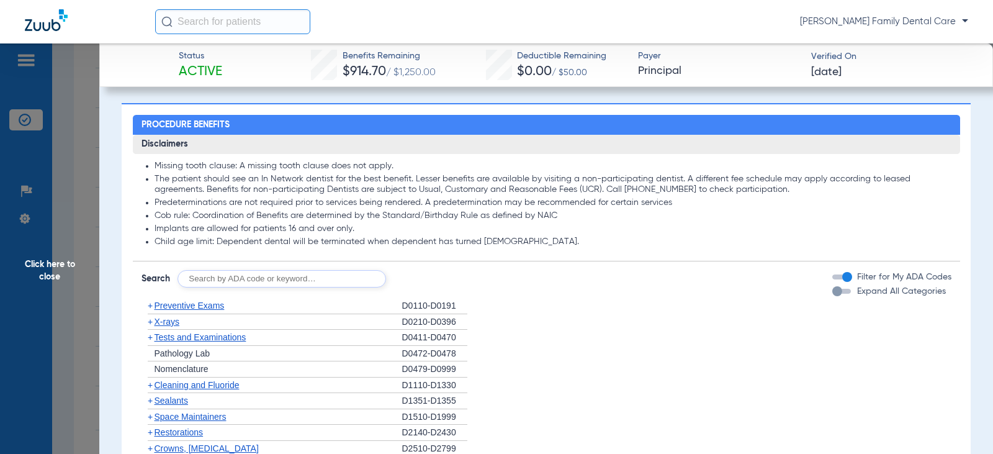
scroll to position [1118, 0]
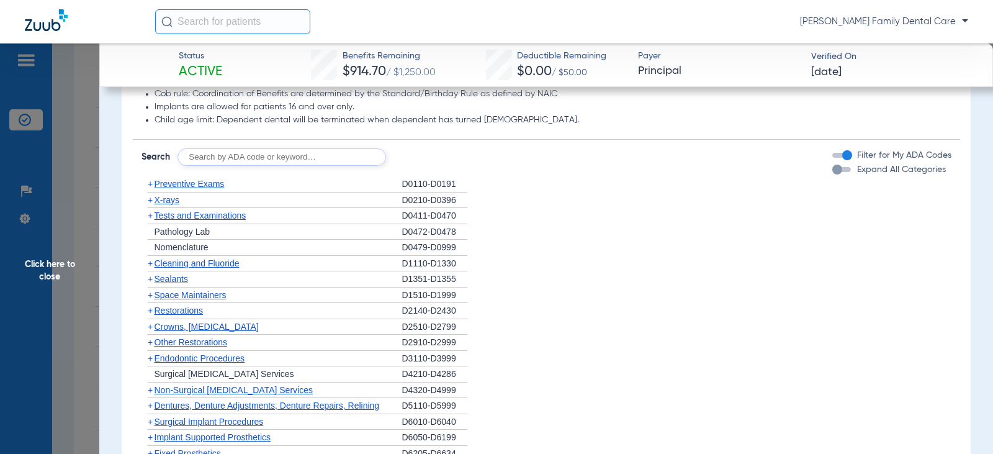
click at [148, 186] on span "+" at bounding box center [150, 184] width 5 height 10
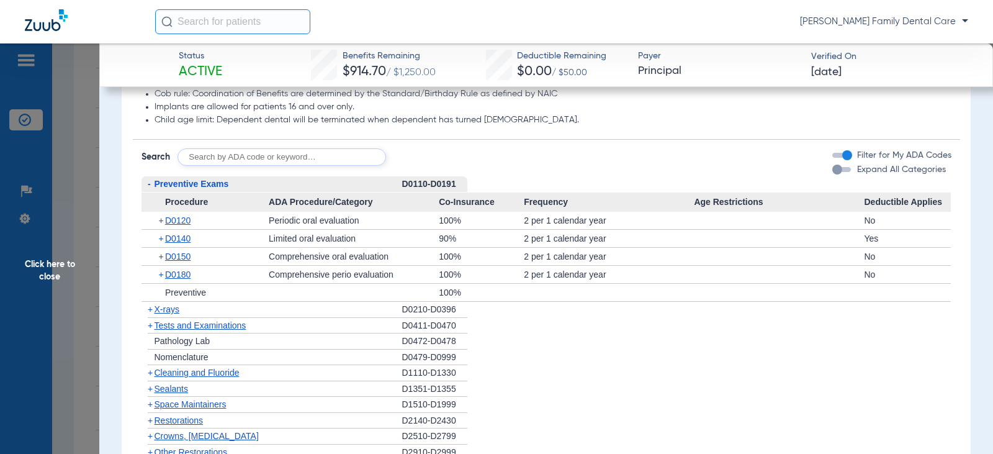
click at [149, 188] on span "-" at bounding box center [149, 184] width 3 height 10
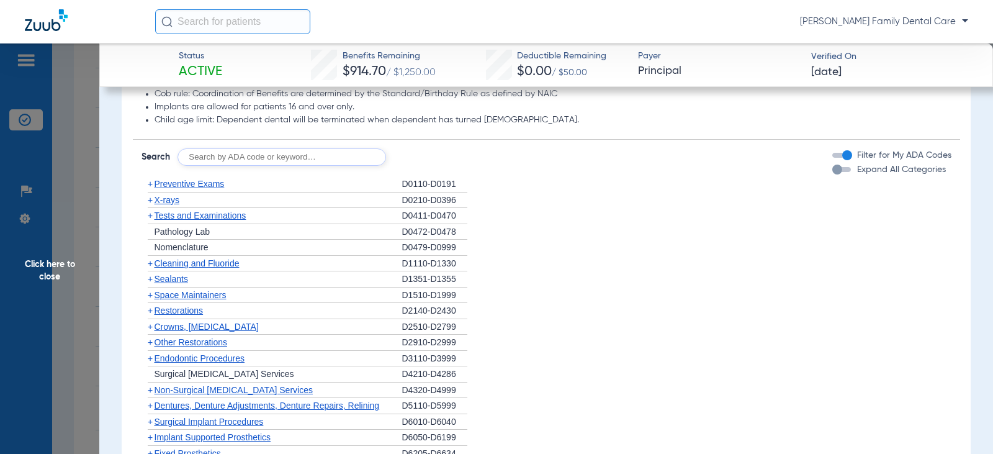
click at [151, 201] on span "+" at bounding box center [150, 200] width 5 height 10
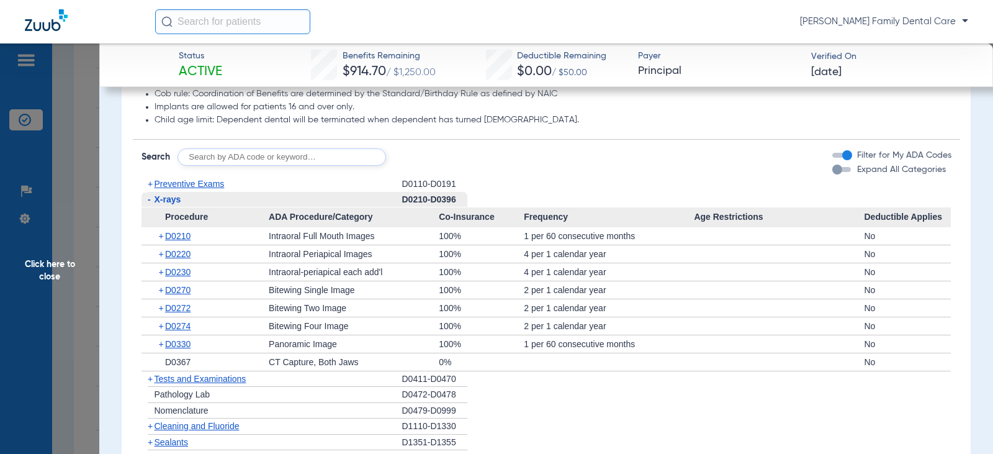
click at [150, 202] on span "-" at bounding box center [149, 199] width 3 height 10
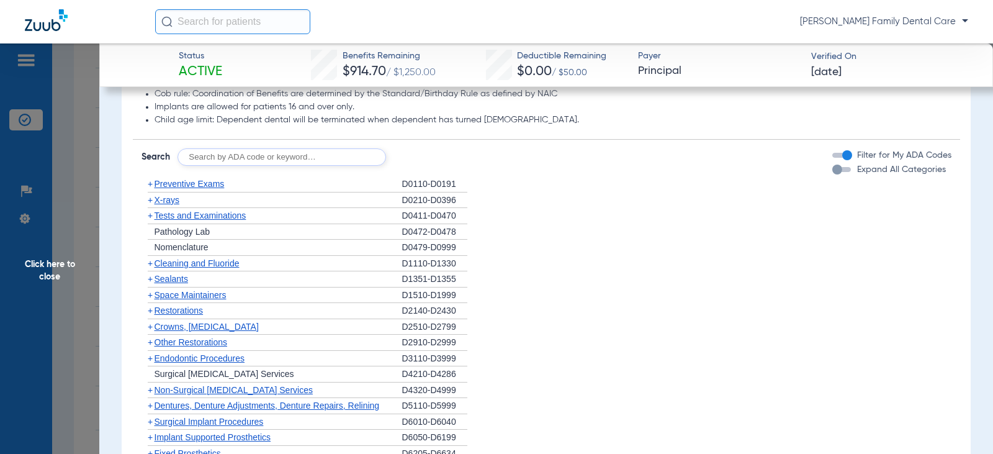
click at [149, 220] on span "+" at bounding box center [150, 215] width 5 height 10
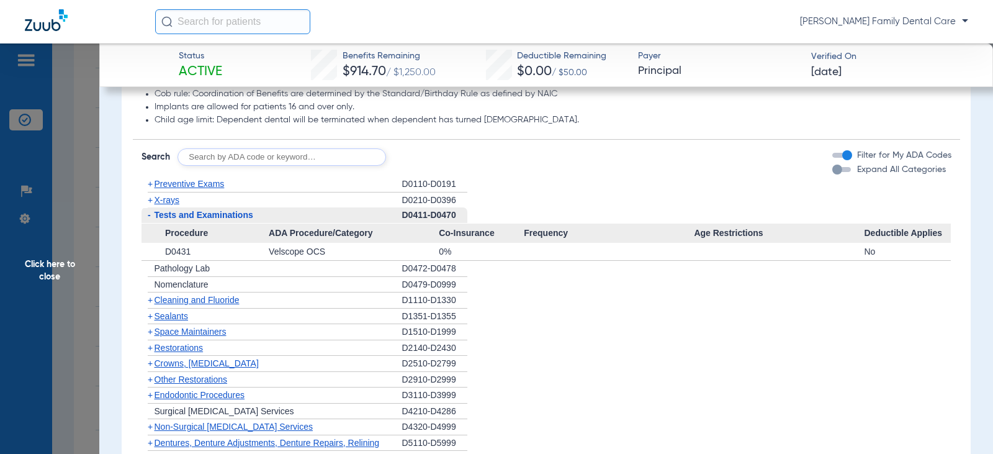
click at [148, 215] on span "-" at bounding box center [149, 215] width 3 height 10
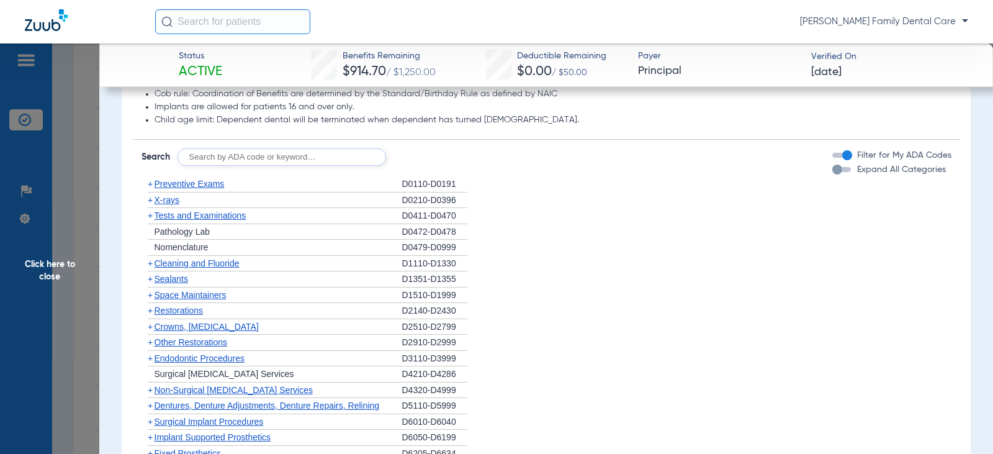
click at [148, 263] on span "+" at bounding box center [150, 263] width 5 height 10
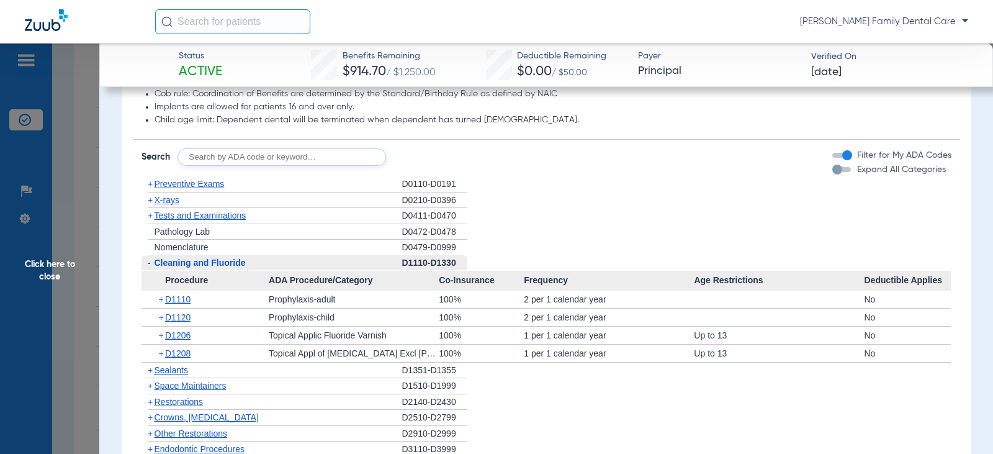
click at [146, 263] on span "-" at bounding box center [148, 263] width 13 height 16
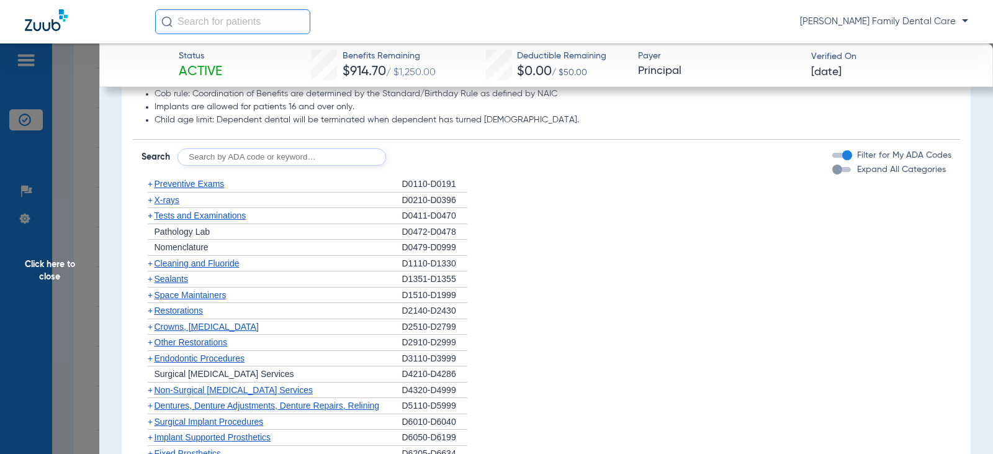
click at [151, 282] on span "+" at bounding box center [150, 279] width 5 height 10
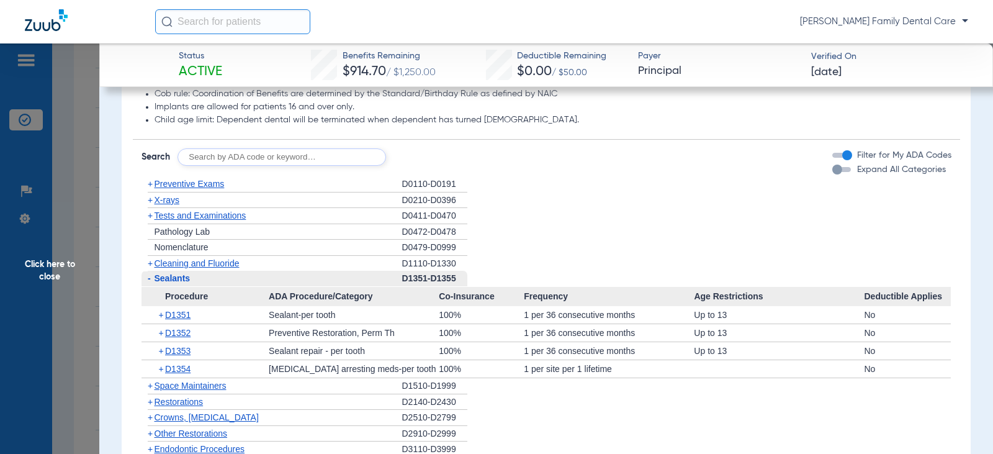
click at [153, 283] on span "-" at bounding box center [148, 279] width 13 height 16
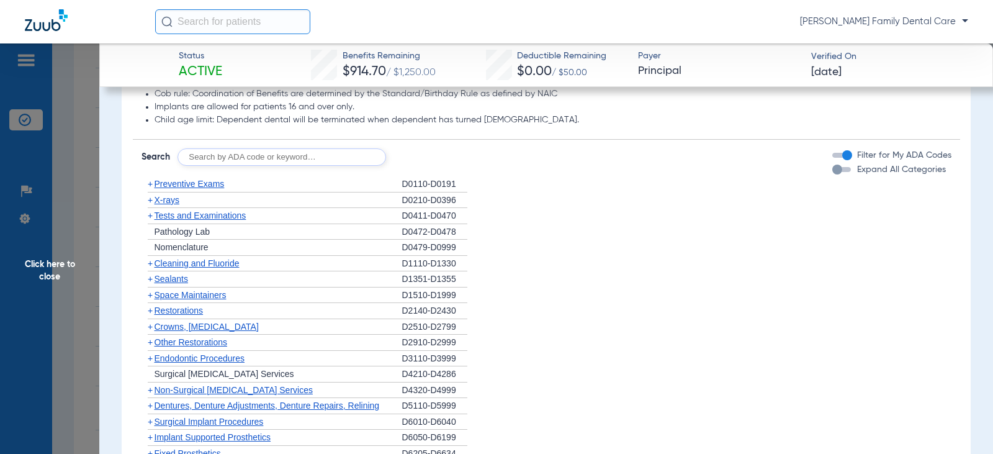
click at [150, 313] on span "+" at bounding box center [150, 310] width 5 height 10
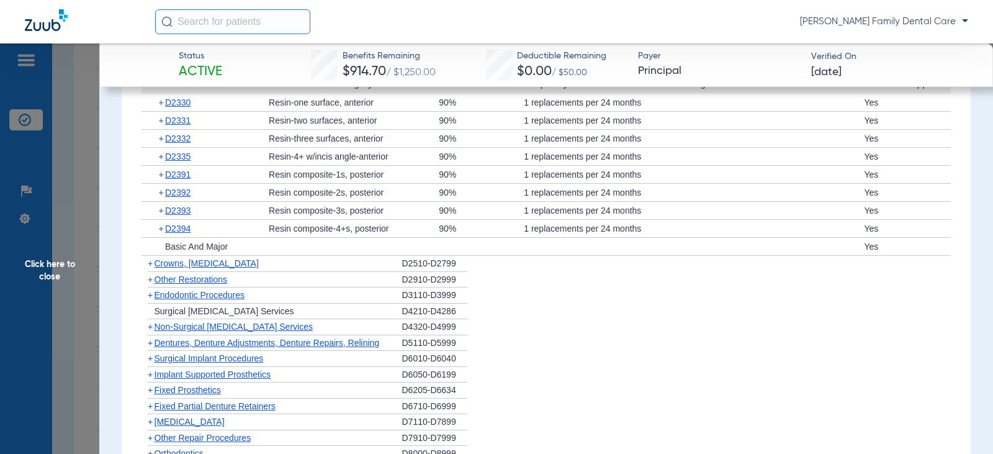
scroll to position [1366, 0]
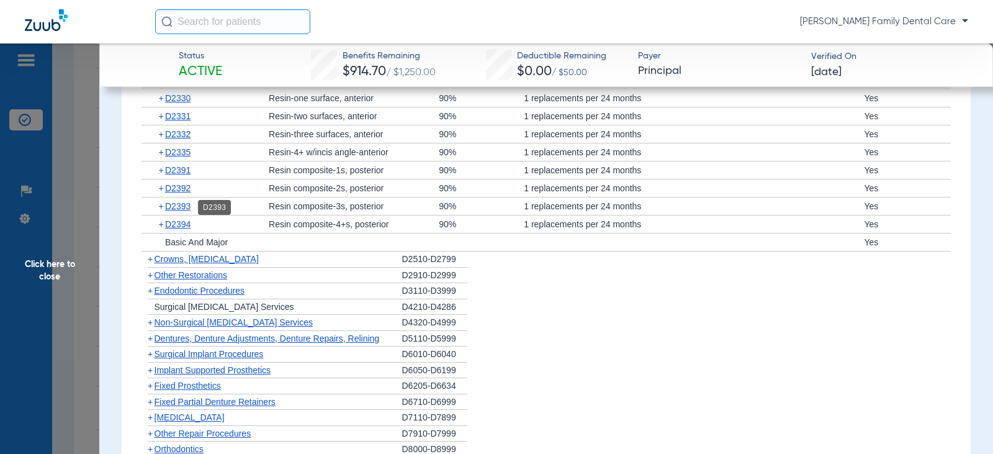
click at [180, 207] on span "D2393" at bounding box center [177, 206] width 25 height 10
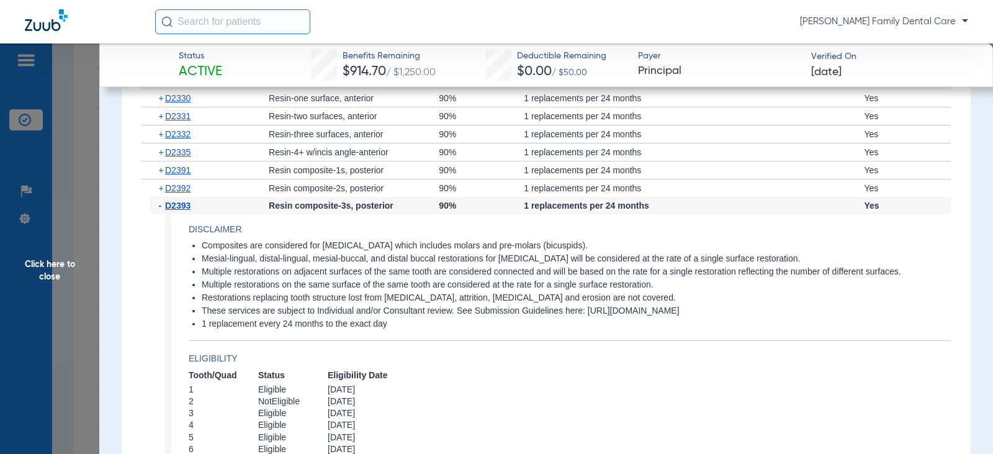
click at [163, 209] on span "-" at bounding box center [162, 205] width 7 height 17
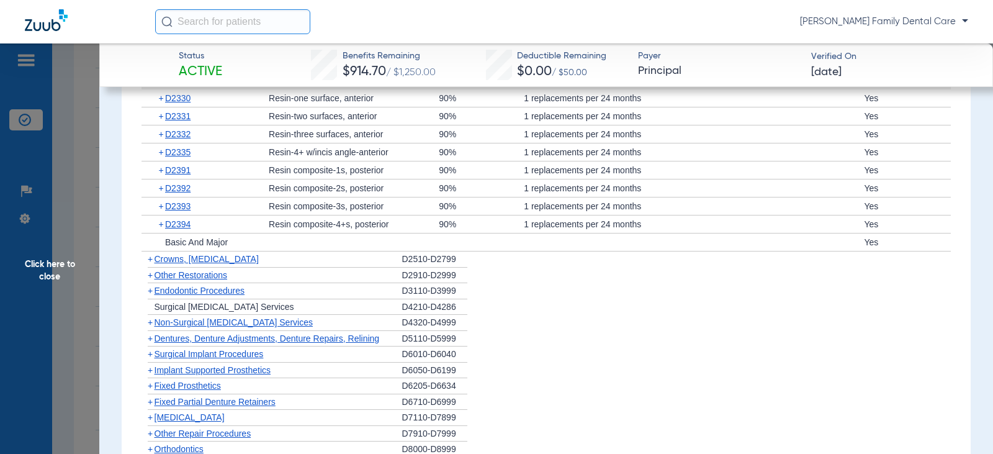
click at [149, 260] on span "+" at bounding box center [150, 259] width 5 height 10
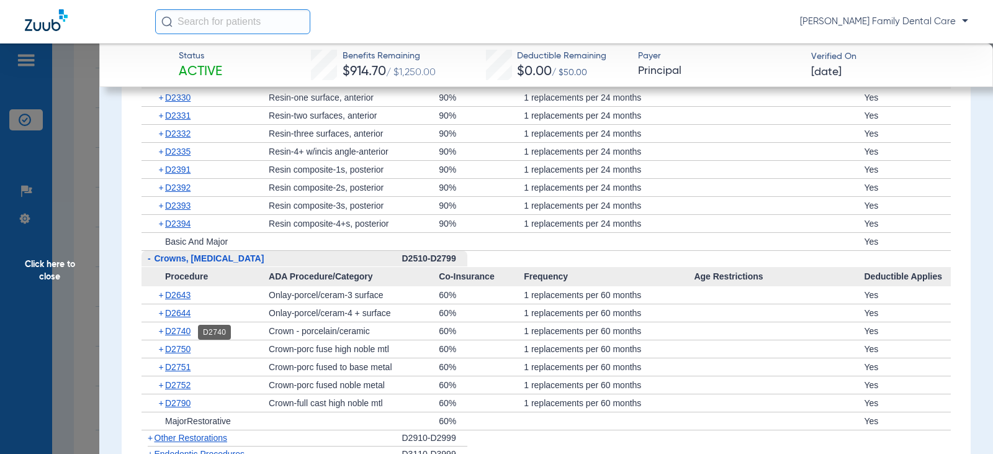
click at [181, 334] on span "D2740" at bounding box center [177, 331] width 25 height 10
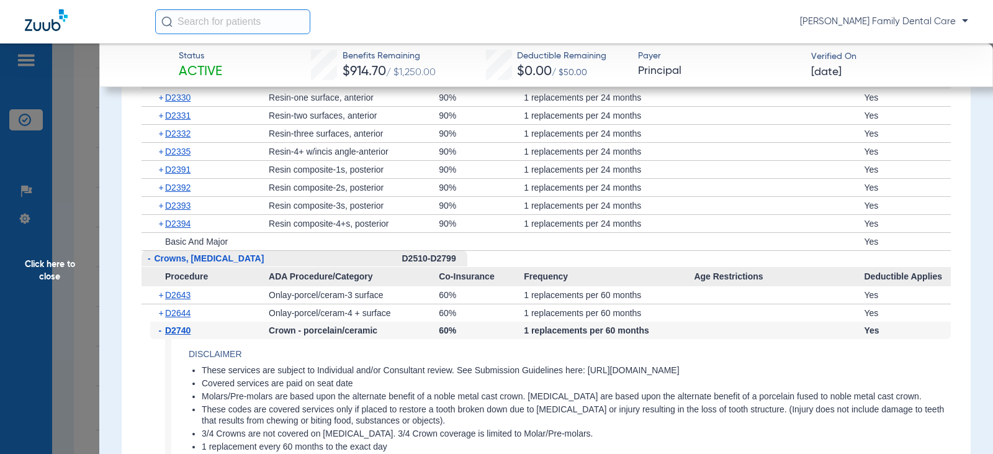
scroll to position [1490, 0]
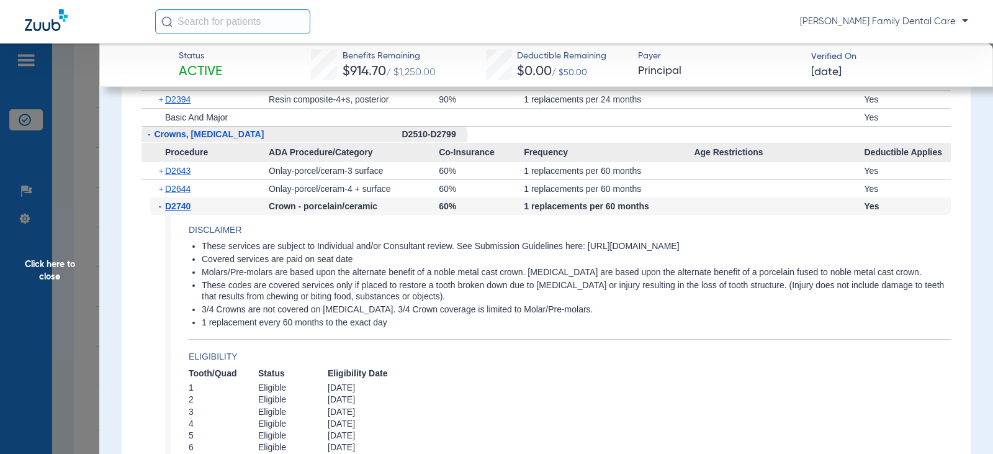
click at [149, 137] on span "-" at bounding box center [149, 134] width 3 height 10
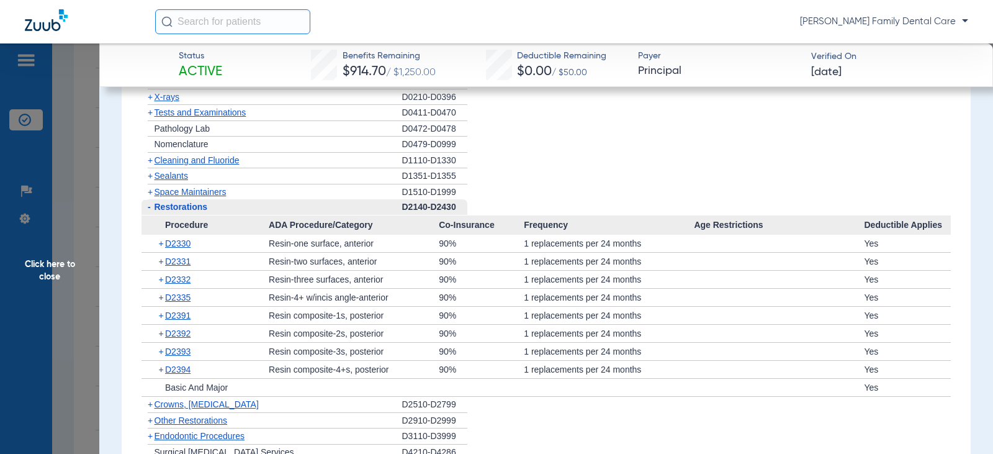
scroll to position [1118, 0]
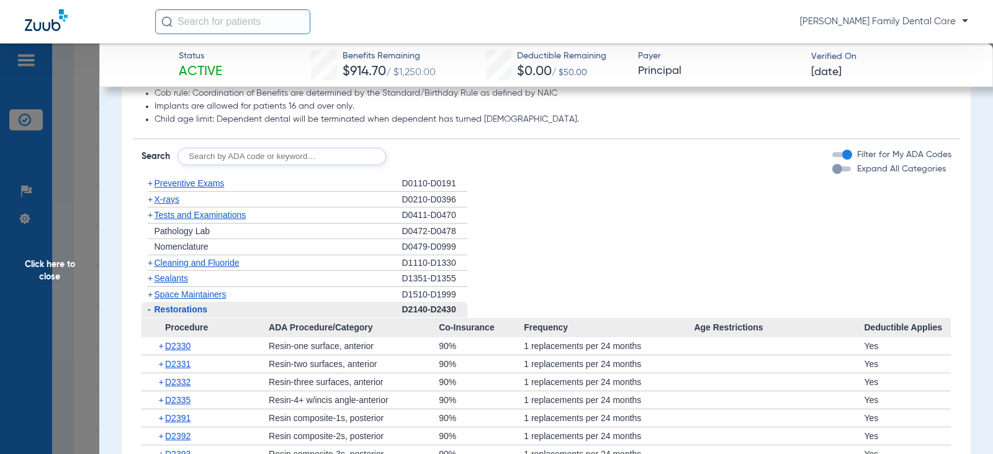
click at [148, 310] on span "-" at bounding box center [149, 309] width 3 height 10
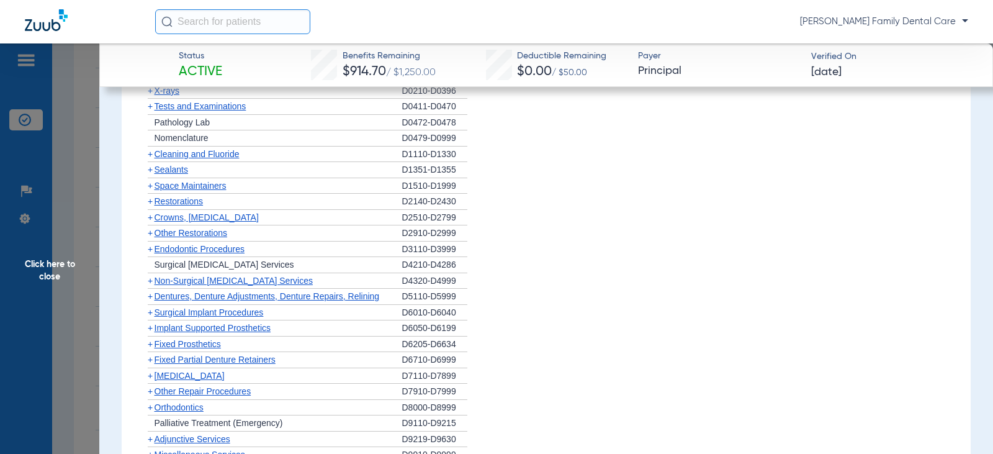
scroll to position [1242, 0]
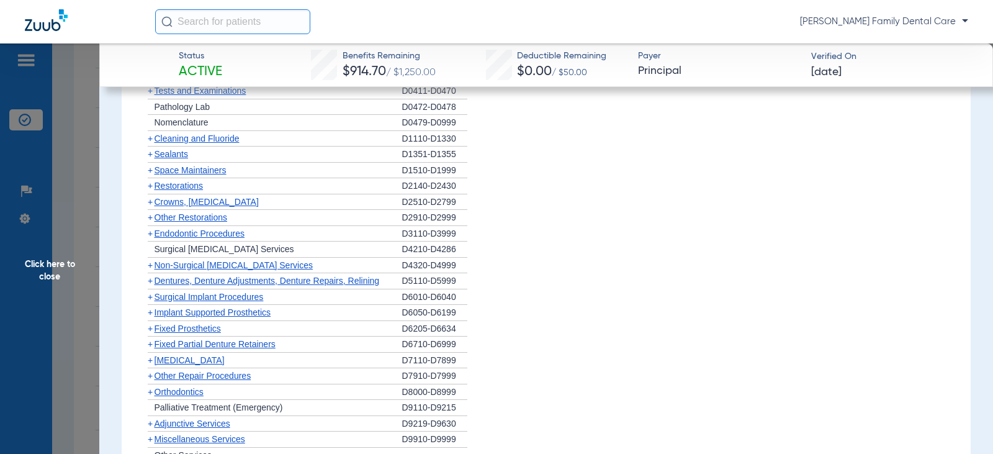
click at [148, 187] on span "+" at bounding box center [150, 186] width 5 height 10
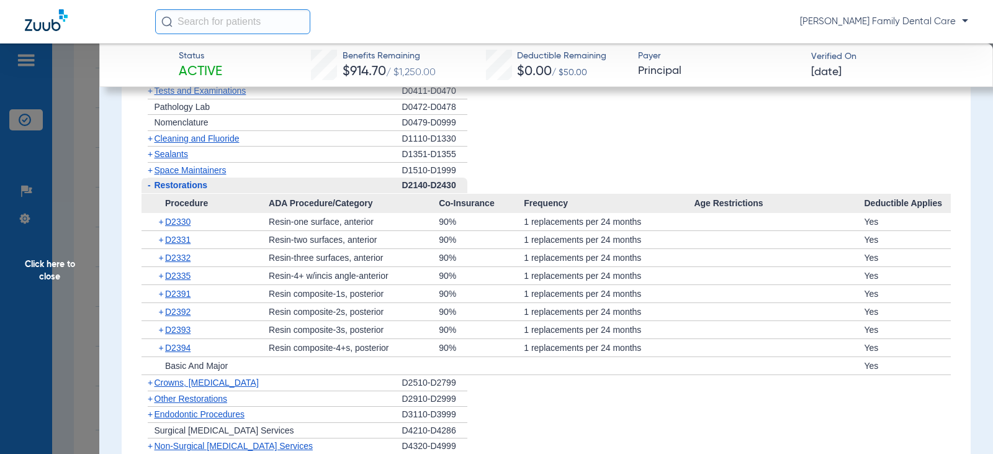
click at [148, 187] on span "-" at bounding box center [149, 185] width 3 height 10
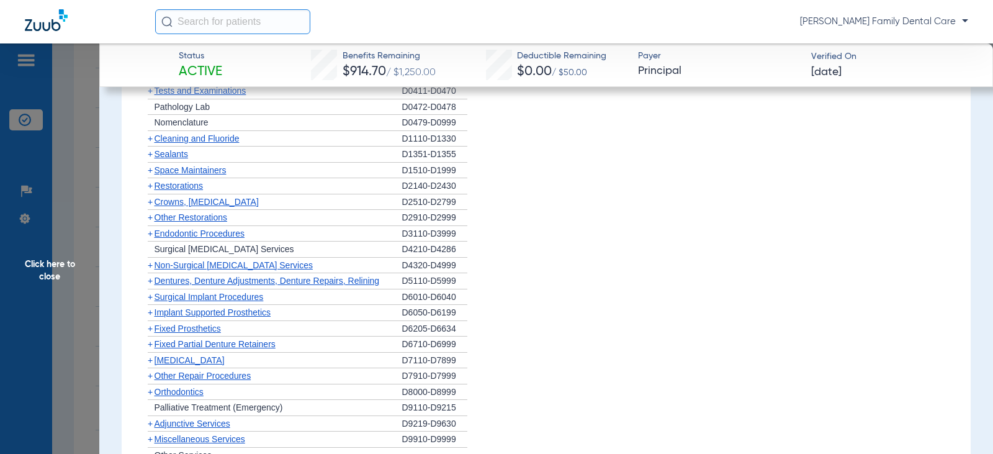
click at [148, 219] on span "+" at bounding box center [150, 217] width 5 height 10
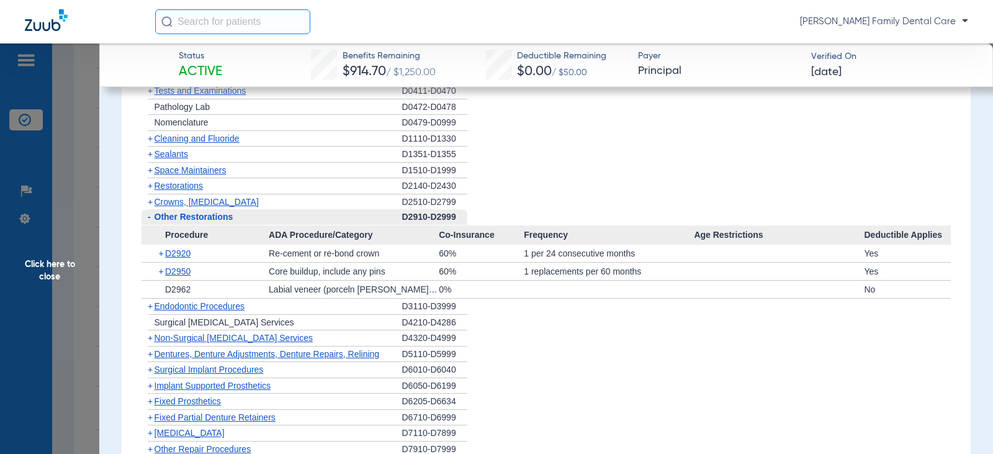
click at [148, 219] on span "-" at bounding box center [149, 217] width 3 height 10
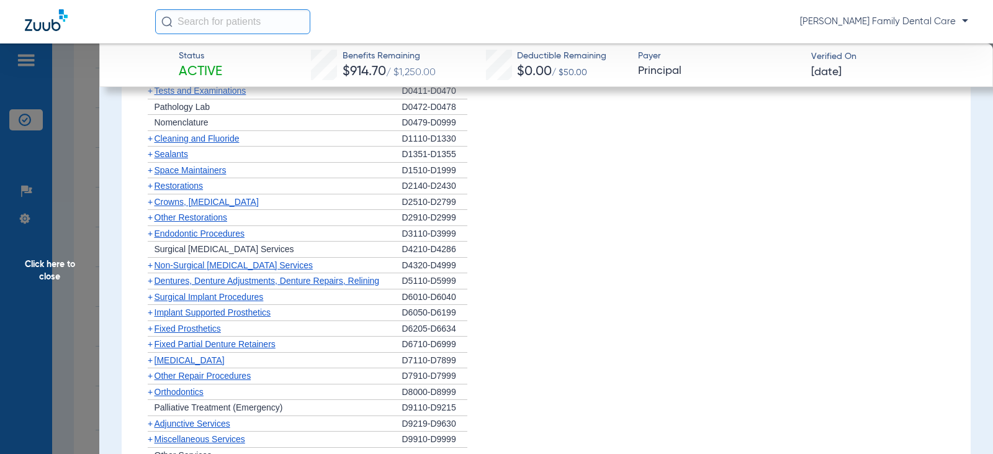
click at [148, 234] on span "+" at bounding box center [150, 233] width 5 height 10
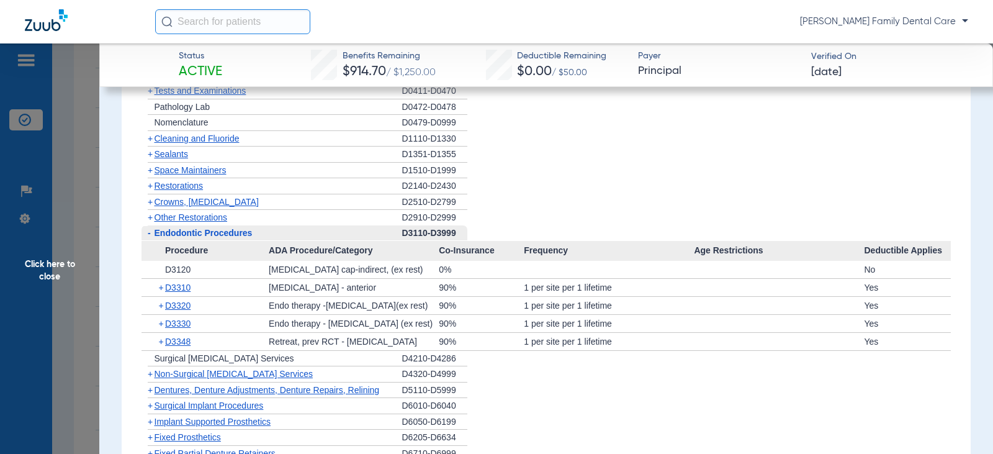
click at [148, 232] on span "-" at bounding box center [149, 233] width 3 height 10
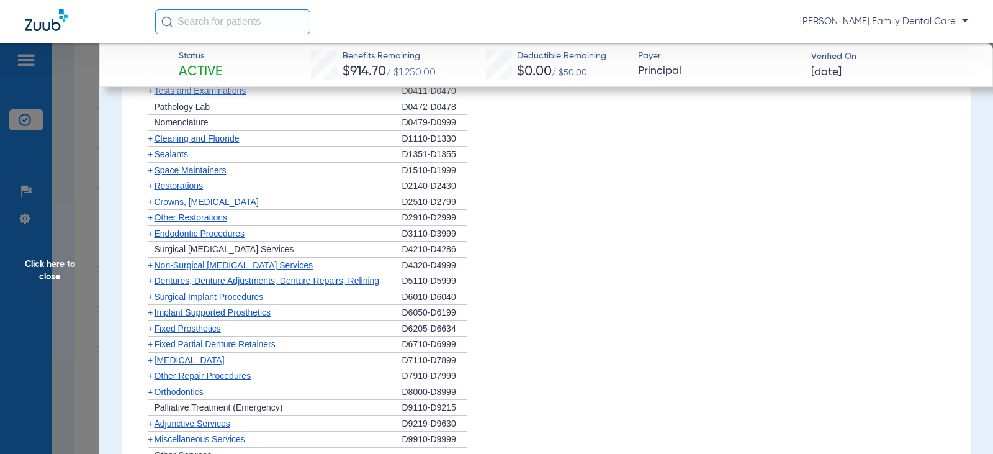
click at [148, 264] on span "+" at bounding box center [150, 265] width 5 height 10
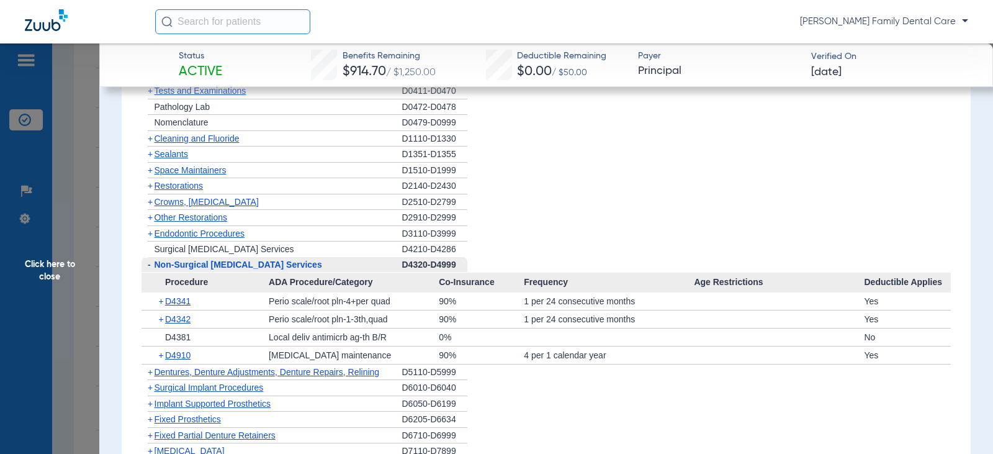
click at [151, 264] on span "-" at bounding box center [148, 265] width 13 height 16
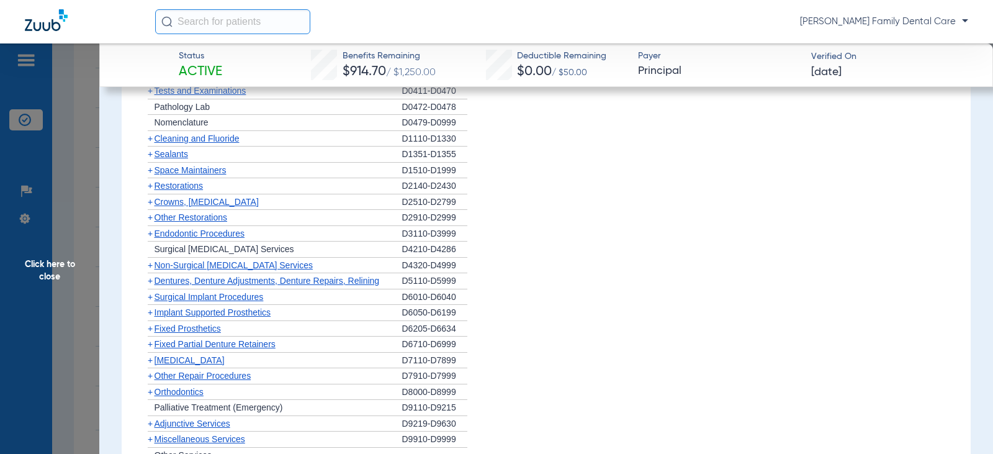
click at [151, 284] on span "+" at bounding box center [150, 281] width 5 height 10
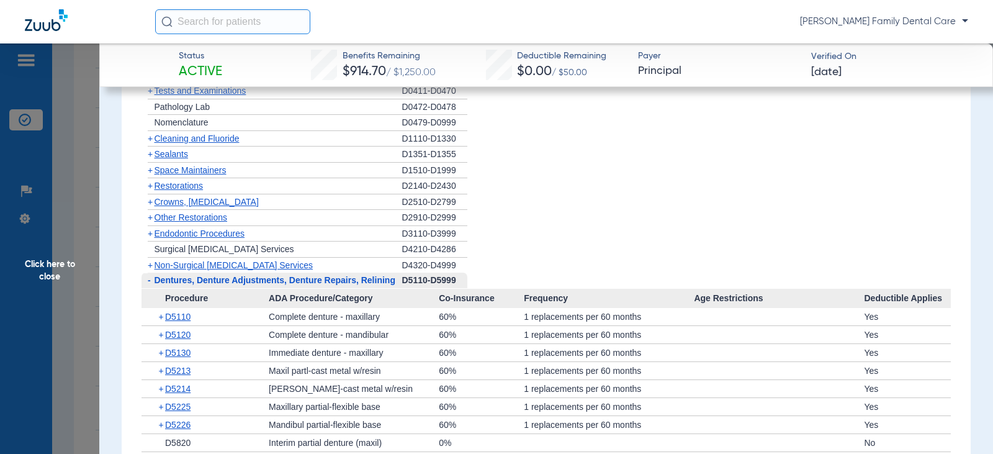
click at [151, 284] on span "-" at bounding box center [148, 281] width 13 height 16
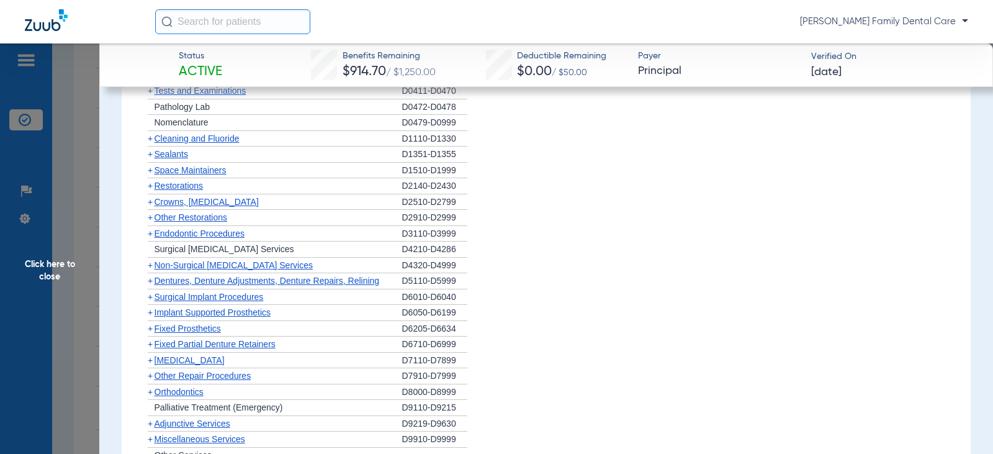
click at [151, 297] on span "+" at bounding box center [150, 297] width 5 height 10
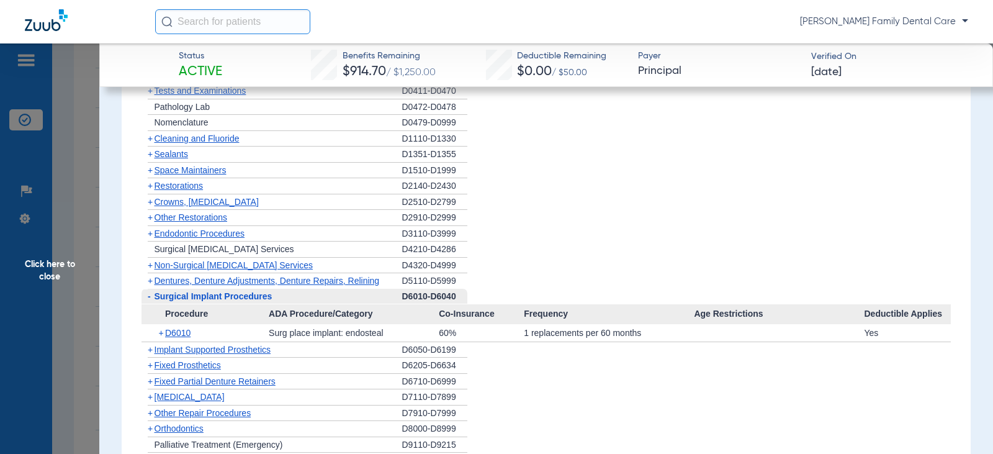
click at [151, 297] on span "-" at bounding box center [148, 297] width 13 height 16
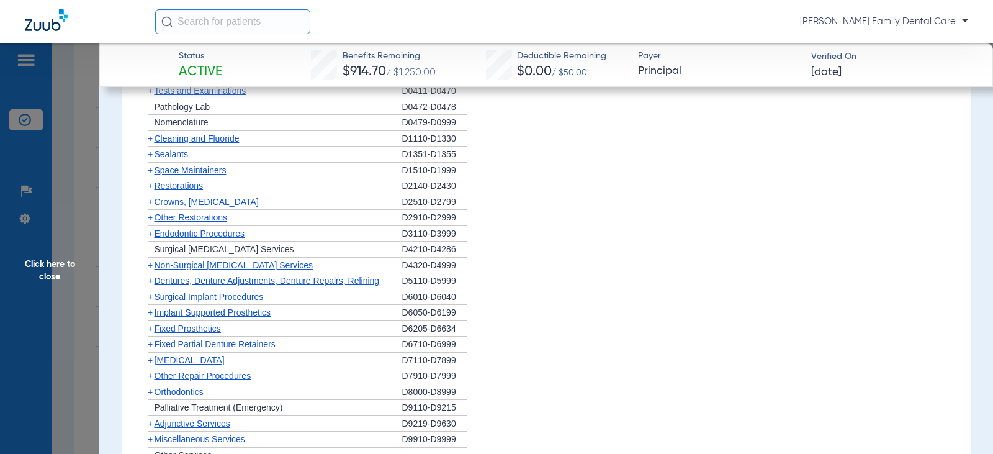
click at [151, 311] on span "+" at bounding box center [150, 312] width 5 height 10
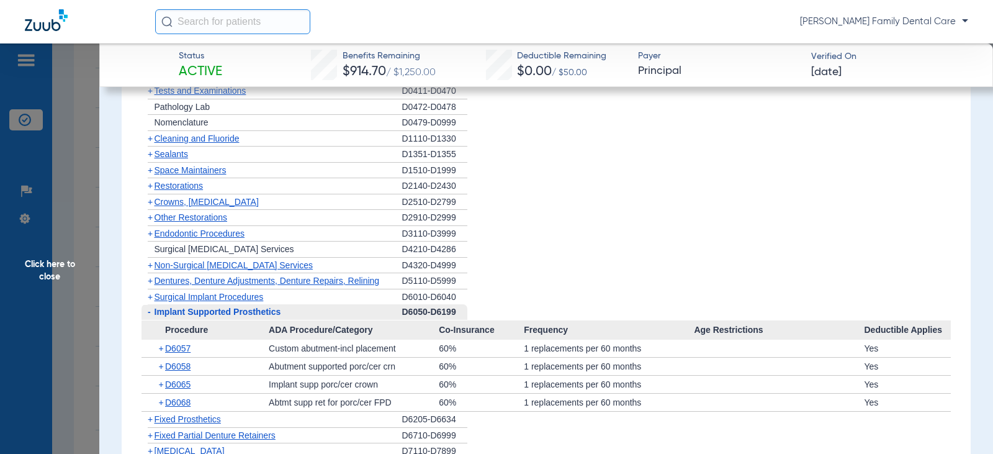
click at [151, 312] on span "-" at bounding box center [148, 312] width 13 height 16
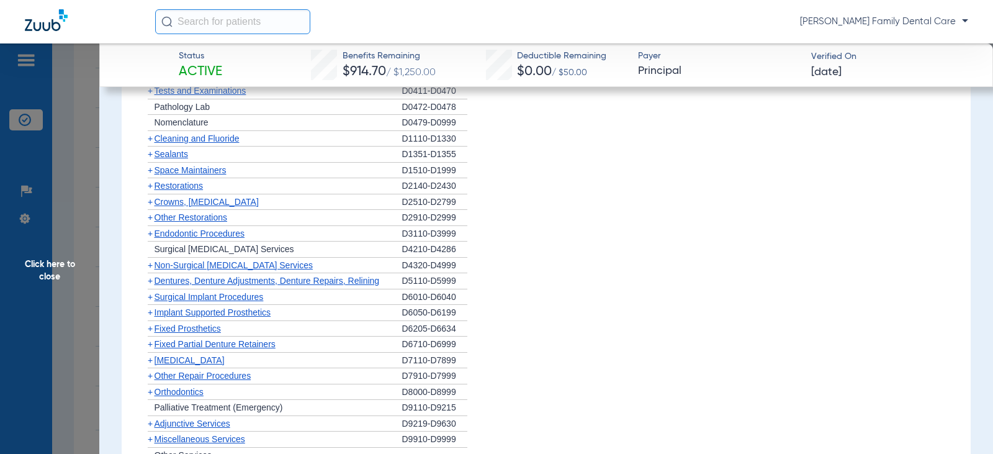
click at [151, 327] on span "+" at bounding box center [150, 328] width 5 height 10
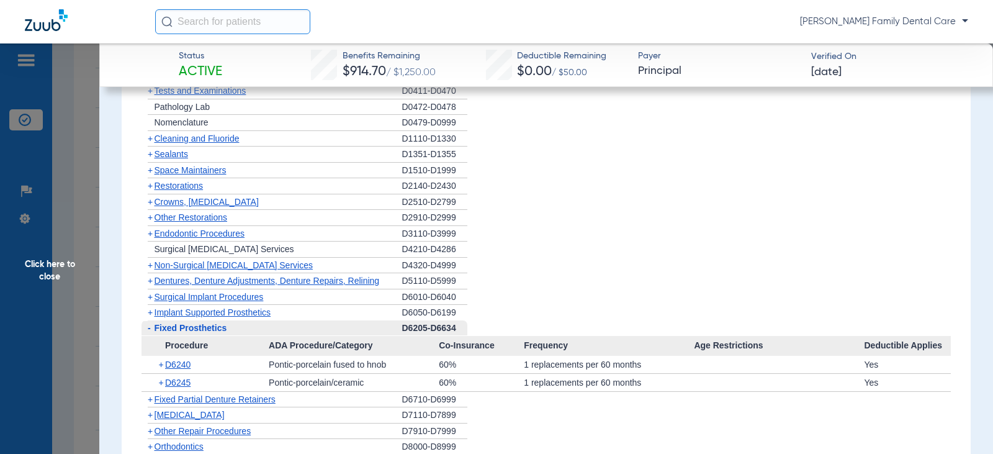
click at [151, 327] on span "-" at bounding box center [148, 328] width 13 height 16
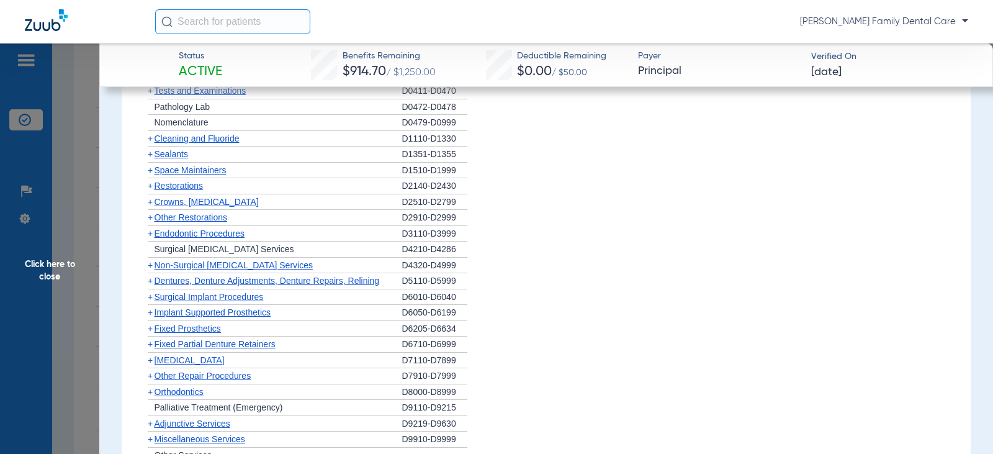
click at [150, 343] on span "+" at bounding box center [150, 344] width 5 height 10
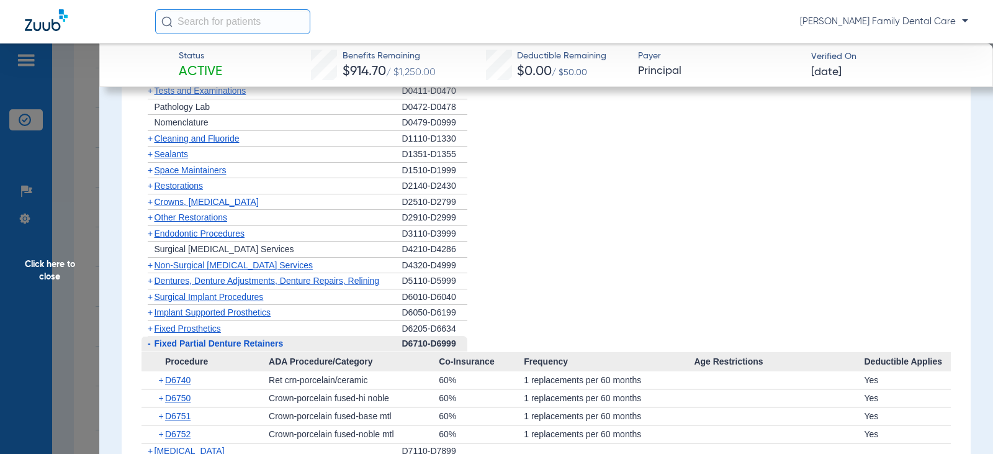
click at [150, 343] on span "-" at bounding box center [149, 343] width 3 height 10
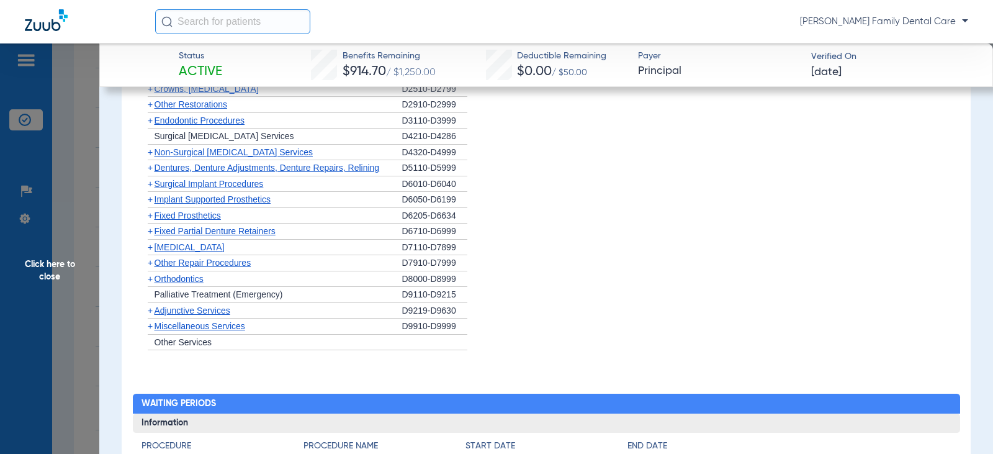
scroll to position [1367, 0]
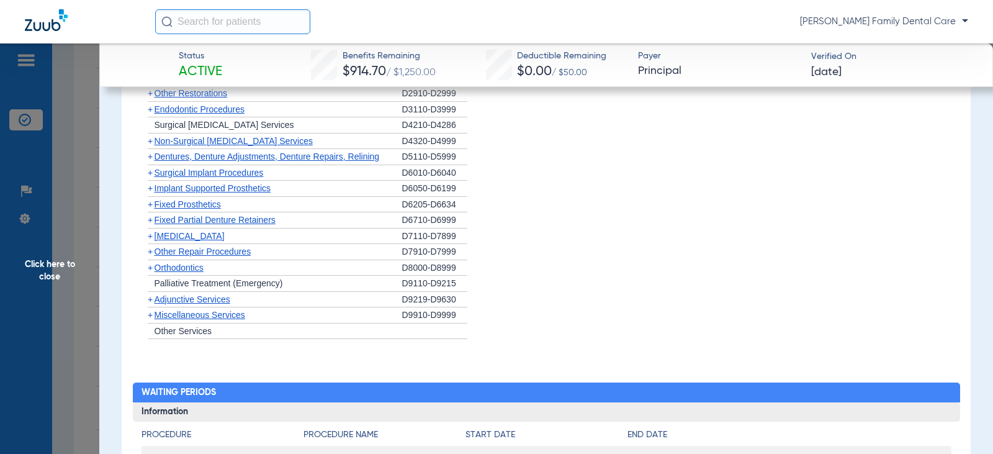
click at [149, 239] on span "+" at bounding box center [150, 236] width 5 height 10
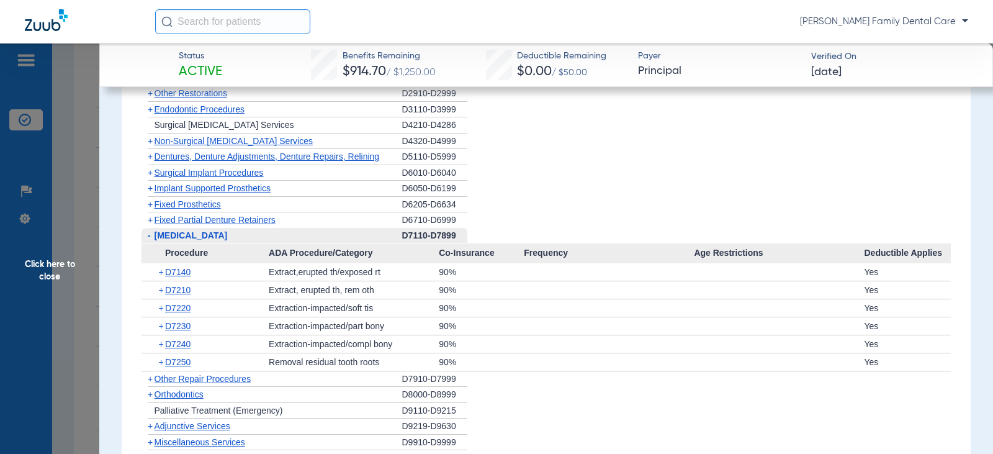
click at [150, 238] on span "-" at bounding box center [149, 235] width 3 height 10
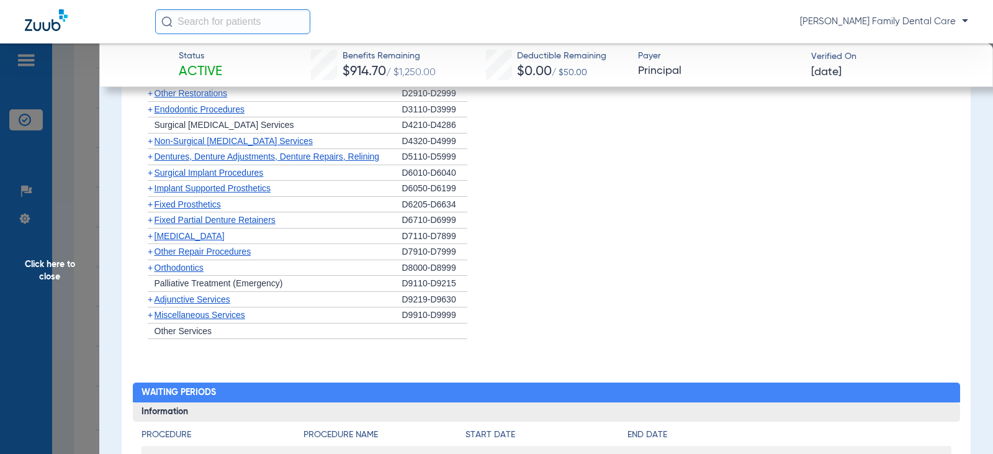
click at [151, 270] on span "+" at bounding box center [150, 268] width 5 height 10
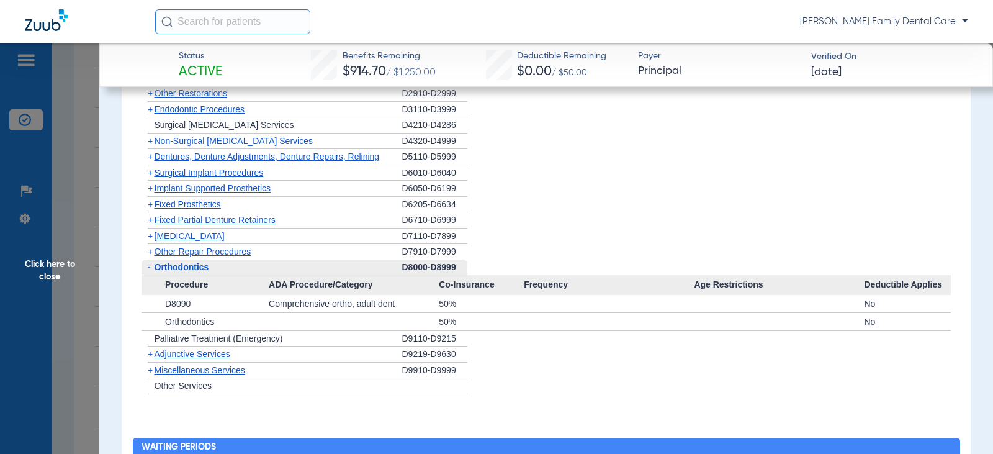
click at [150, 271] on span "-" at bounding box center [149, 267] width 3 height 10
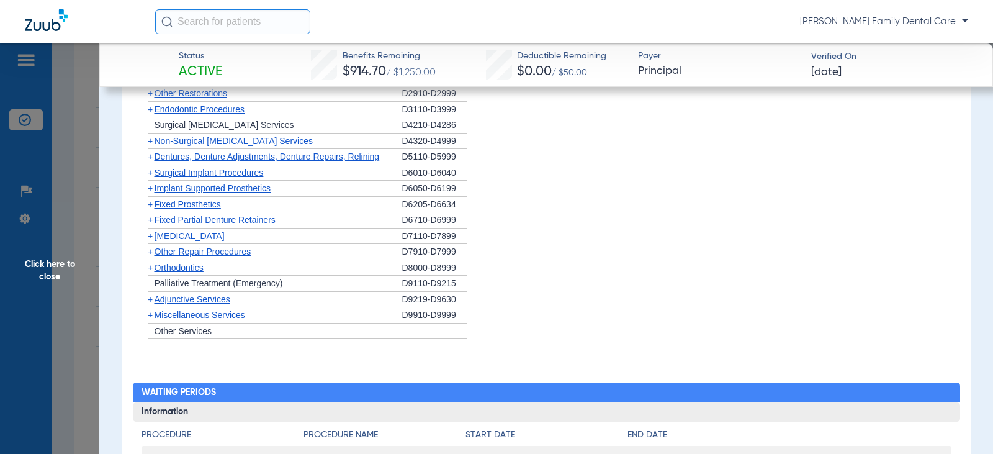
click at [151, 300] on span "+" at bounding box center [150, 299] width 5 height 10
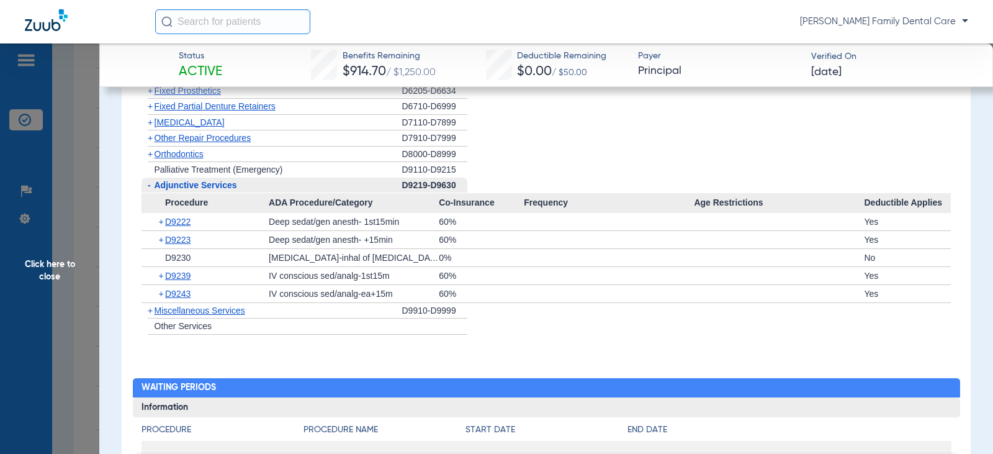
scroll to position [1491, 0]
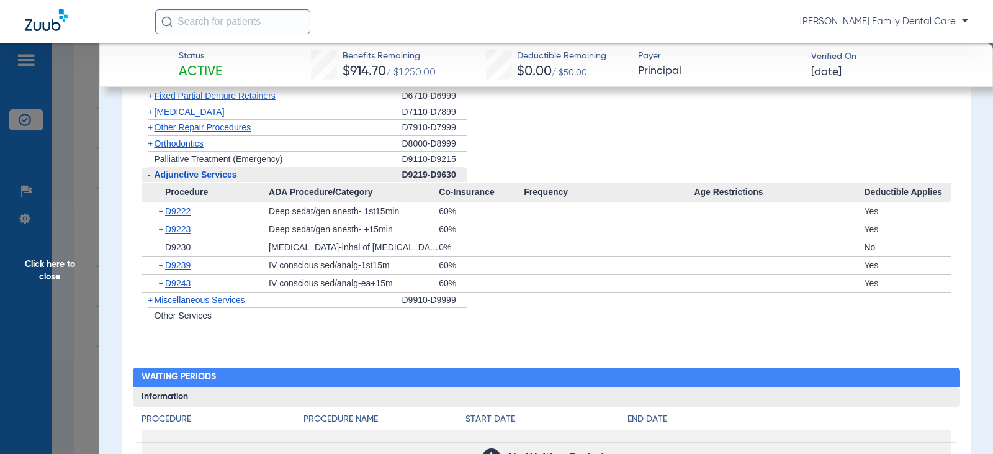
click at [150, 301] on span "+" at bounding box center [150, 300] width 5 height 10
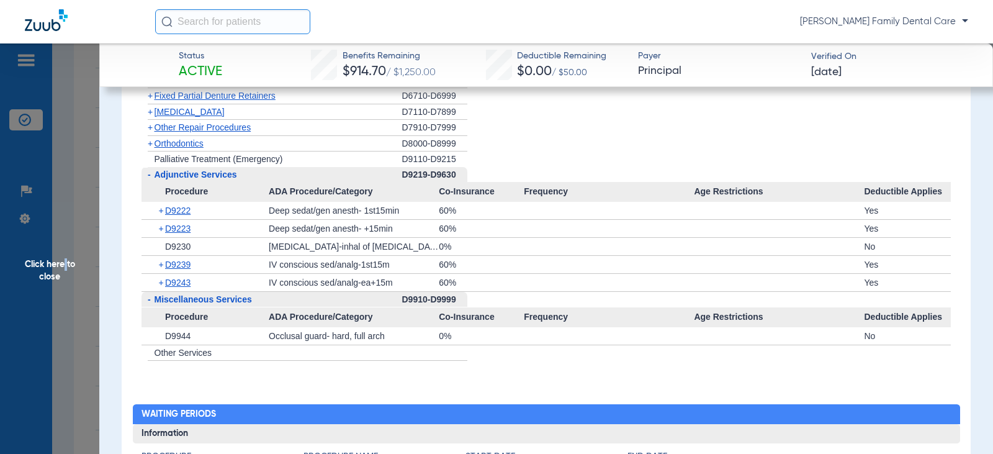
click at [63, 262] on span "Click here to close" at bounding box center [49, 270] width 99 height 454
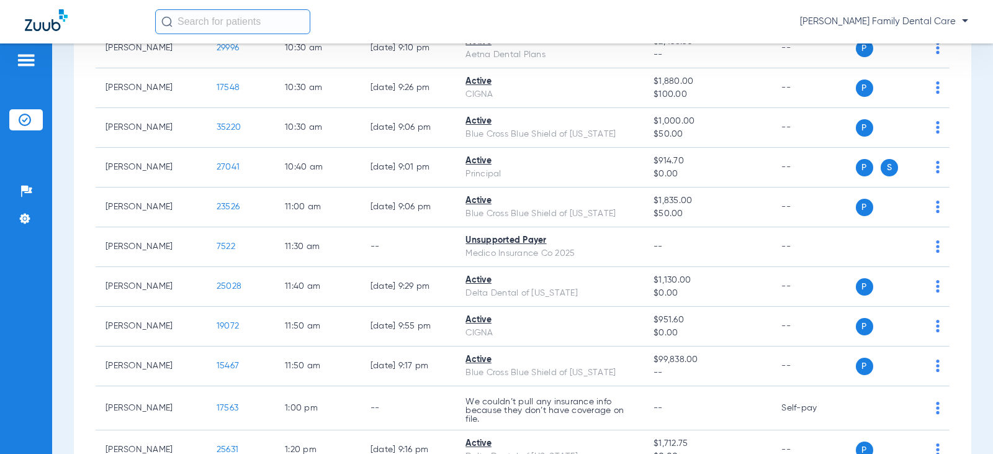
scroll to position [0, 0]
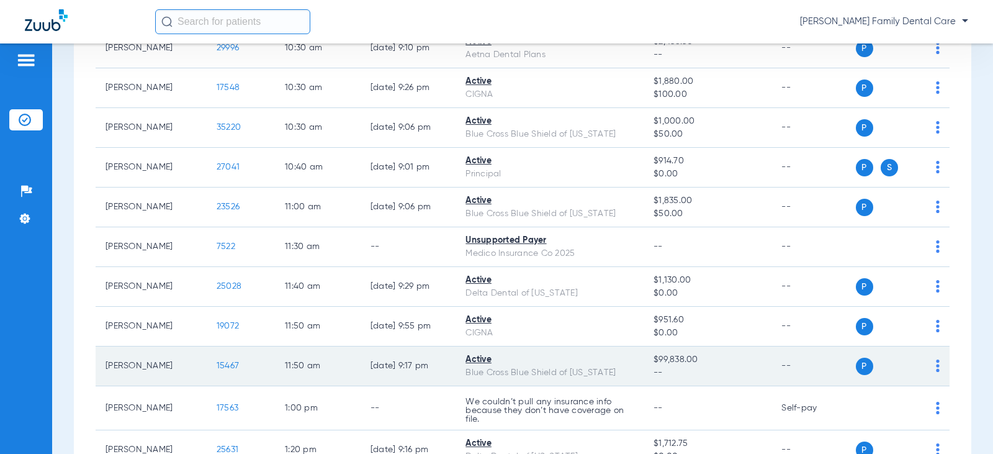
click at [217, 363] on span "15467" at bounding box center [228, 365] width 22 height 9
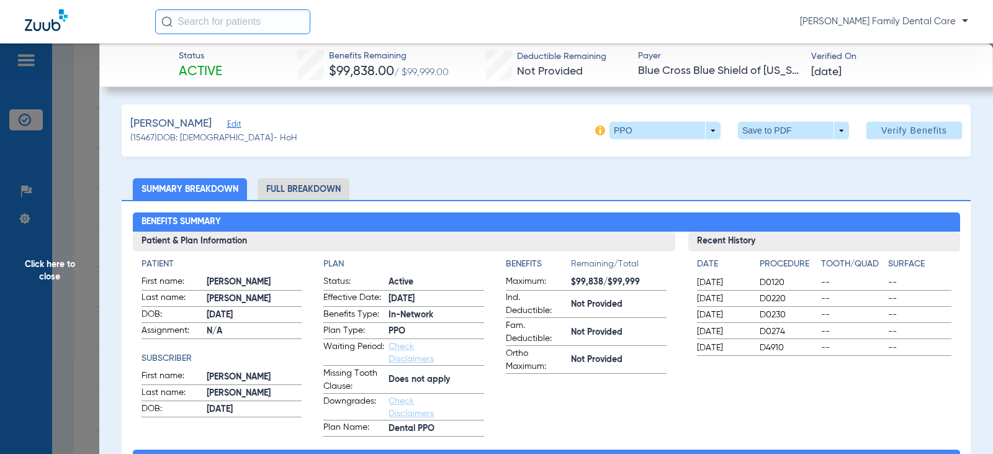
click at [333, 188] on li "Full Breakdown" at bounding box center [304, 189] width 92 height 22
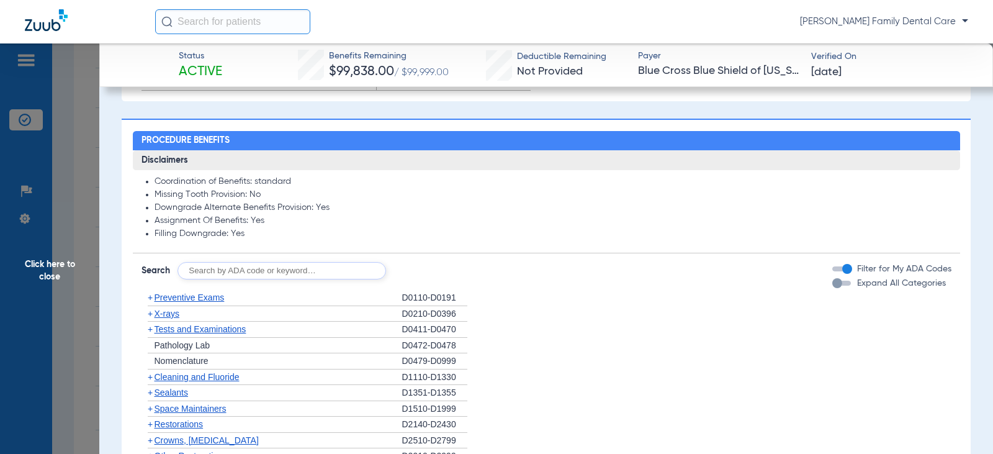
scroll to position [869, 0]
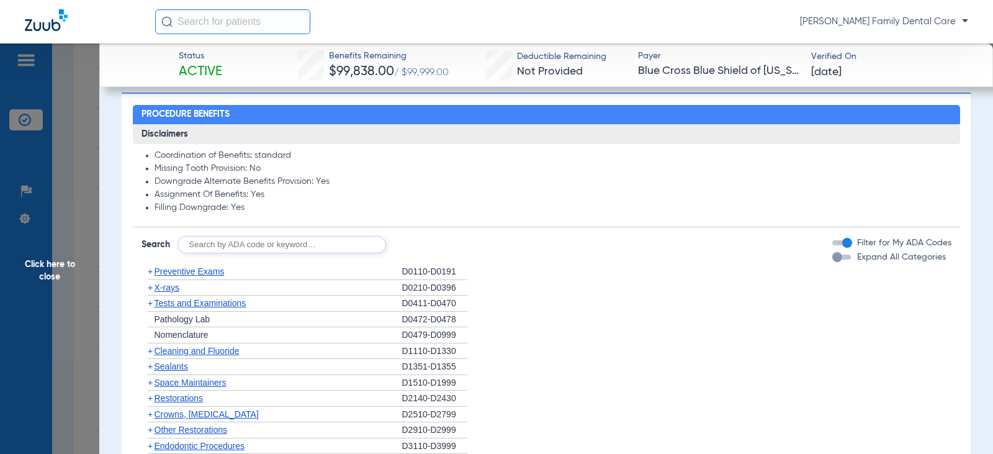
click at [150, 274] on span "+" at bounding box center [150, 271] width 5 height 10
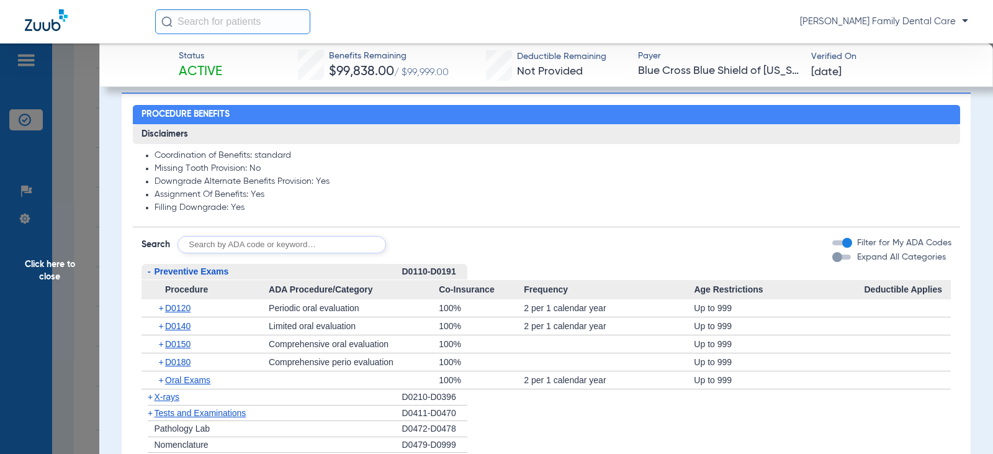
click at [150, 274] on span "-" at bounding box center [149, 271] width 3 height 10
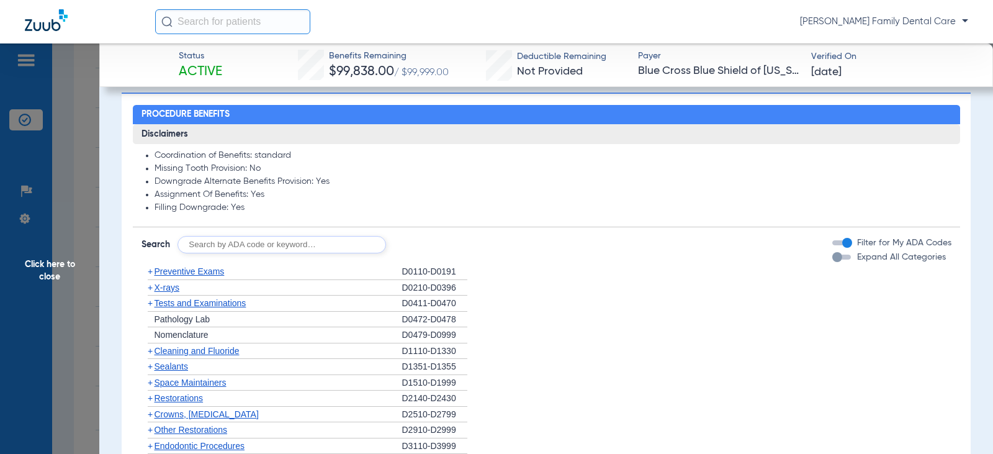
click at [150, 289] on span "+" at bounding box center [150, 287] width 5 height 10
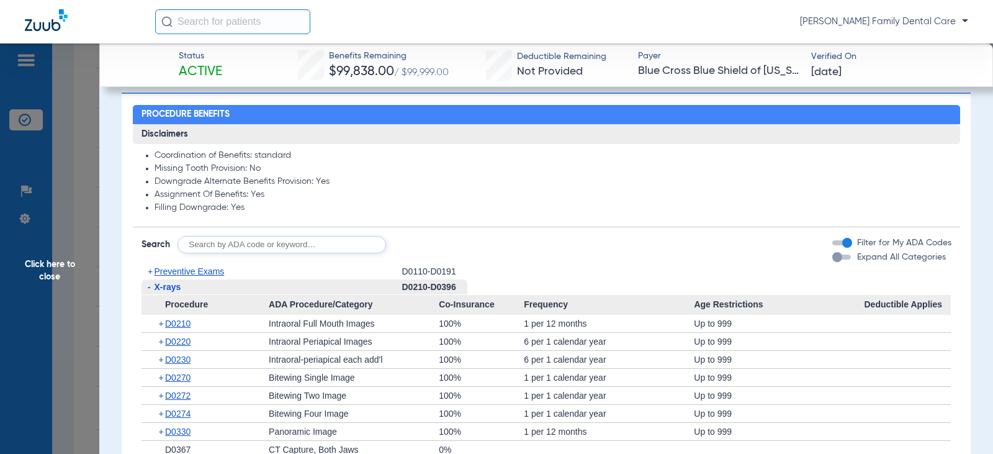
scroll to position [993, 0]
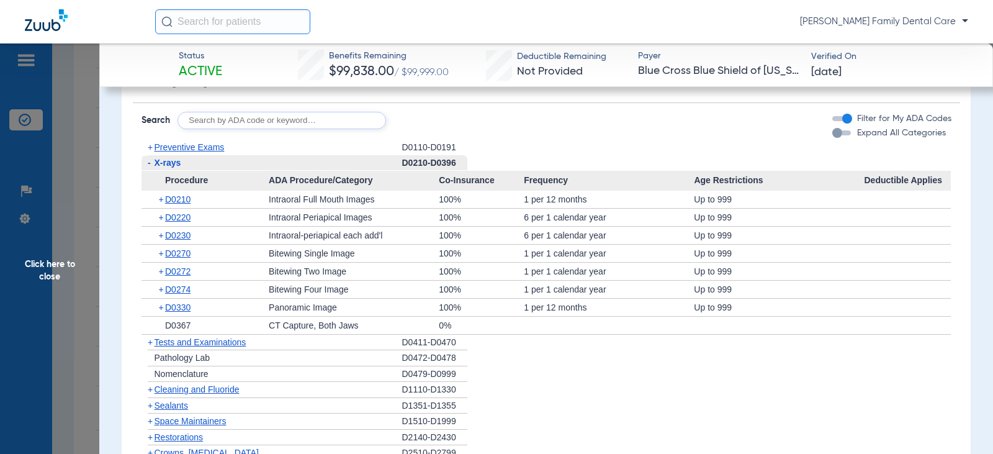
click at [148, 163] on span "-" at bounding box center [149, 163] width 3 height 10
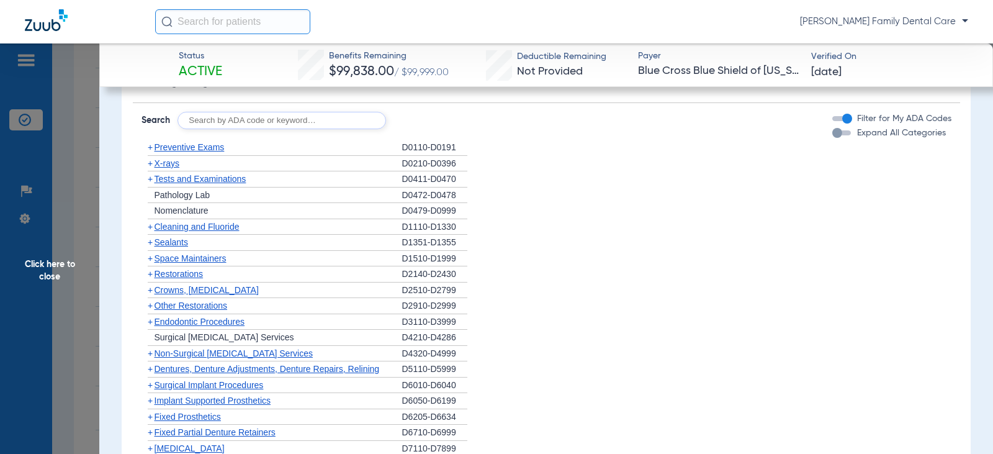
click at [151, 179] on span "+" at bounding box center [150, 179] width 5 height 10
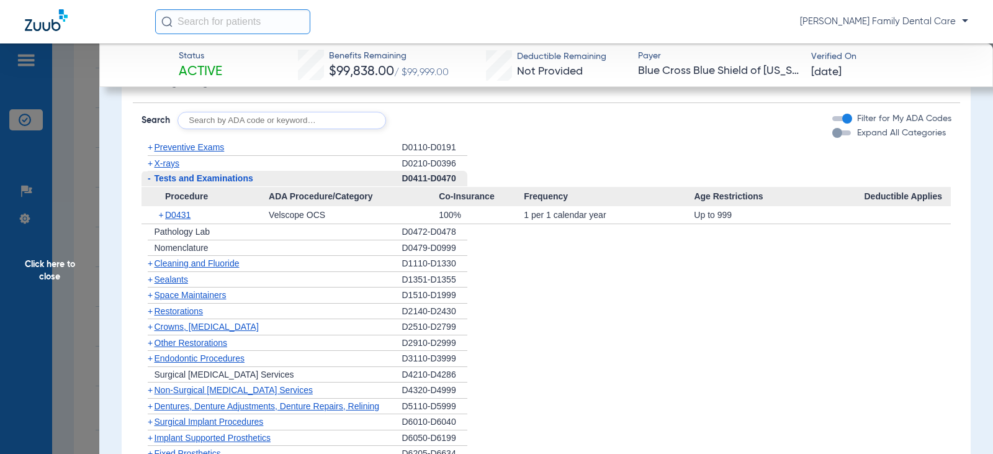
click at [150, 180] on span "-" at bounding box center [149, 178] width 3 height 10
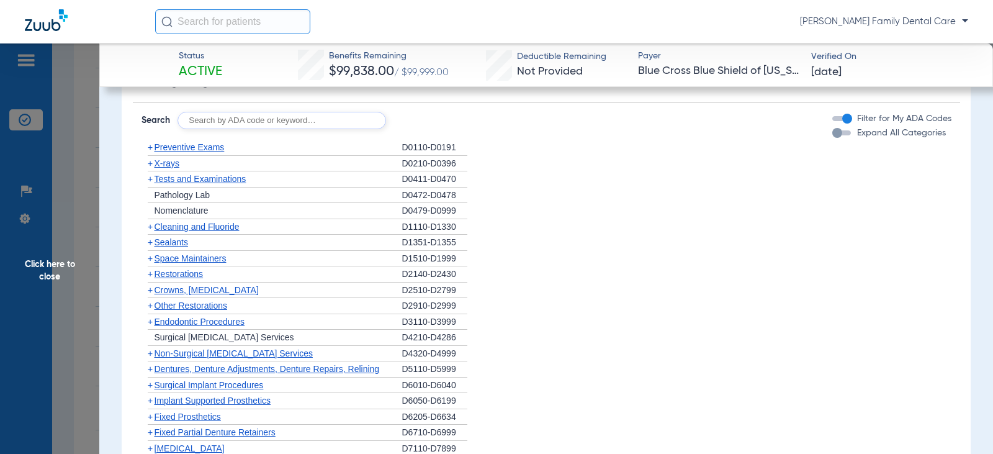
click at [150, 227] on span "+" at bounding box center [150, 227] width 5 height 10
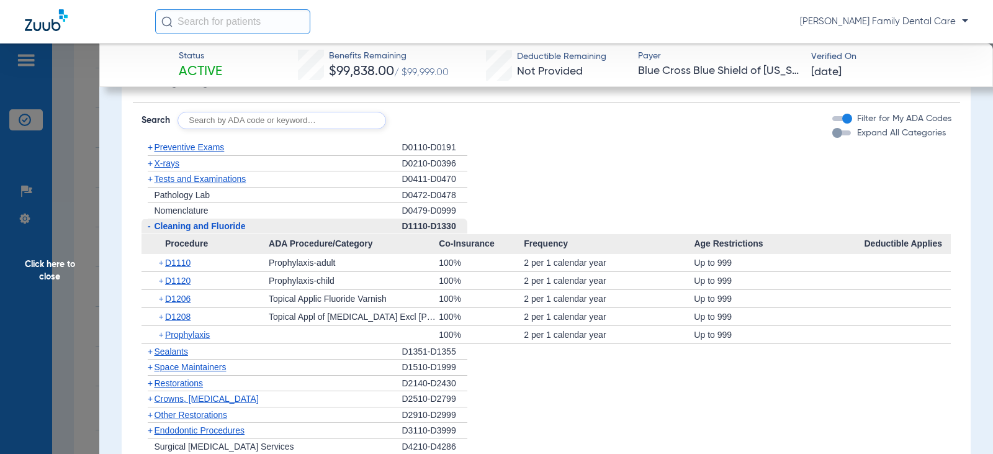
click at [150, 227] on span "-" at bounding box center [149, 226] width 3 height 10
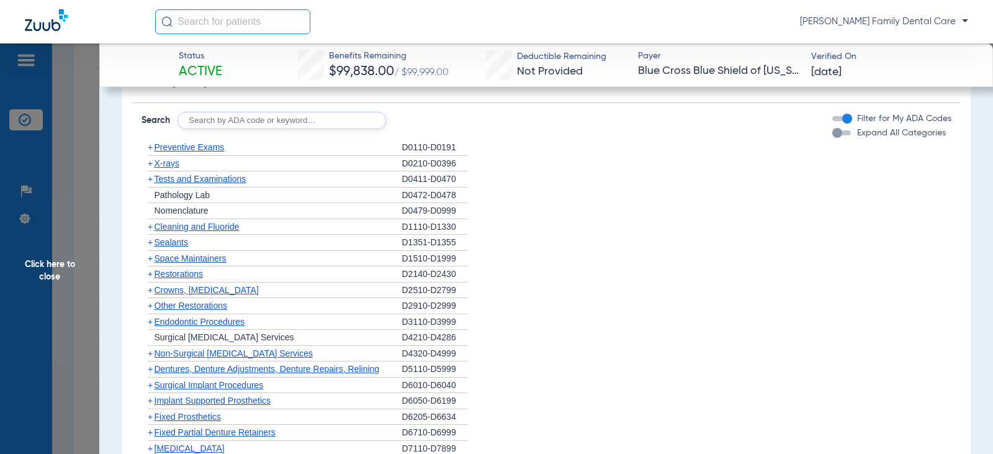
click at [152, 245] on span "+" at bounding box center [150, 242] width 5 height 10
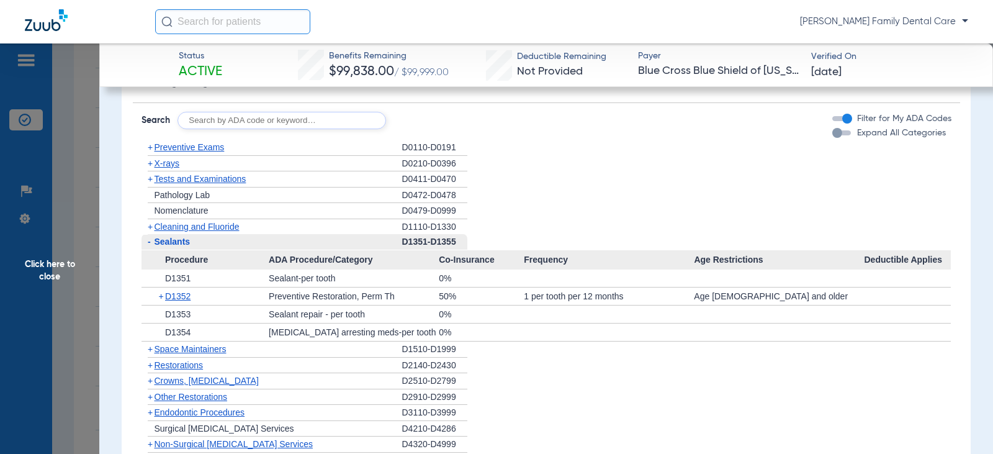
click at [152, 246] on span "-" at bounding box center [148, 242] width 13 height 16
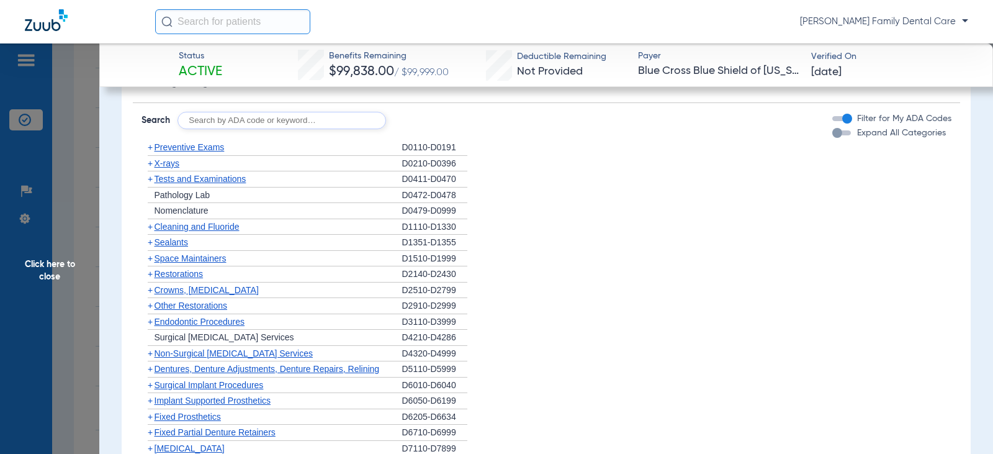
click at [152, 274] on span "+" at bounding box center [150, 274] width 5 height 10
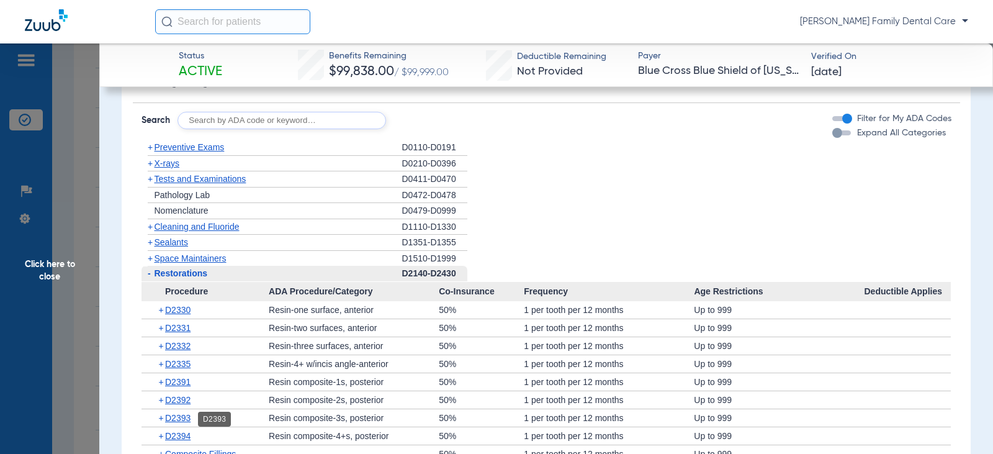
click at [175, 423] on span "D2393" at bounding box center [177, 418] width 25 height 10
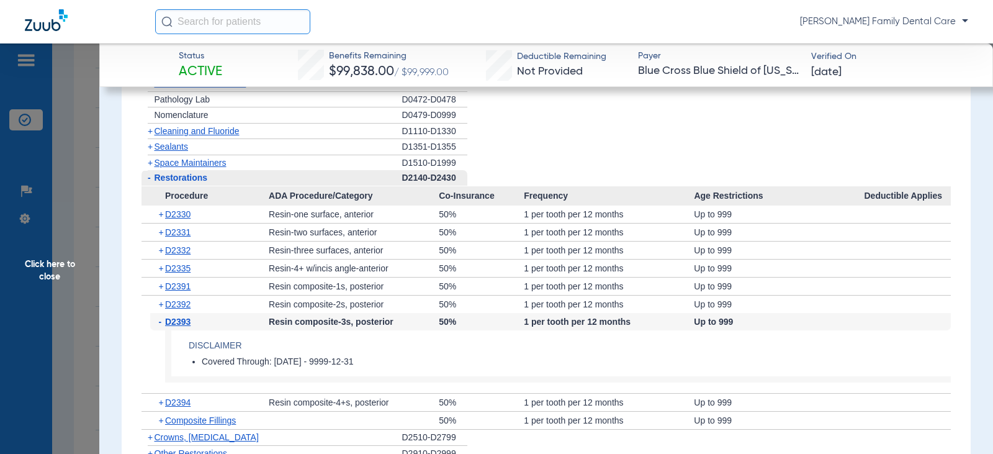
scroll to position [1118, 0]
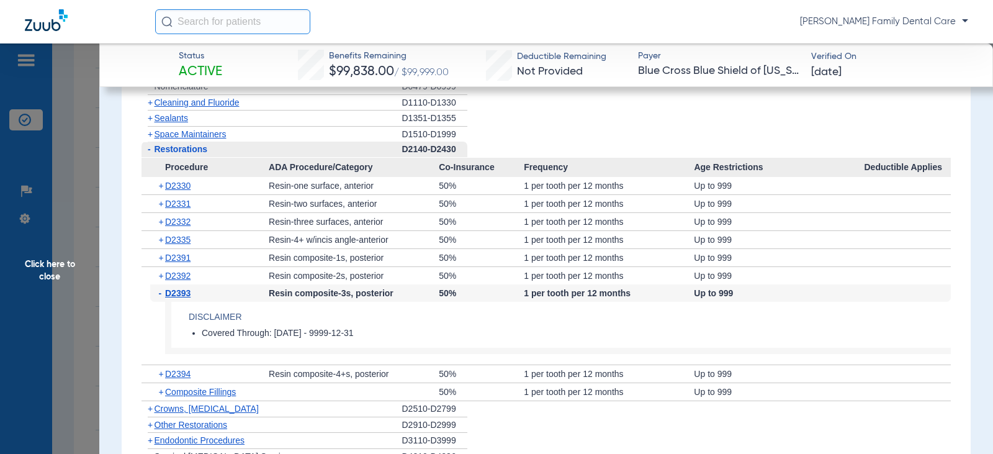
click at [160, 294] on span "-" at bounding box center [162, 292] width 7 height 17
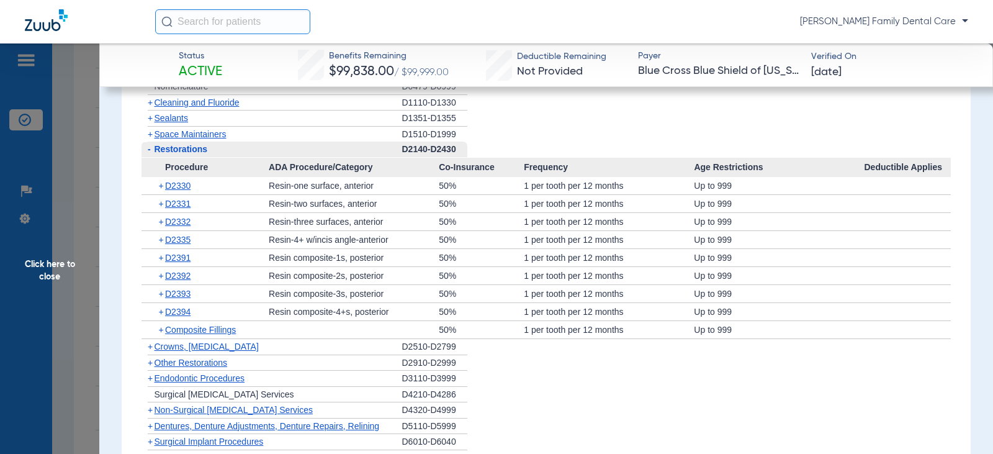
click at [148, 148] on span "-" at bounding box center [149, 149] width 3 height 10
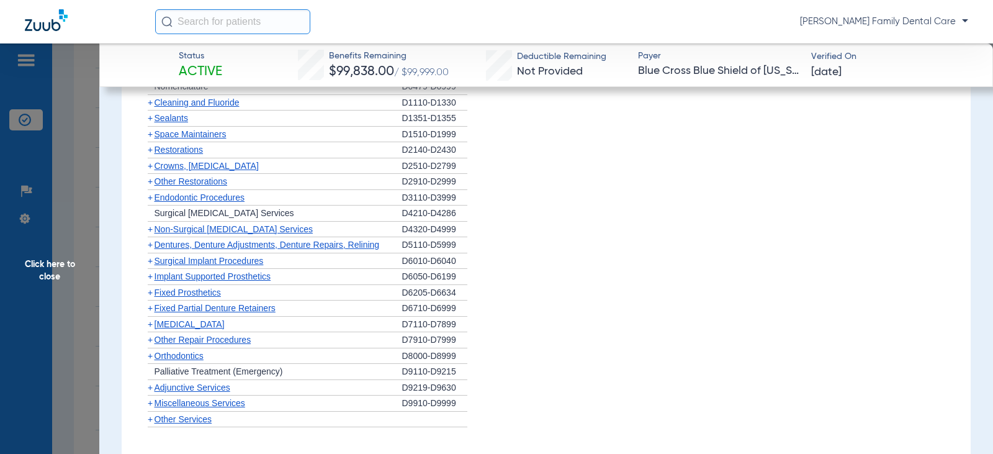
click at [149, 169] on span "+" at bounding box center [150, 166] width 5 height 10
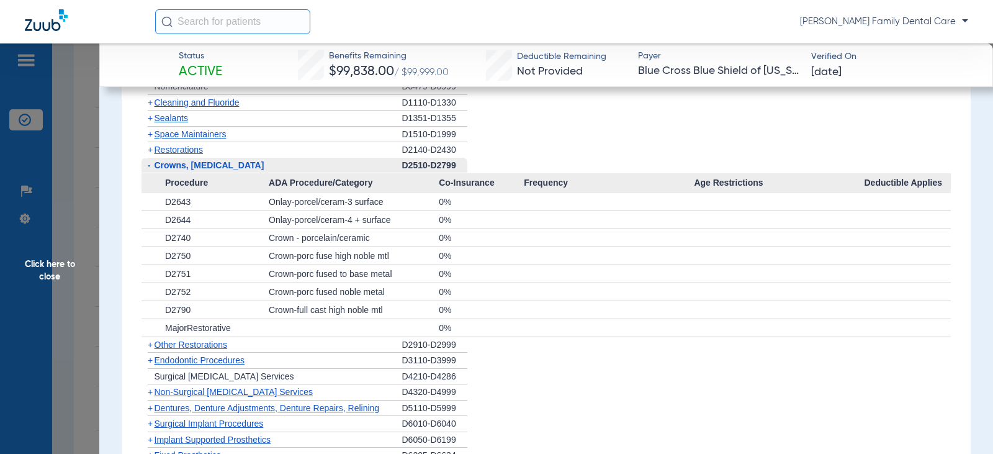
click at [151, 166] on span "-" at bounding box center [148, 166] width 13 height 16
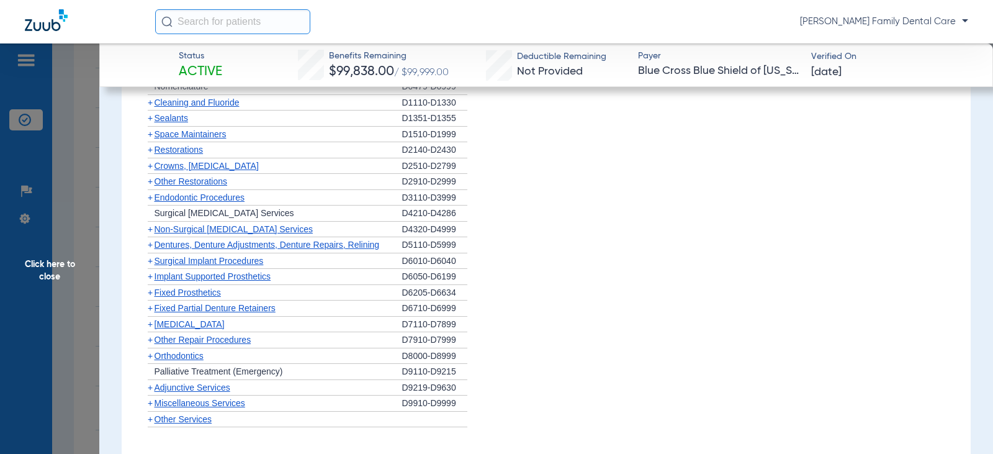
click at [155, 184] on span "Other Restorations" at bounding box center [191, 181] width 73 height 10
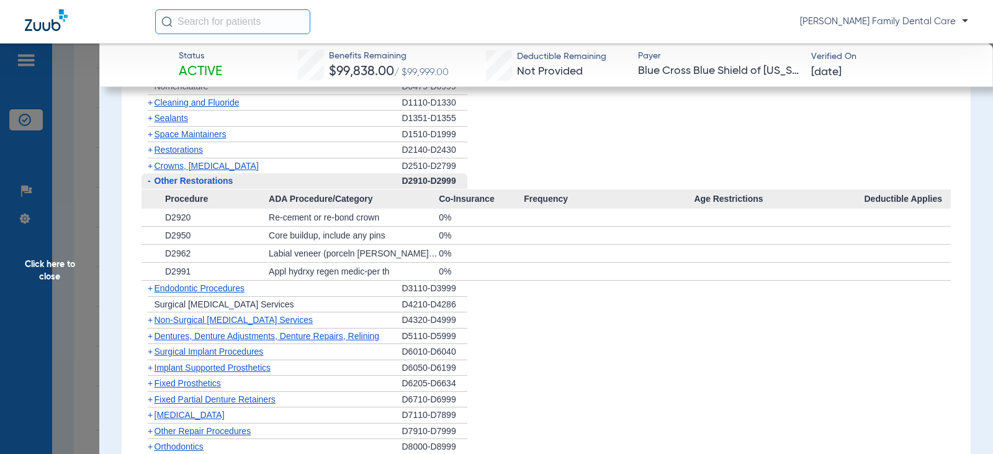
click at [151, 183] on span "-" at bounding box center [148, 181] width 13 height 16
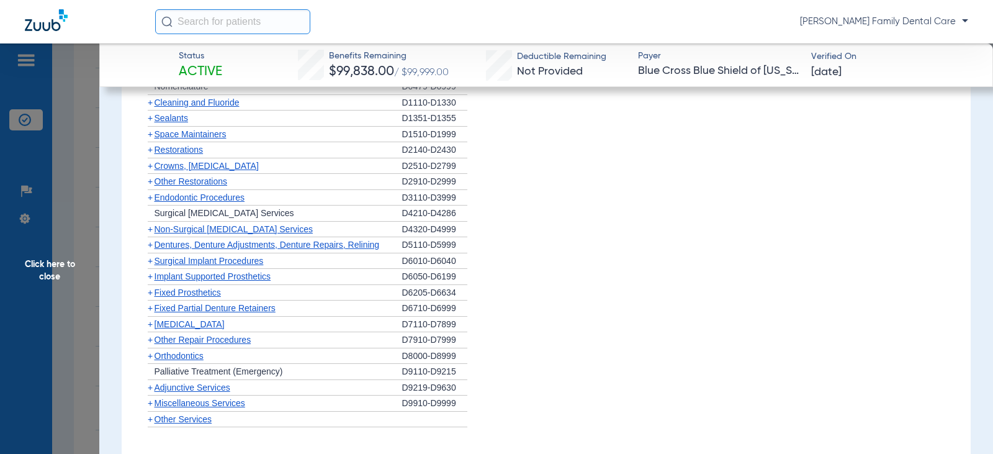
click at [153, 199] on span "+" at bounding box center [148, 198] width 13 height 16
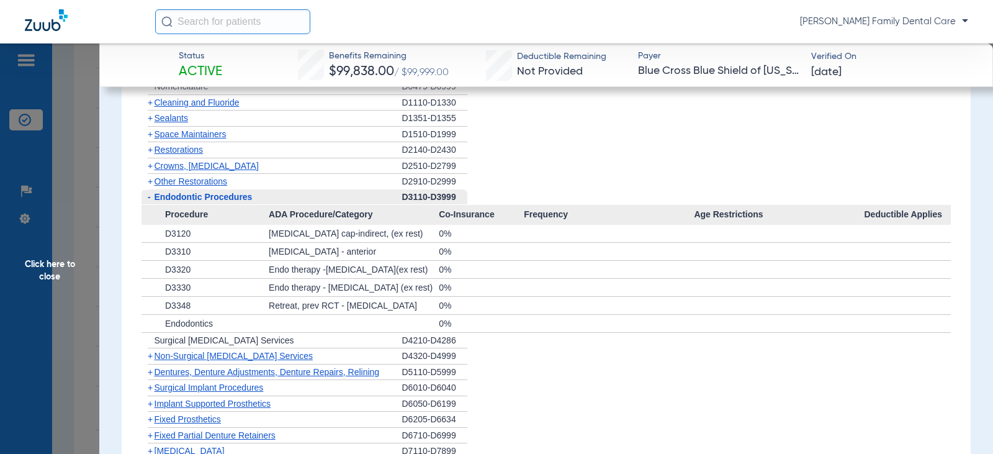
click at [153, 199] on span "-" at bounding box center [148, 197] width 13 height 16
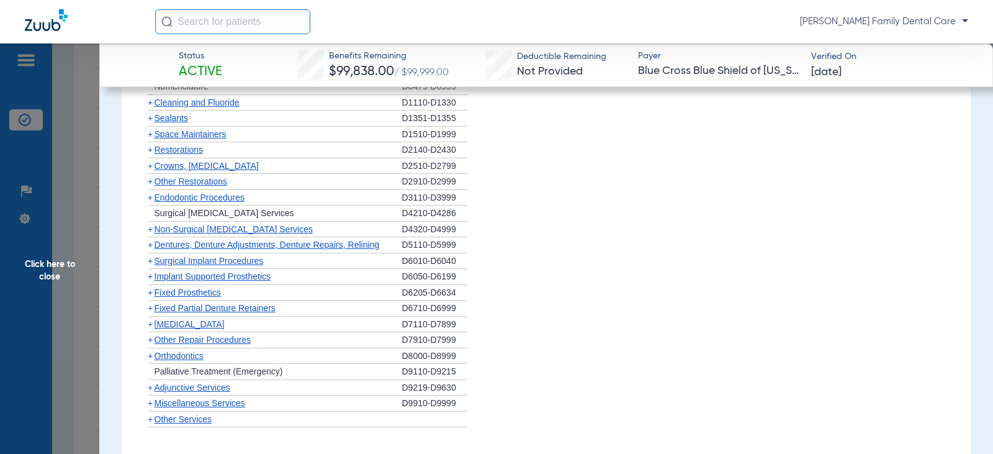
click at [150, 229] on span "+" at bounding box center [150, 229] width 5 height 10
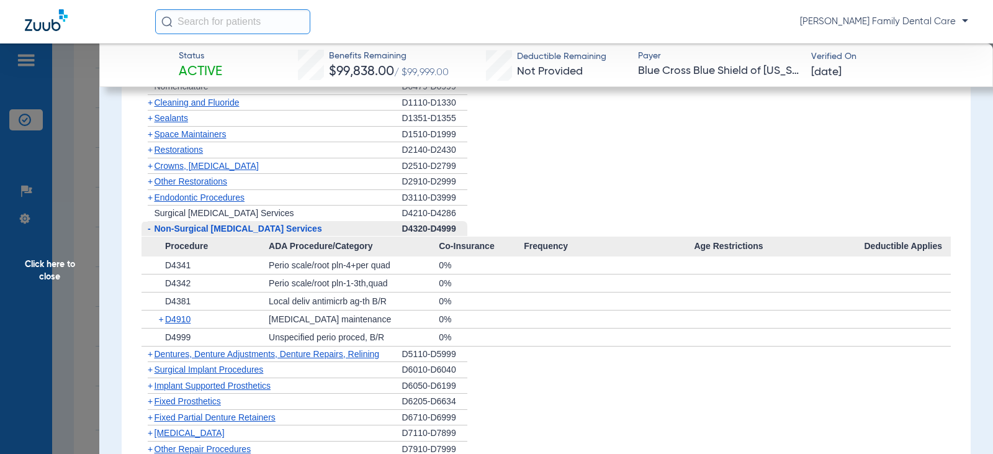
click at [150, 229] on span "-" at bounding box center [149, 229] width 3 height 10
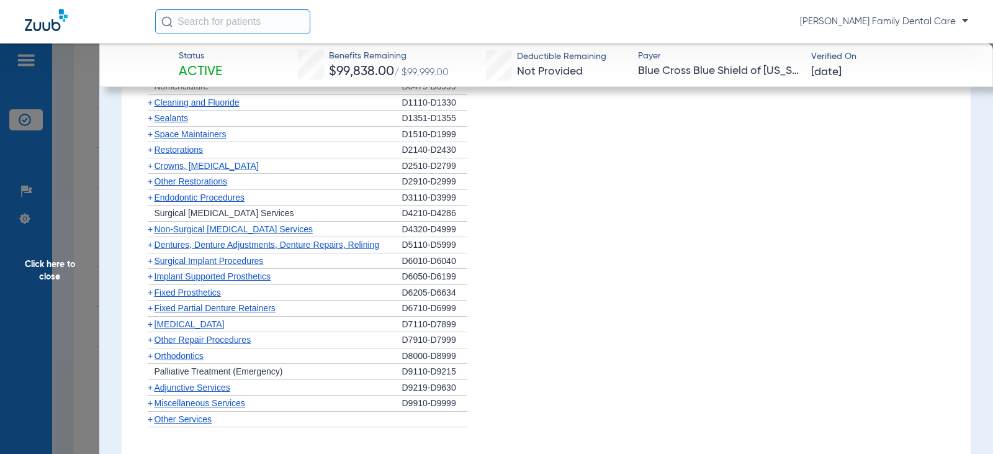
click at [151, 245] on span "+" at bounding box center [150, 245] width 5 height 10
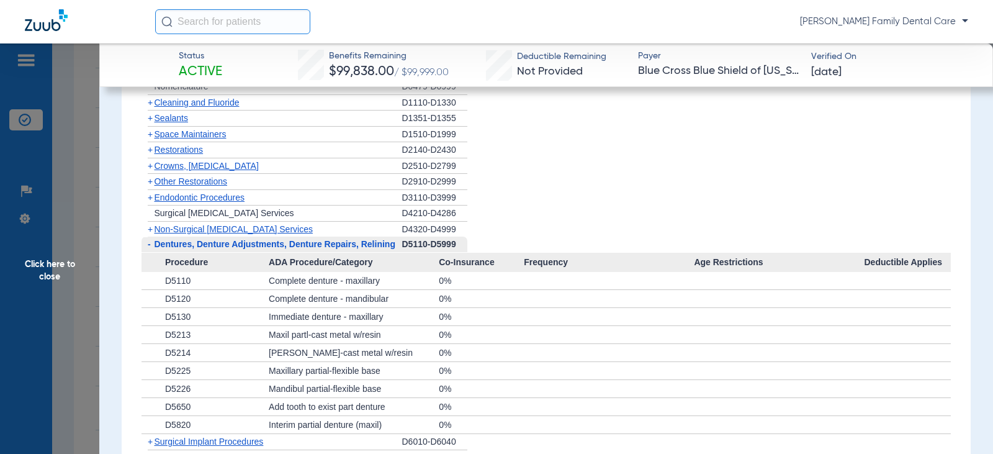
click at [151, 245] on span "-" at bounding box center [148, 245] width 13 height 16
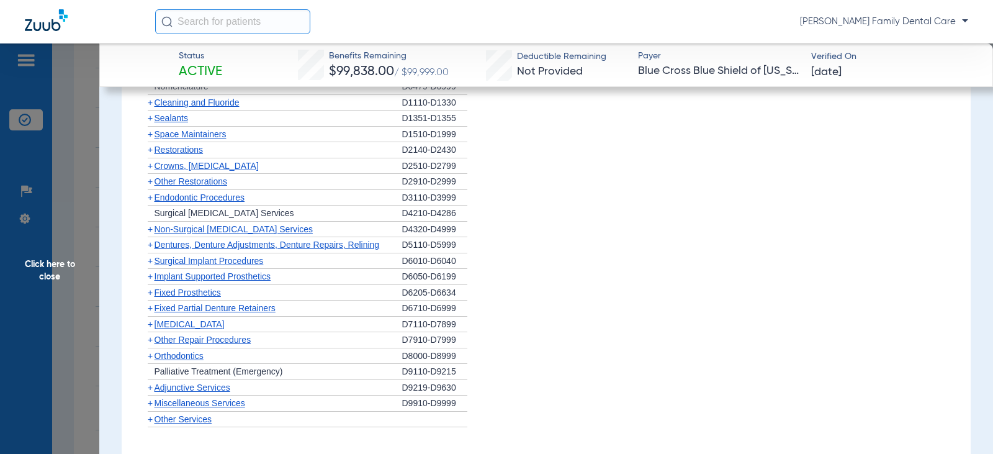
click at [150, 264] on span "+" at bounding box center [150, 261] width 5 height 10
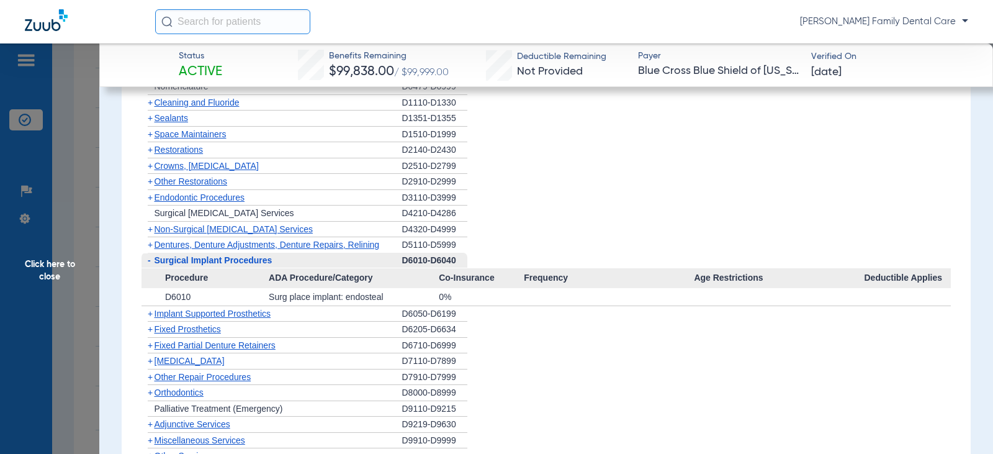
click at [150, 264] on span "-" at bounding box center [149, 260] width 3 height 10
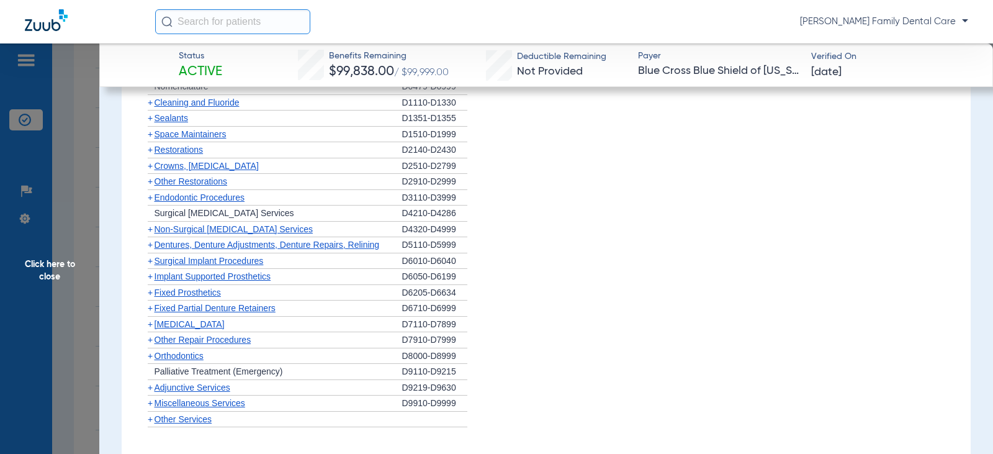
click at [148, 278] on span "+" at bounding box center [150, 276] width 5 height 10
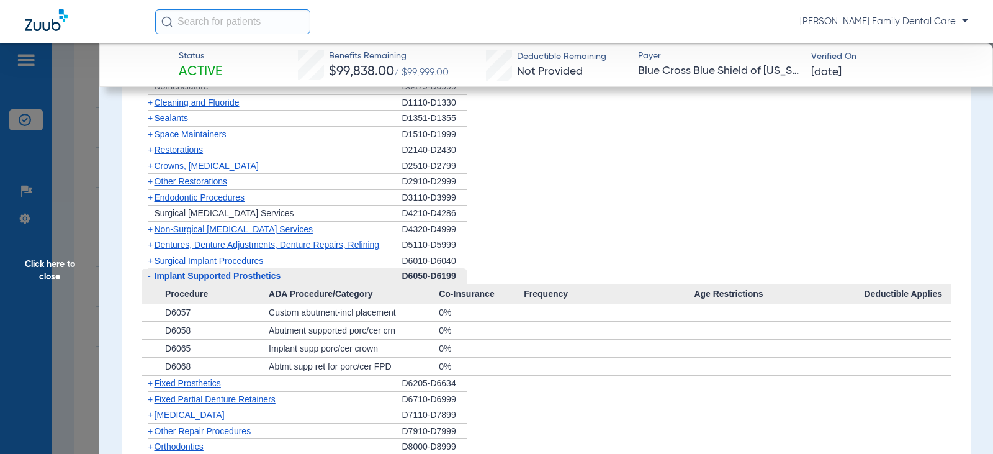
click at [148, 278] on span "-" at bounding box center [149, 276] width 3 height 10
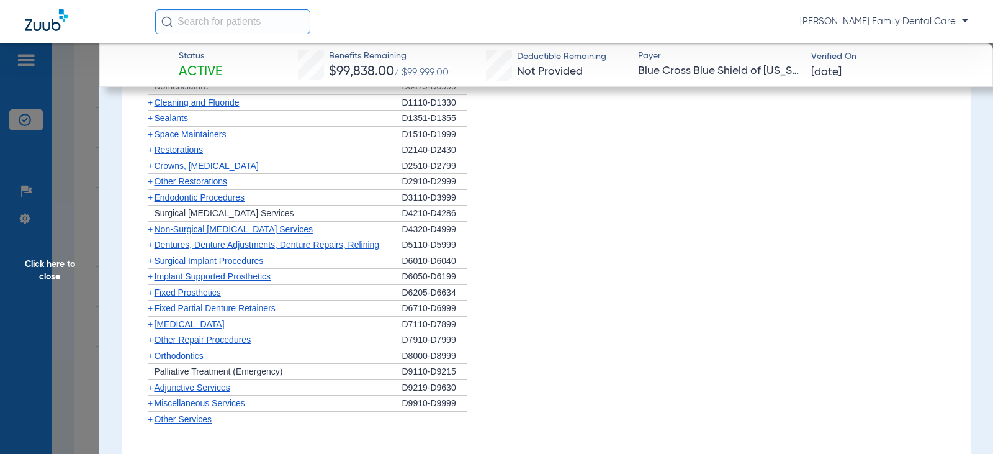
click at [148, 295] on span "+" at bounding box center [150, 292] width 5 height 10
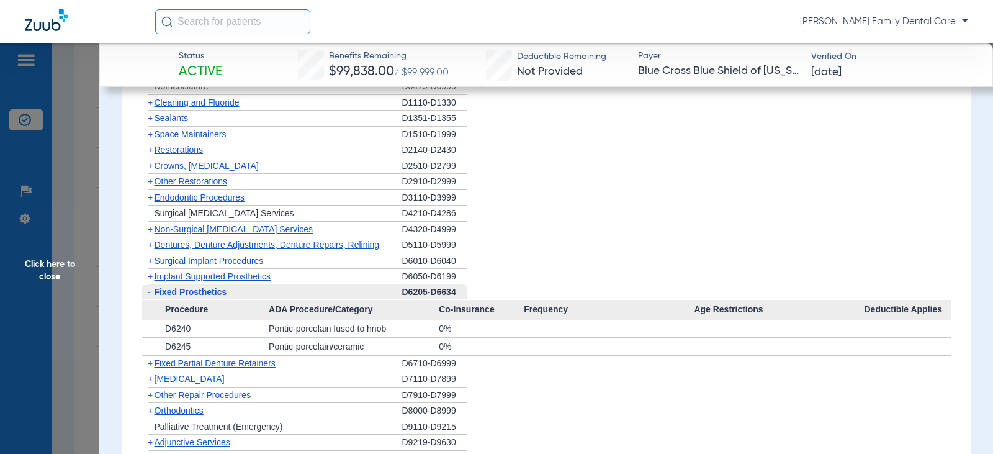
click at [148, 296] on span "-" at bounding box center [149, 292] width 3 height 10
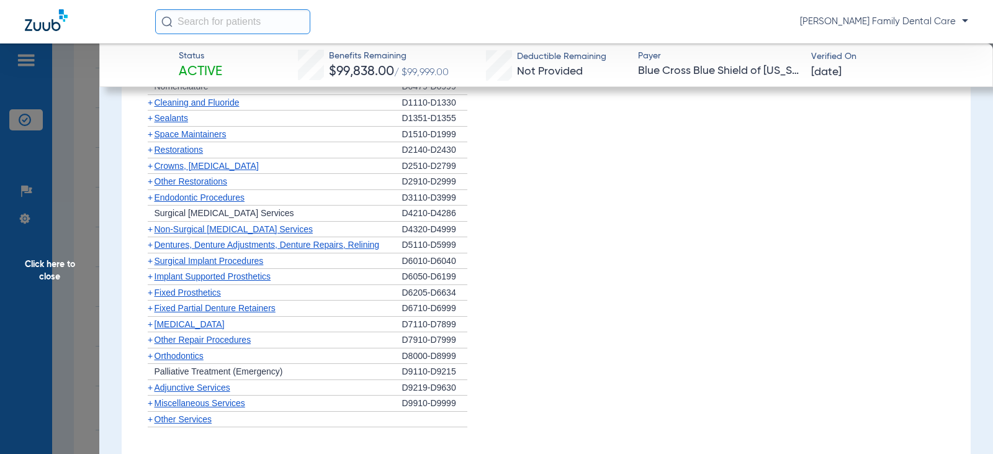
click at [151, 311] on span "+" at bounding box center [150, 308] width 5 height 10
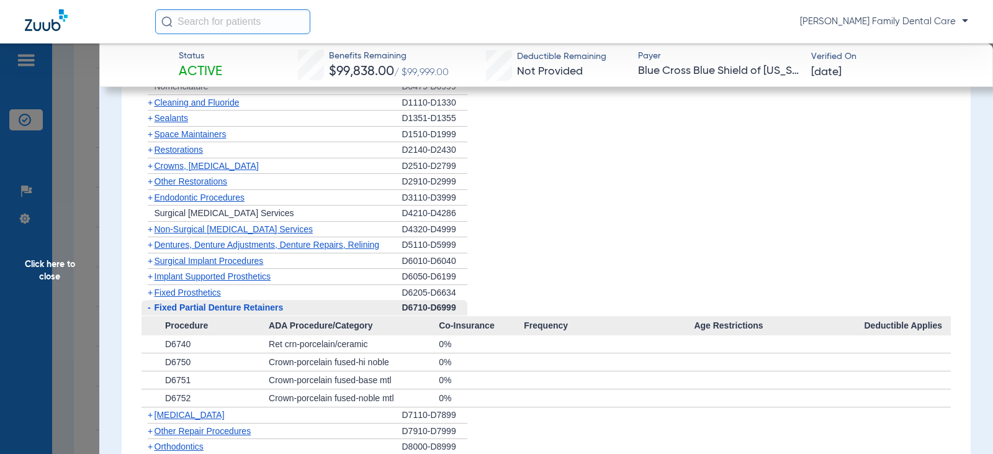
click at [151, 311] on span "-" at bounding box center [148, 308] width 13 height 16
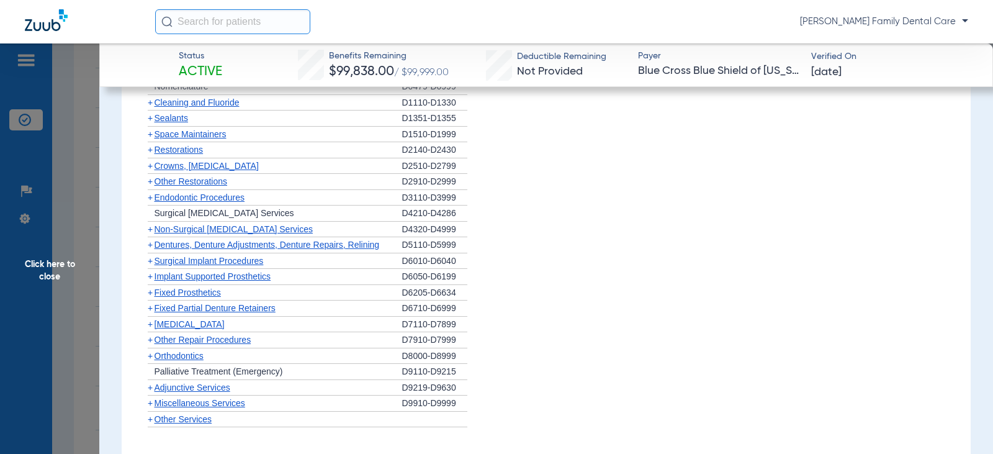
click at [153, 327] on span "+" at bounding box center [148, 325] width 13 height 16
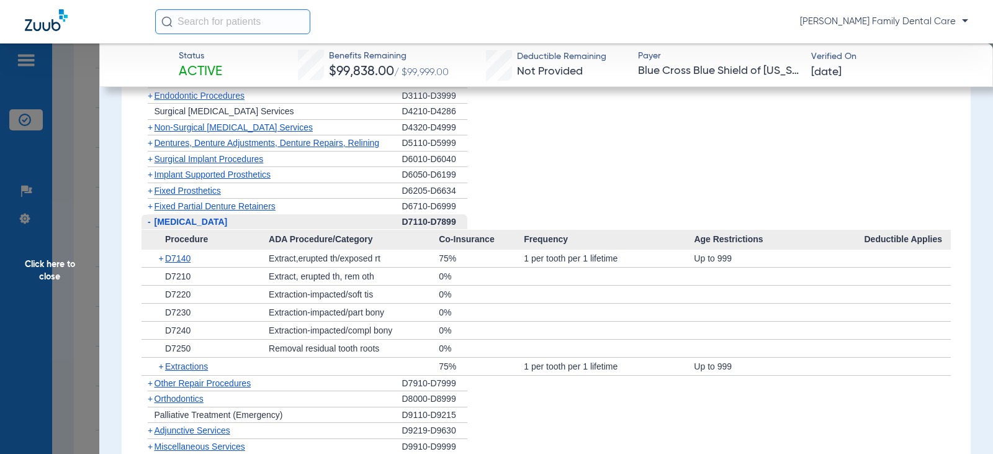
scroll to position [1242, 0]
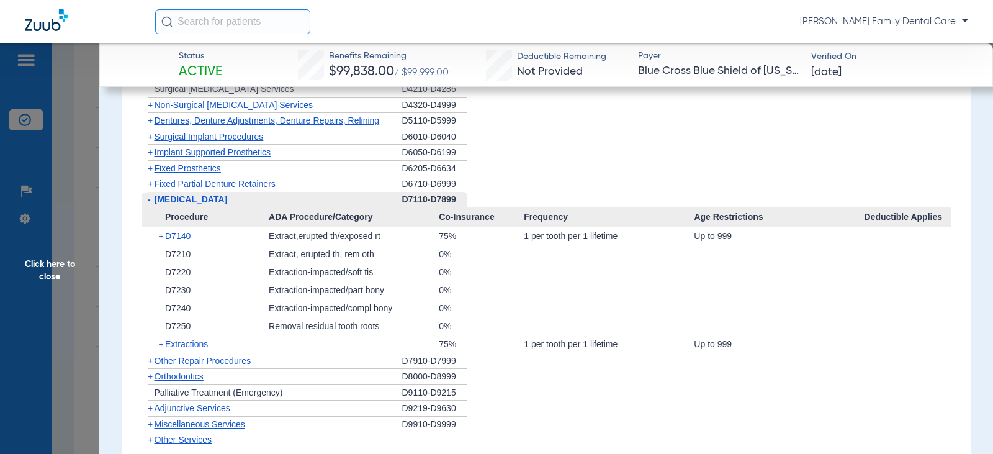
click at [148, 202] on span "-" at bounding box center [149, 199] width 3 height 10
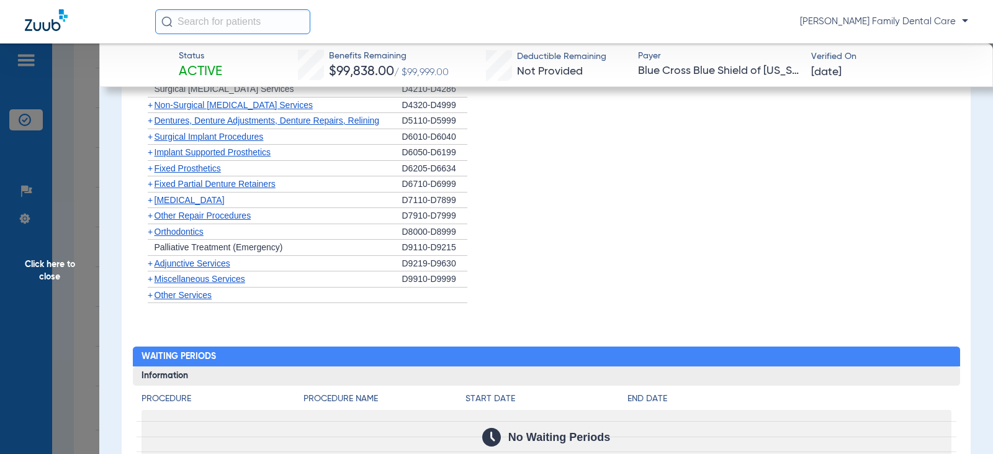
click at [151, 234] on span "+" at bounding box center [150, 232] width 5 height 10
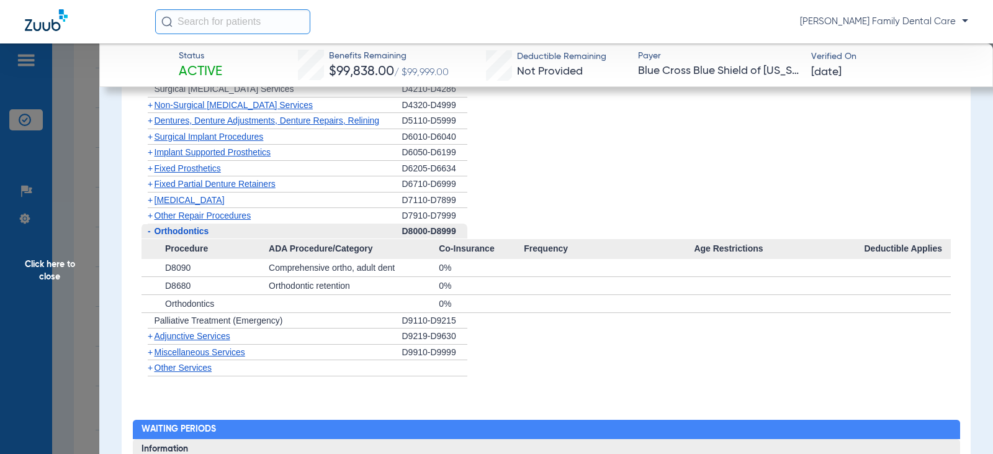
click at [146, 229] on span "-" at bounding box center [148, 232] width 13 height 16
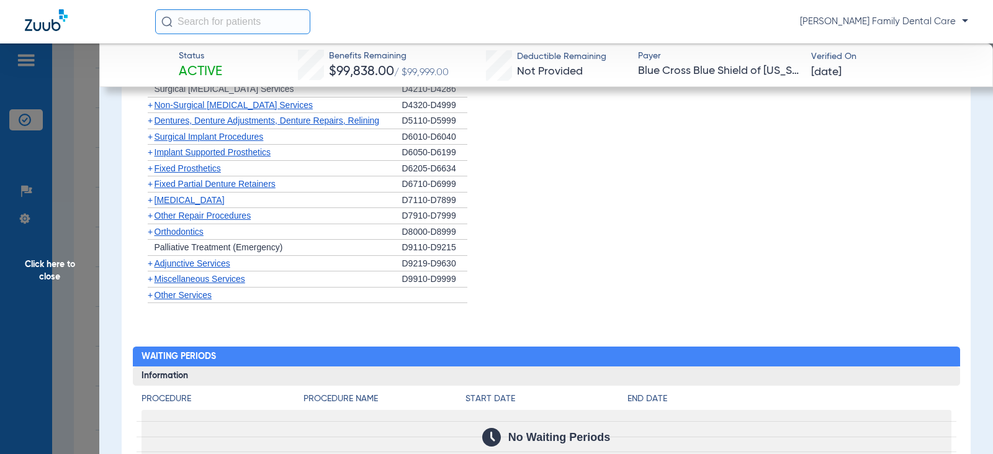
click at [148, 263] on span "+" at bounding box center [150, 263] width 5 height 10
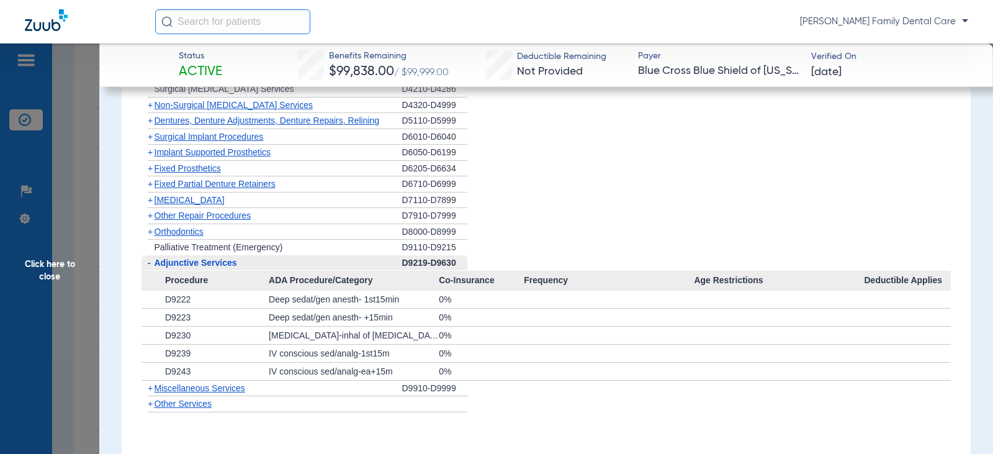
click at [151, 265] on span "-" at bounding box center [148, 263] width 13 height 16
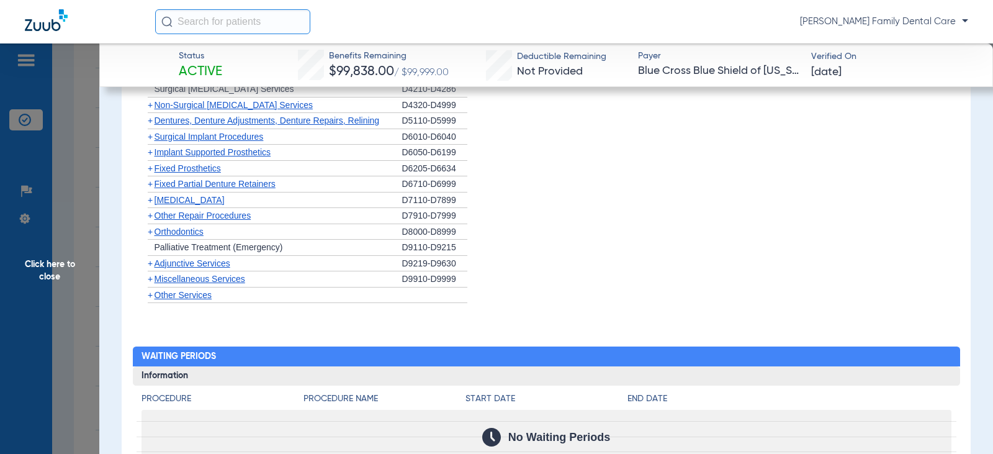
click at [153, 276] on span "+" at bounding box center [148, 279] width 13 height 16
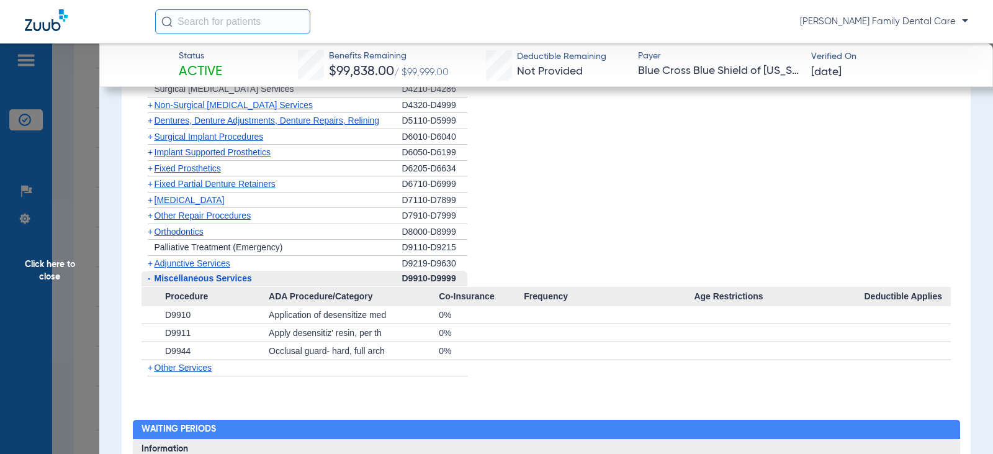
click at [38, 263] on span "Click here to close" at bounding box center [49, 270] width 99 height 454
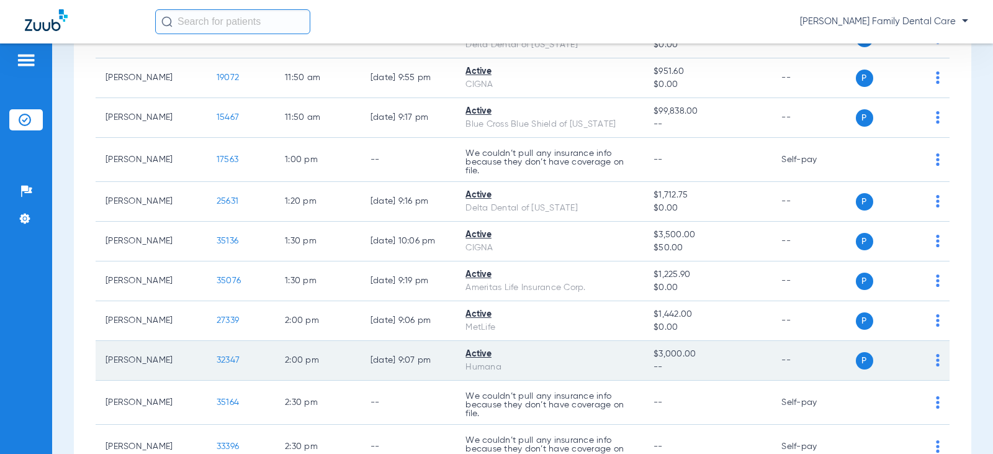
click at [229, 361] on span "32347" at bounding box center [228, 360] width 23 height 9
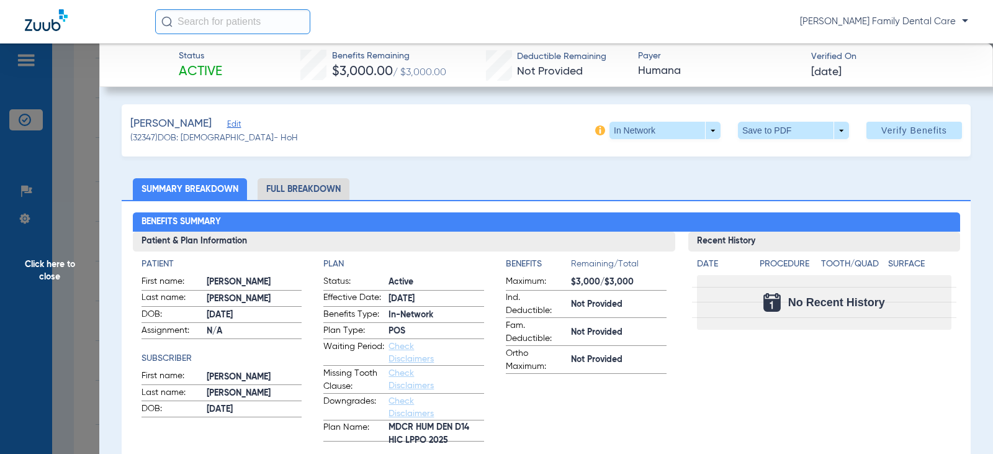
click at [300, 184] on li "Full Breakdown" at bounding box center [304, 189] width 92 height 22
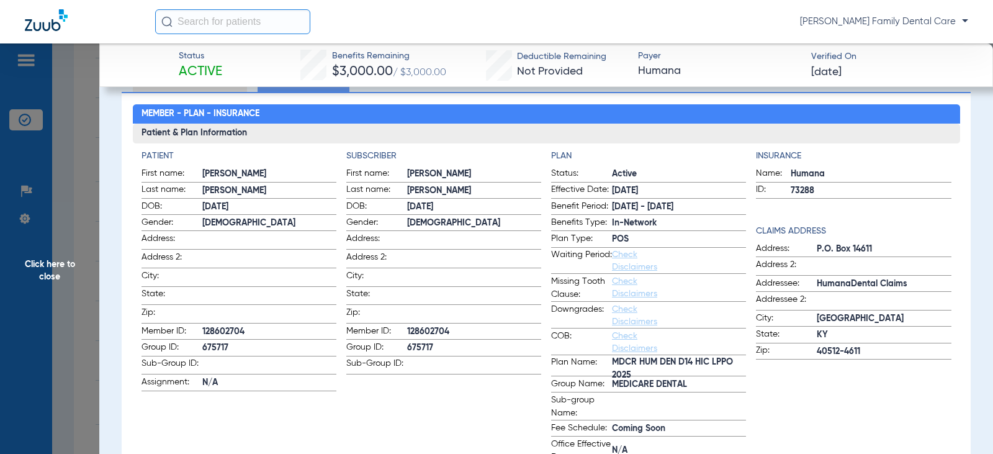
scroll to position [124, 0]
